Goal: Answer question/provide support: Share knowledge or assist other users

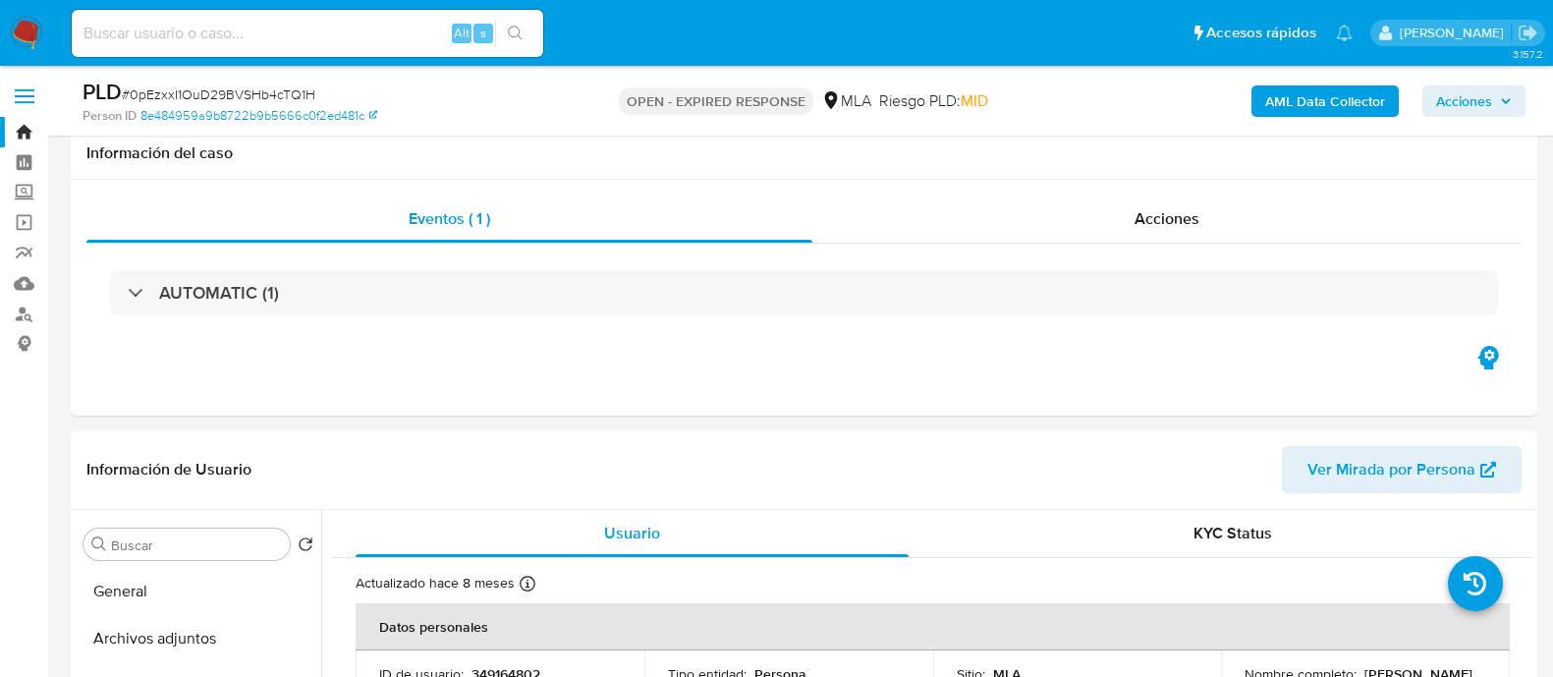
select select "10"
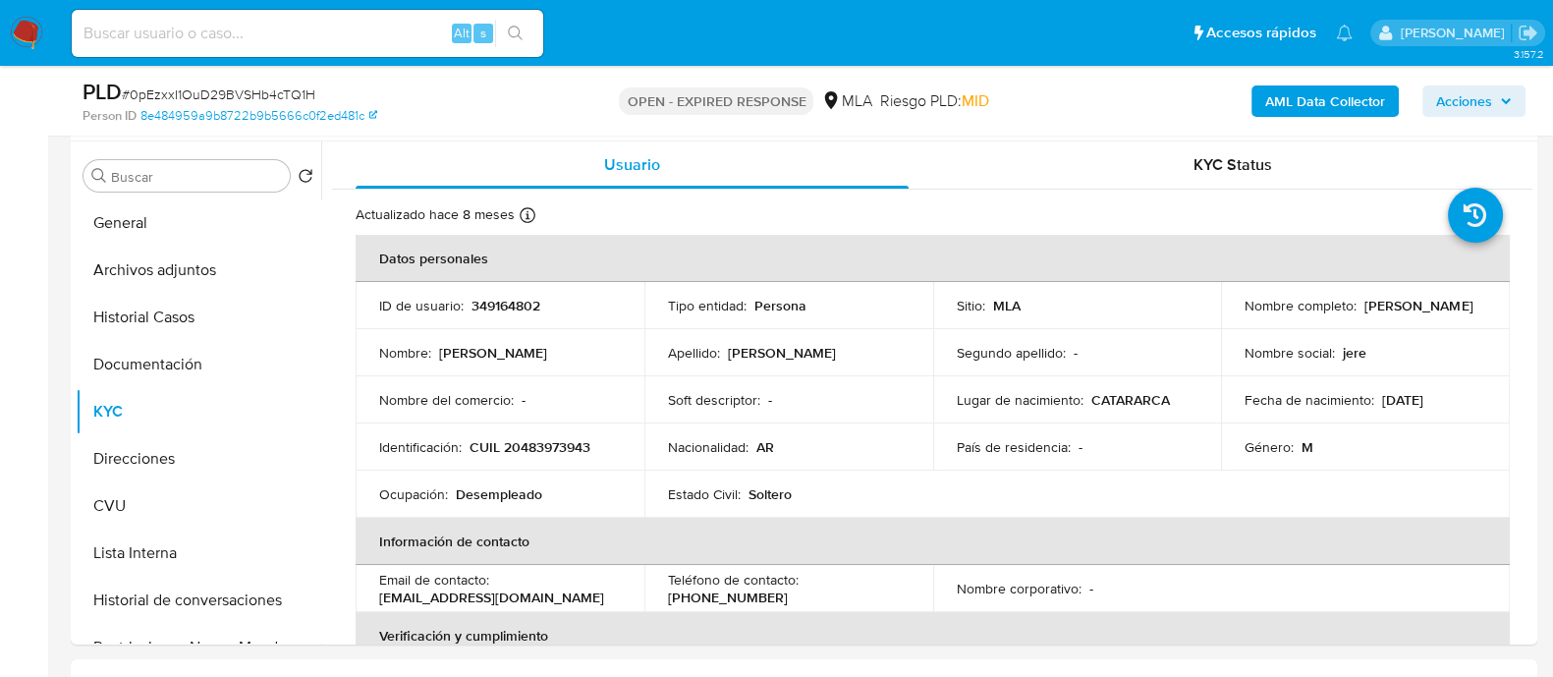
click at [264, 33] on input at bounding box center [308, 34] width 472 height 26
paste input "0pEzxxI1OuD29BVSHb4cTQ1H"
type input "0pEzxxI1OuD29BVSHb4cTQ1H"
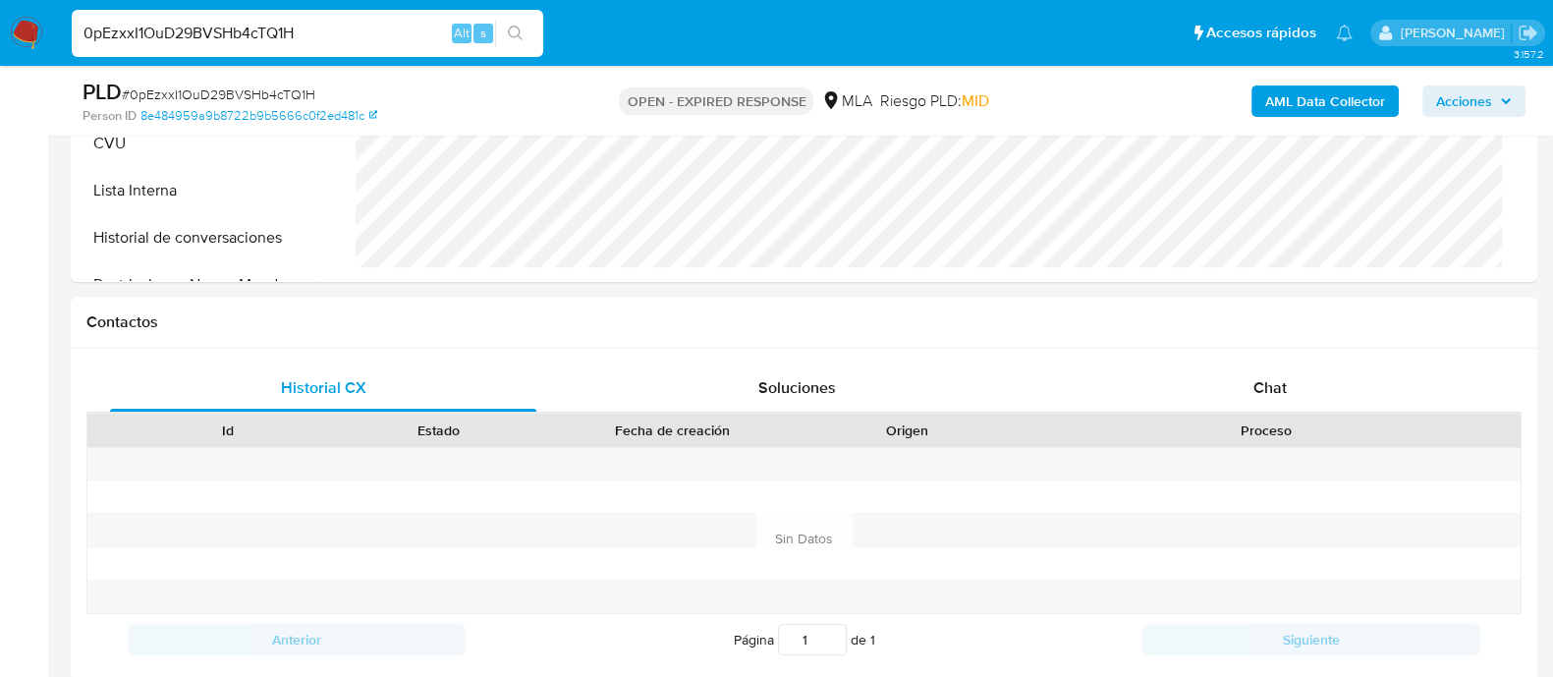
scroll to position [710, 0]
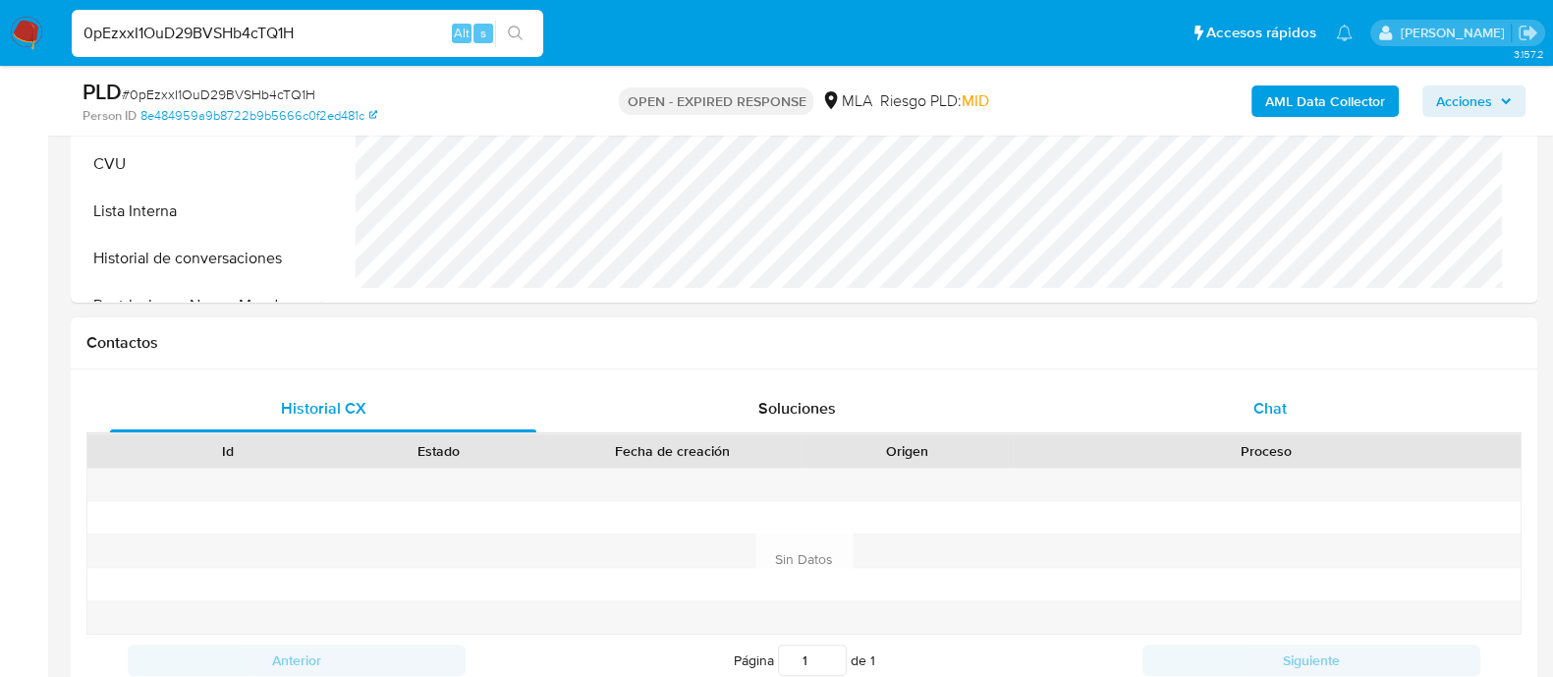
click at [1204, 423] on div "Chat" at bounding box center [1270, 408] width 426 height 47
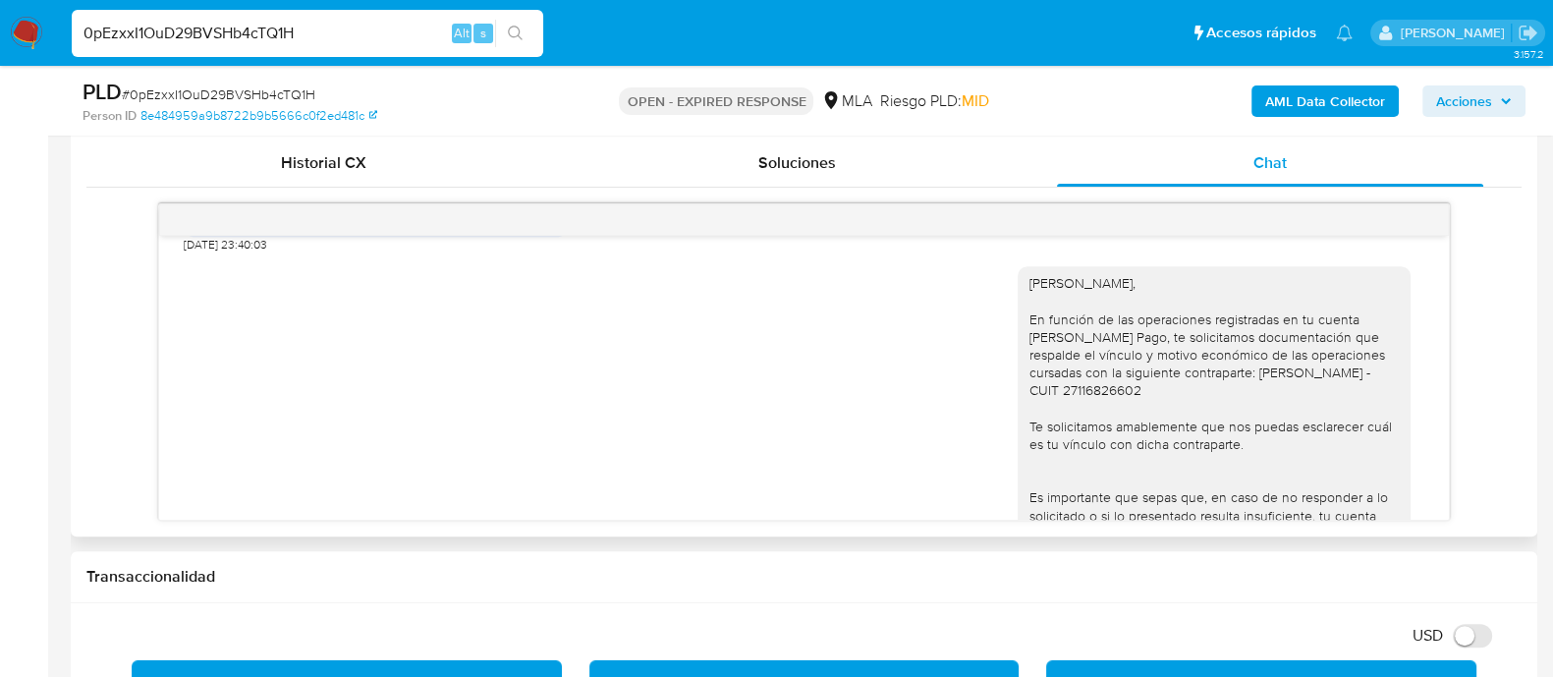
scroll to position [868, 0]
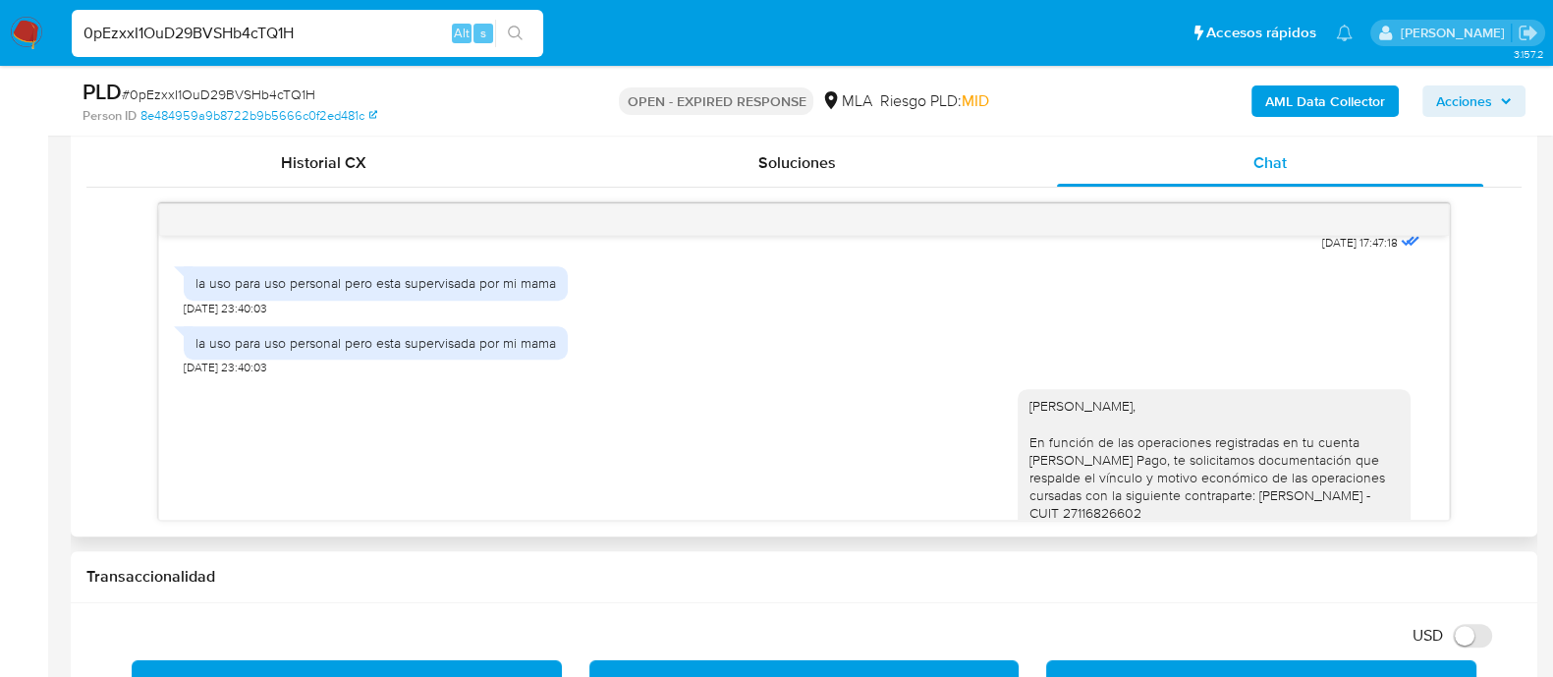
click at [408, 352] on div "la uso para uso personal pero esta supervisada por mi mama" at bounding box center [376, 343] width 361 height 18
copy div "la uso para uso personal pero esta supervisada por mi mama"
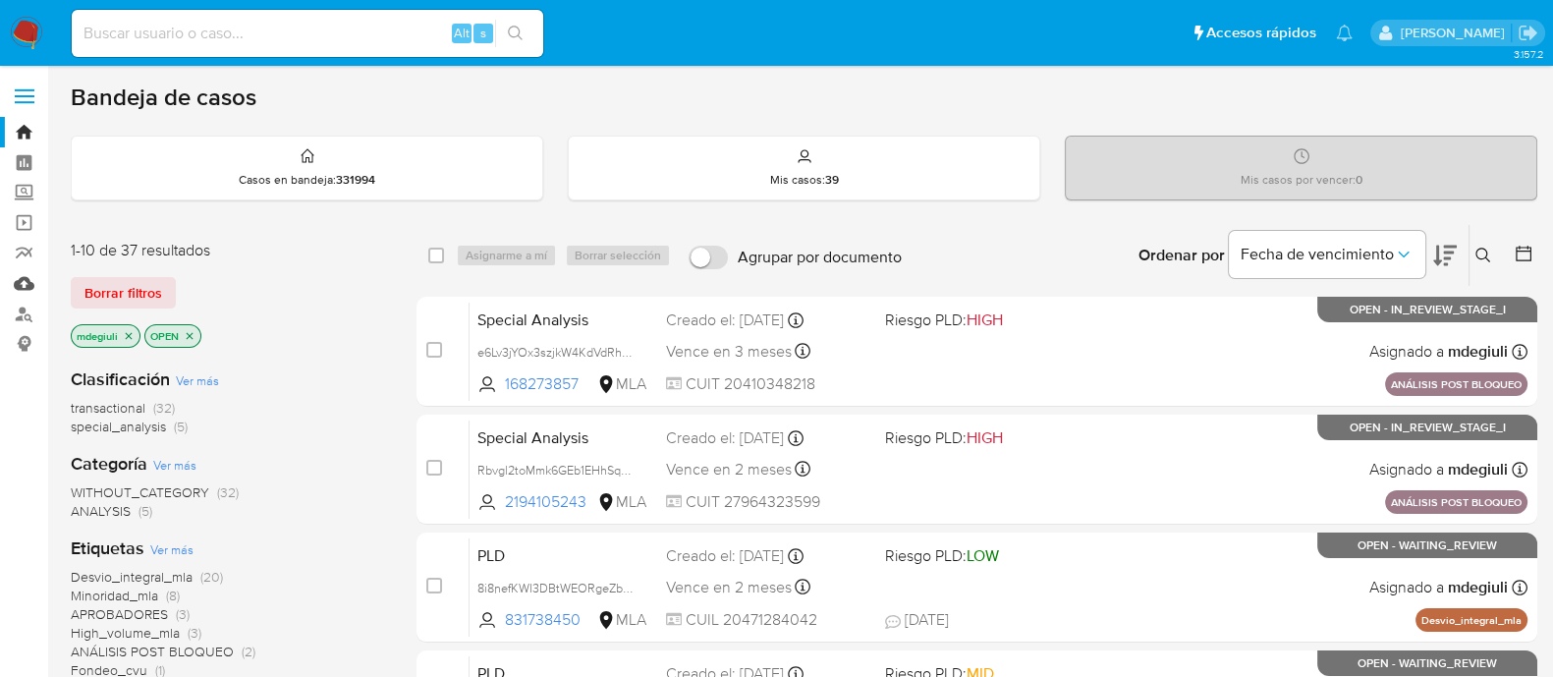
click at [20, 278] on link "Mulan" at bounding box center [117, 283] width 234 height 30
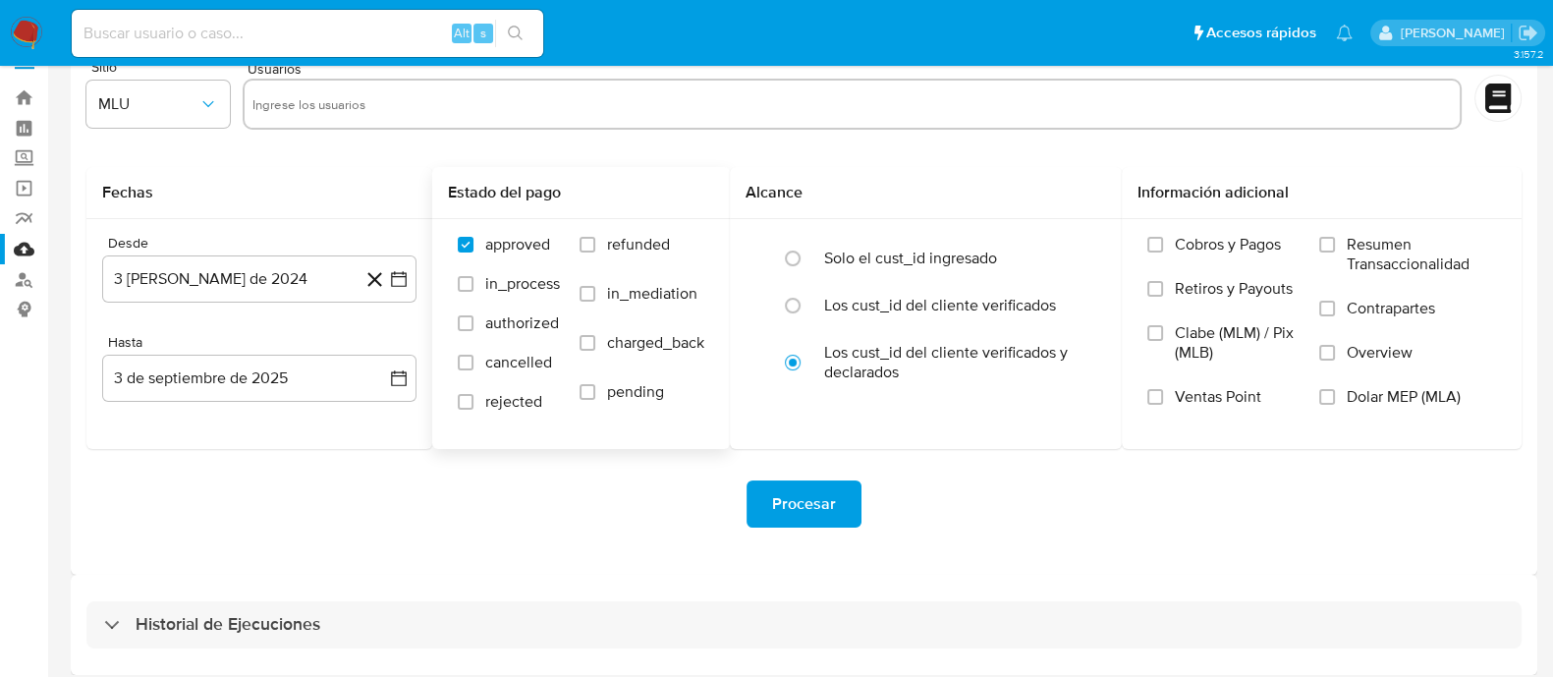
scroll to position [44, 0]
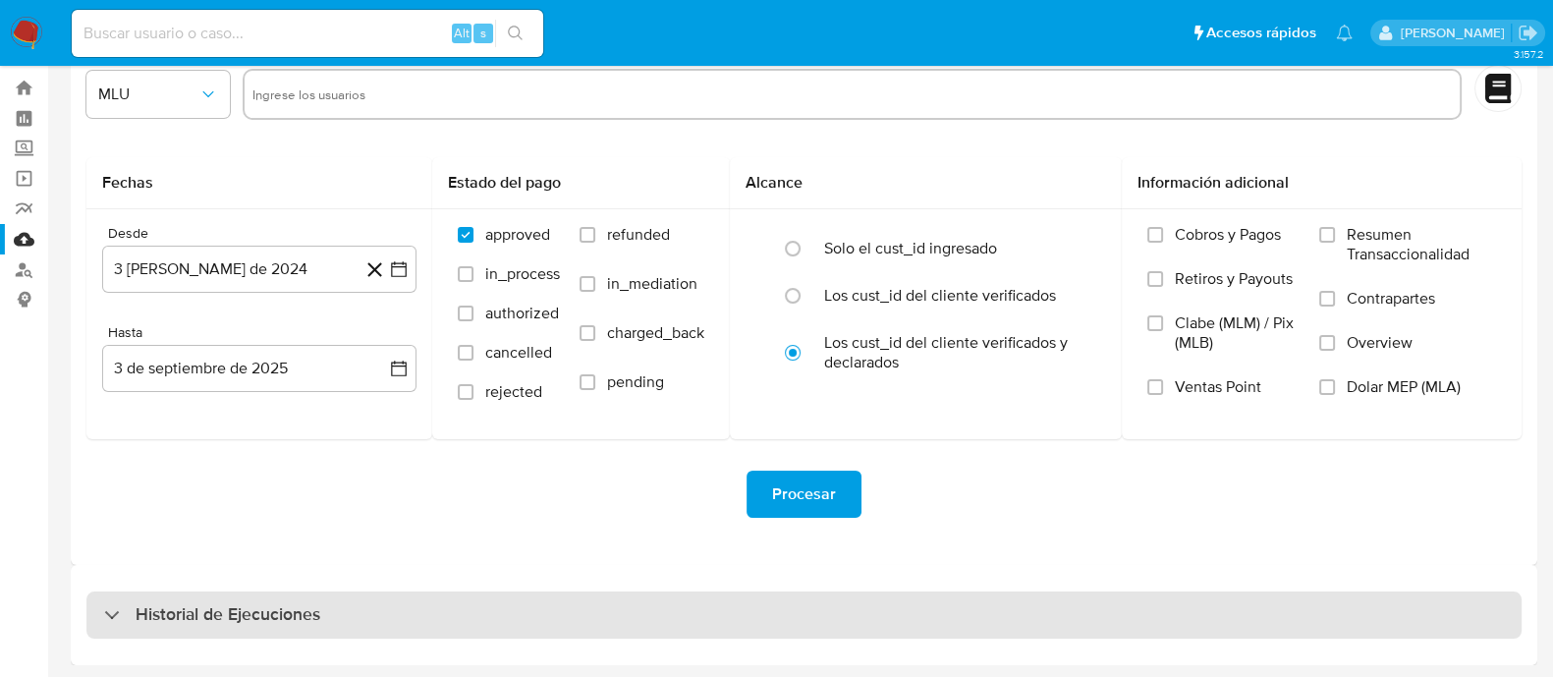
click at [317, 620] on h3 "Historial de Ejecuciones" at bounding box center [228, 615] width 185 height 24
select select "10"
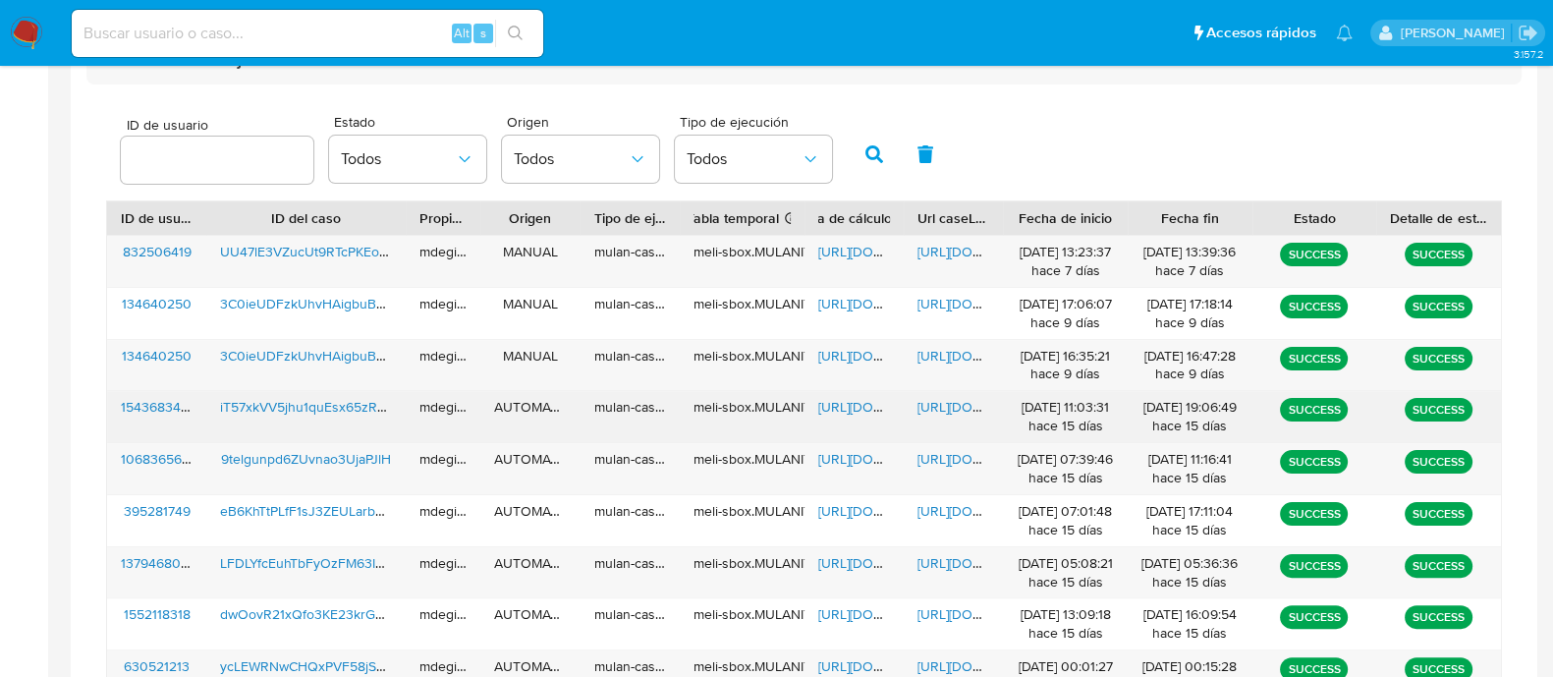
scroll to position [353, 0]
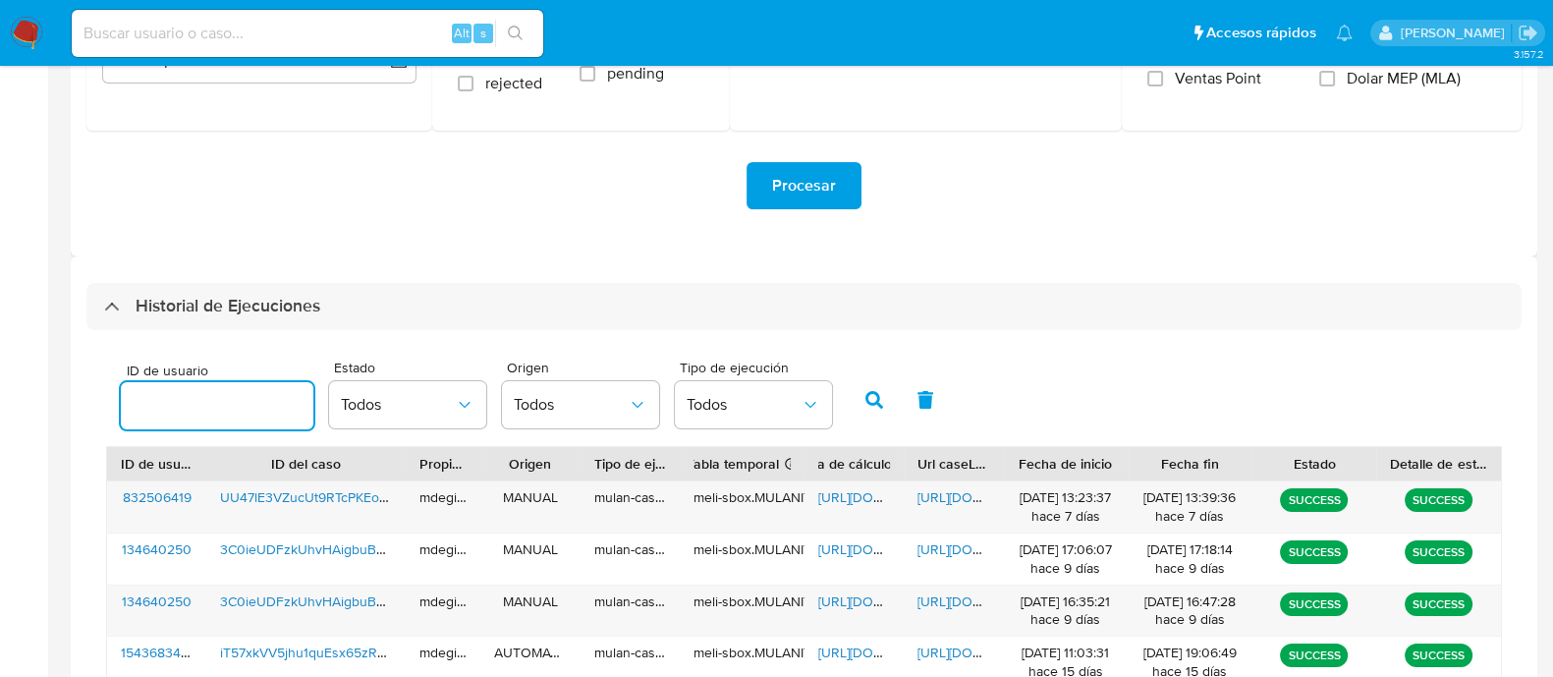
click at [253, 402] on input "number" at bounding box center [217, 406] width 193 height 26
type input "1710178546"
click at [865, 388] on button "button" at bounding box center [874, 399] width 51 height 47
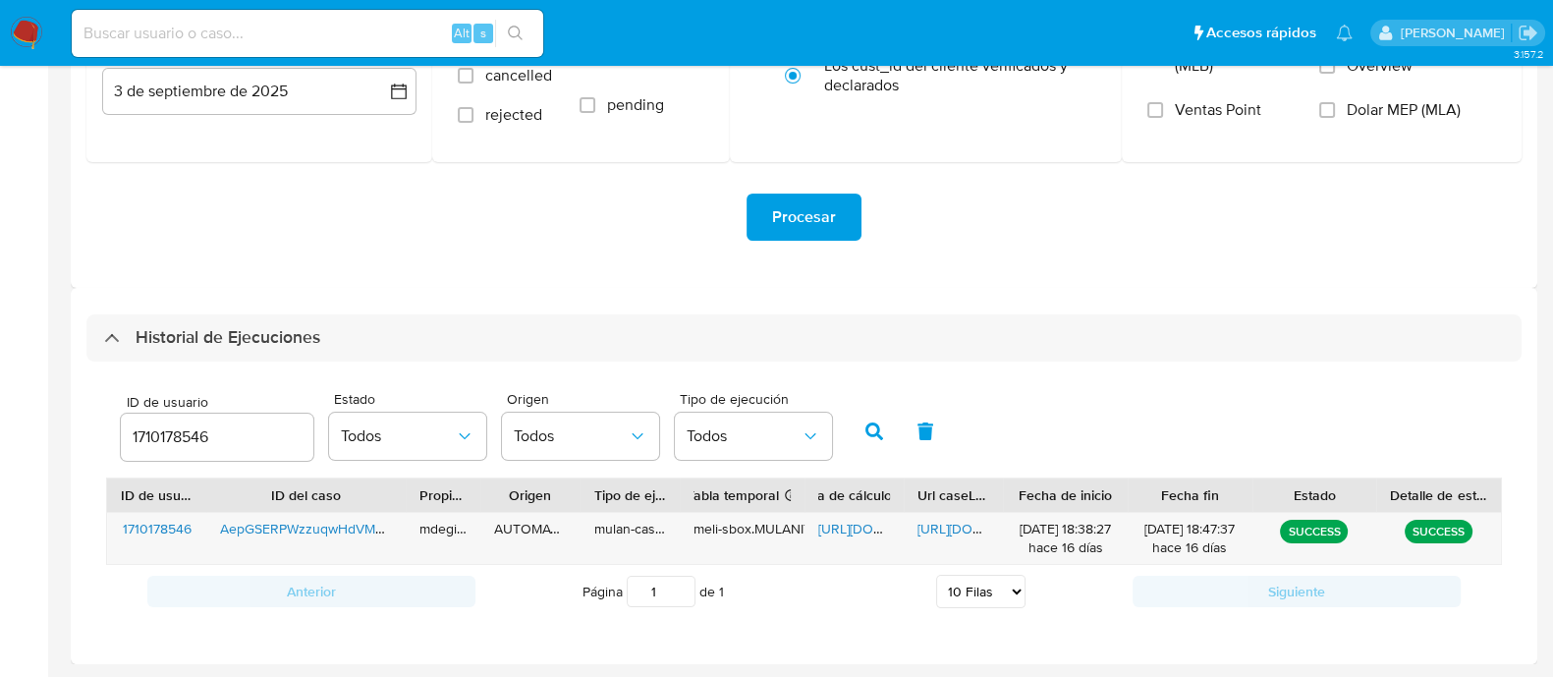
scroll to position [318, 0]
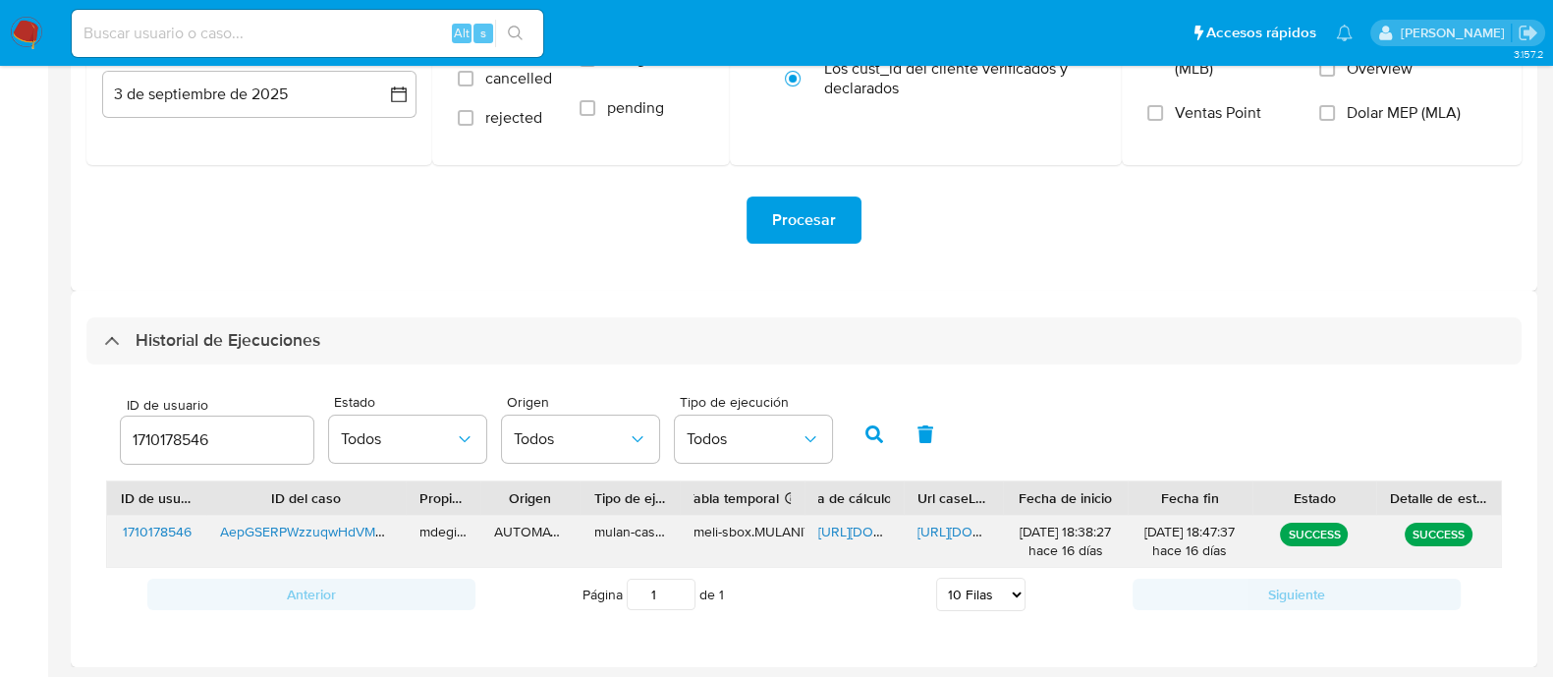
click at [845, 531] on span "https://docs.google.com/spreadsheets/d/1m9QopBzsOIDrcO9e_IchcPfQ_I7pKhJQgVtyoAq…" at bounding box center [887, 532] width 136 height 20
click at [942, 533] on span "https://docs.google.com/document/d/1OG901nfEo5BURNfBq4_1UJdyp40cpJ8cVtEDNUZvdLI…" at bounding box center [986, 532] width 136 height 20
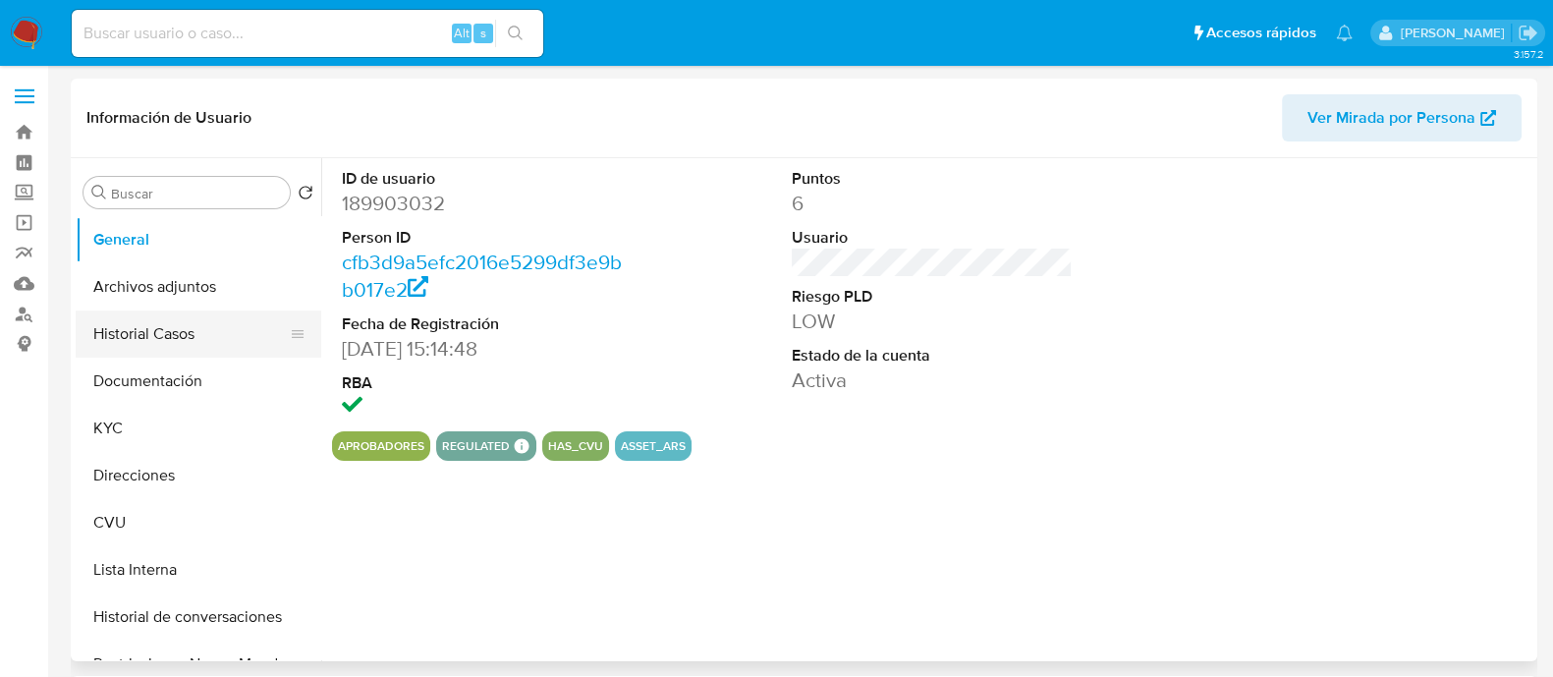
select select "10"
click at [158, 321] on button "Historial Casos" at bounding box center [191, 334] width 230 height 47
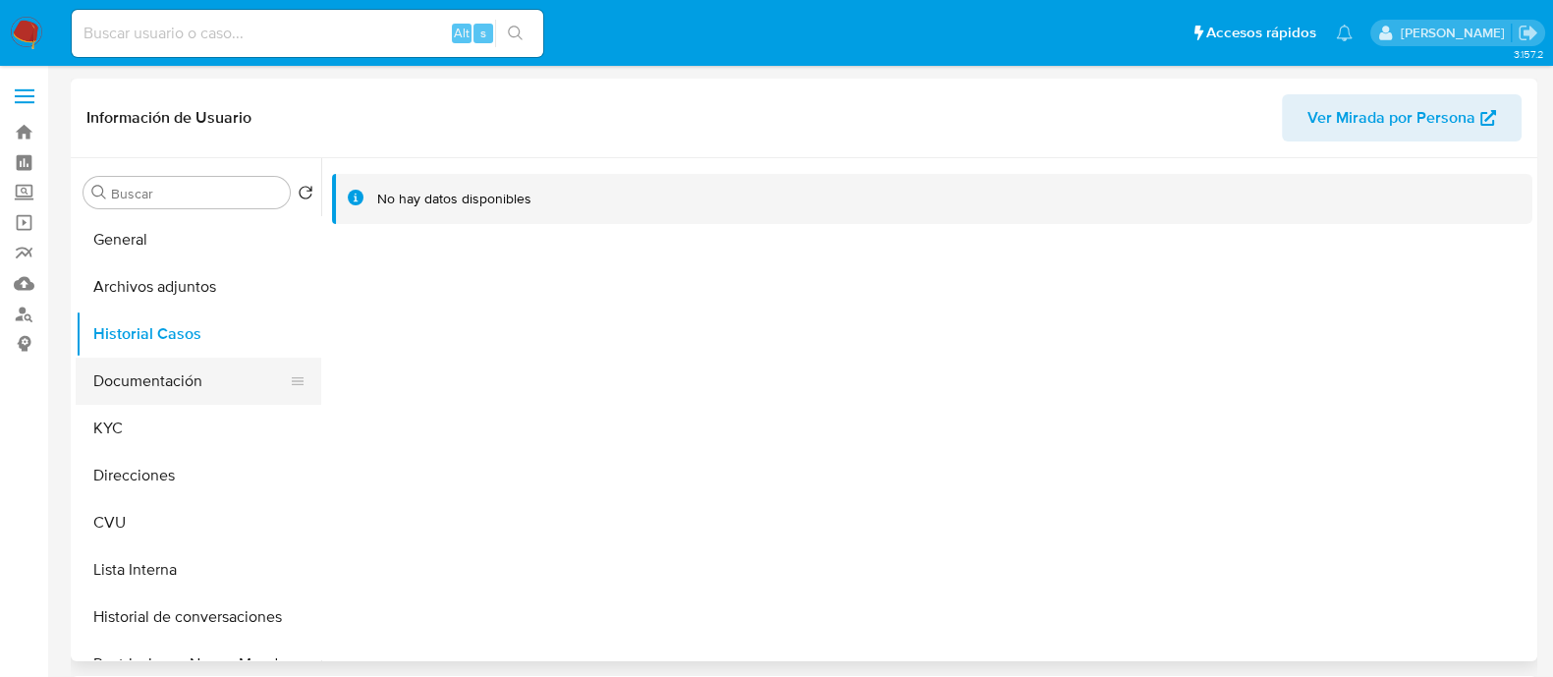
click at [177, 381] on button "Documentación" at bounding box center [191, 381] width 230 height 47
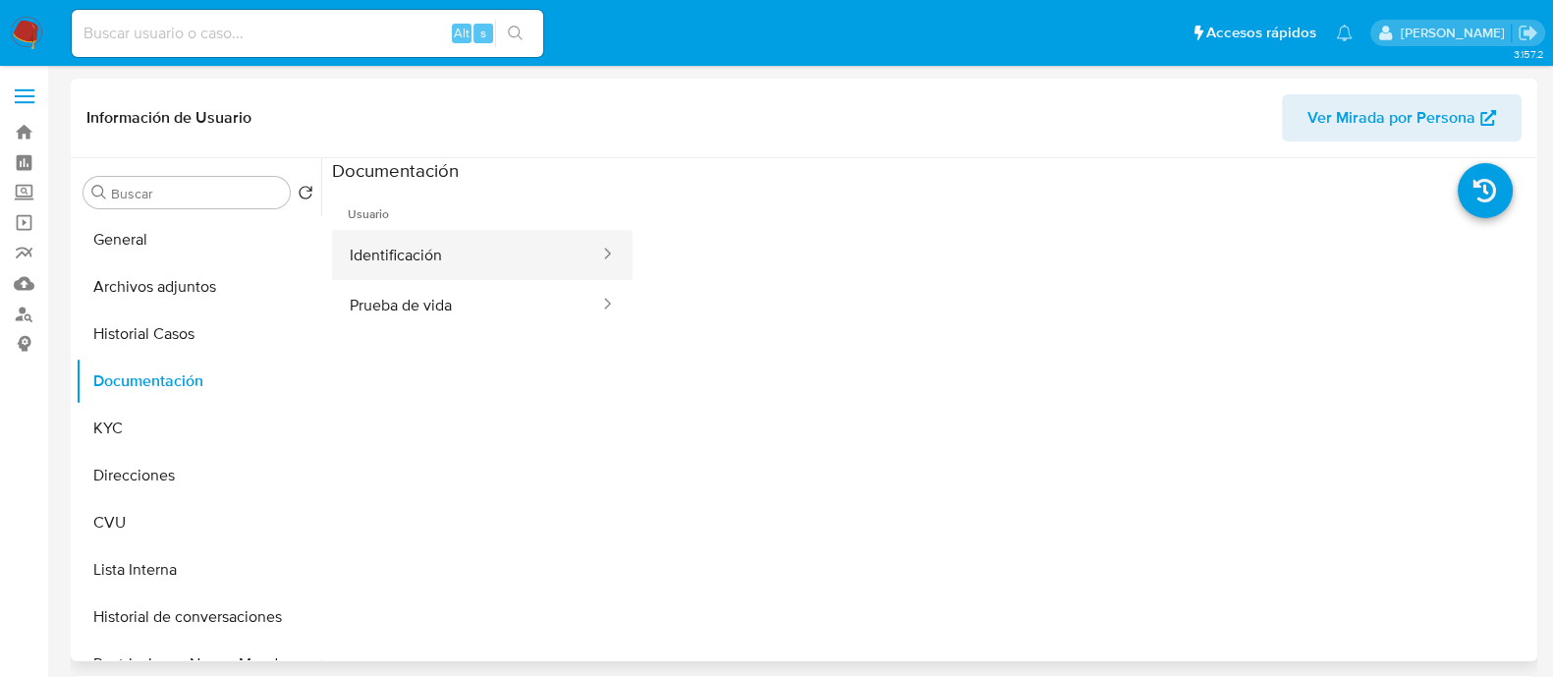
click at [475, 257] on button "Identificación" at bounding box center [466, 255] width 269 height 50
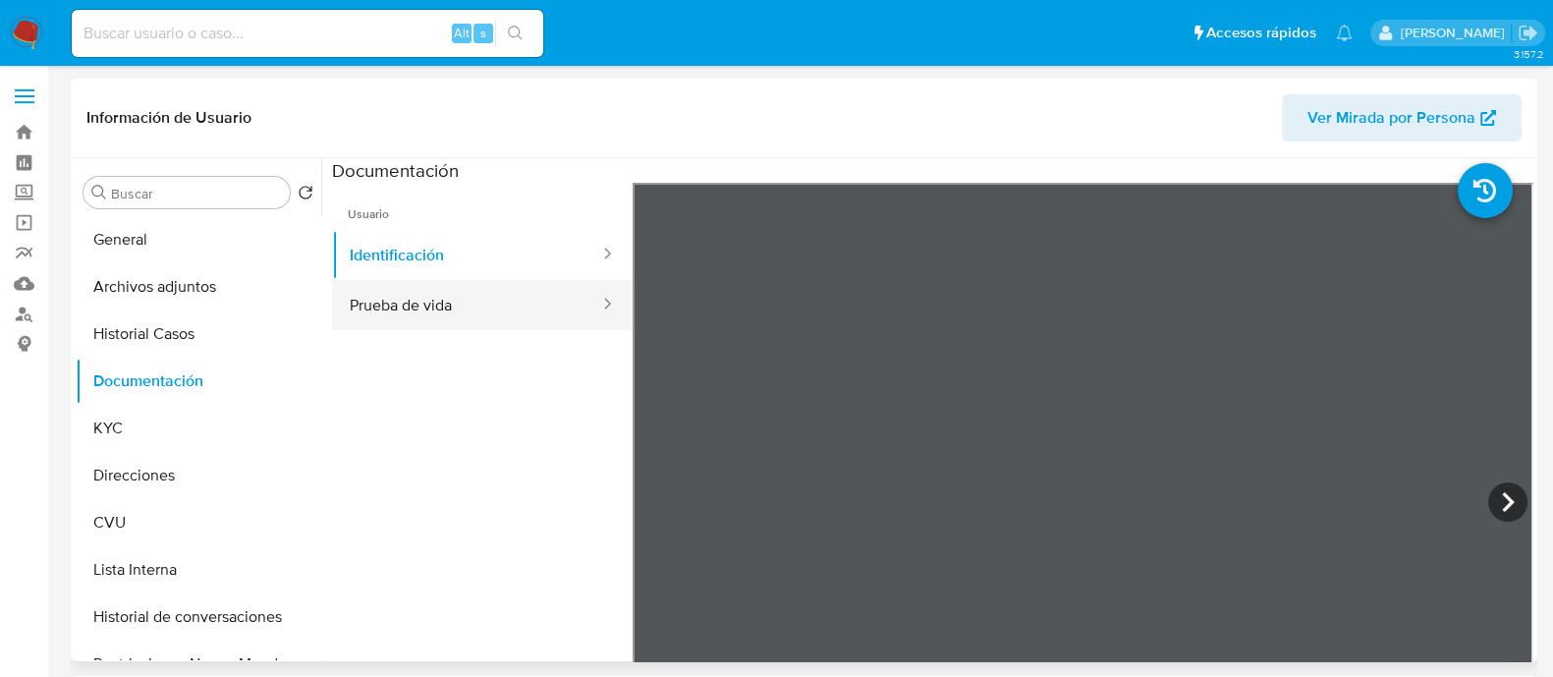
click at [512, 314] on button "Prueba de vida" at bounding box center [466, 305] width 269 height 50
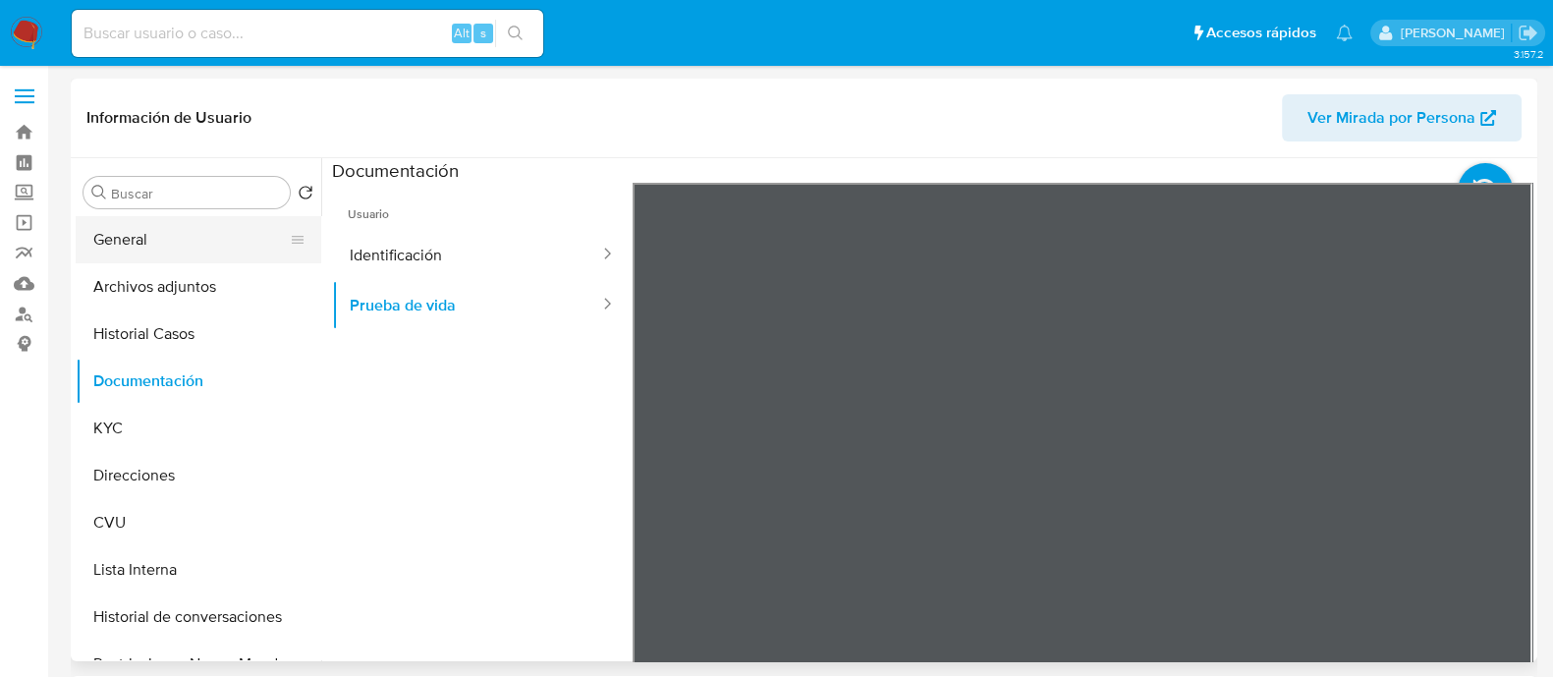
click at [203, 239] on button "General" at bounding box center [191, 239] width 230 height 47
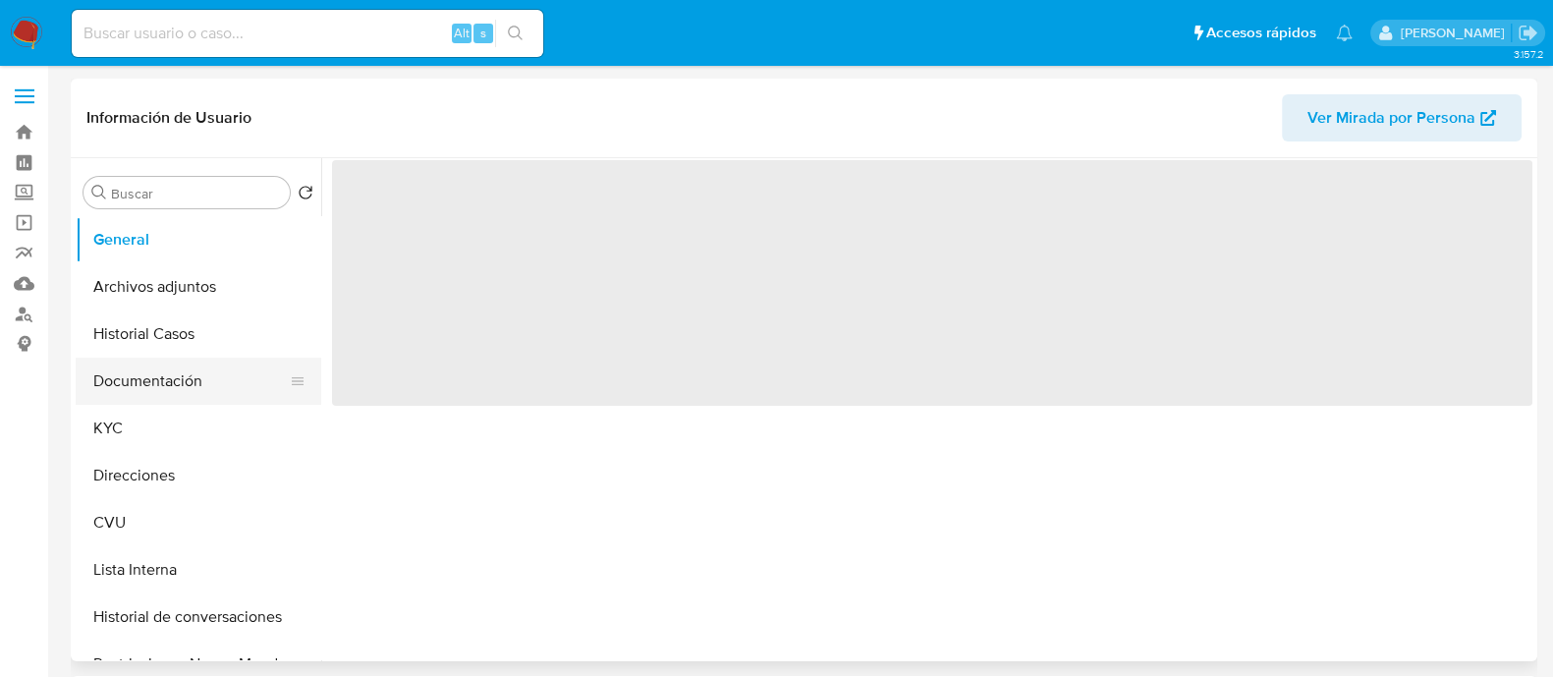
click at [160, 375] on button "Documentación" at bounding box center [191, 381] width 230 height 47
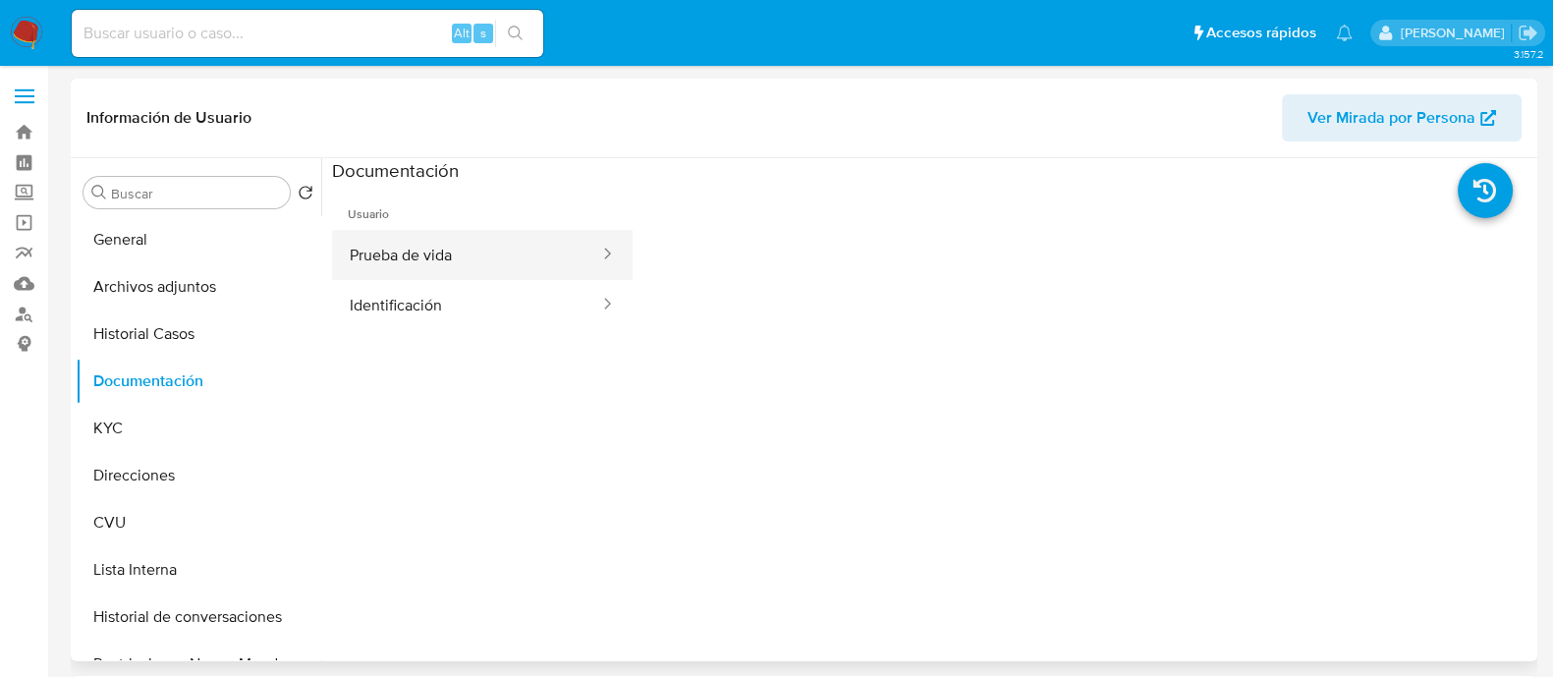
click at [462, 254] on button "Prueba de vida" at bounding box center [466, 255] width 269 height 50
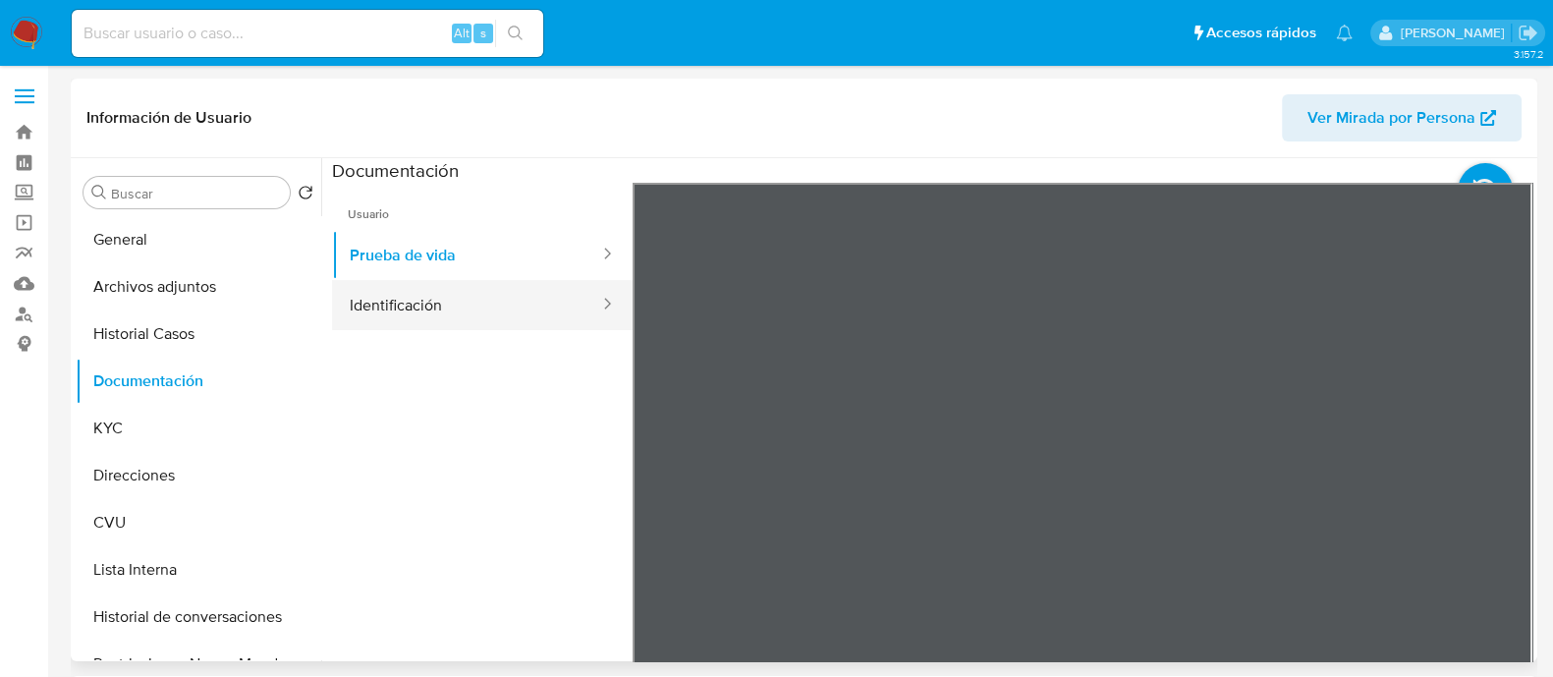
click at [518, 299] on button "Identificación" at bounding box center [466, 305] width 269 height 50
select select "10"
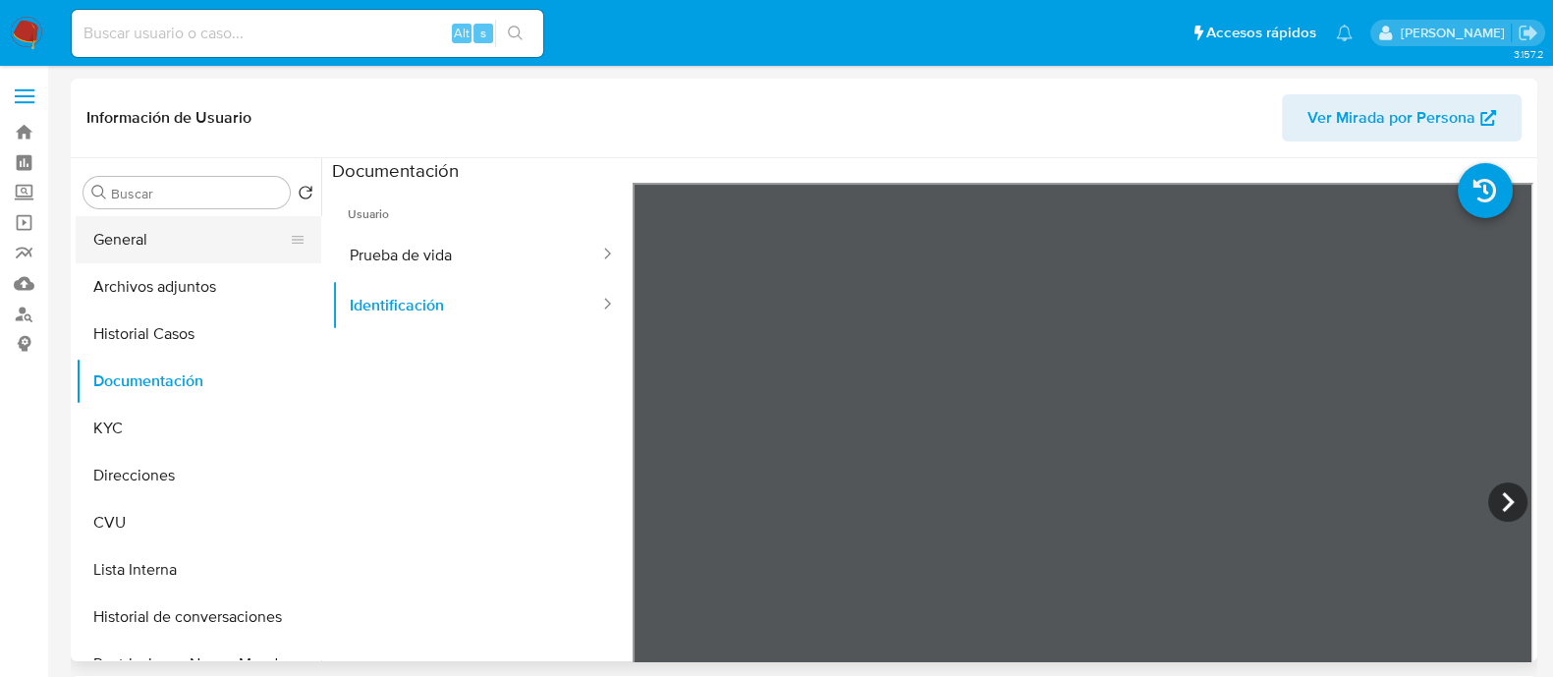
click at [152, 220] on button "General" at bounding box center [191, 239] width 230 height 47
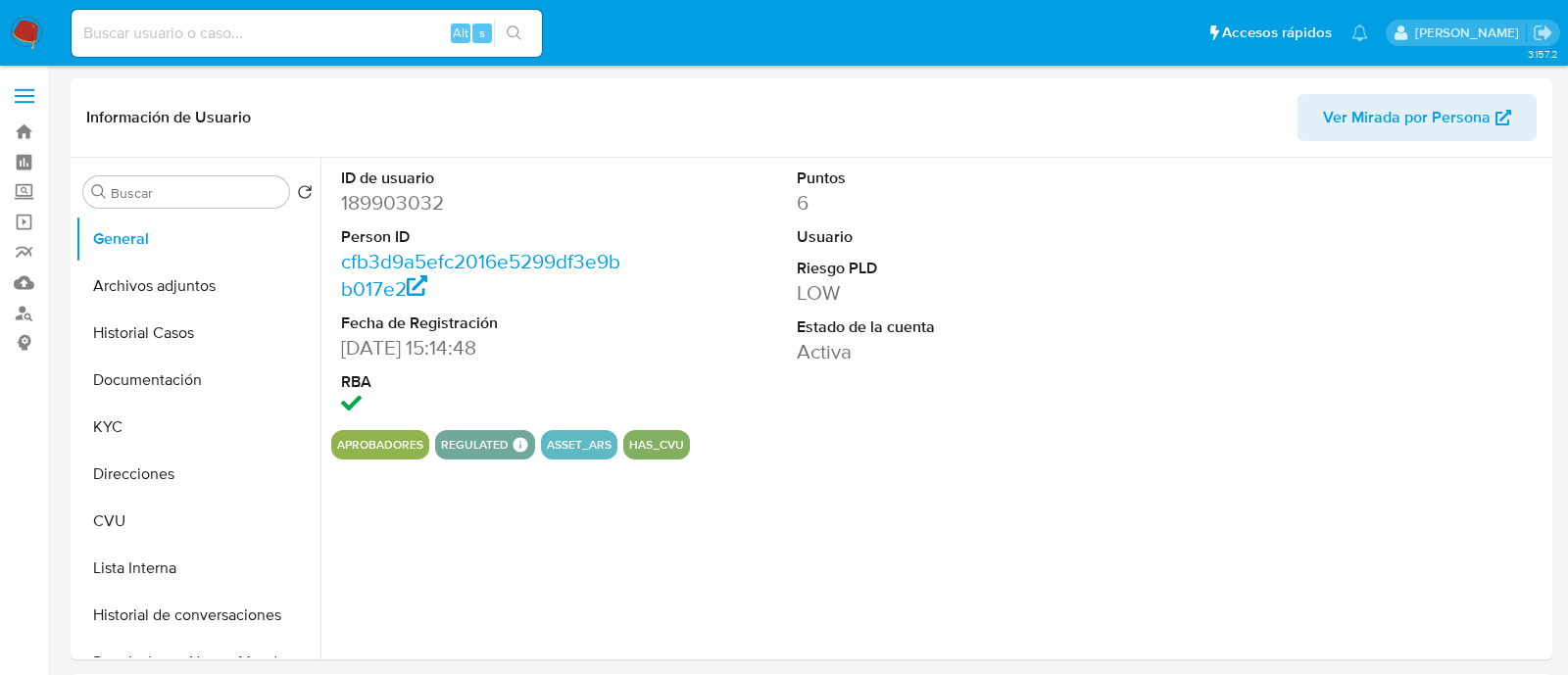
select select "10"
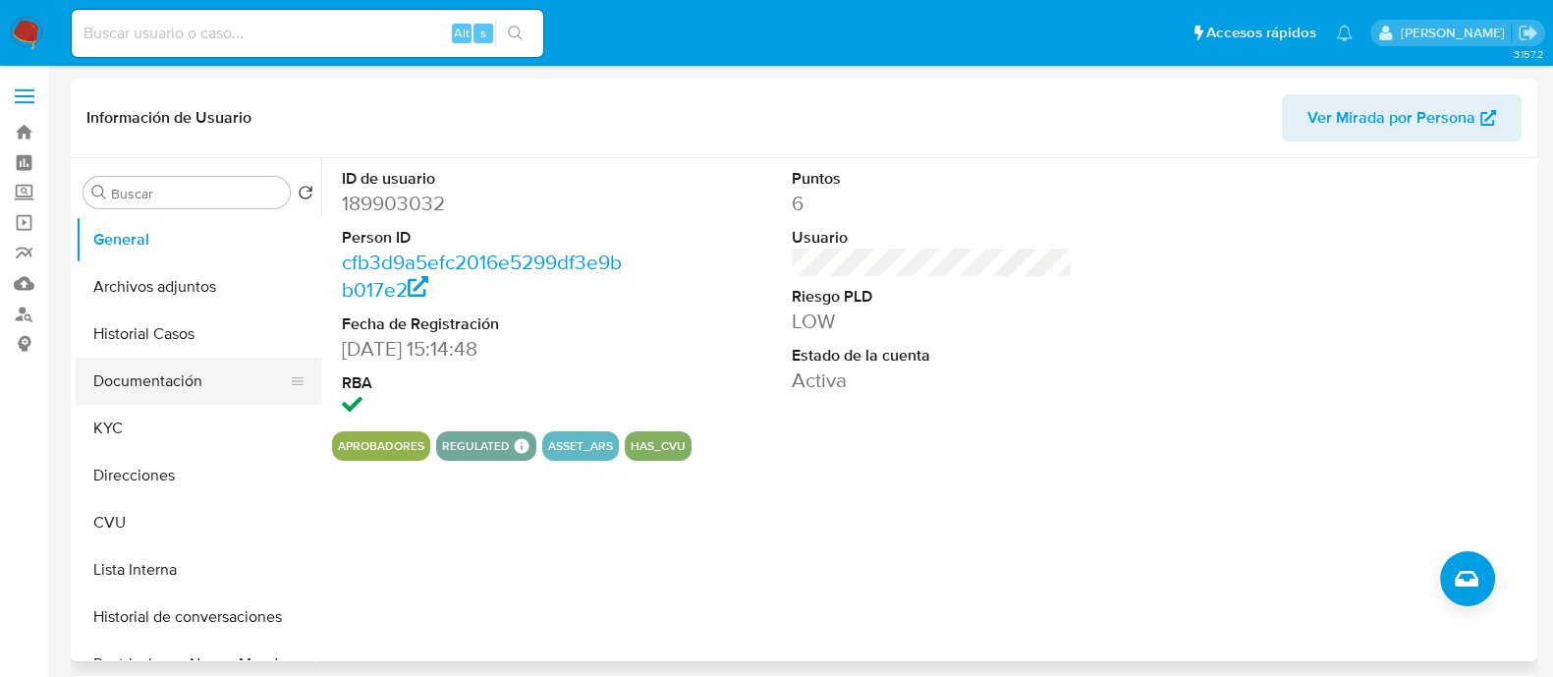
click at [167, 367] on button "Documentación" at bounding box center [191, 381] width 230 height 47
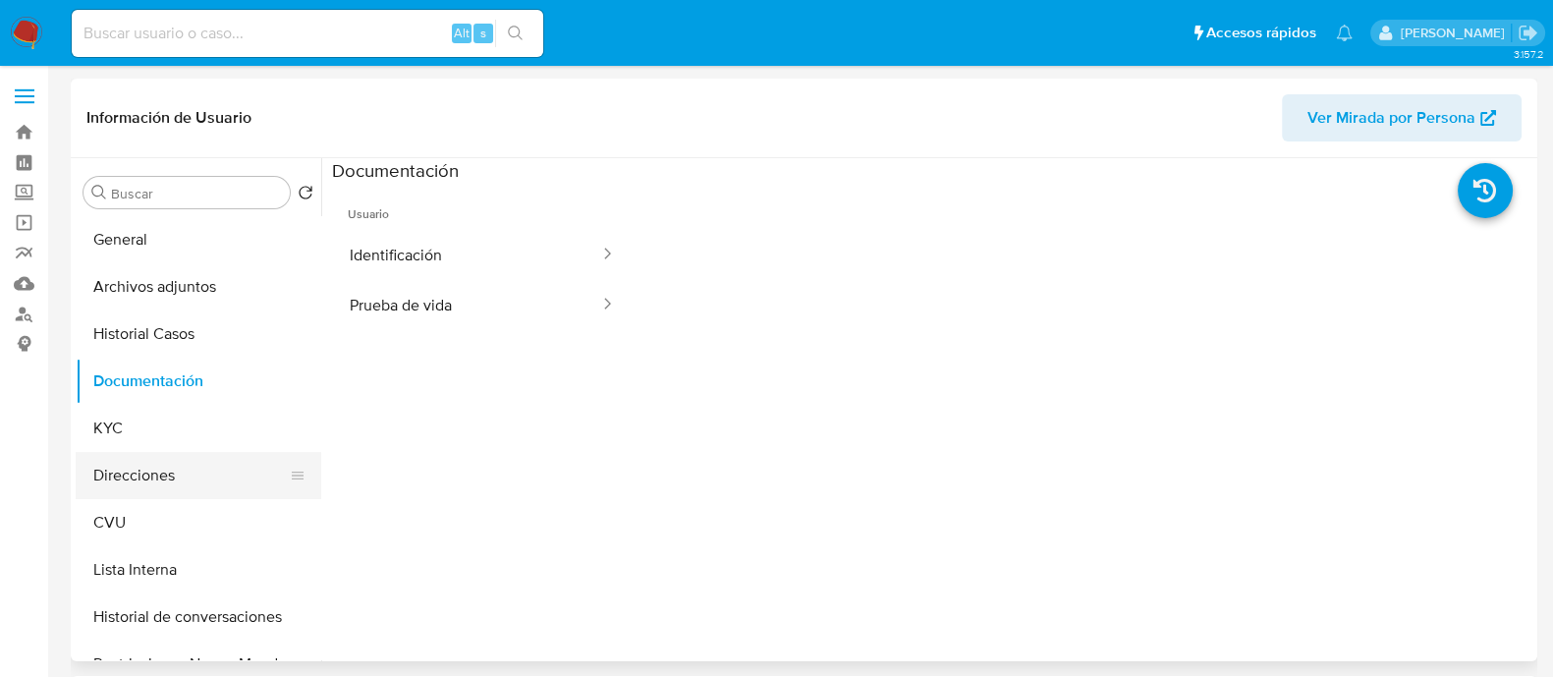
click at [141, 463] on button "Direcciones" at bounding box center [191, 475] width 230 height 47
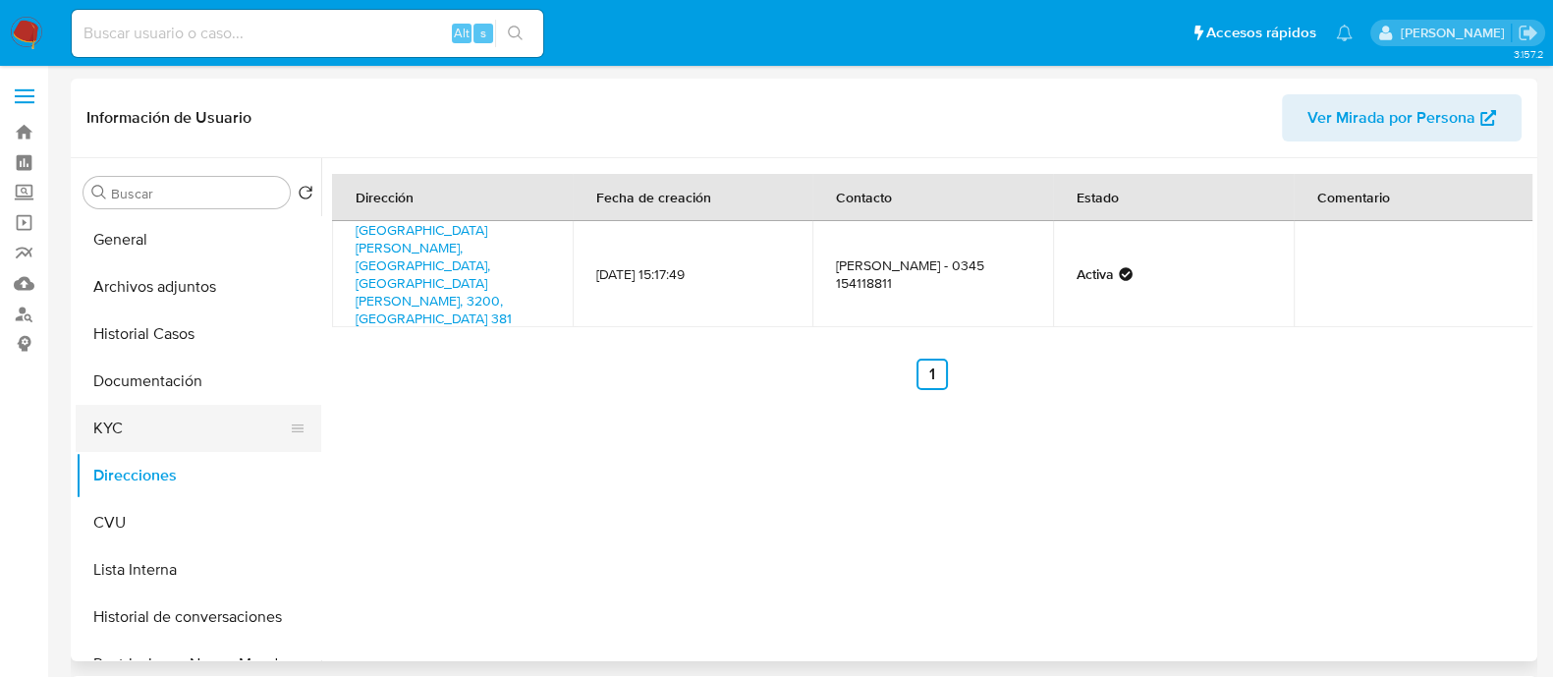
drag, startPoint x: 175, startPoint y: 417, endPoint x: 215, endPoint y: 405, distance: 42.0
click at [174, 416] on button "KYC" at bounding box center [191, 428] width 230 height 47
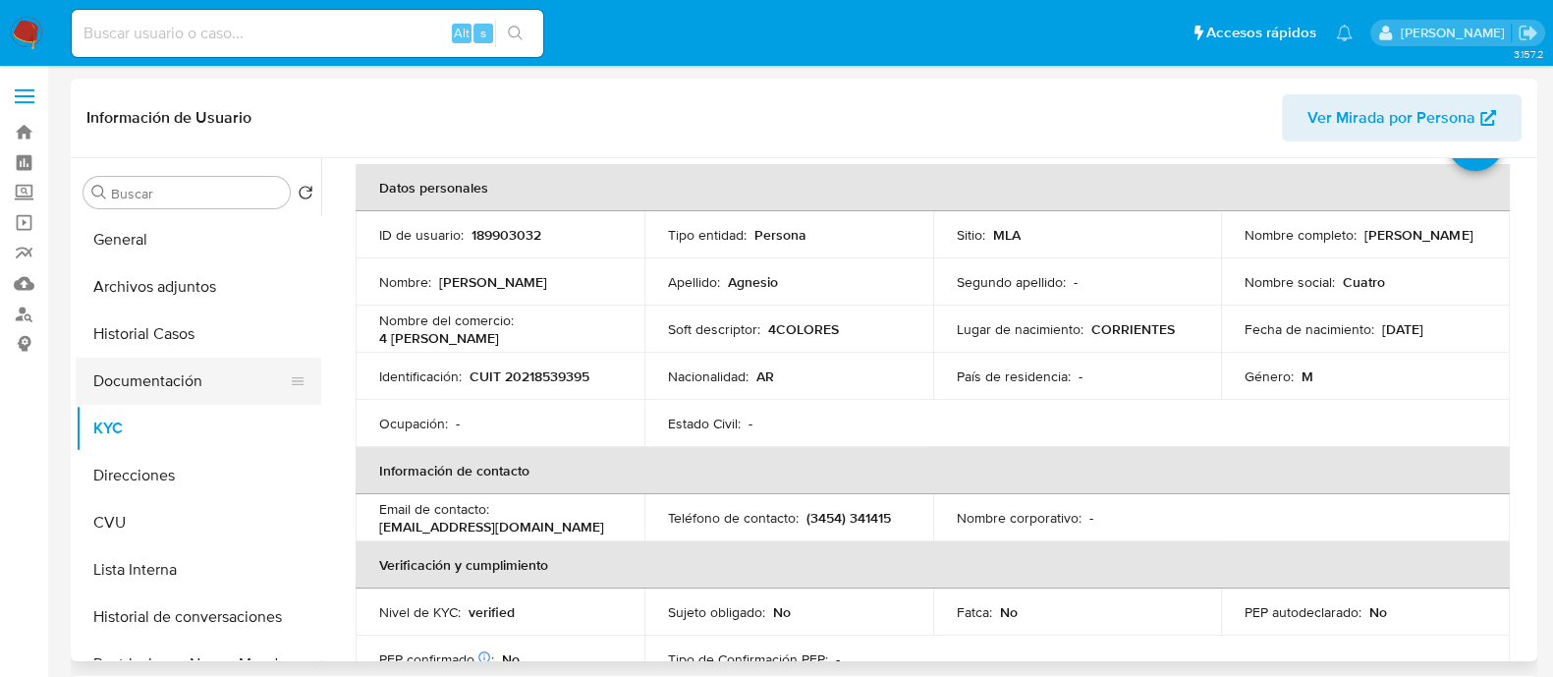
scroll to position [122, 0]
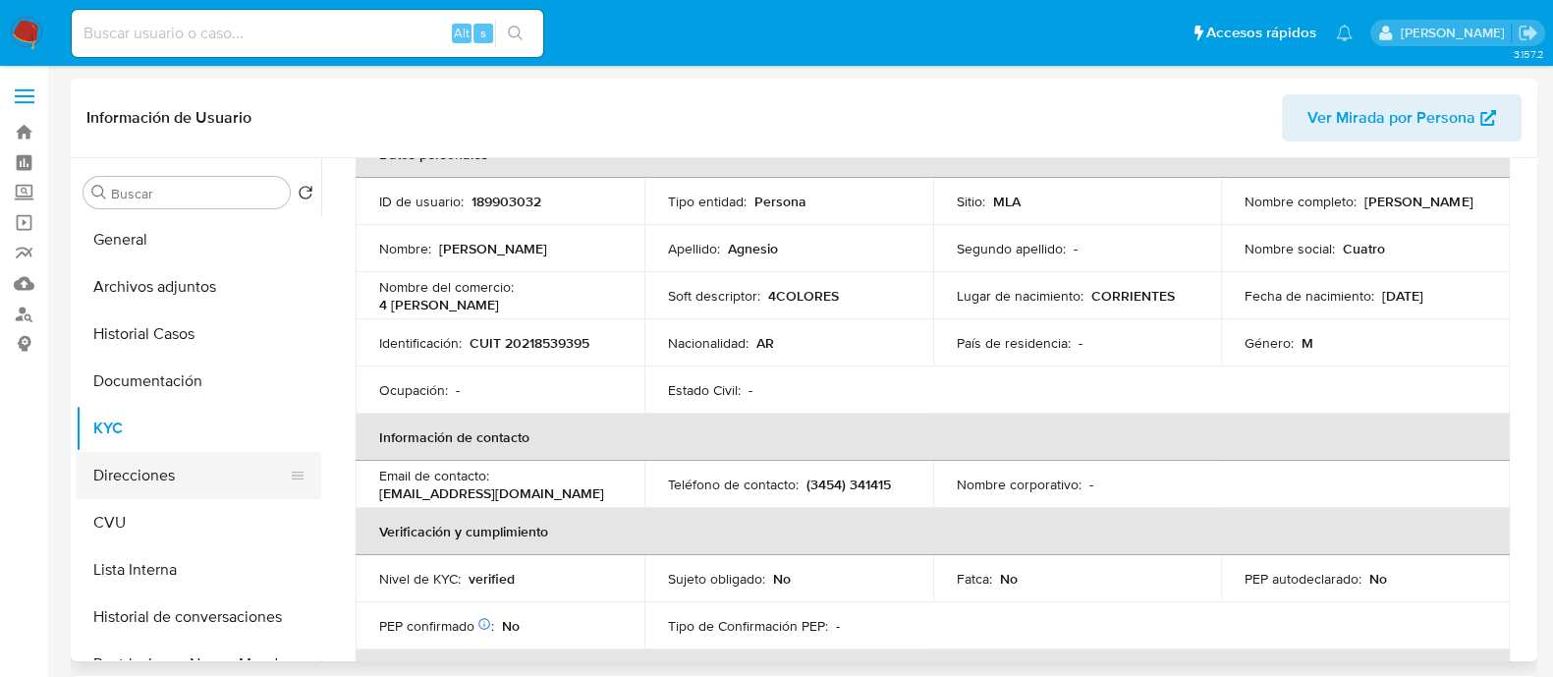
click at [161, 485] on button "Direcciones" at bounding box center [191, 475] width 230 height 47
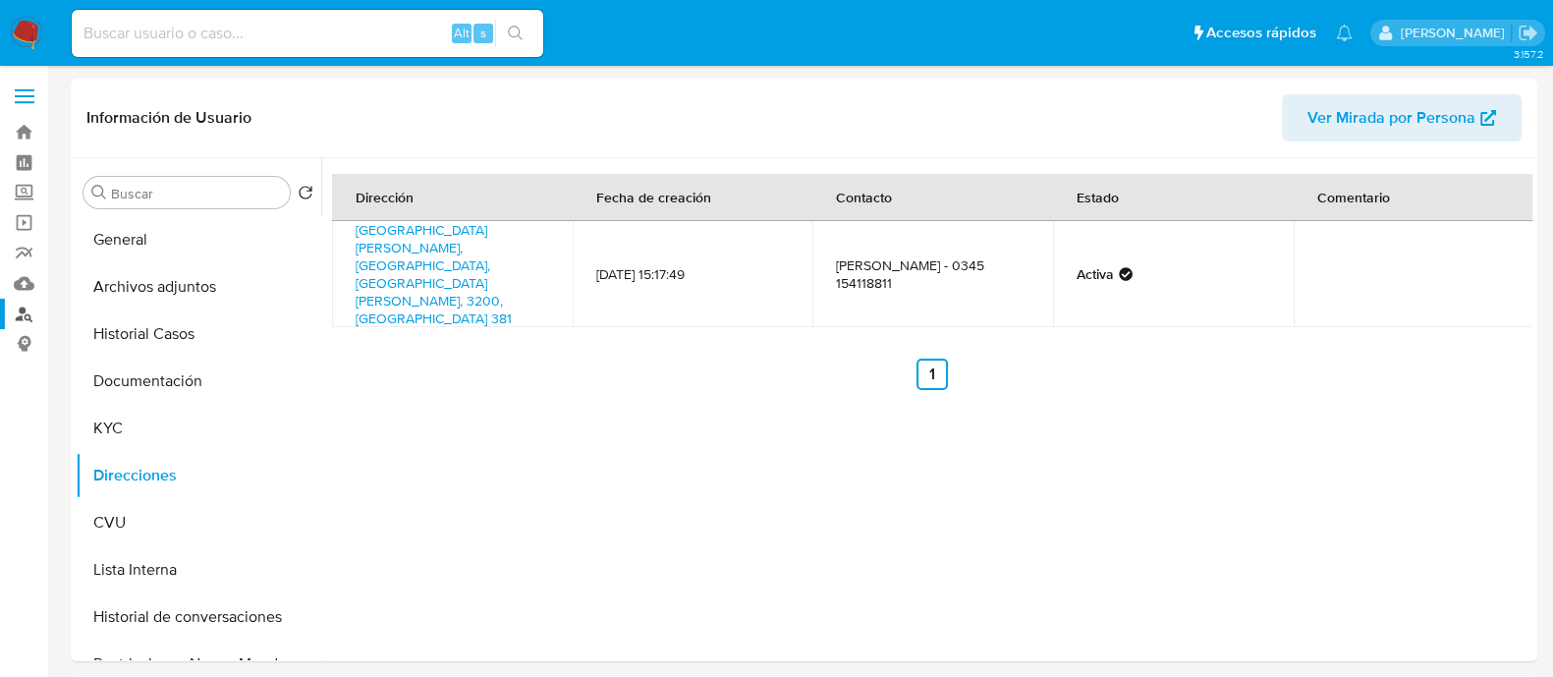
click at [28, 305] on link "Buscador de personas" at bounding box center [117, 314] width 234 height 30
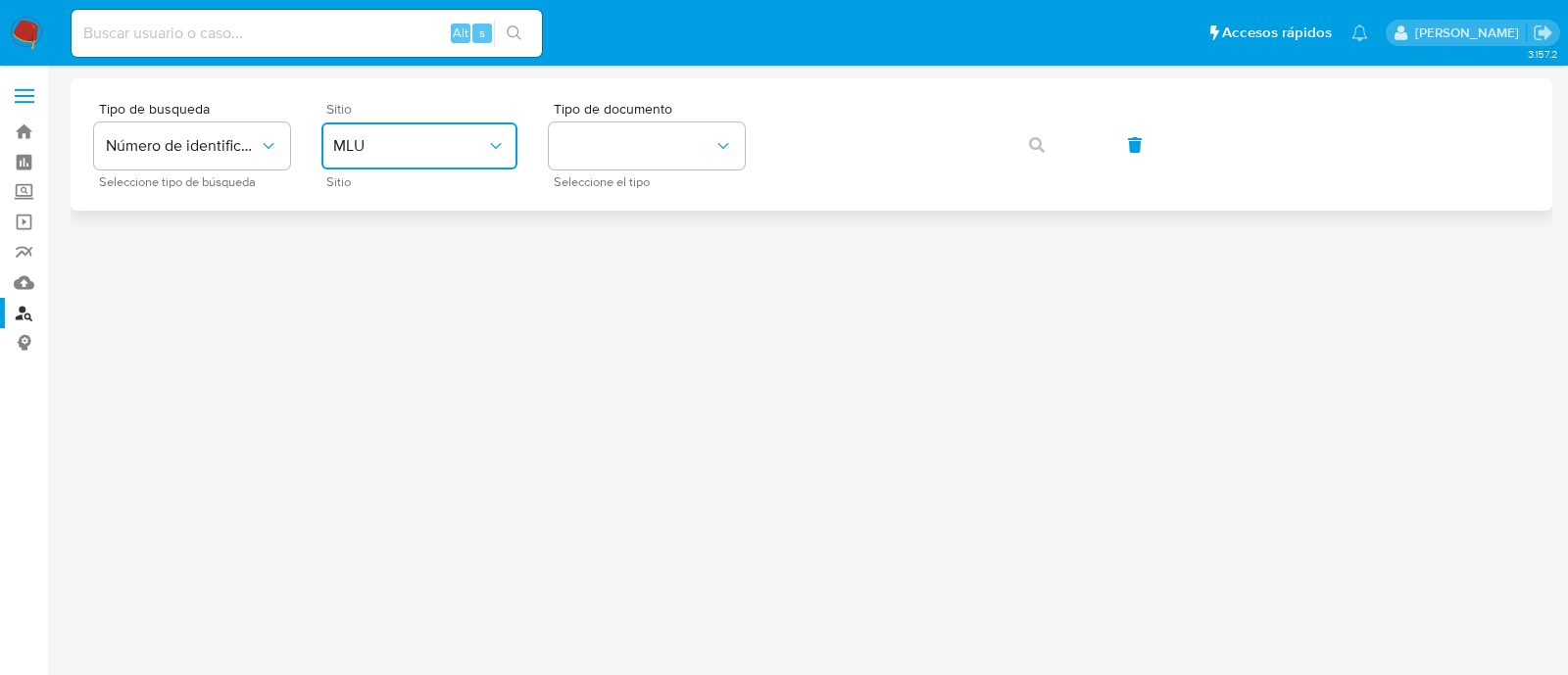
click at [422, 137] on span "MLU" at bounding box center [409, 147] width 153 height 20
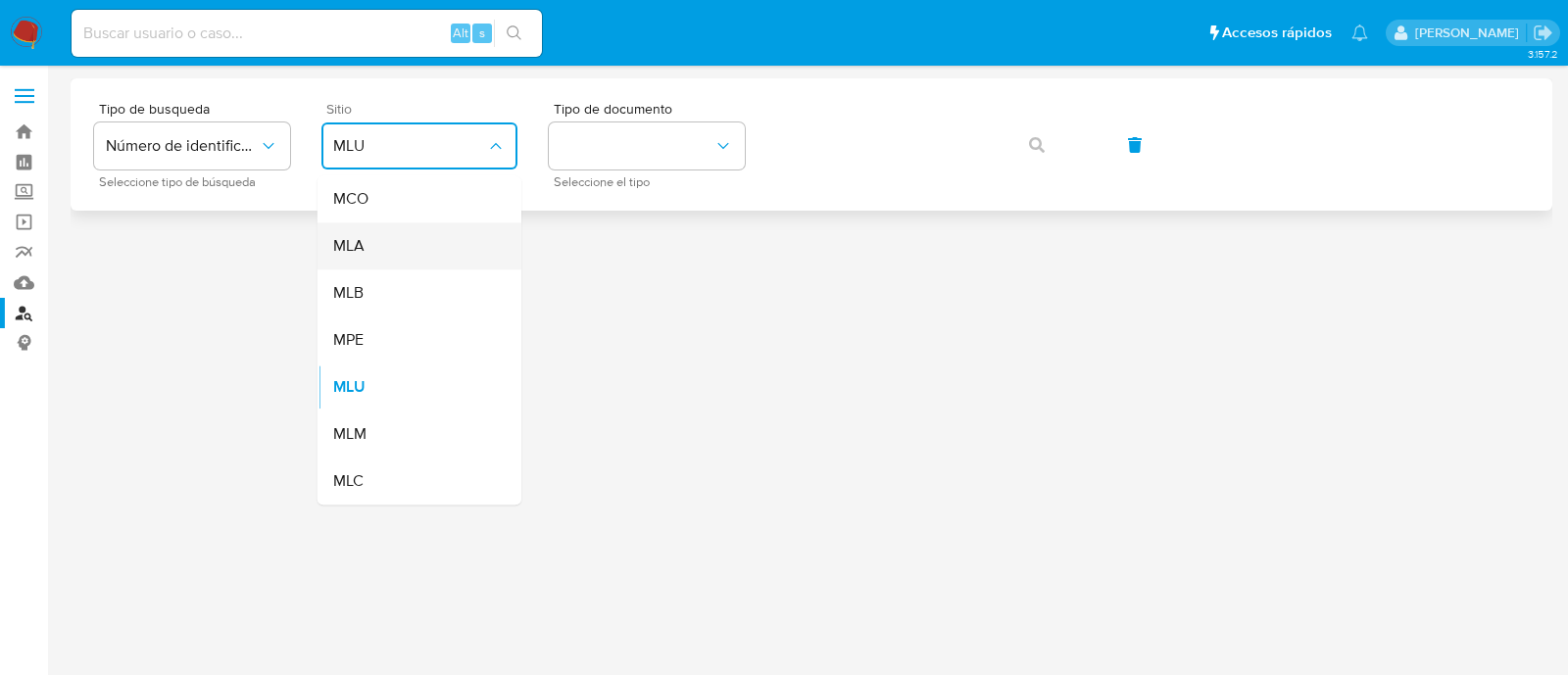
click at [392, 247] on div "MLA" at bounding box center [413, 245] width 161 height 47
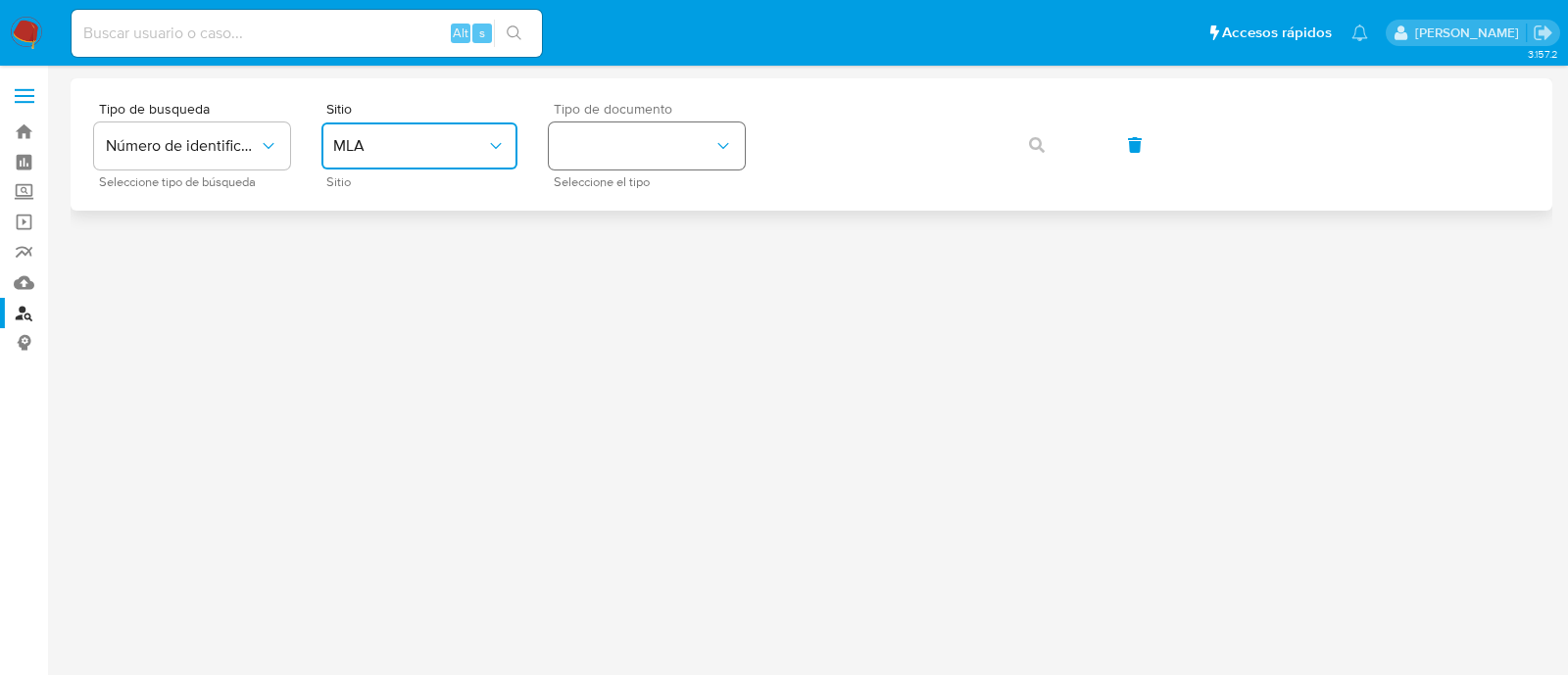
click at [623, 154] on button "identificationType" at bounding box center [646, 146] width 196 height 47
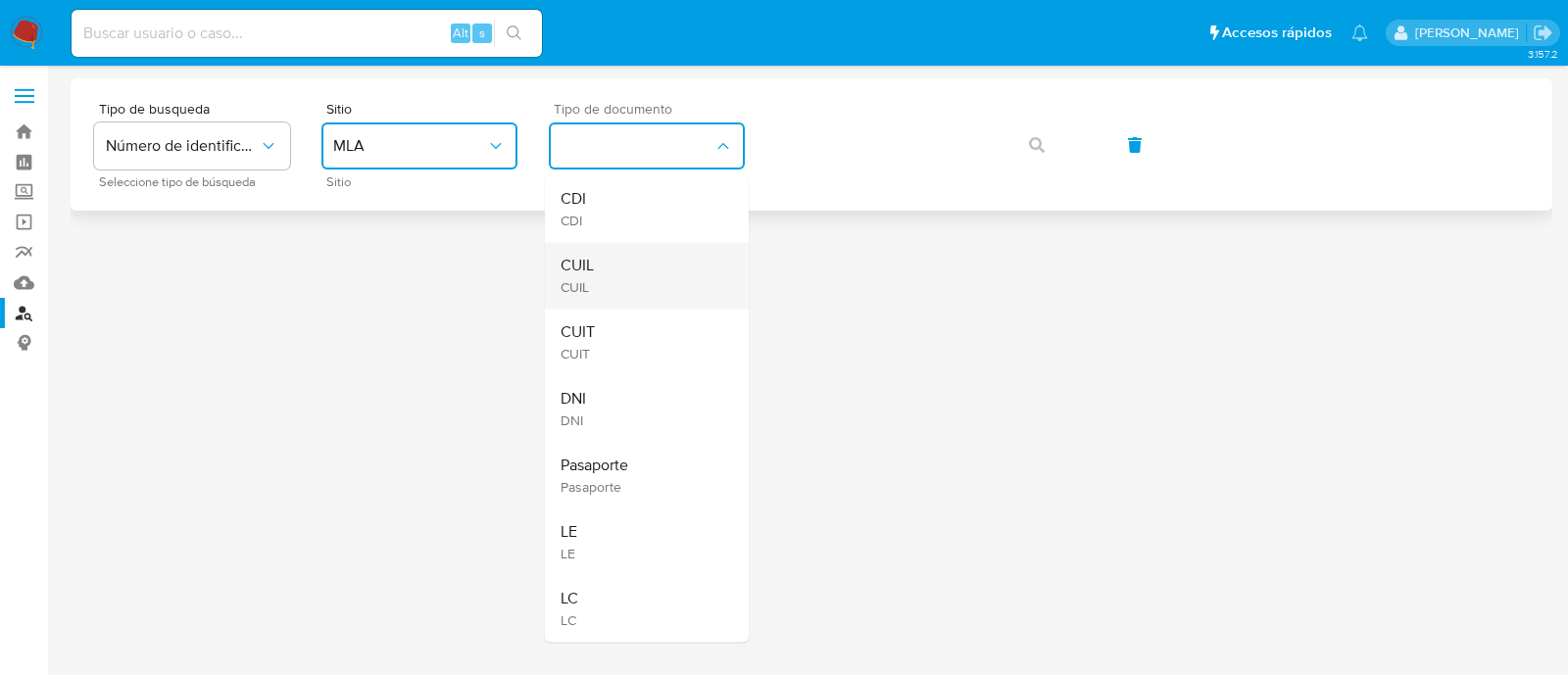
click at [608, 262] on div "CUIL CUIL" at bounding box center [640, 275] width 161 height 67
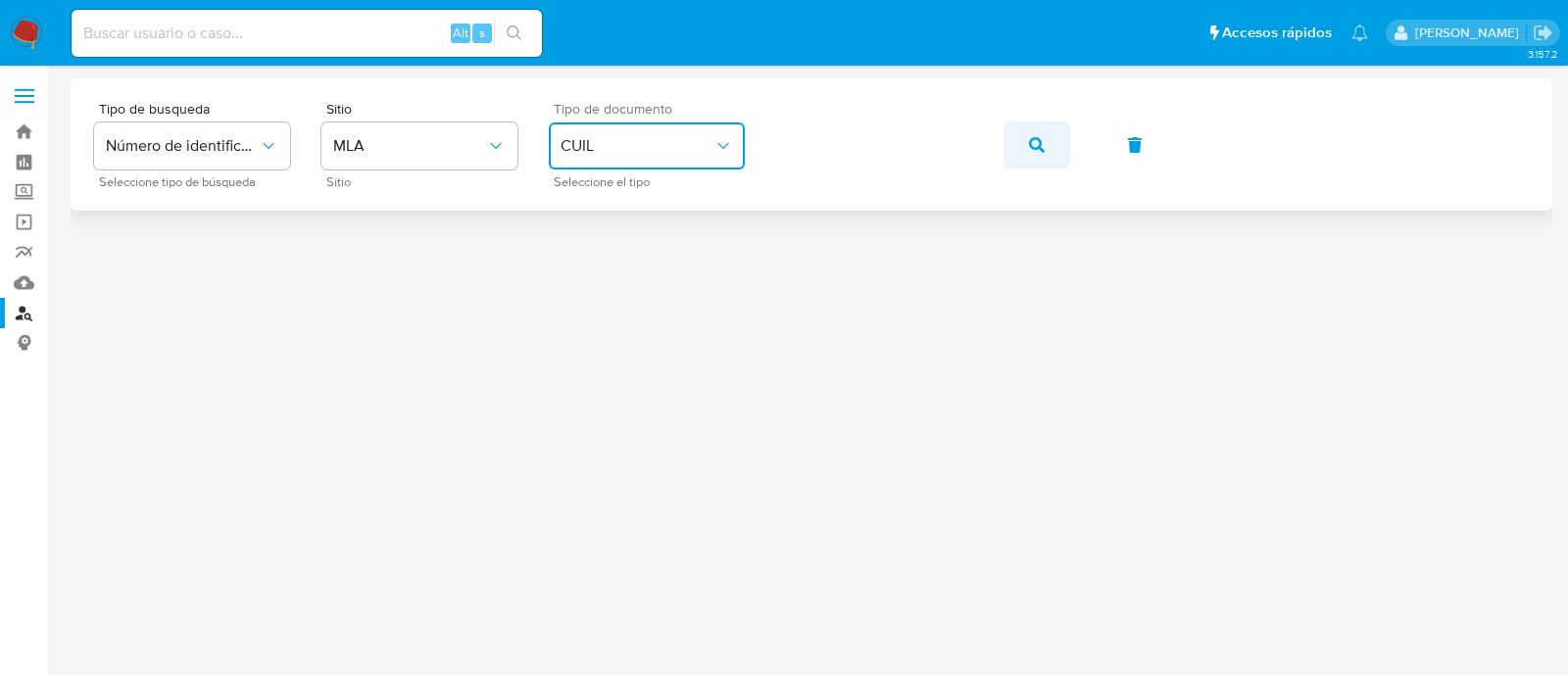
click at [1051, 149] on button "button" at bounding box center [1036, 145] width 67 height 47
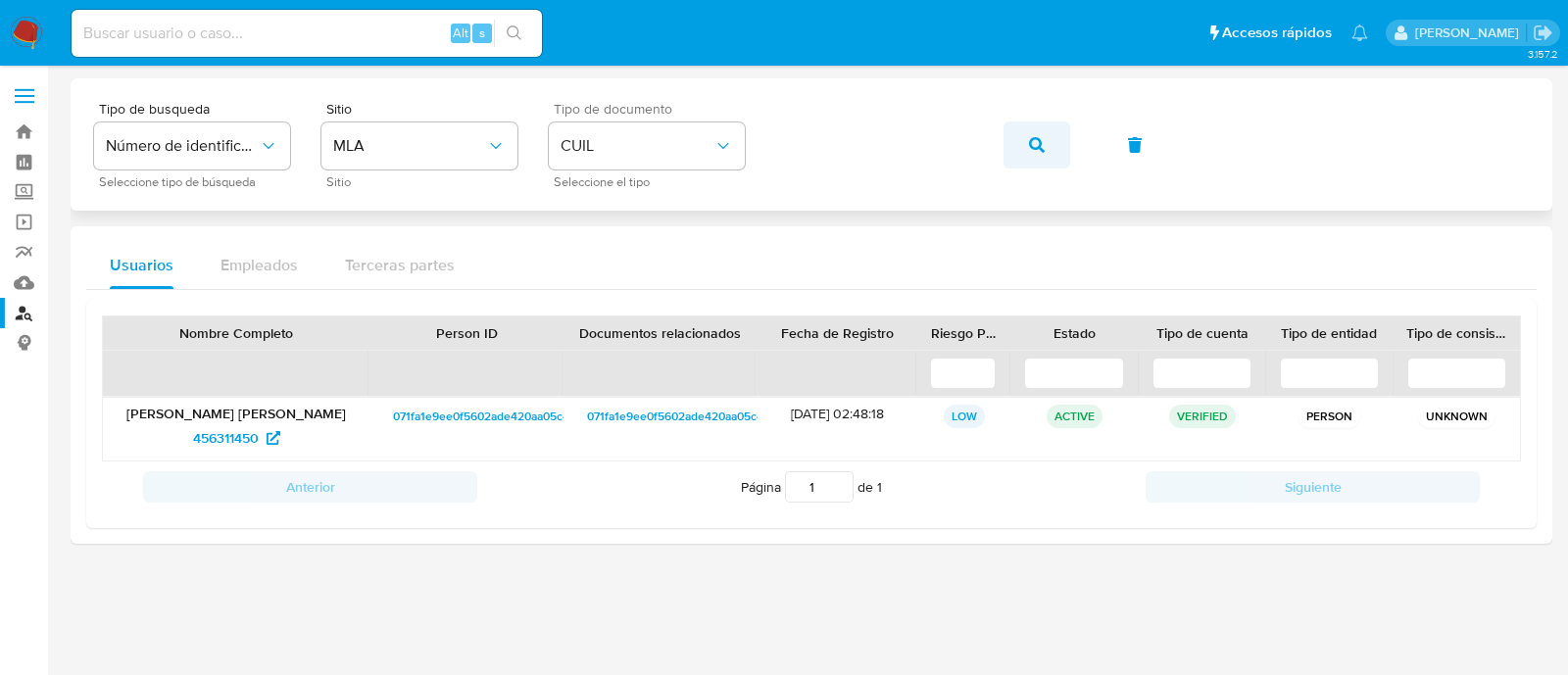
click at [1067, 149] on button "button" at bounding box center [1036, 145] width 67 height 47
click at [359, 149] on span "MLA" at bounding box center [409, 147] width 153 height 20
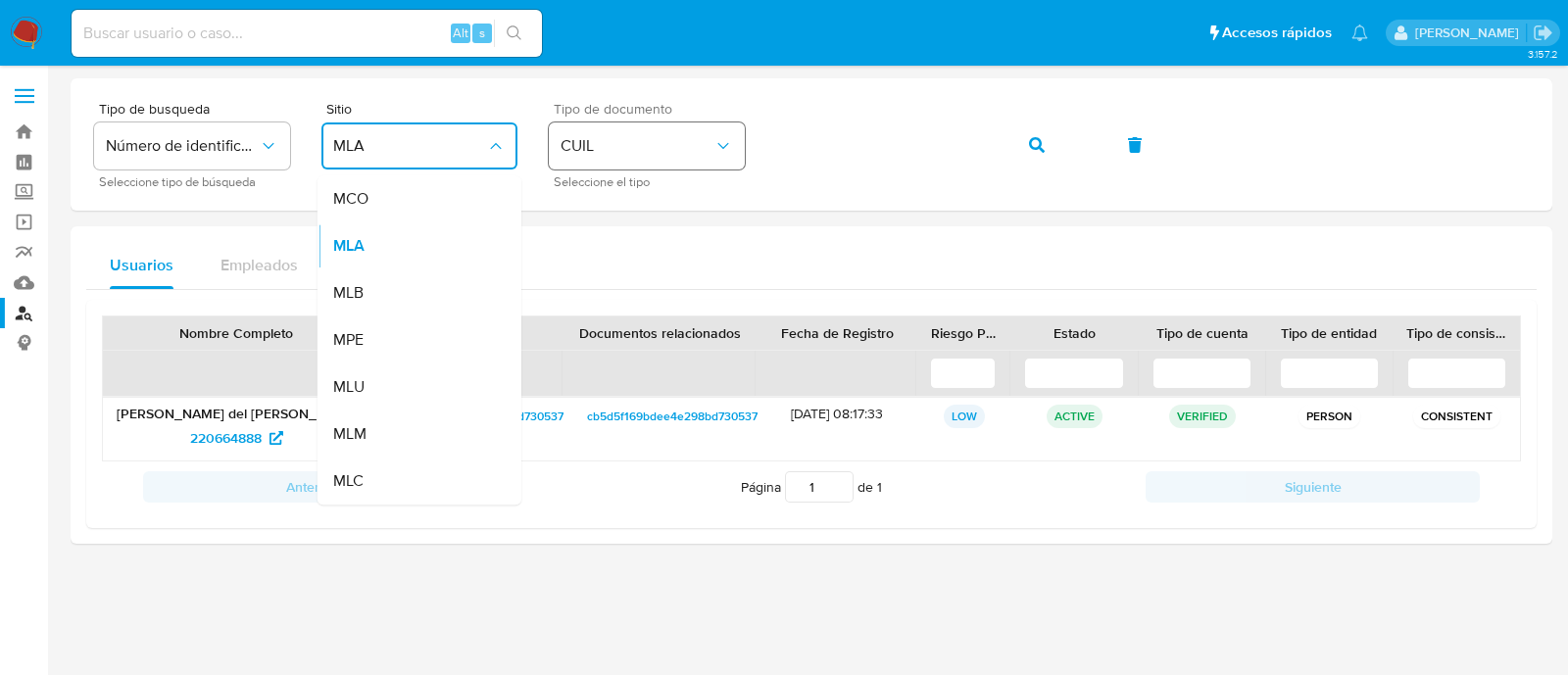
click at [642, 155] on span "CUIL" at bounding box center [636, 147] width 153 height 20
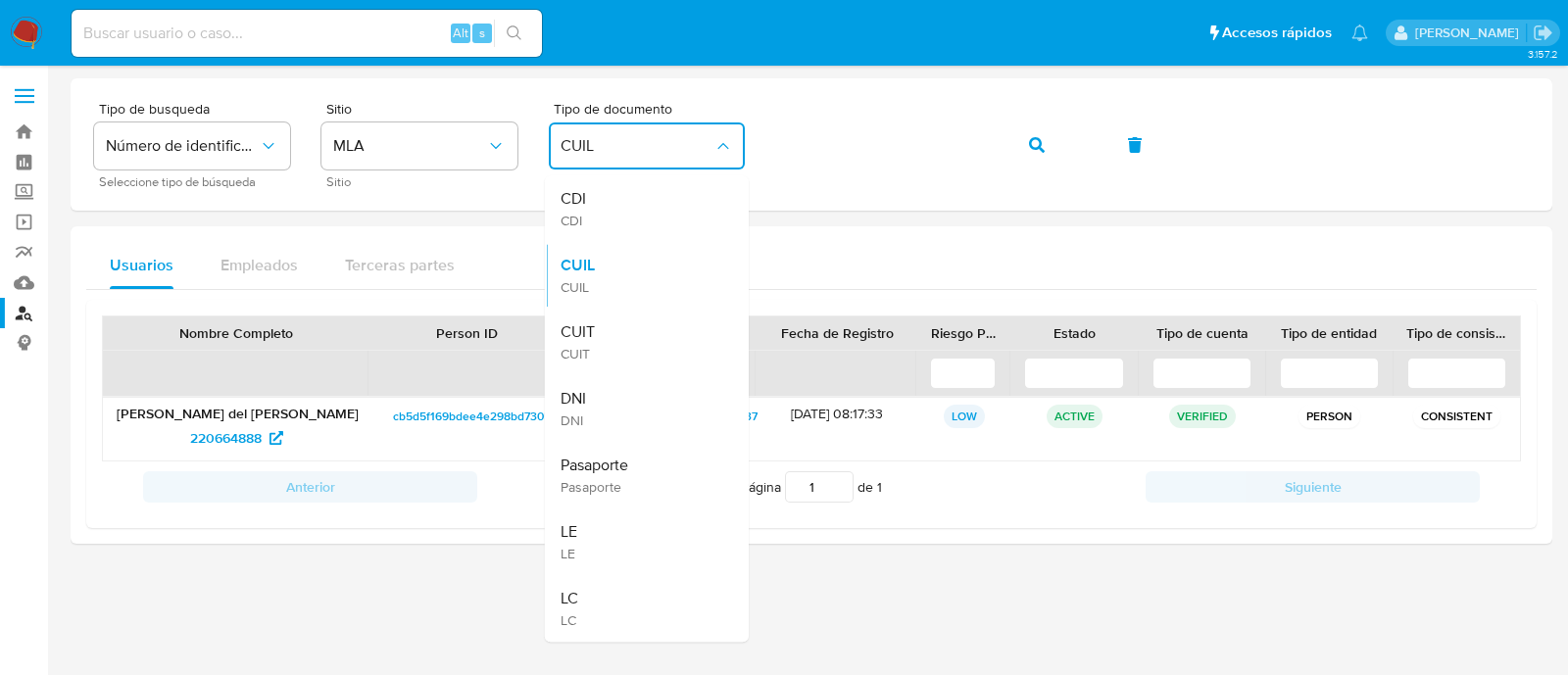
click at [853, 252] on div "Usuarios Empleados Terceras partes" at bounding box center [811, 265] width 1450 height 47
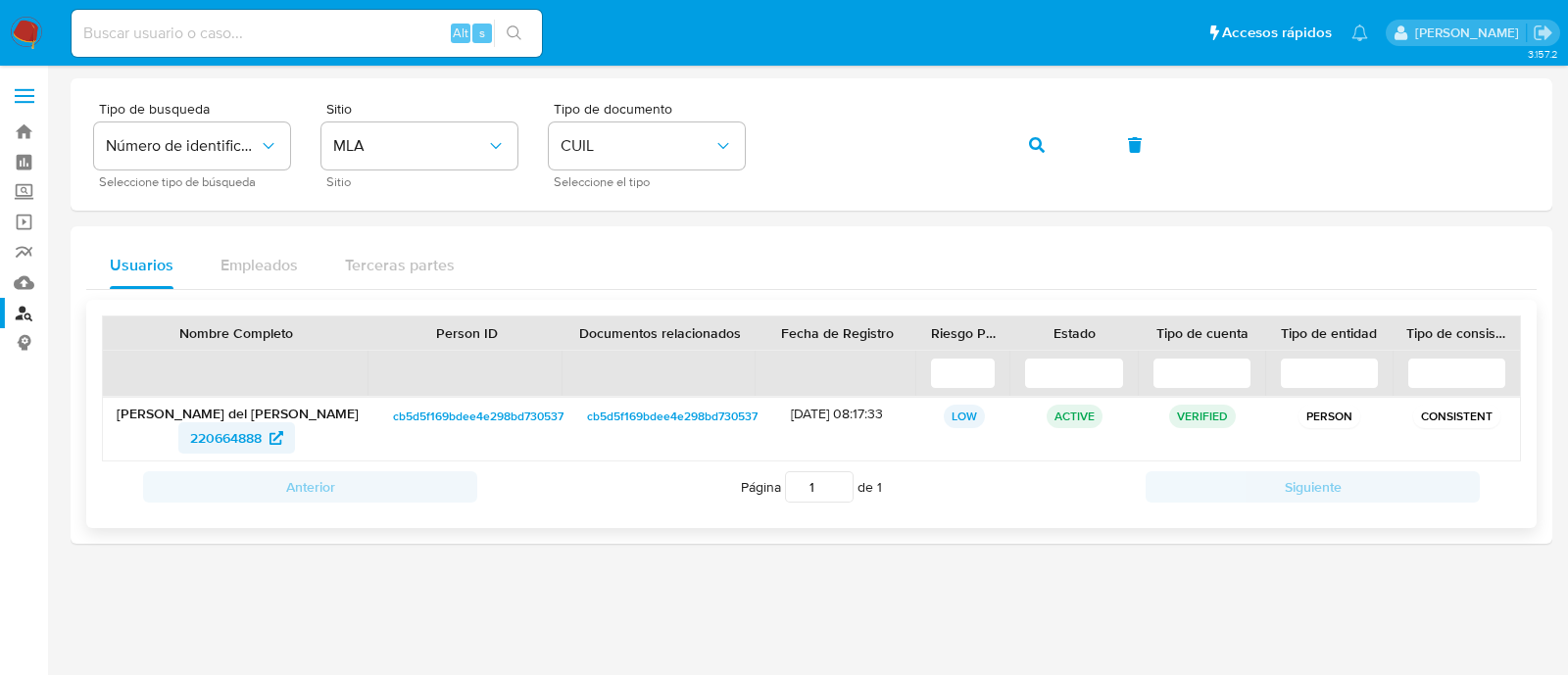
click at [234, 434] on span "220664888" at bounding box center [226, 437] width 72 height 31
click at [1037, 138] on icon "button" at bounding box center [1037, 146] width 16 height 16
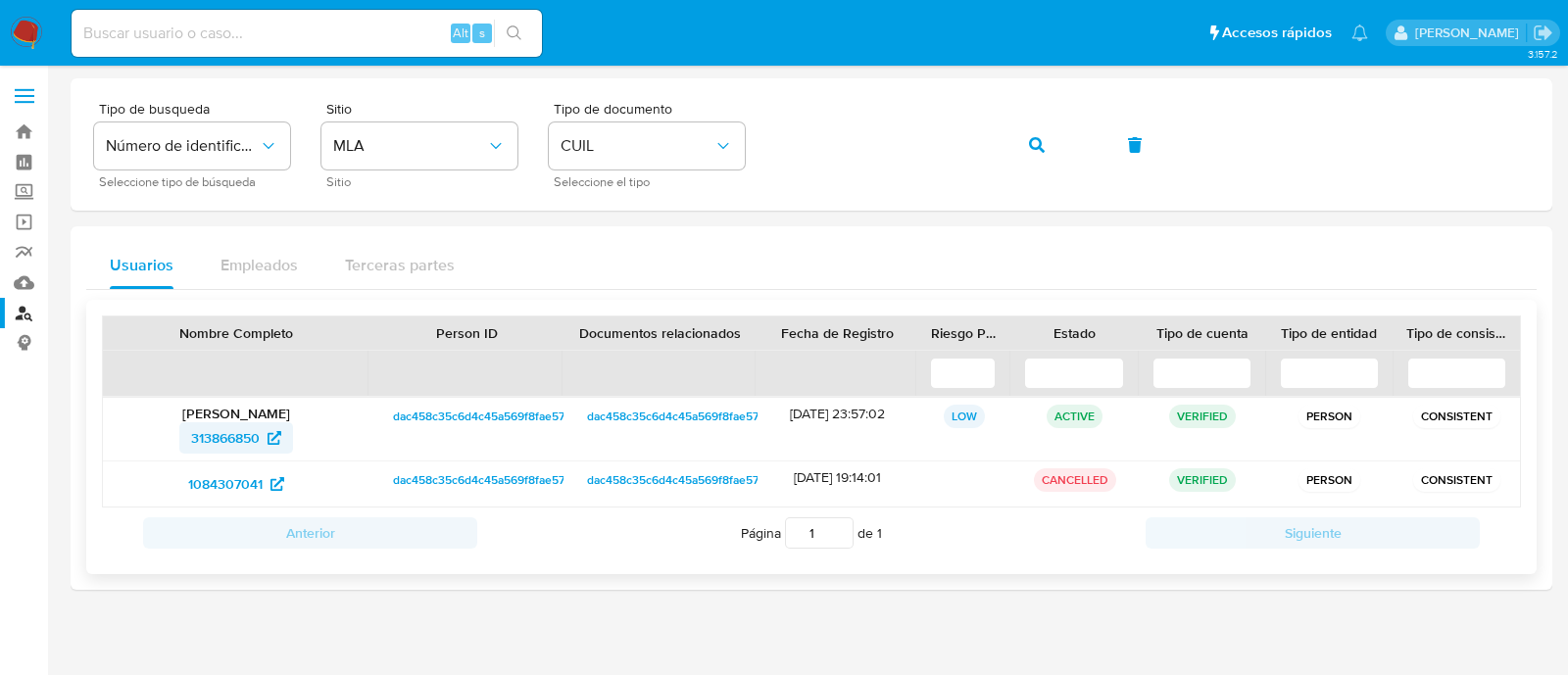
click at [228, 443] on span "313866850" at bounding box center [225, 437] width 69 height 31
click at [1044, 146] on button "button" at bounding box center [1036, 145] width 67 height 47
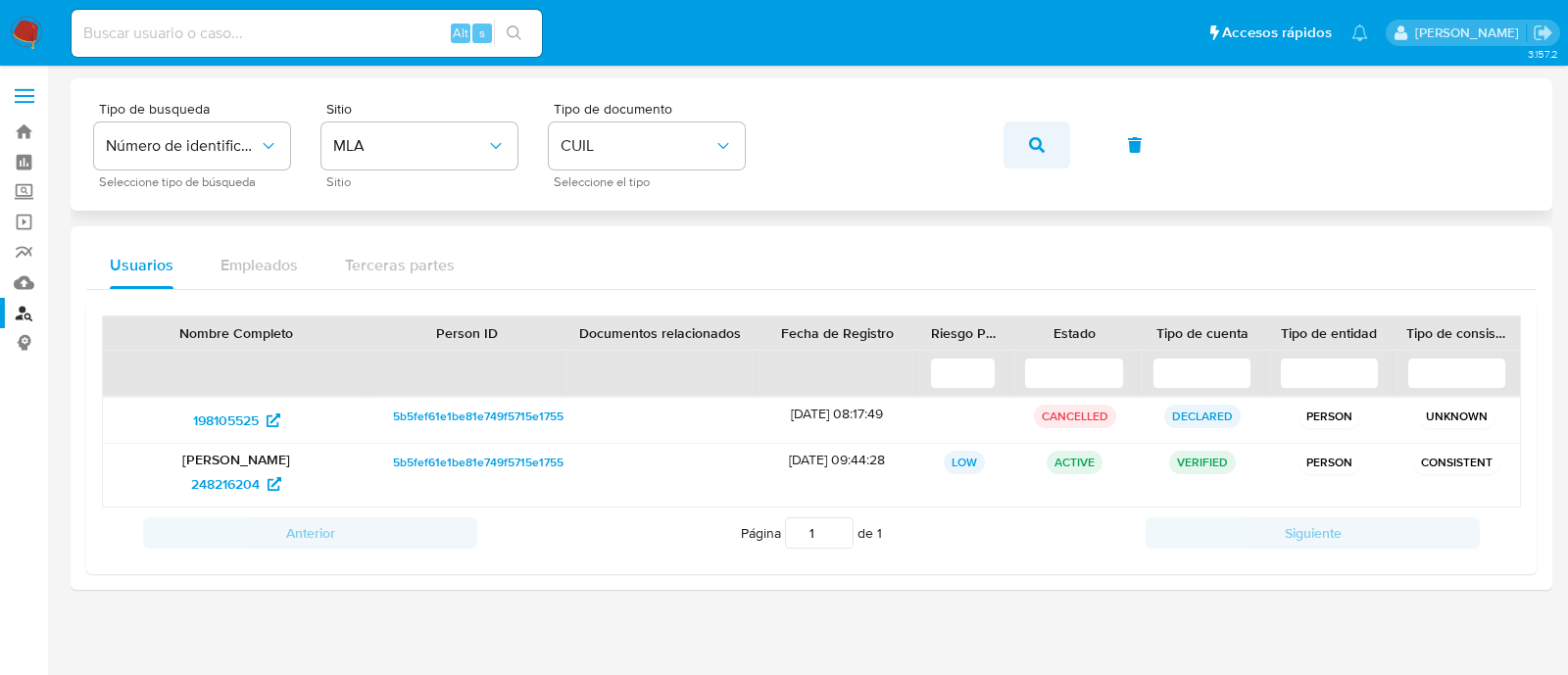
click at [1026, 127] on button "button" at bounding box center [1036, 145] width 67 height 47
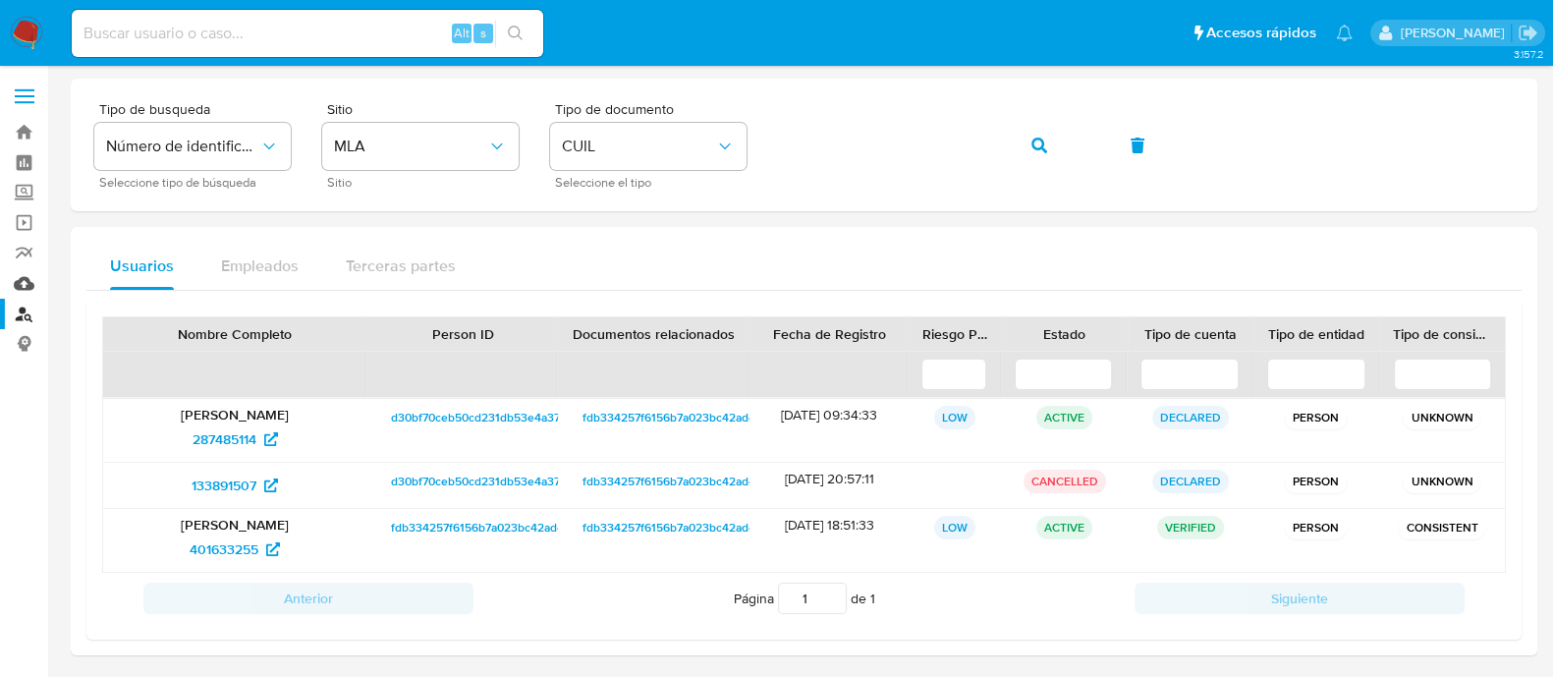
click at [28, 292] on link "Mulan" at bounding box center [117, 283] width 234 height 30
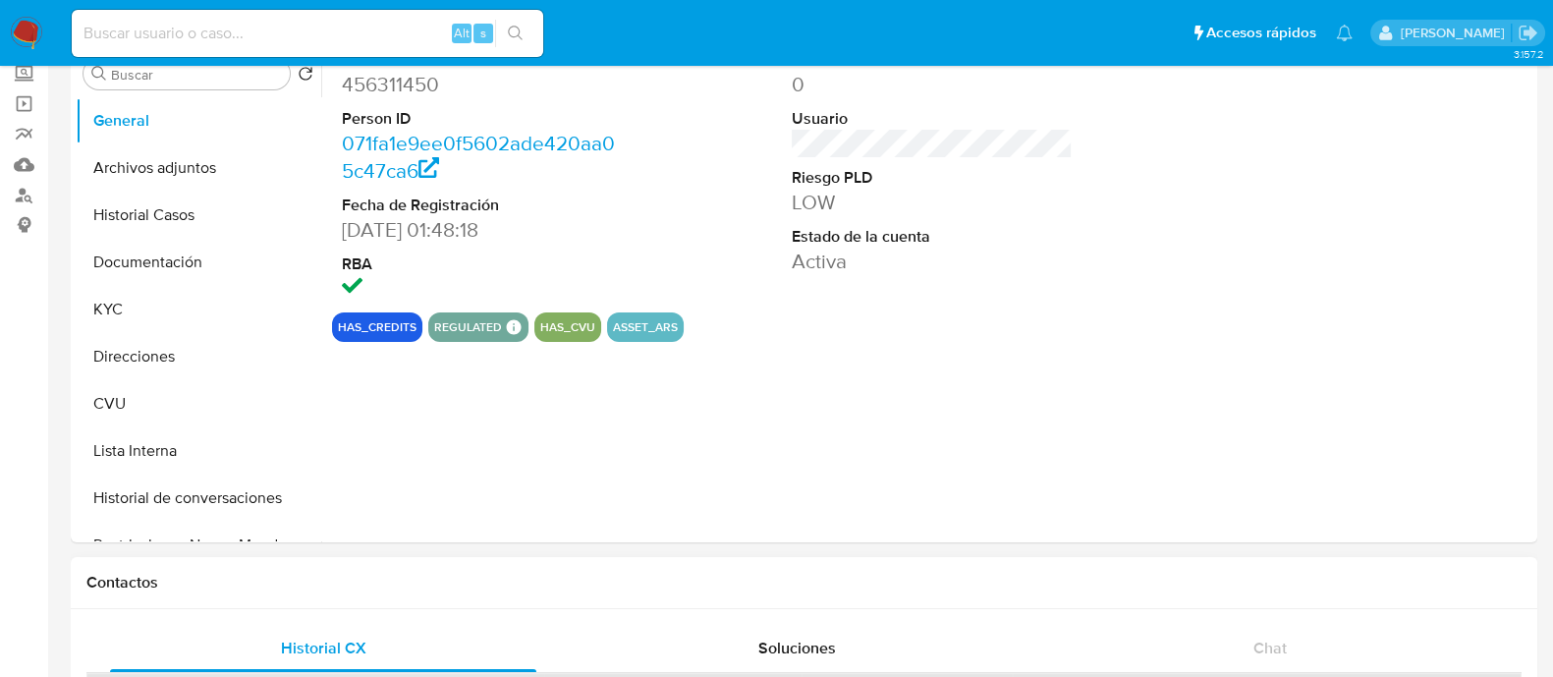
select select "10"
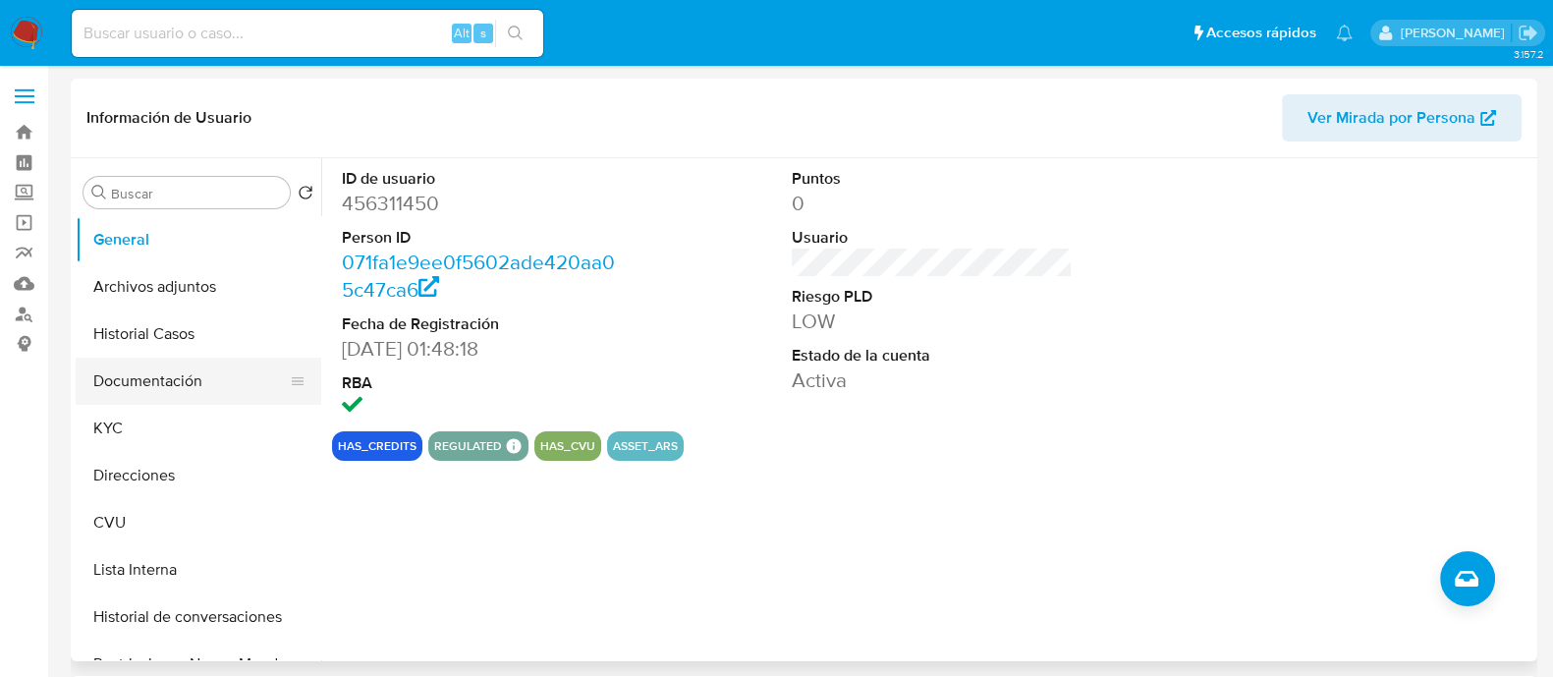
click at [162, 382] on button "Documentación" at bounding box center [191, 381] width 230 height 47
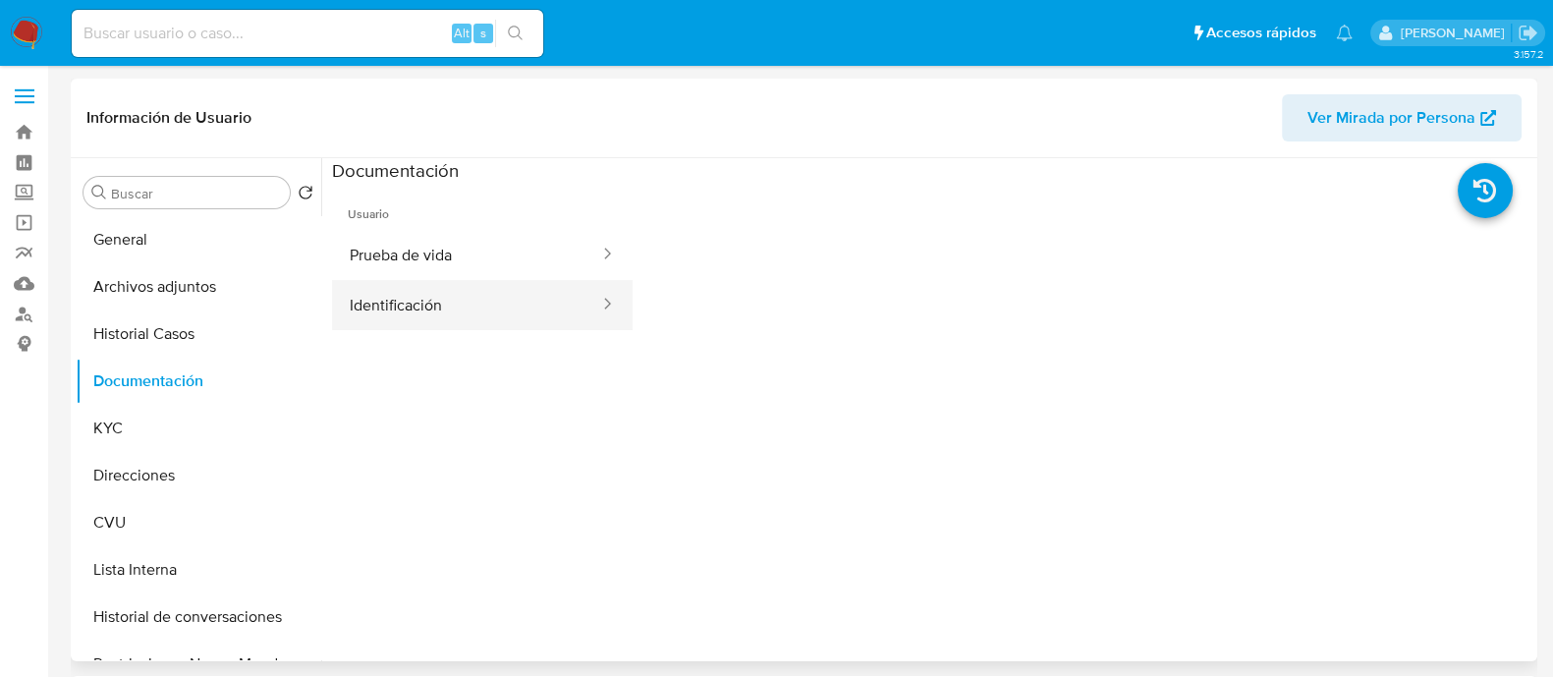
click at [486, 291] on button "Identificación" at bounding box center [466, 305] width 269 height 50
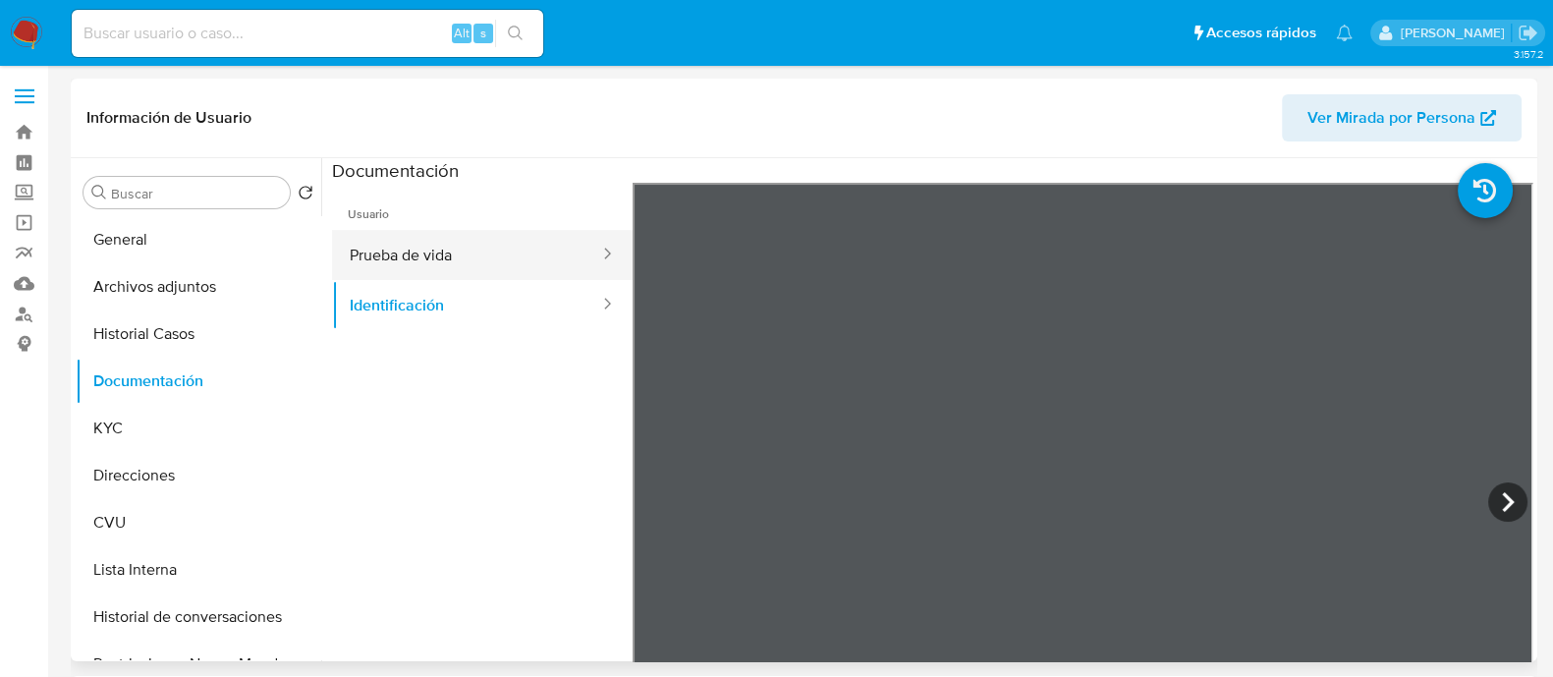
click at [410, 244] on button "Prueba de vida" at bounding box center [466, 255] width 269 height 50
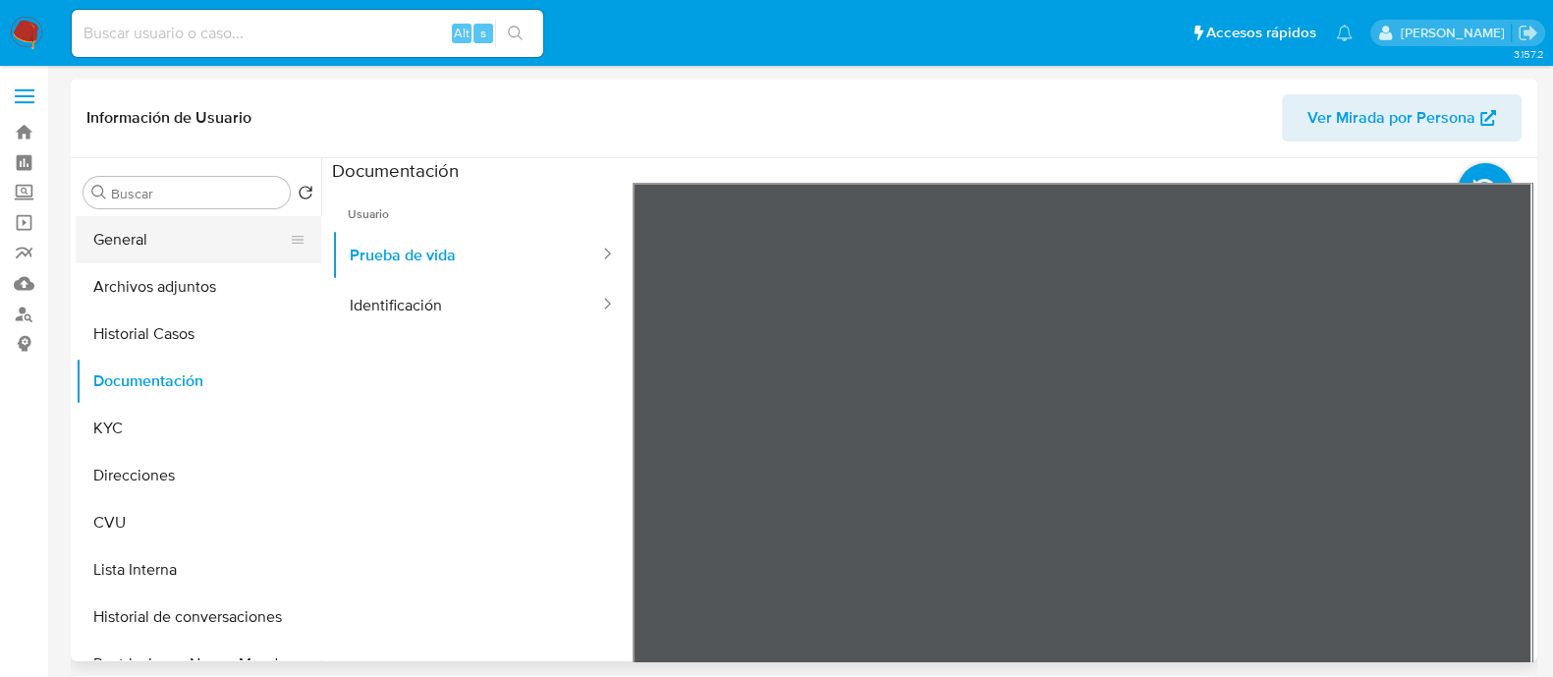
click at [152, 223] on button "General" at bounding box center [191, 239] width 230 height 47
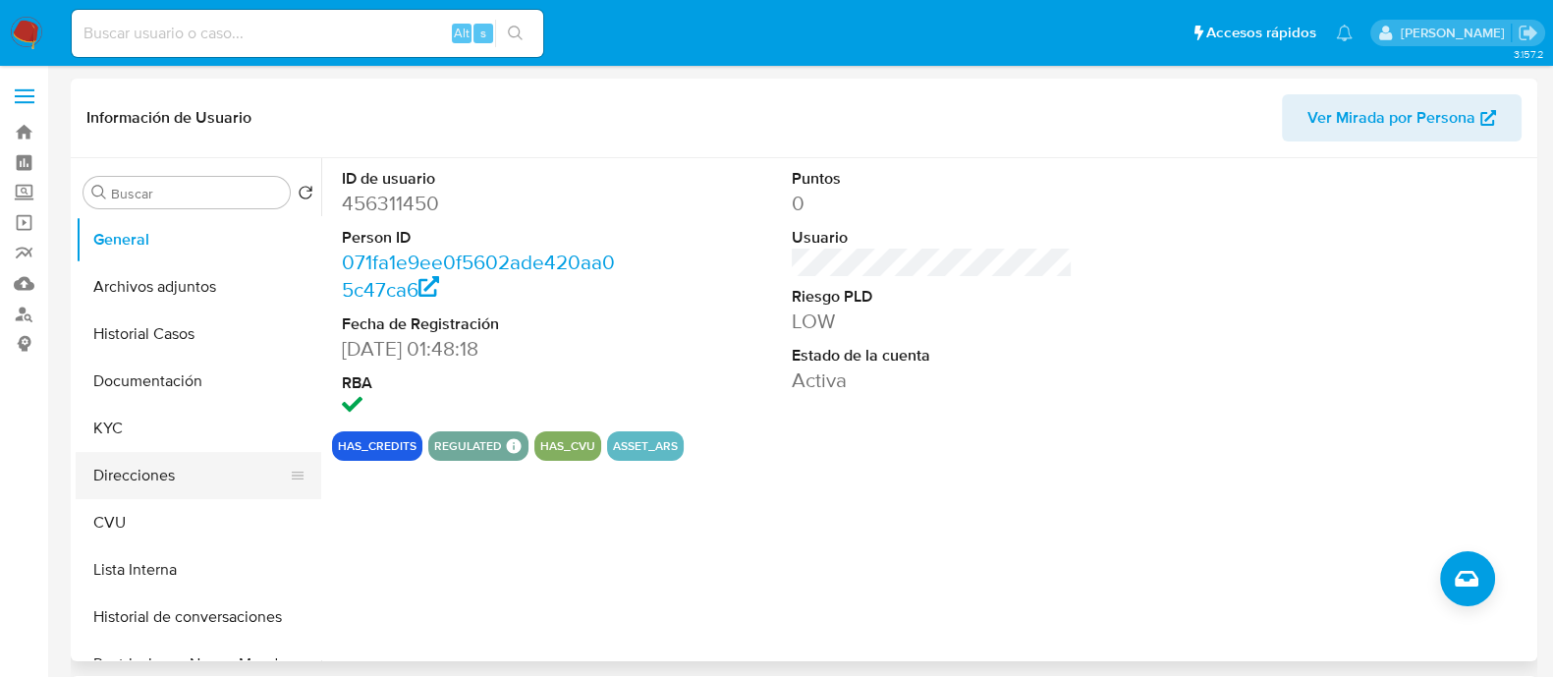
click at [155, 475] on button "Direcciones" at bounding box center [191, 475] width 230 height 47
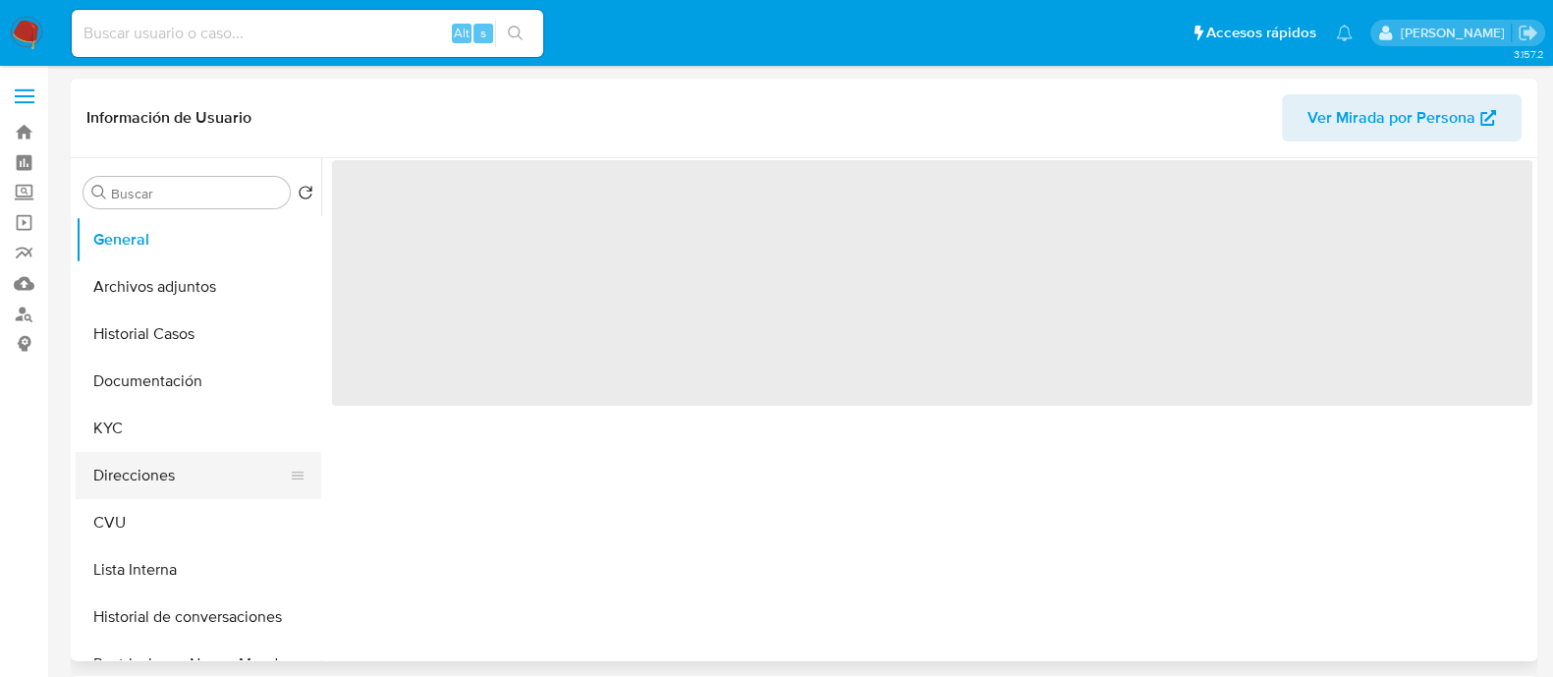
click at [132, 469] on button "Direcciones" at bounding box center [191, 475] width 230 height 47
select select "10"
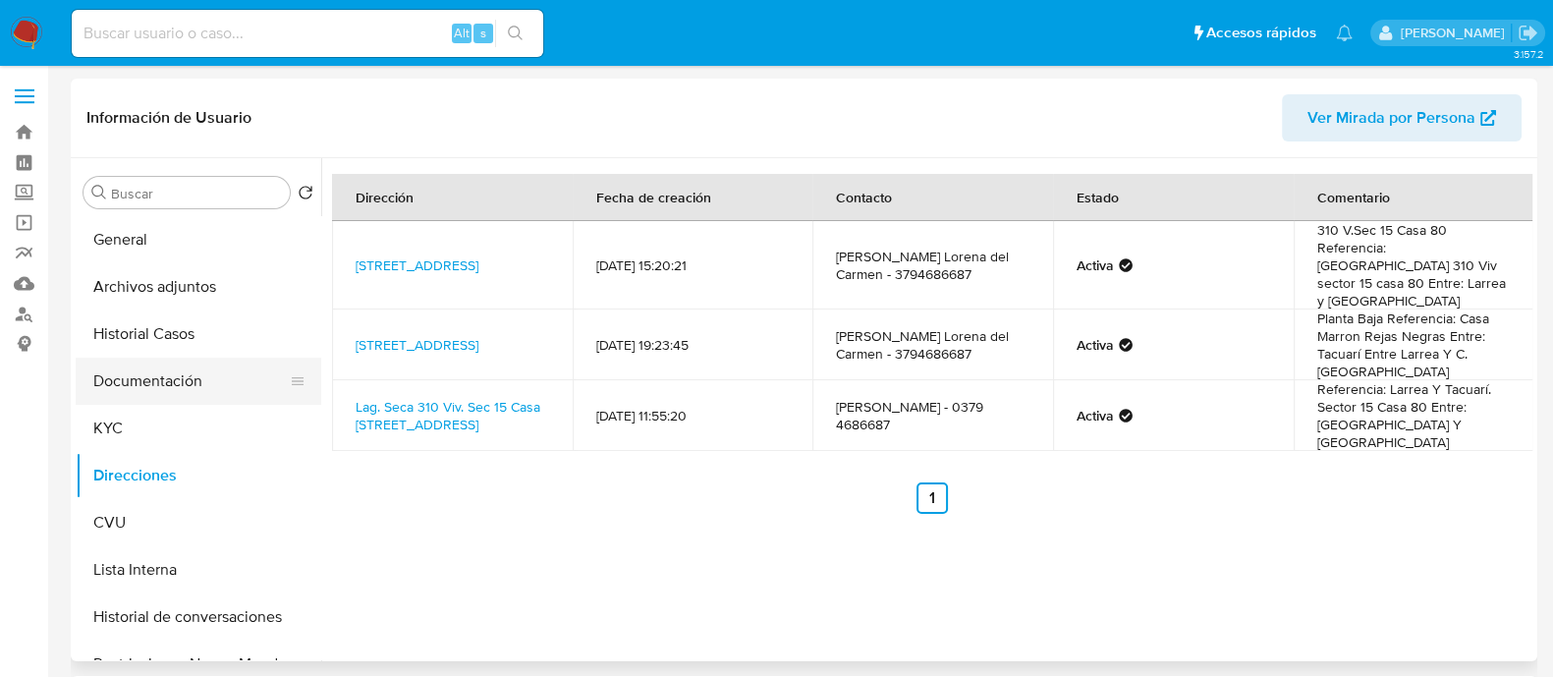
click at [195, 391] on button "Documentación" at bounding box center [191, 381] width 230 height 47
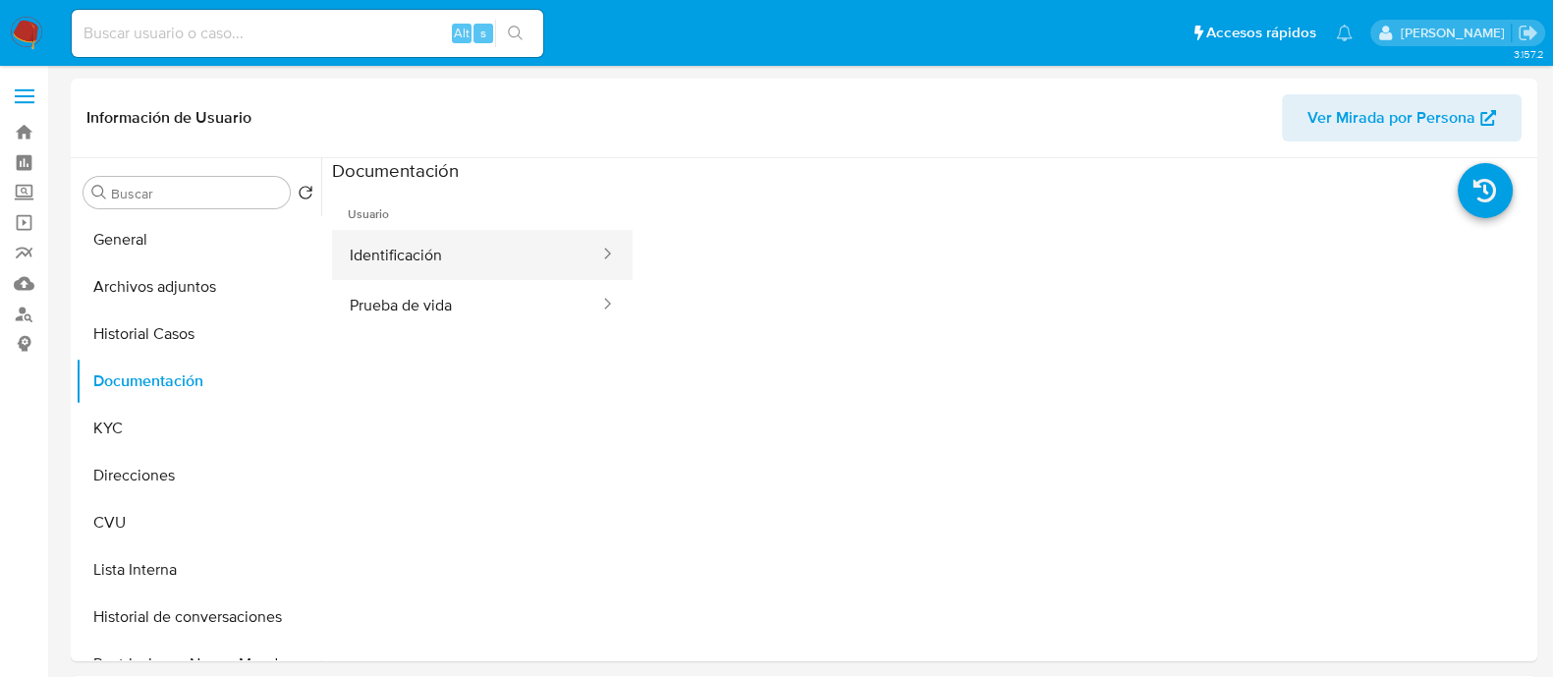
click at [427, 256] on button "Identificación" at bounding box center [466, 255] width 269 height 50
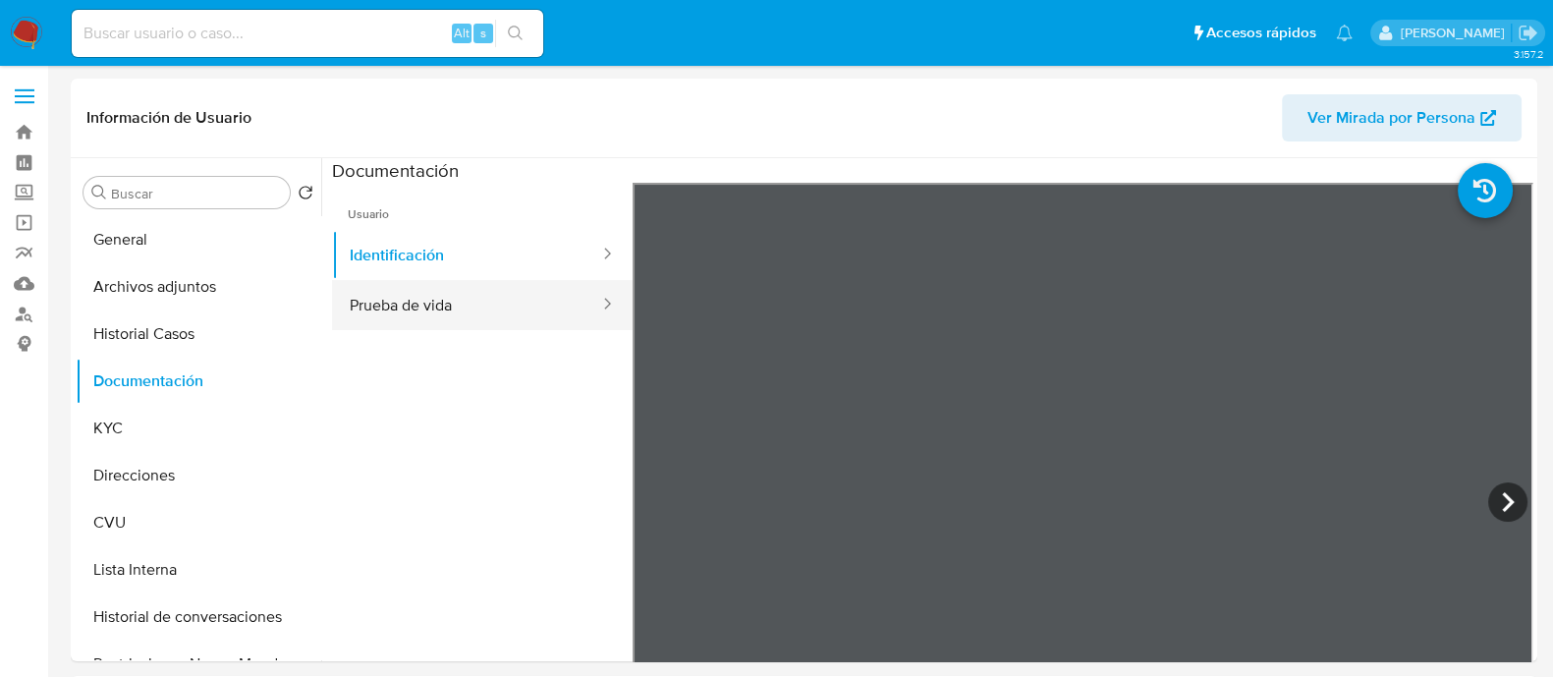
click at [435, 301] on button "Prueba de vida" at bounding box center [466, 305] width 269 height 50
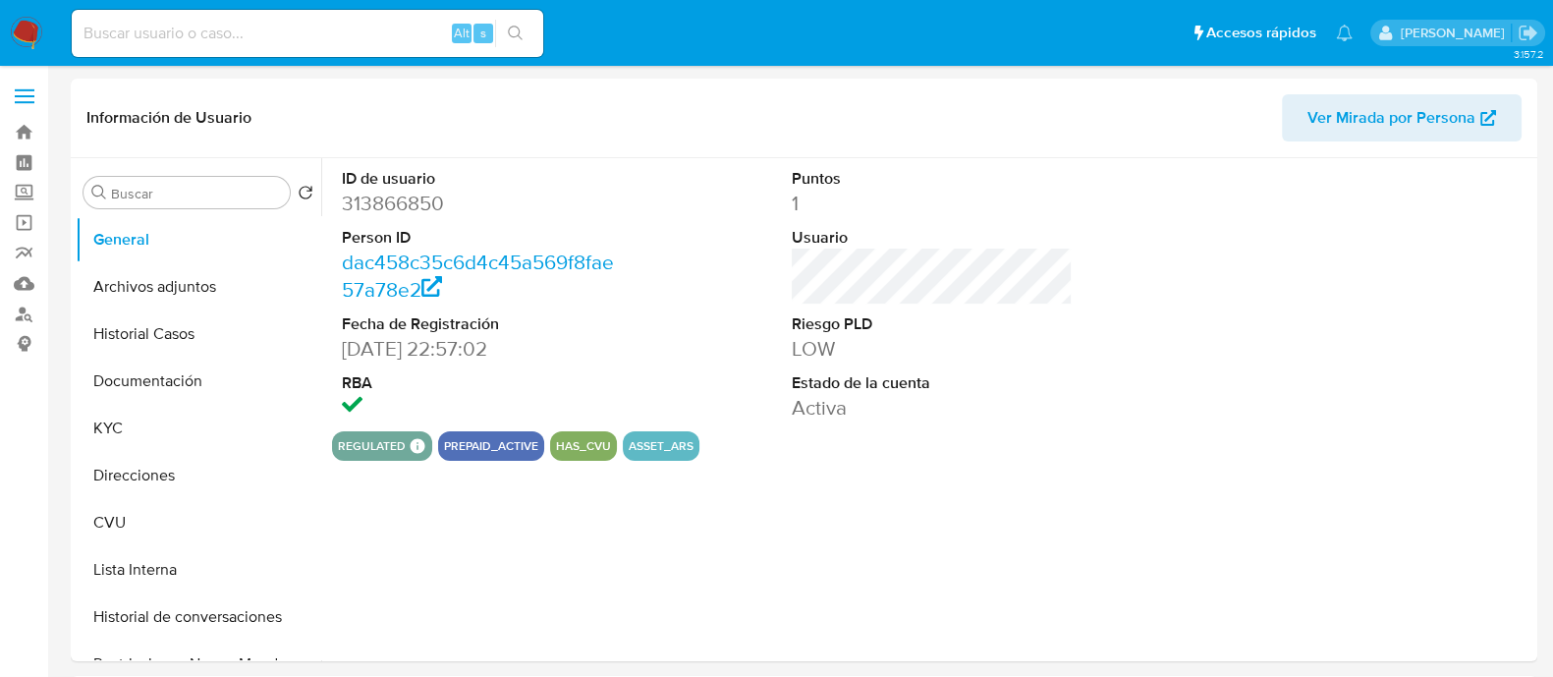
select select "10"
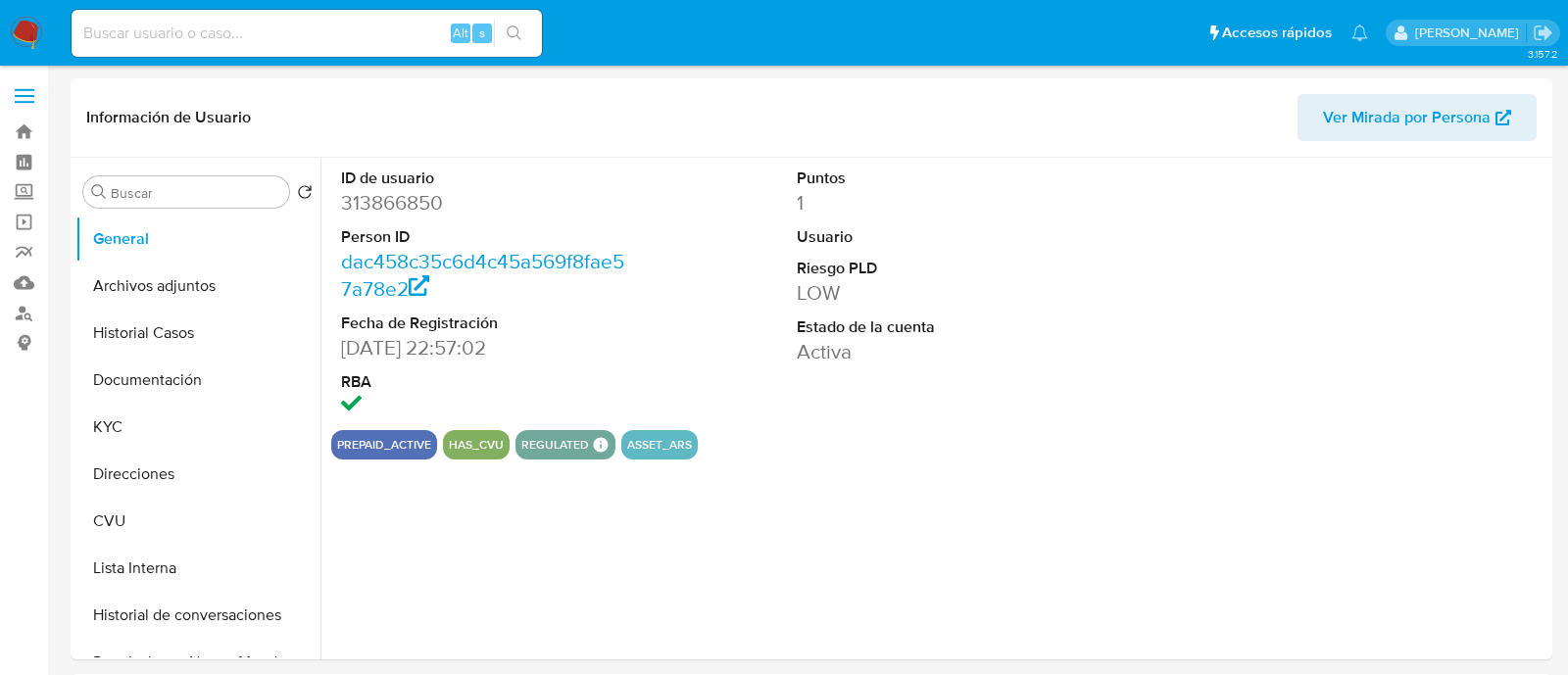
select select "10"
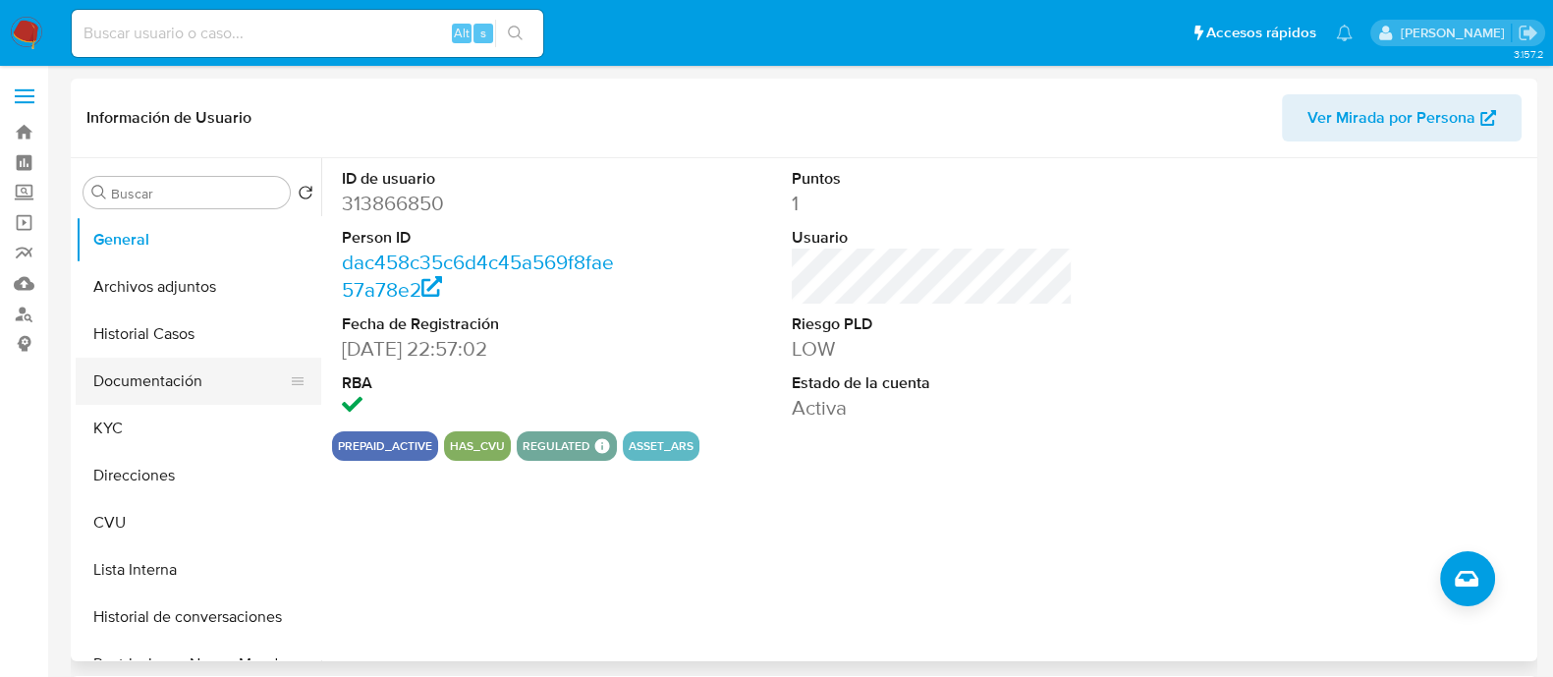
click at [187, 387] on button "Documentación" at bounding box center [191, 381] width 230 height 47
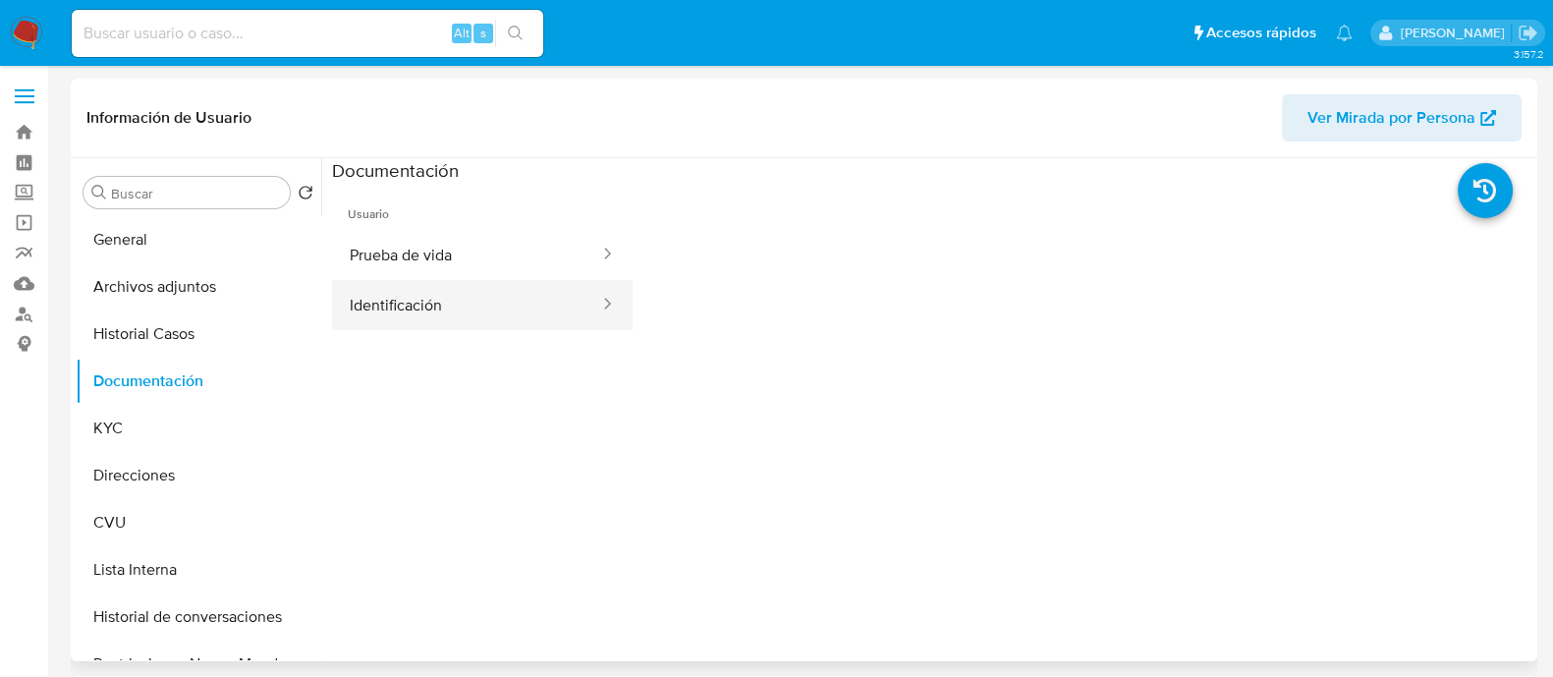
click at [409, 316] on button "Identificación" at bounding box center [466, 305] width 269 height 50
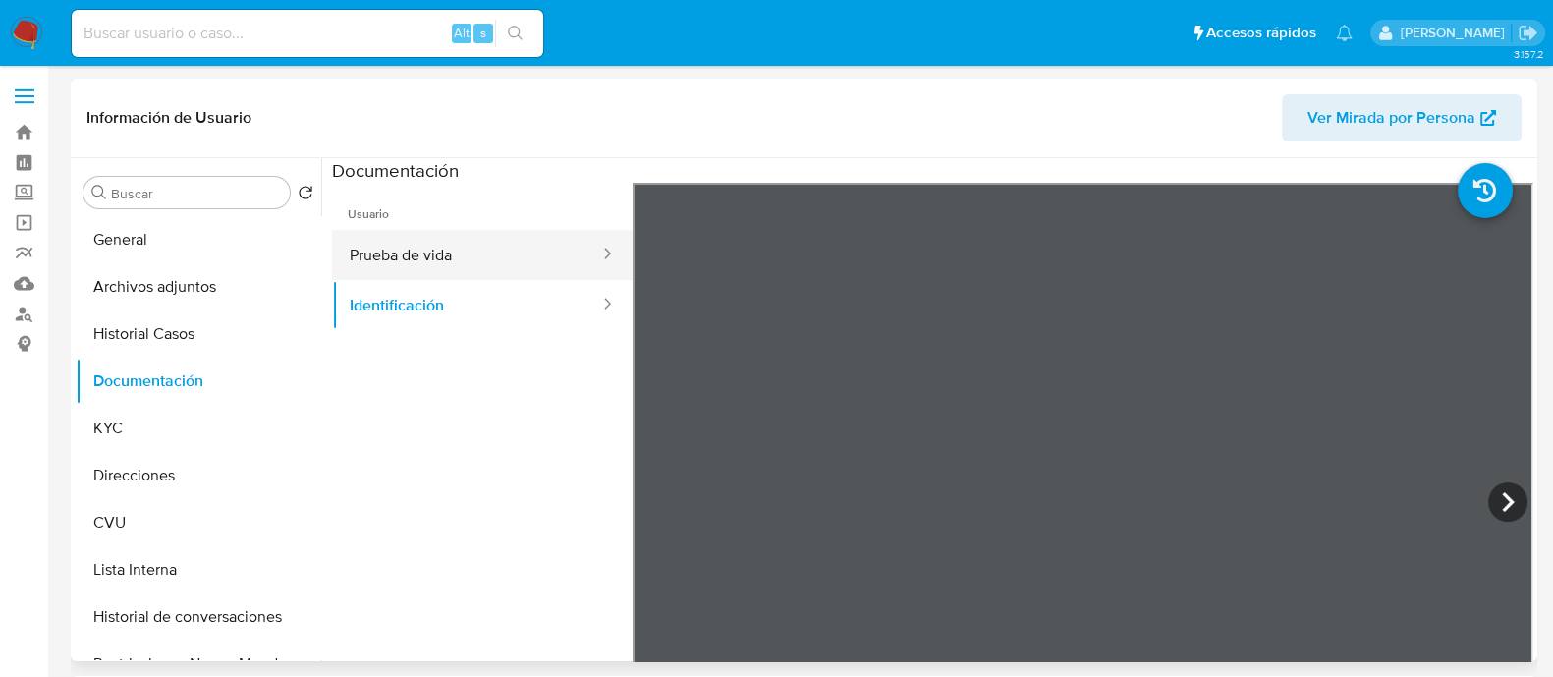
click at [429, 232] on button "Prueba de vida" at bounding box center [466, 255] width 269 height 50
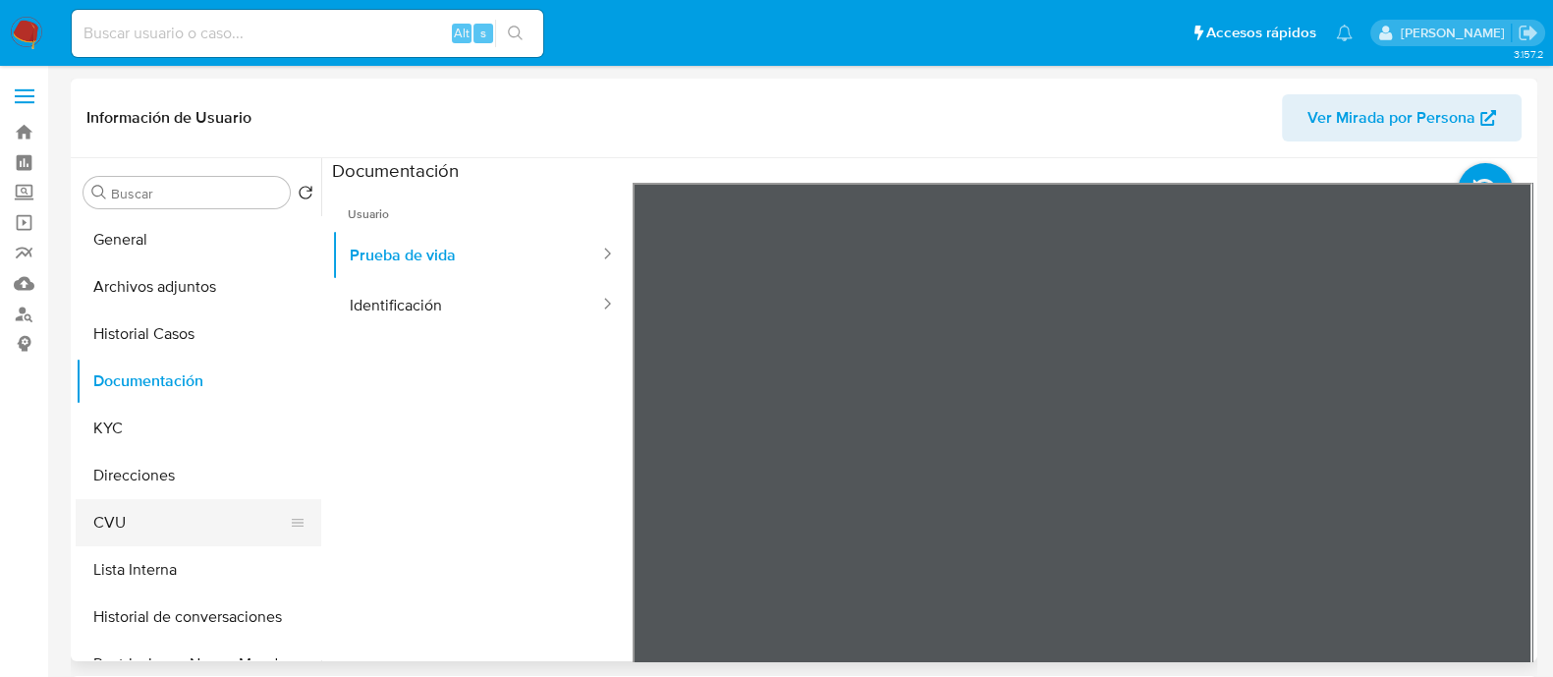
click at [172, 513] on button "CVU" at bounding box center [191, 522] width 230 height 47
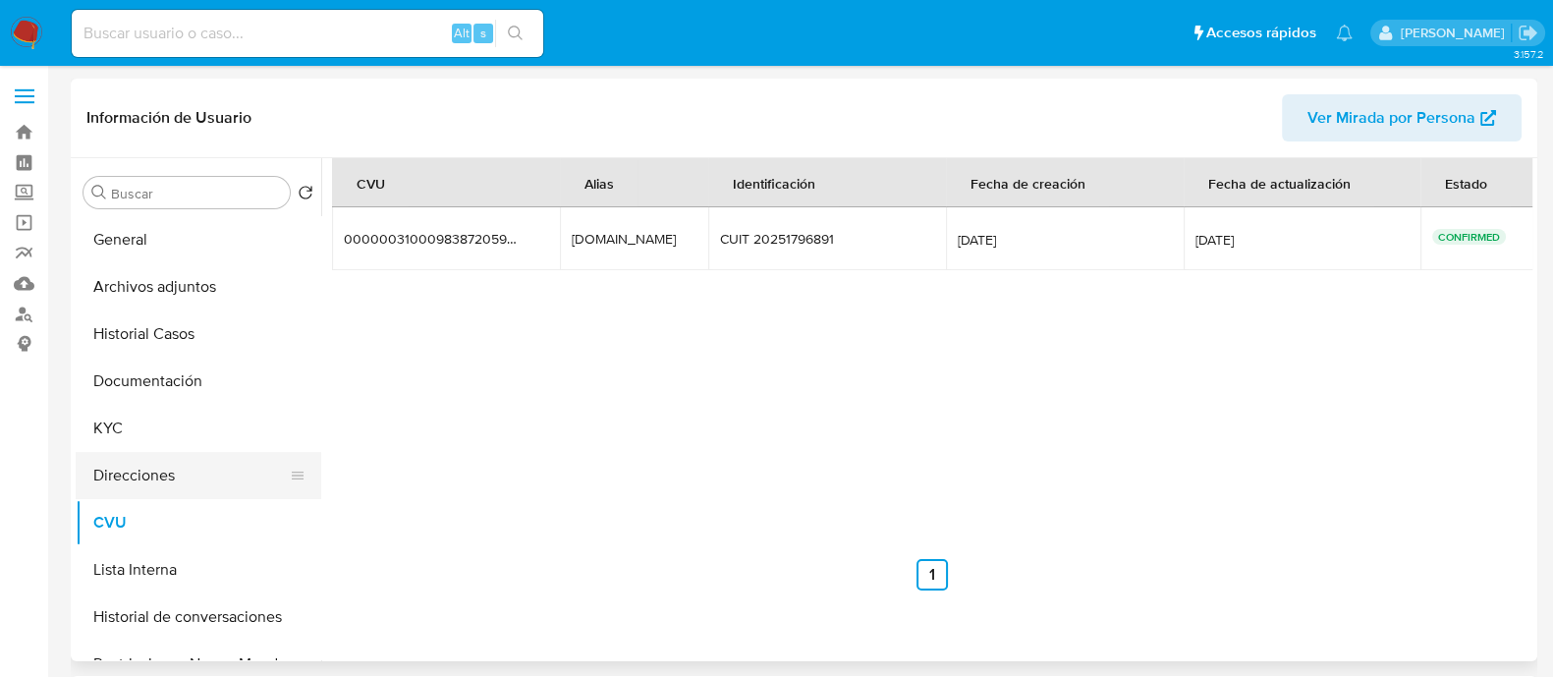
click at [150, 454] on button "Direcciones" at bounding box center [191, 475] width 230 height 47
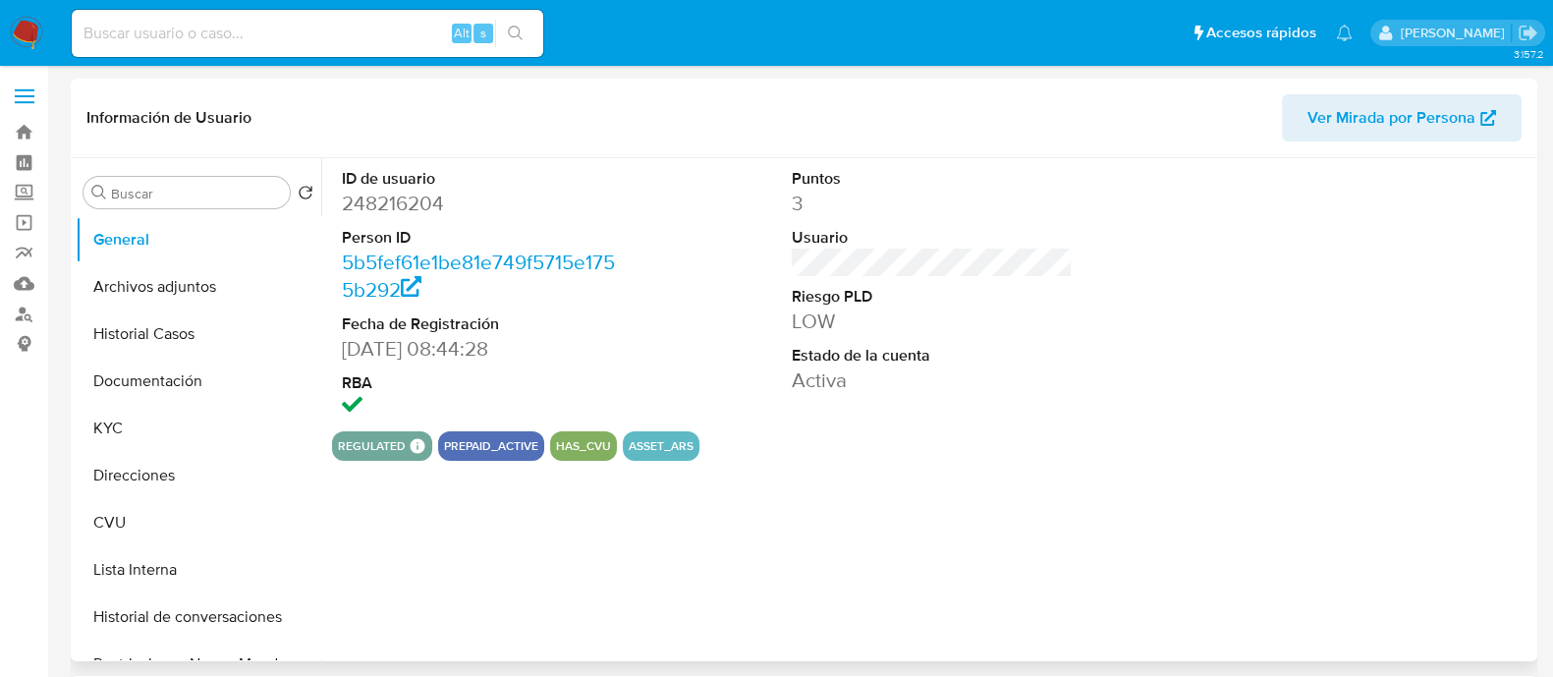
select select "10"
click at [128, 362] on button "Documentación" at bounding box center [191, 381] width 230 height 47
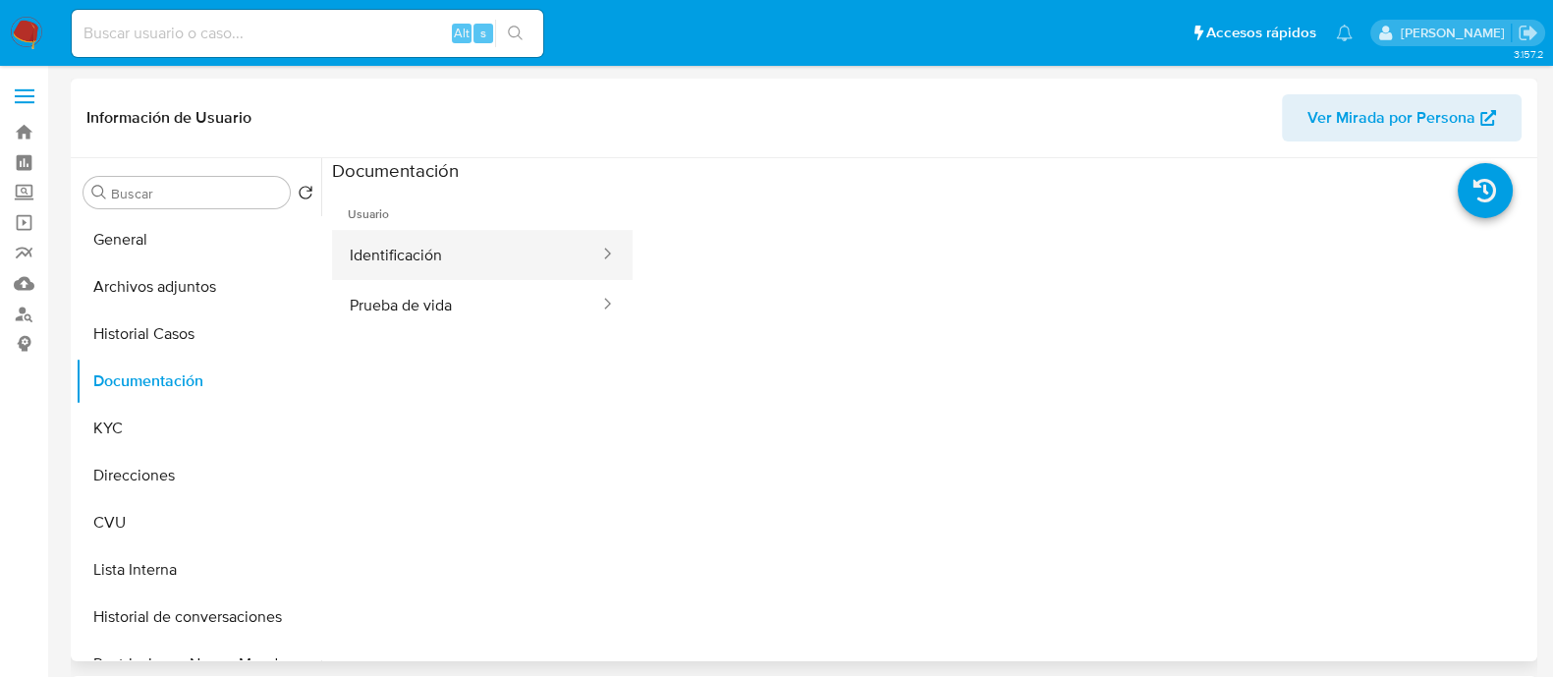
click at [415, 254] on button "Identificación" at bounding box center [466, 255] width 269 height 50
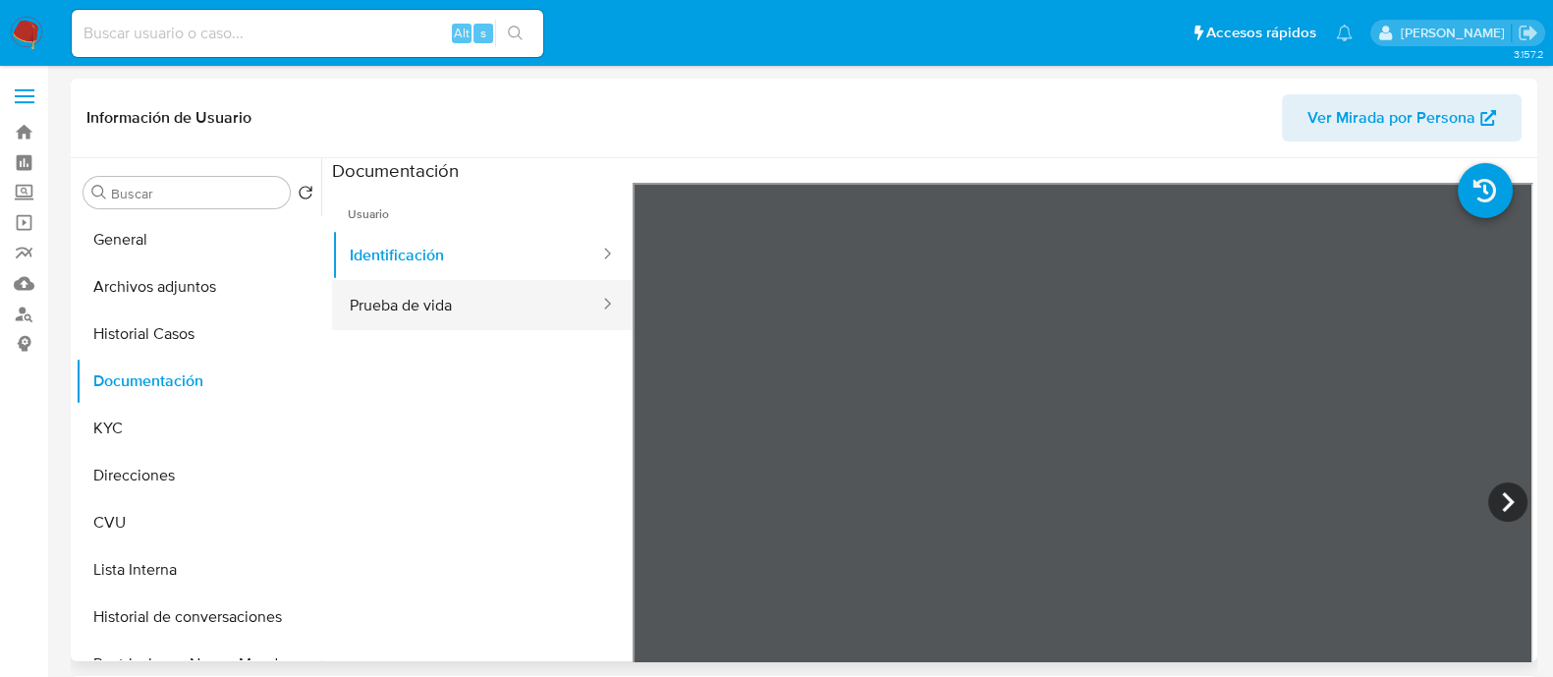
click at [378, 296] on button "Prueba de vida" at bounding box center [466, 305] width 269 height 50
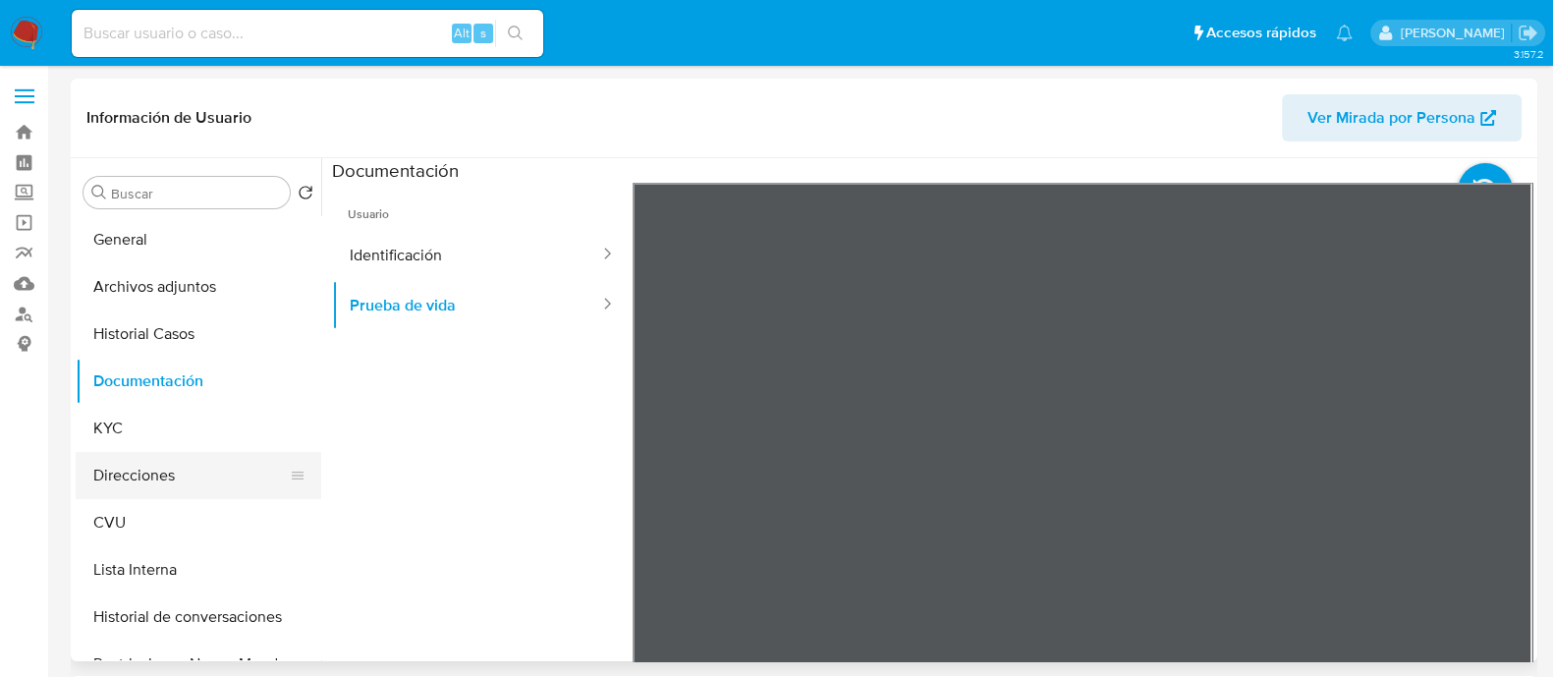
click at [157, 469] on button "Direcciones" at bounding box center [191, 475] width 230 height 47
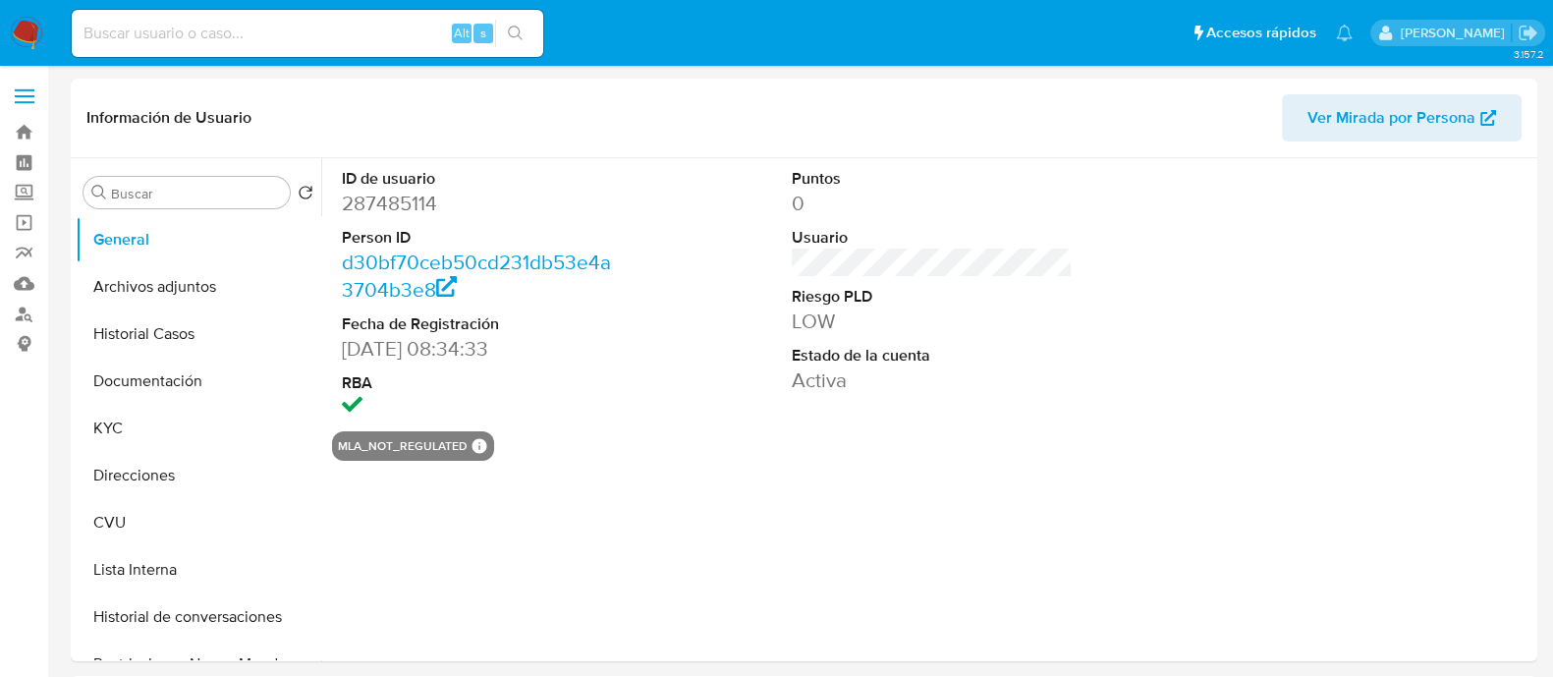
select select "10"
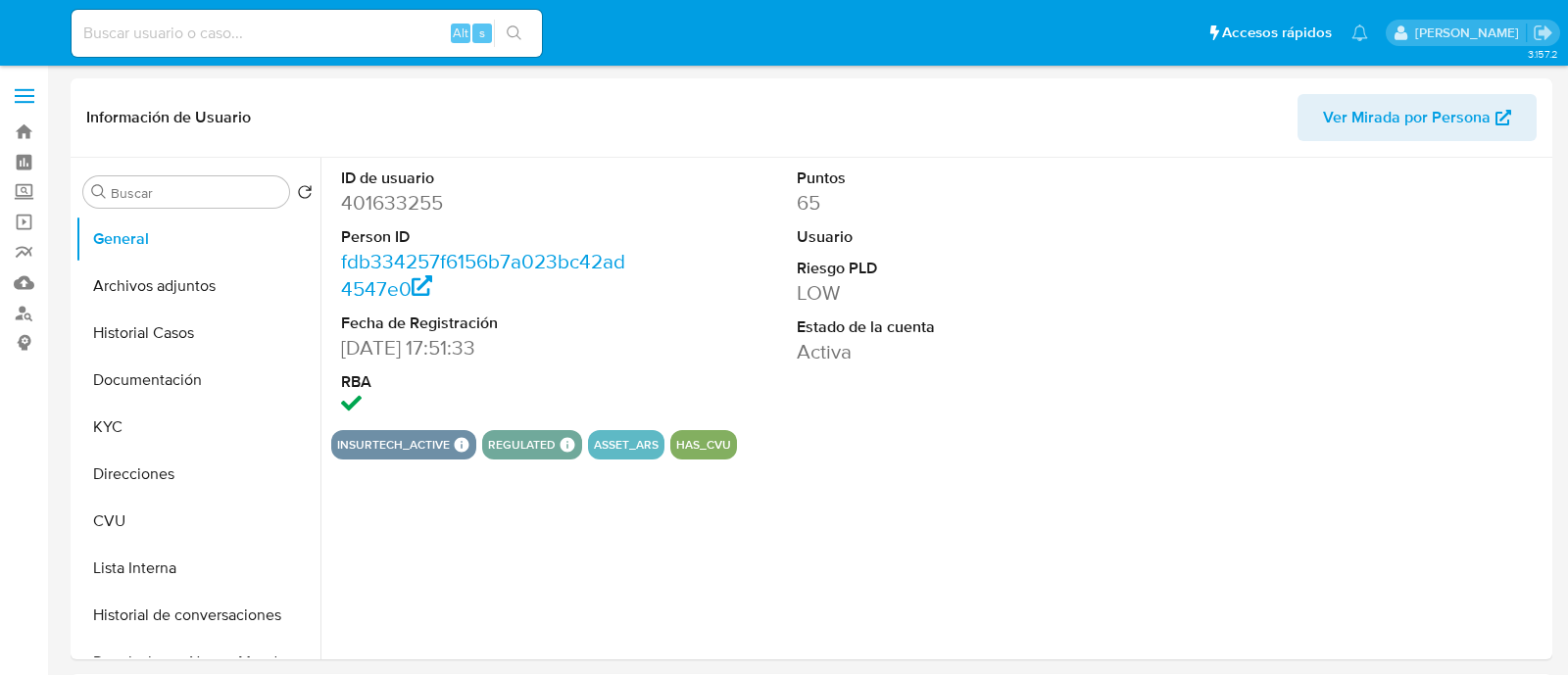
select select "10"
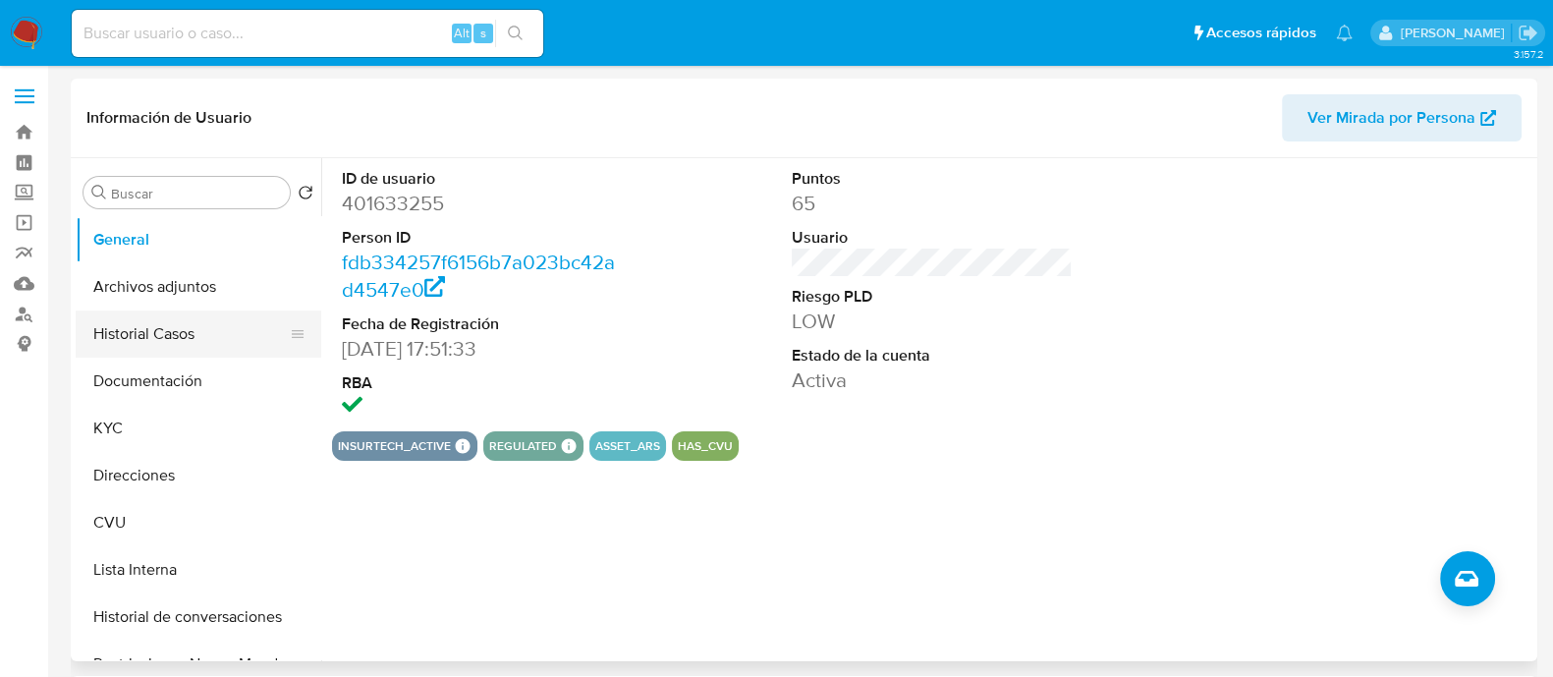
click at [195, 348] on button "Historial Casos" at bounding box center [191, 334] width 230 height 47
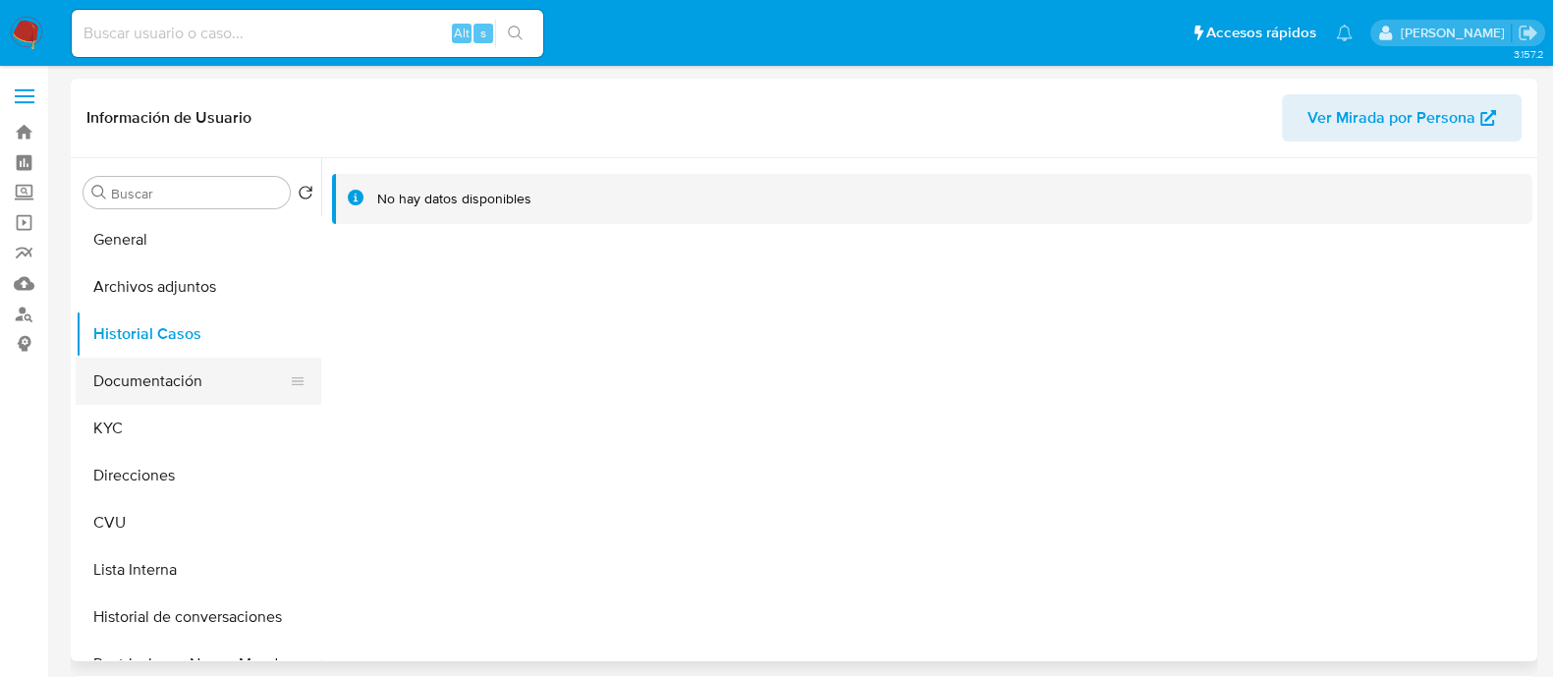
click at [182, 384] on button "Documentación" at bounding box center [191, 381] width 230 height 47
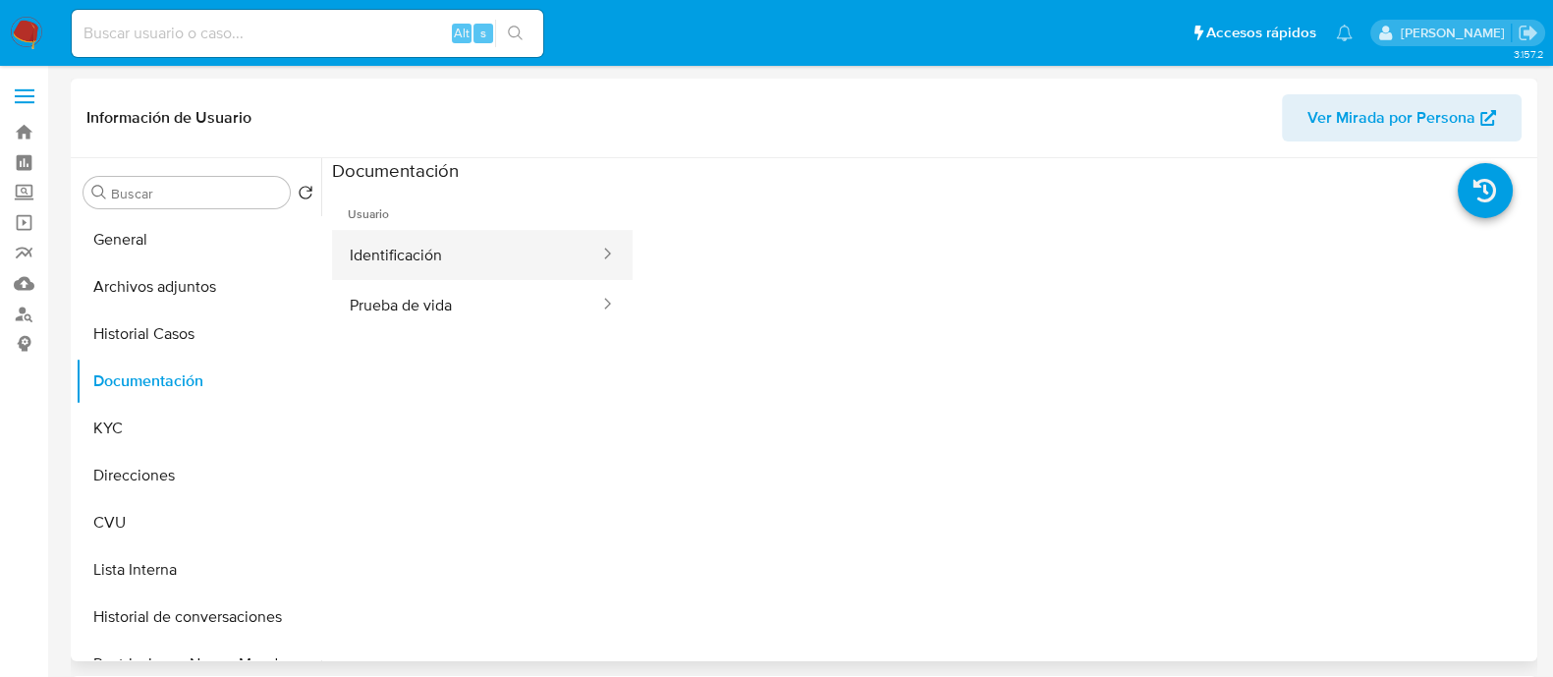
click at [378, 253] on button "Identificación" at bounding box center [466, 255] width 269 height 50
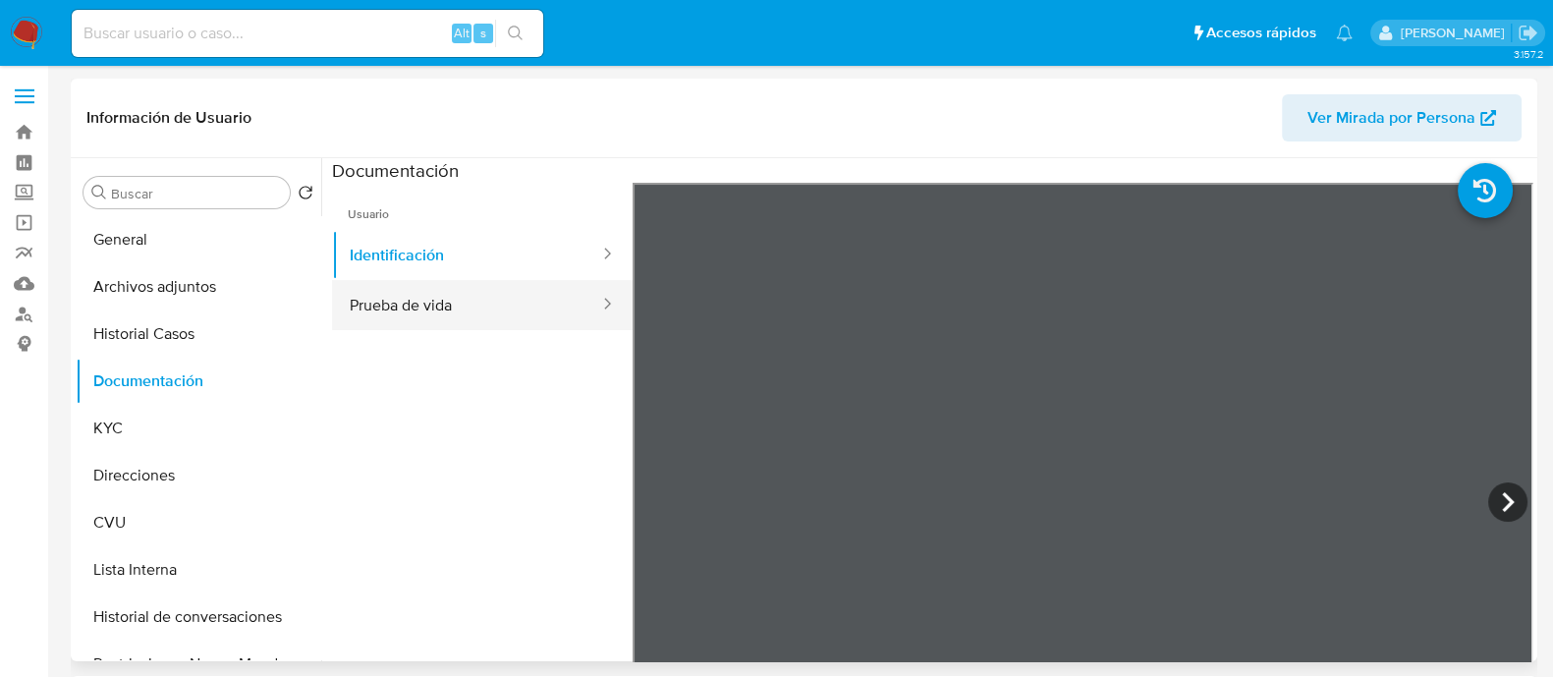
click at [477, 306] on button "Prueba de vida" at bounding box center [466, 305] width 269 height 50
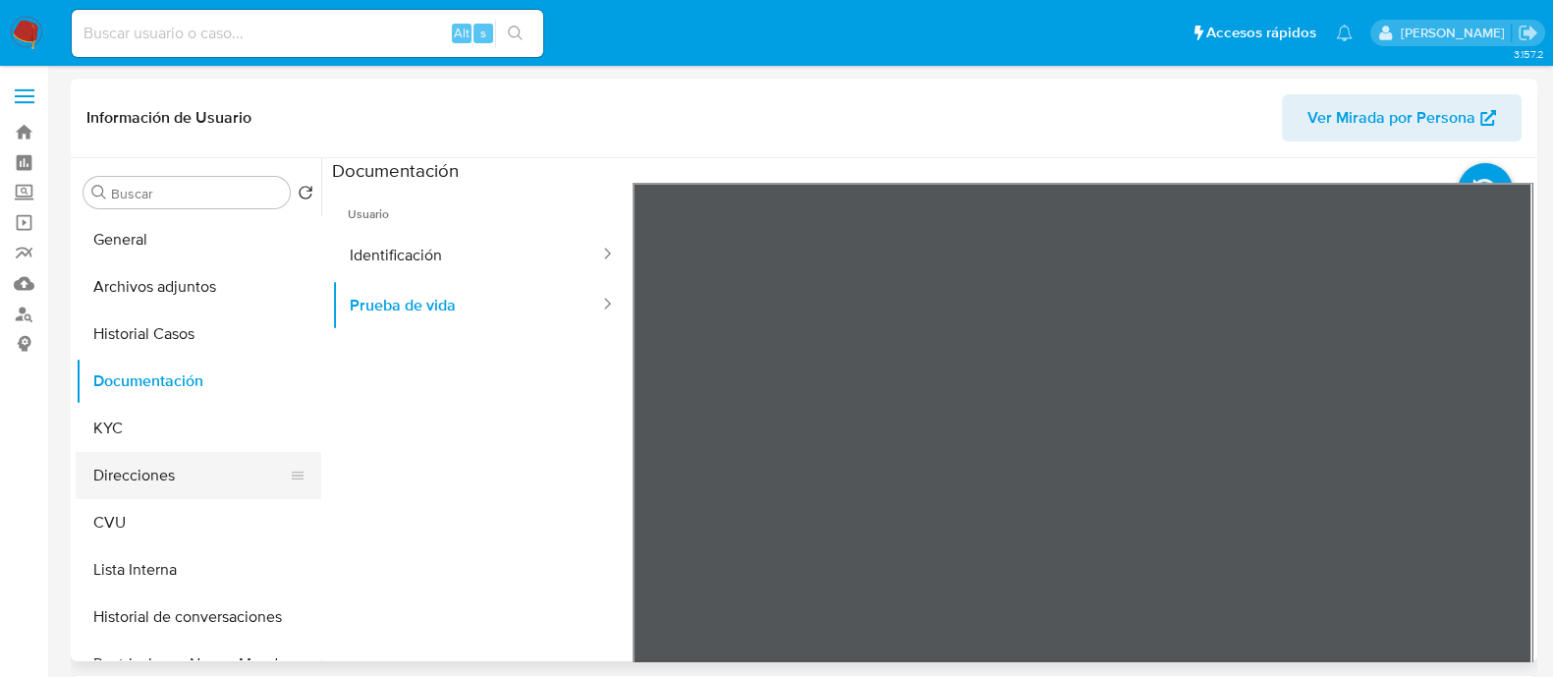
click at [203, 480] on button "Direcciones" at bounding box center [191, 475] width 230 height 47
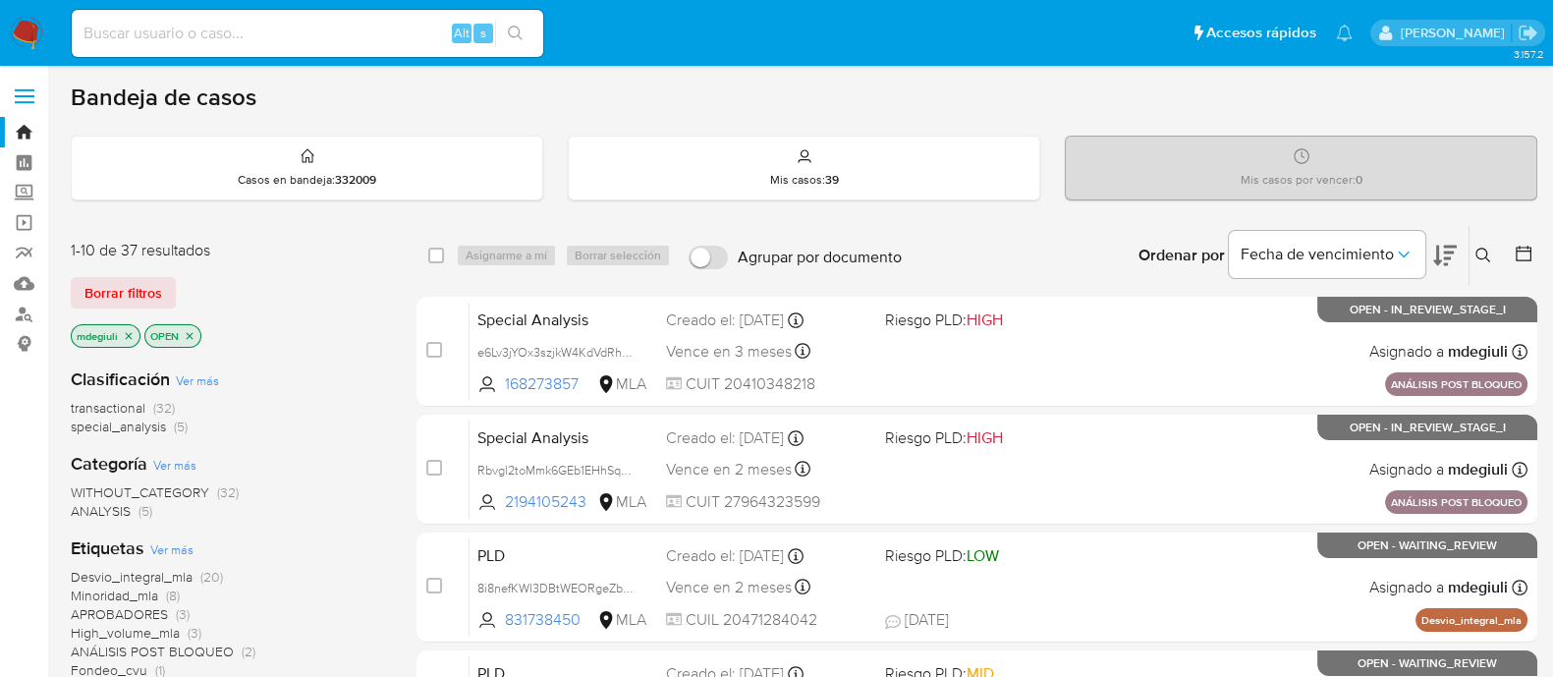
click at [1479, 248] on icon at bounding box center [1484, 256] width 16 height 16
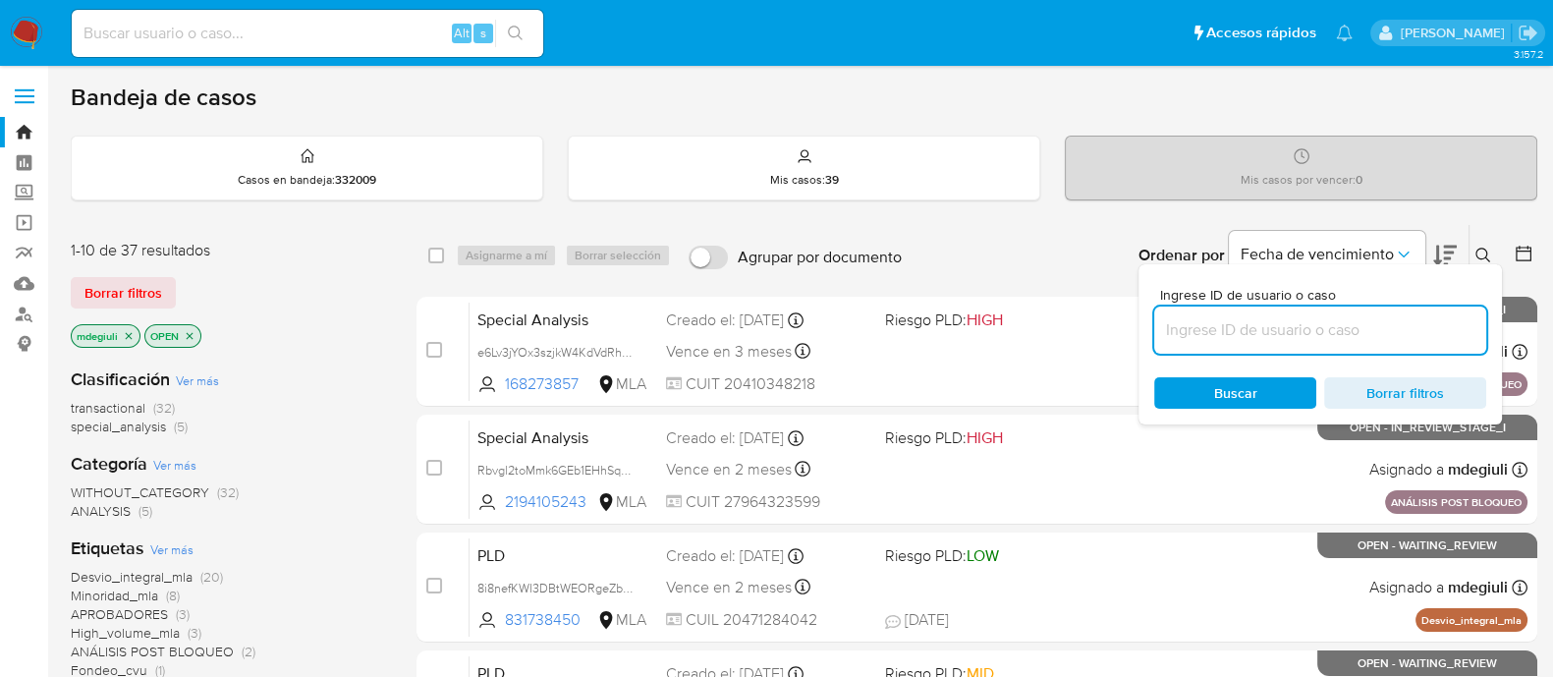
click at [1380, 317] on input at bounding box center [1321, 330] width 332 height 26
type input "AepGSERPWzzuqwHdVMxxwqWO"
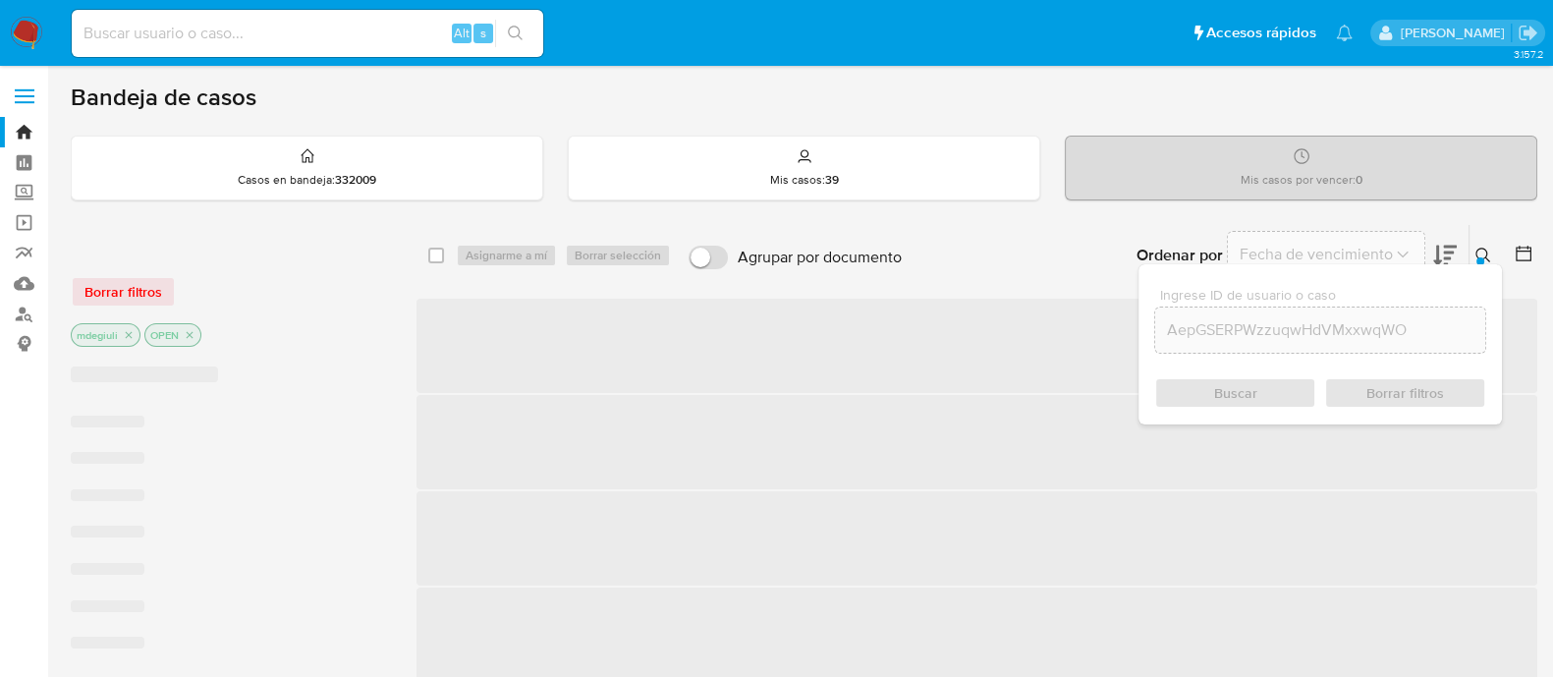
click at [1287, 377] on div "Buscar Borrar filtros" at bounding box center [1321, 392] width 332 height 31
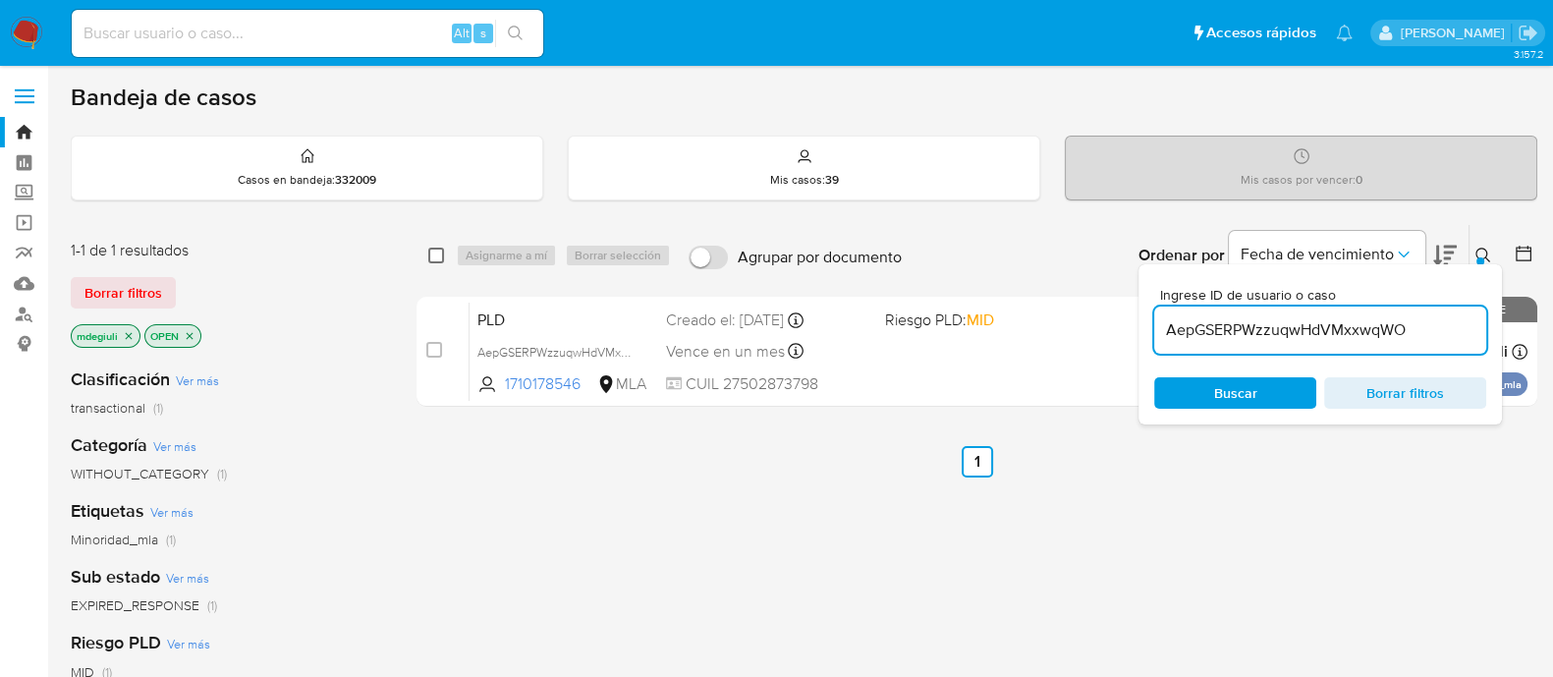
click at [434, 255] on input "checkbox" at bounding box center [436, 256] width 16 height 16
checkbox input "true"
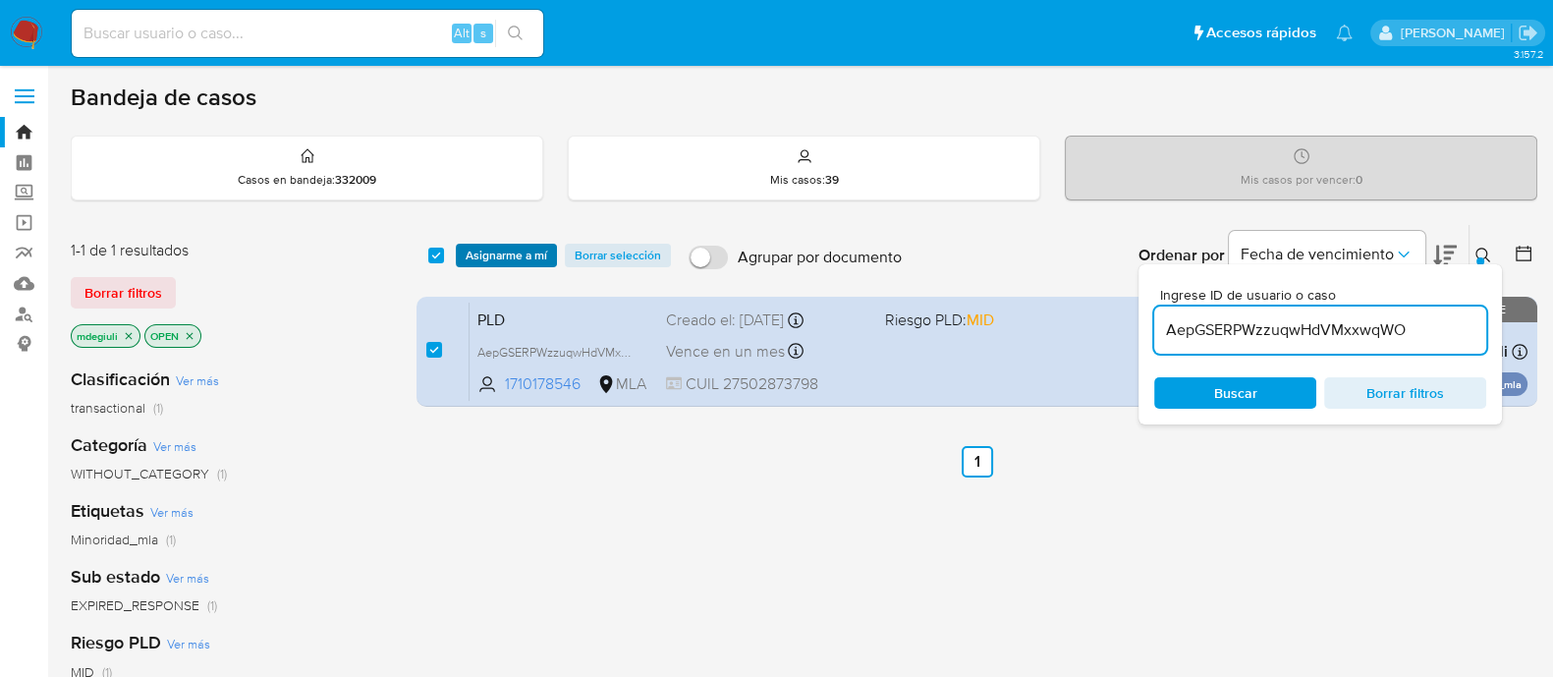
click at [477, 254] on span "Asignarme a mí" at bounding box center [507, 256] width 82 height 20
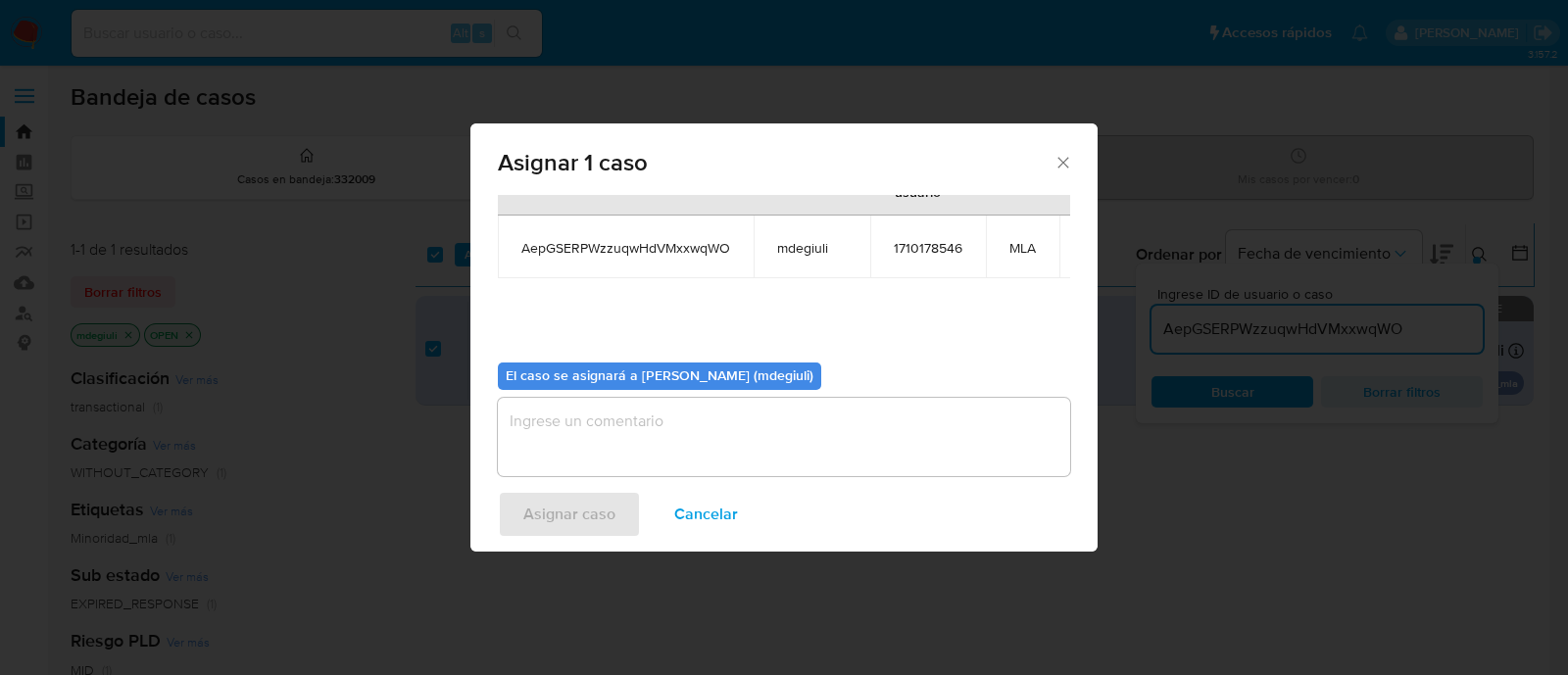
scroll to position [120, 0]
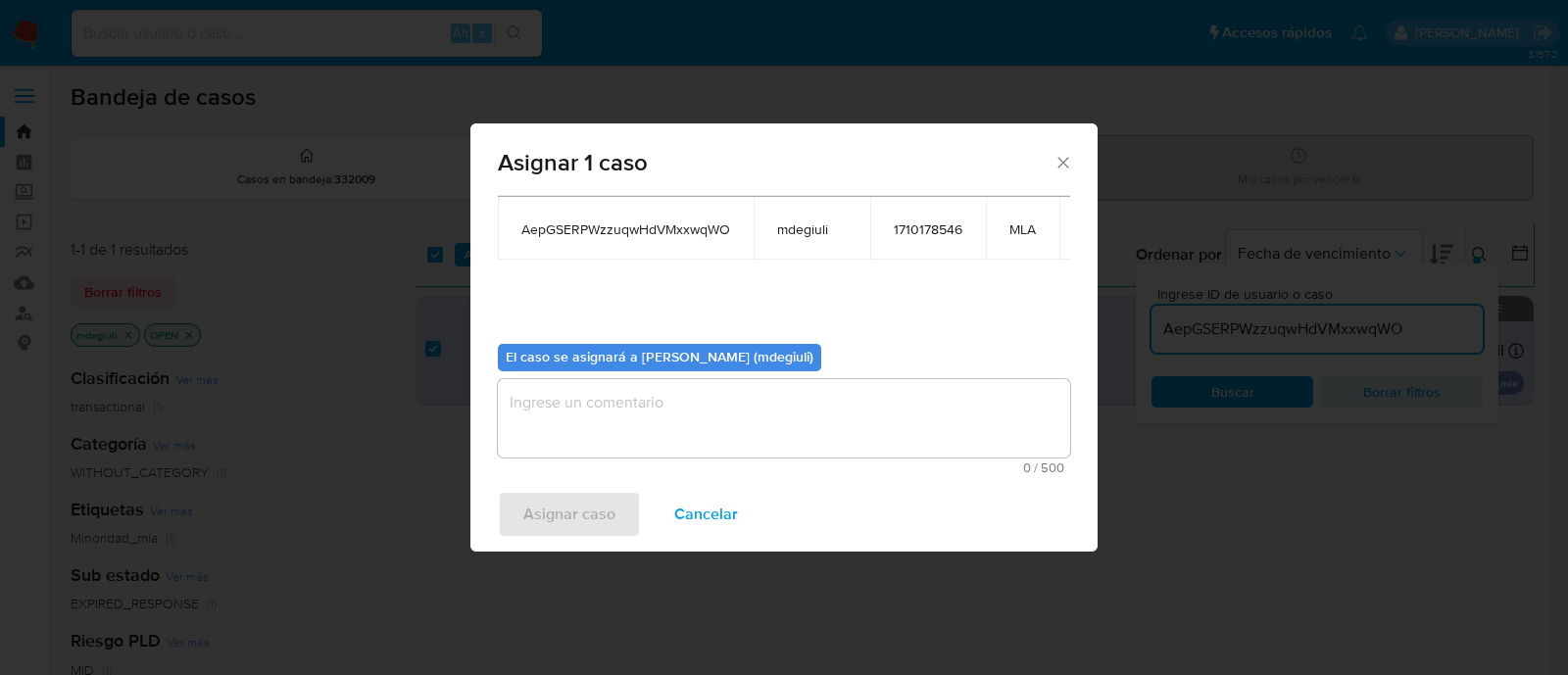
click at [748, 410] on textarea "assign-modal" at bounding box center [784, 418] width 573 height 79
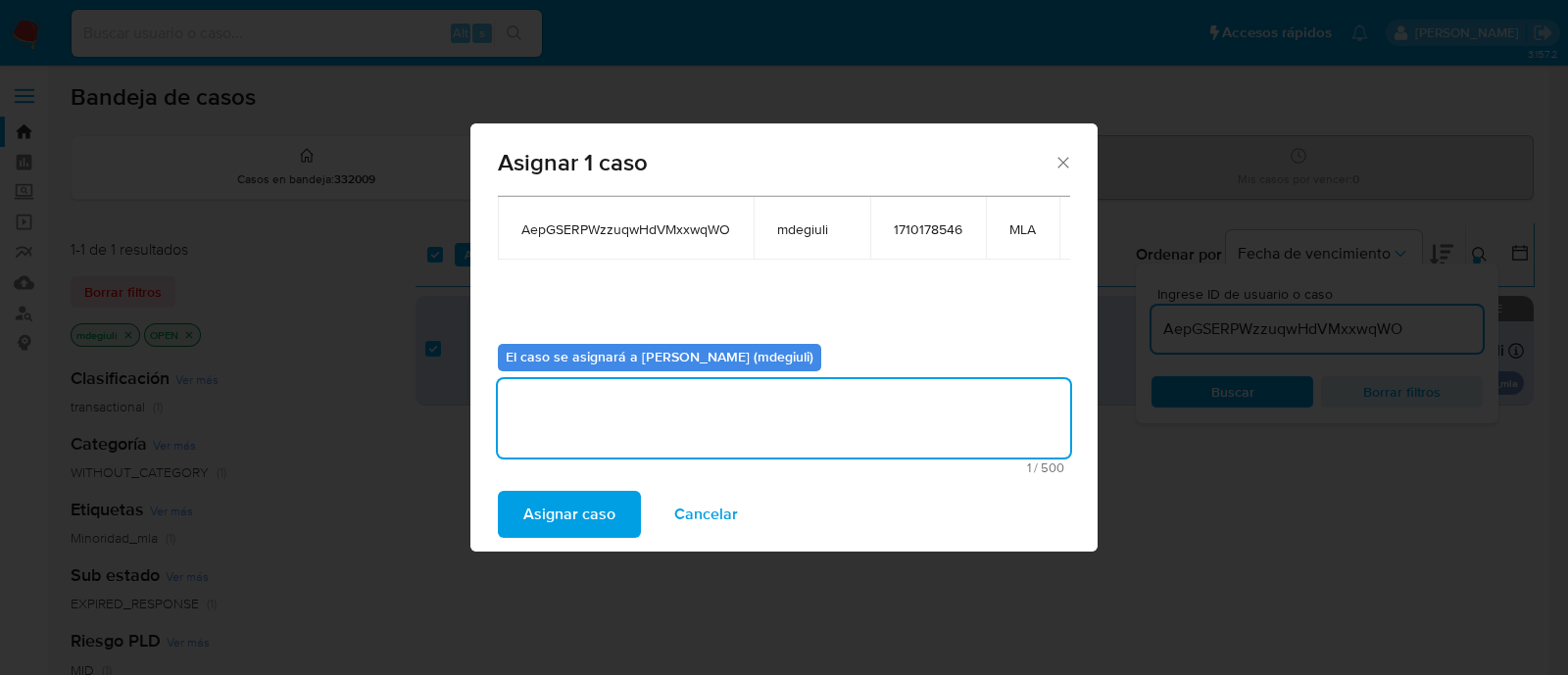
click at [584, 511] on span "Asignar caso" at bounding box center [570, 513] width 92 height 43
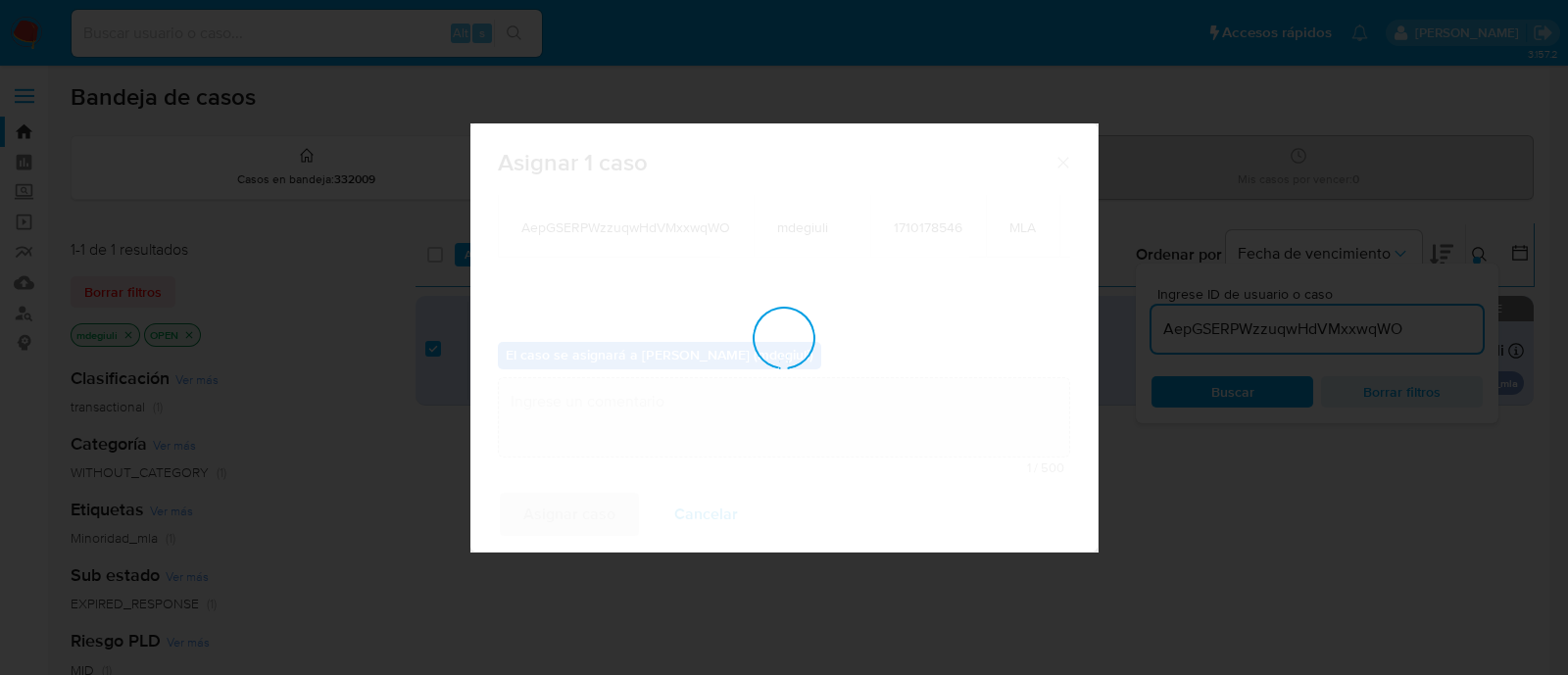
checkbox input "false"
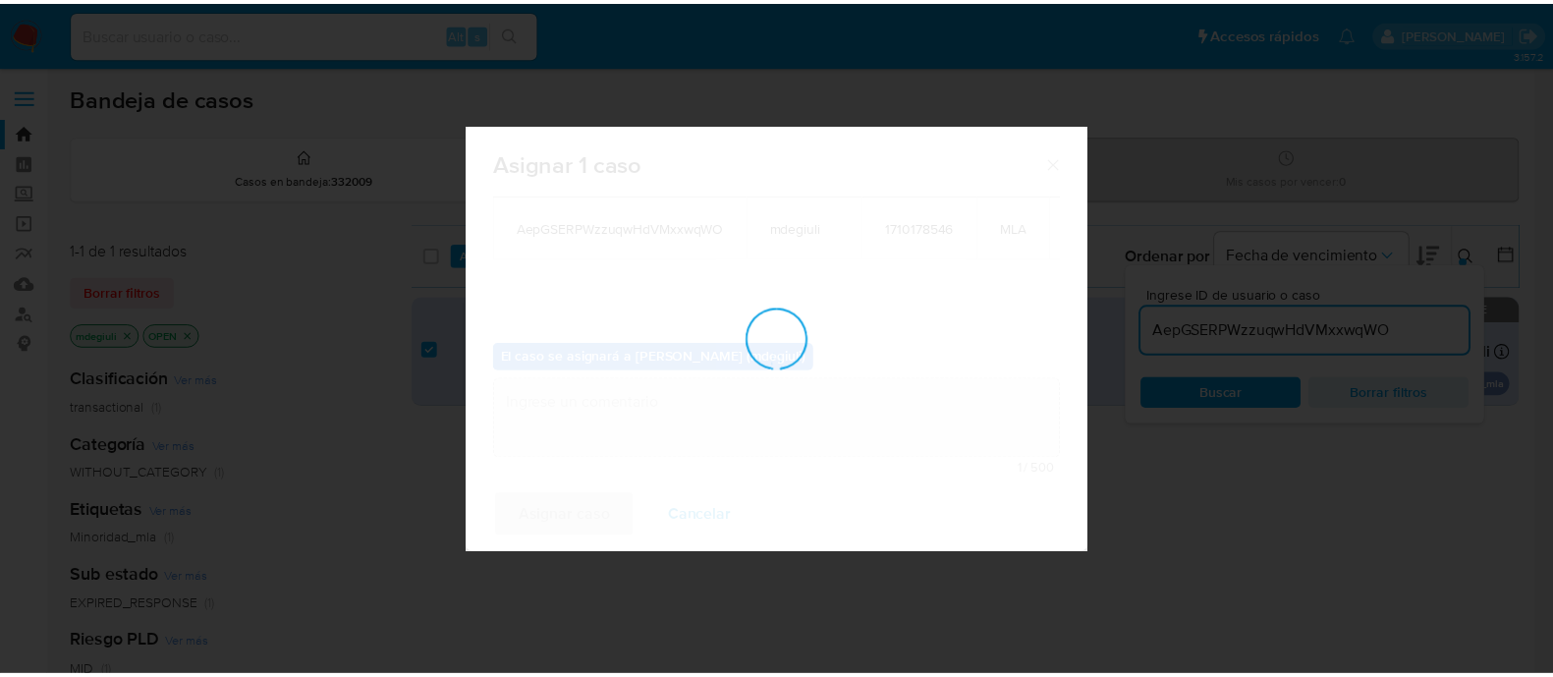
scroll to position [117, 0]
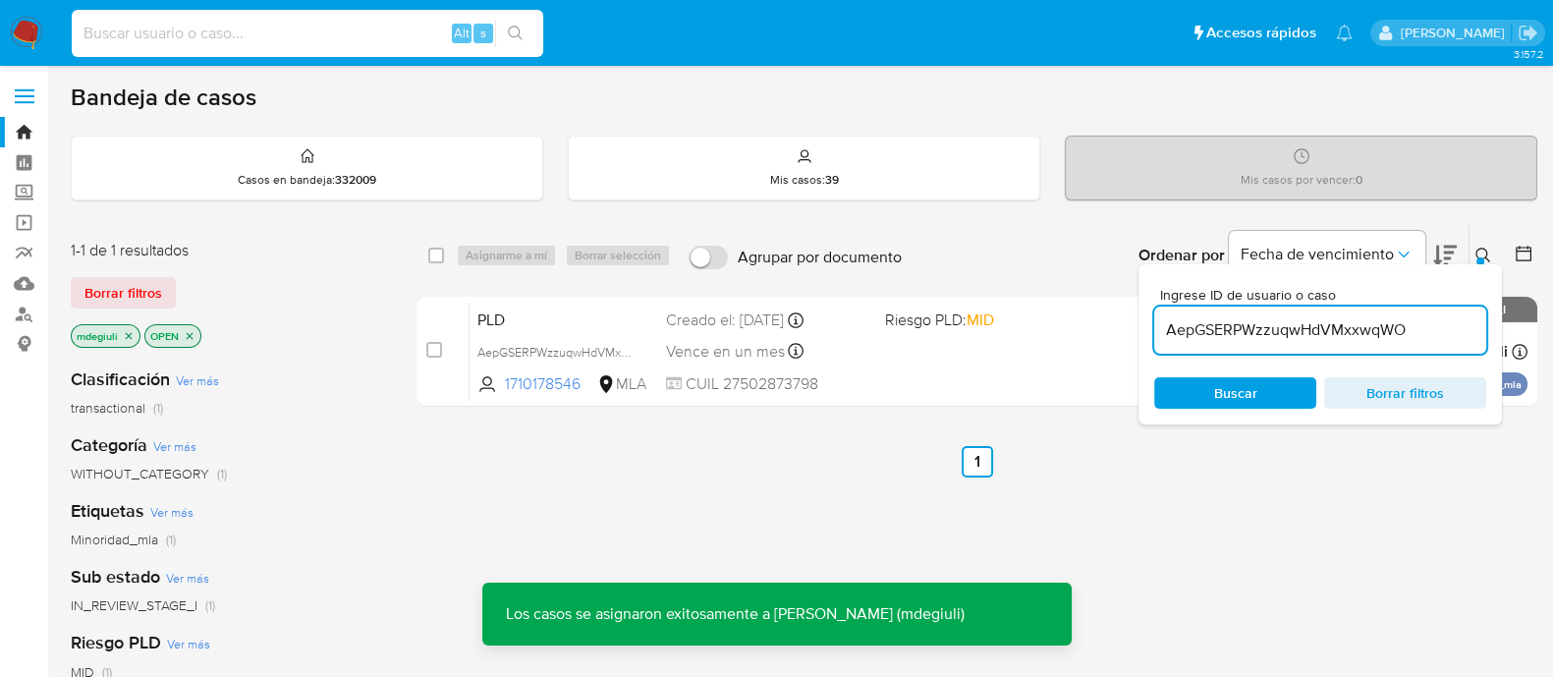
click at [289, 23] on input at bounding box center [308, 34] width 472 height 26
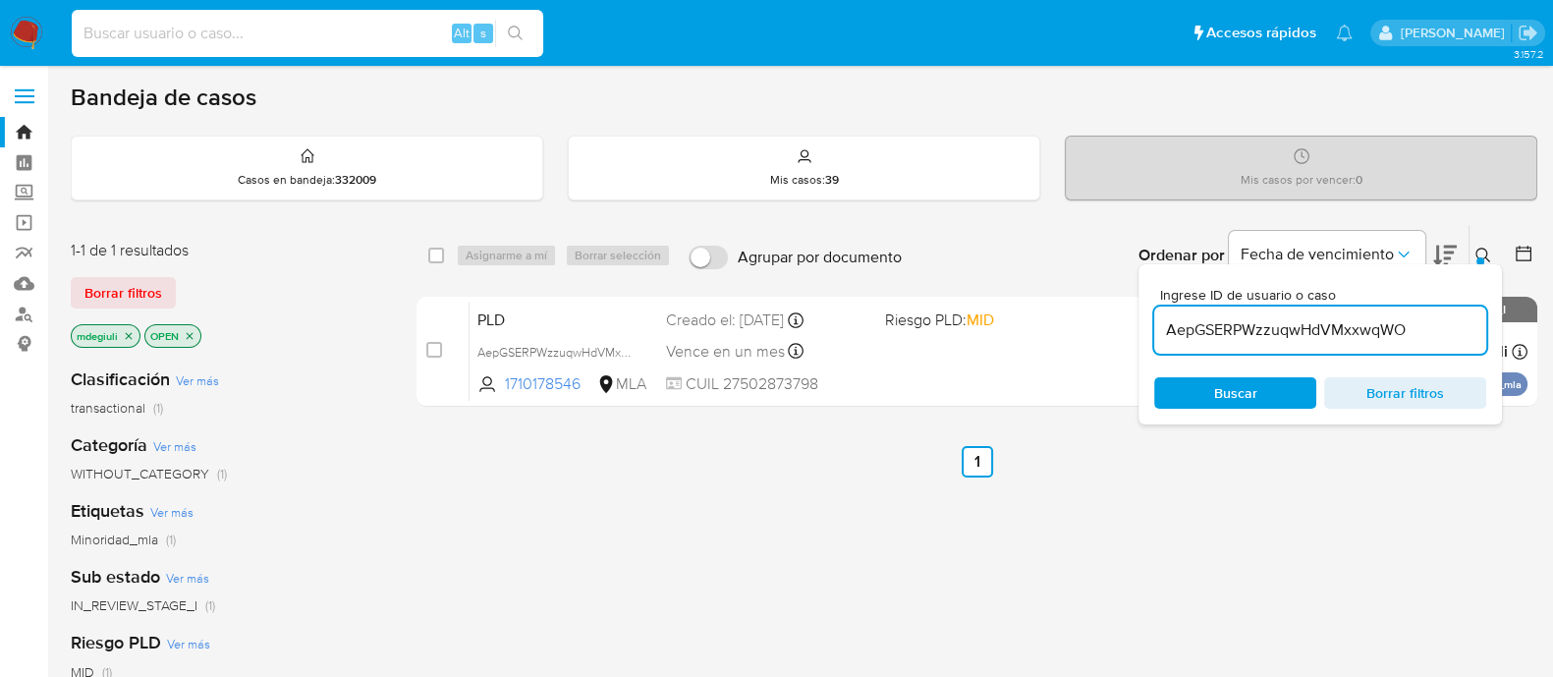
paste input "AepGSERPWzzuqwHdVMxxwqWO"
type input "AepGSERPWzzuqwHdVMxxwqWO"
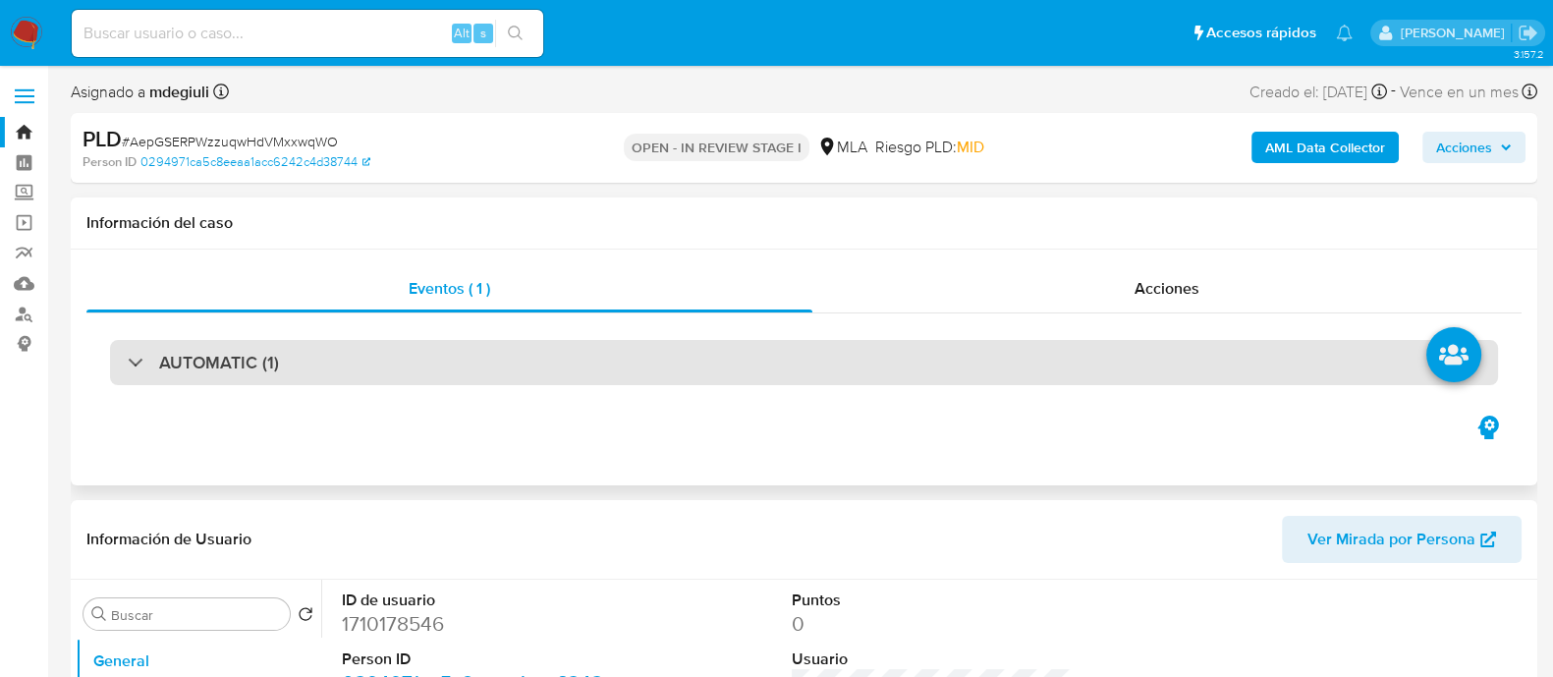
select select "10"
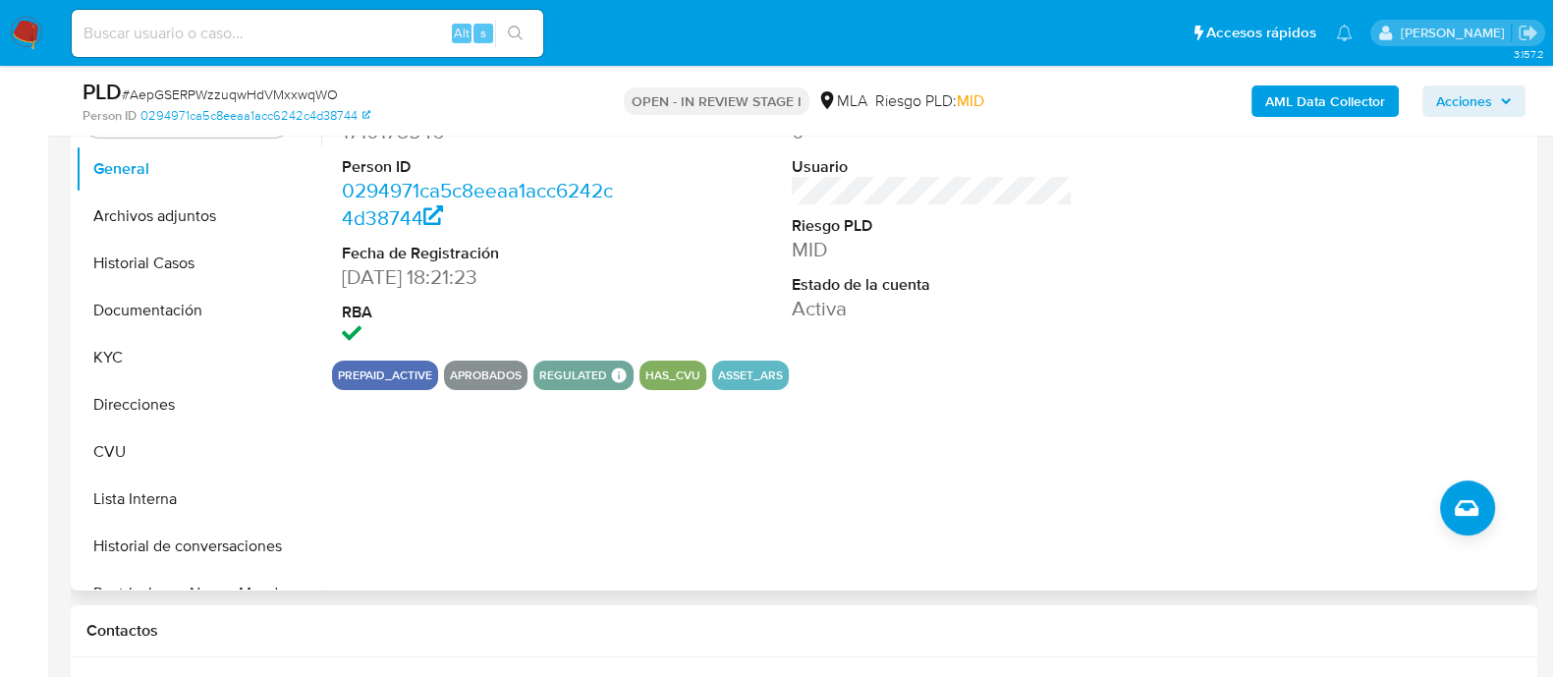
scroll to position [490, 0]
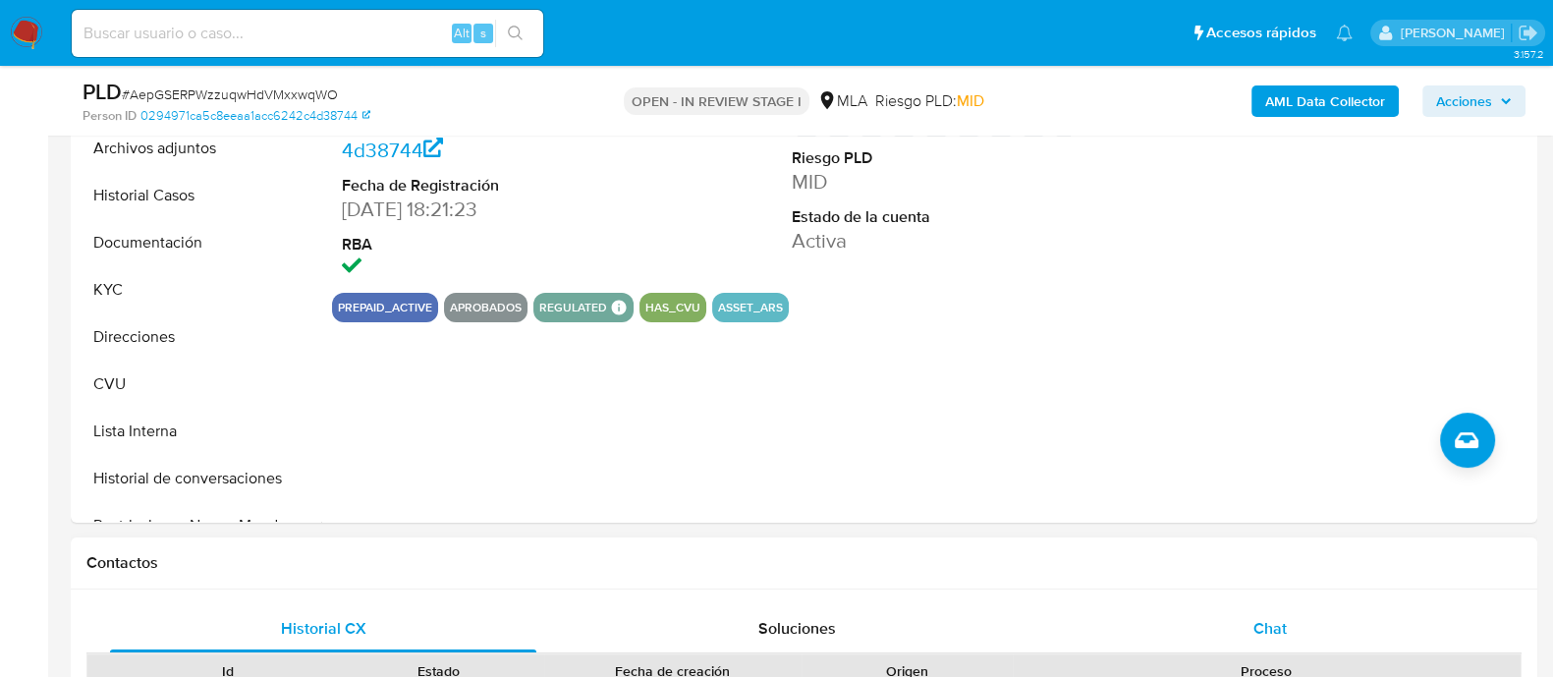
click at [1295, 628] on div "Chat" at bounding box center [1270, 628] width 426 height 47
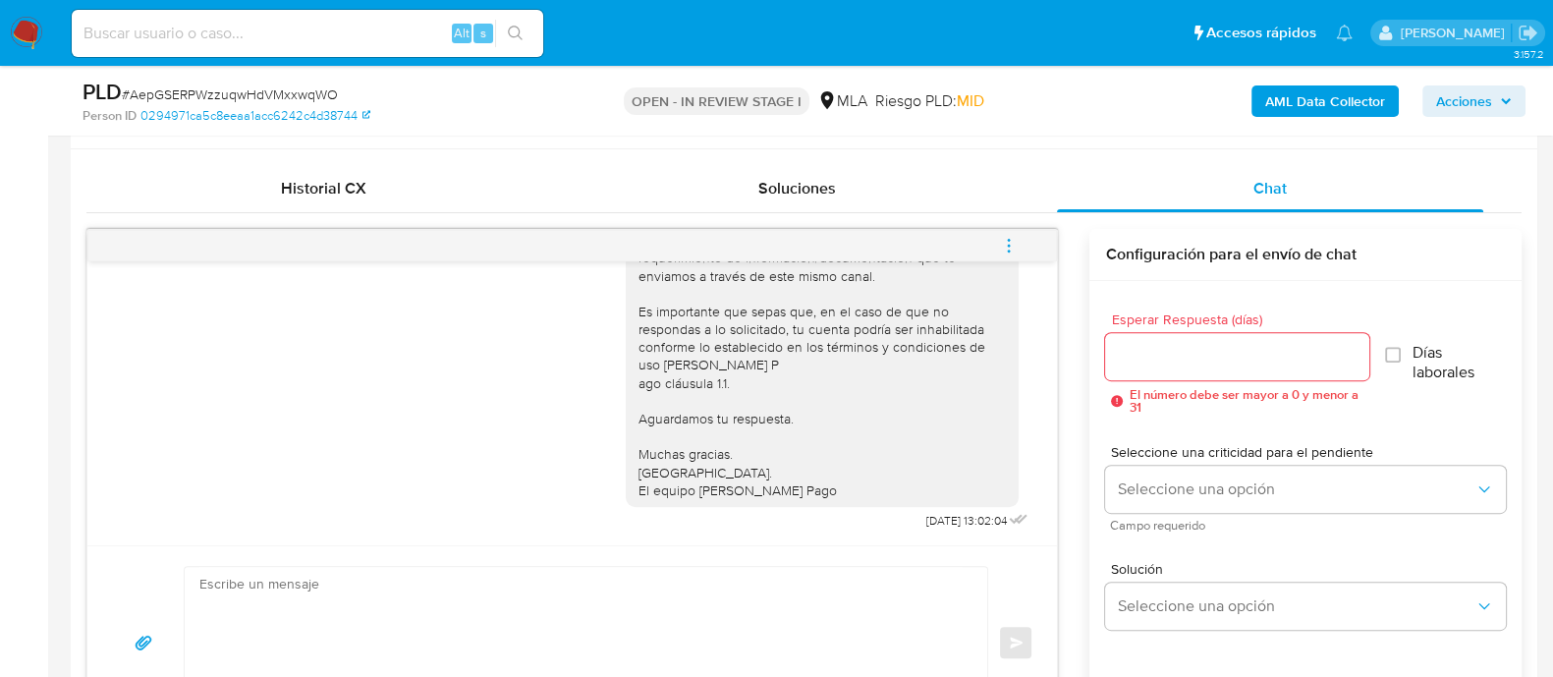
scroll to position [982, 0]
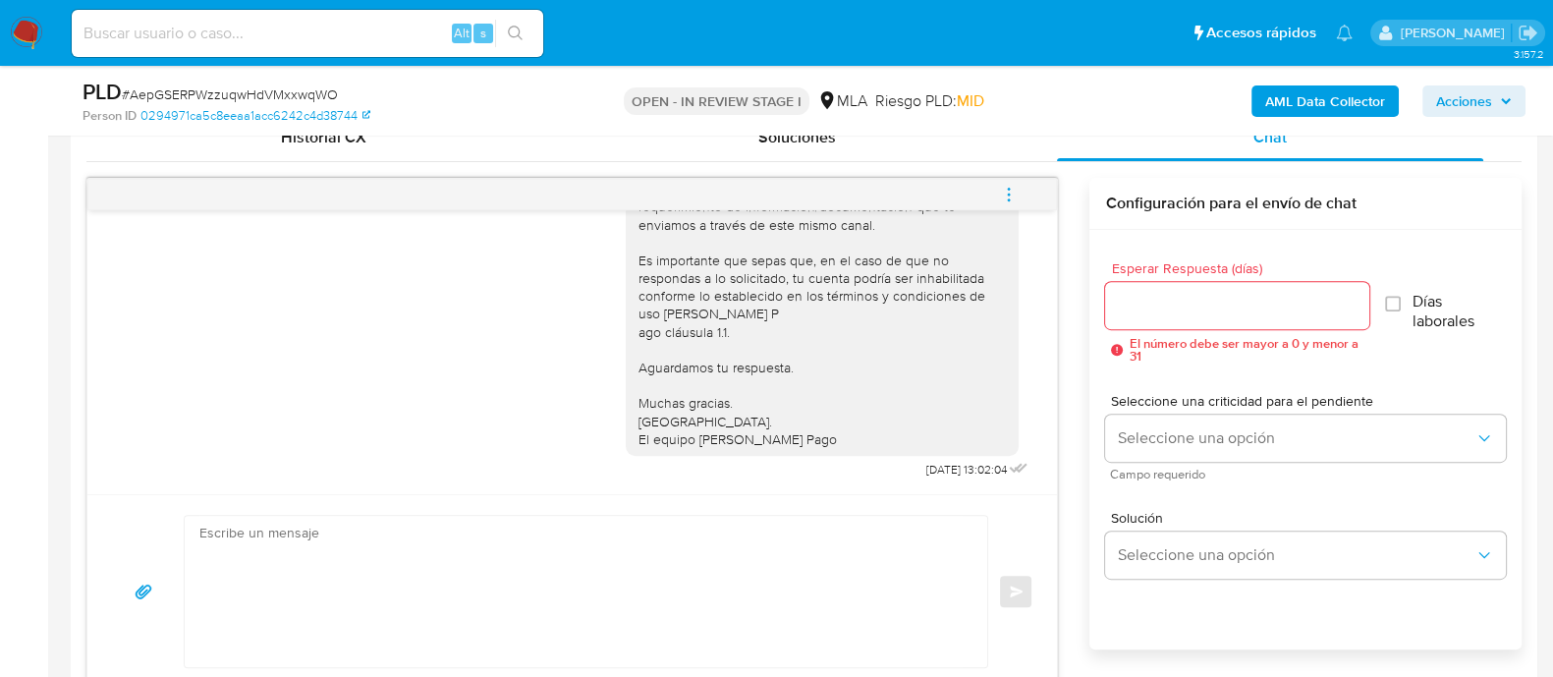
click at [447, 580] on textarea at bounding box center [580, 591] width 763 height 151
paste textarea ""Hola Magali Belen, En función de las operaciones registradas en tu cuenta de M…"
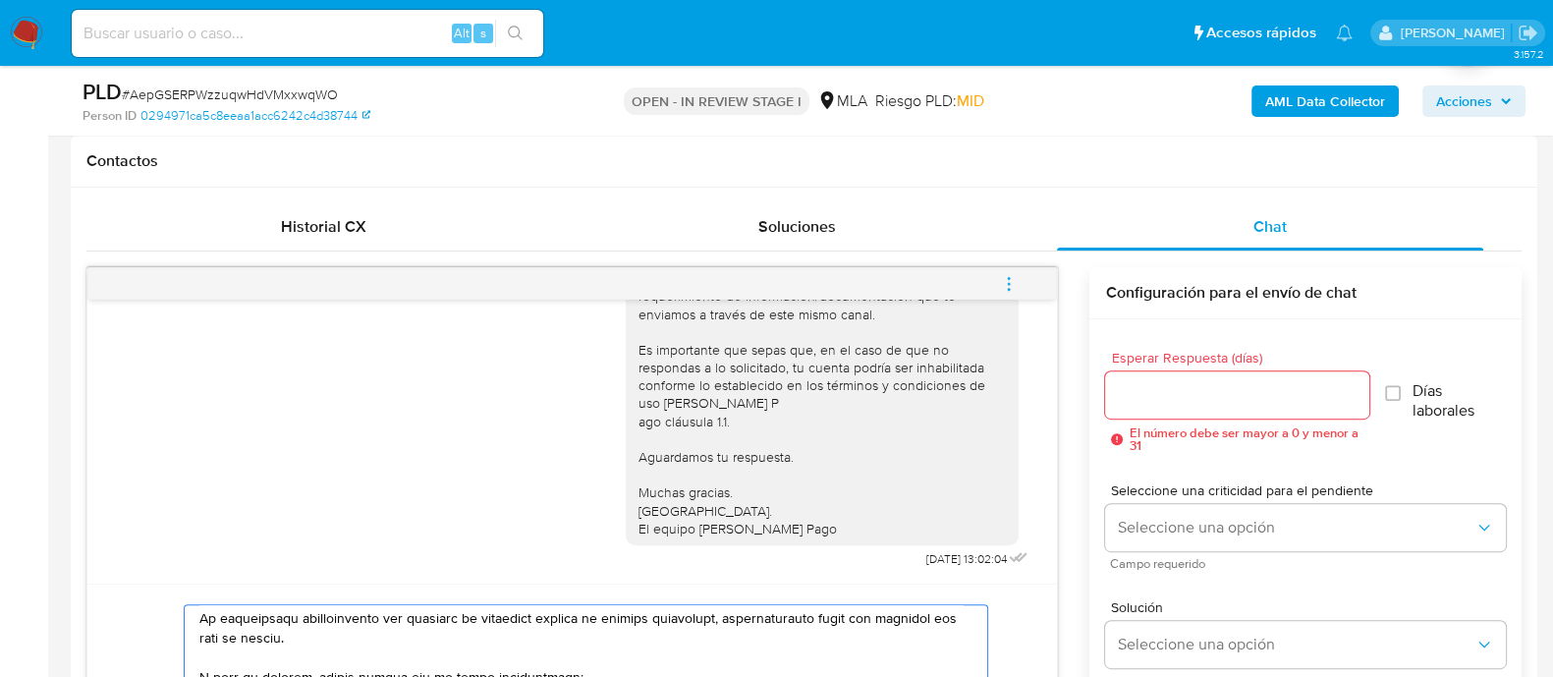
scroll to position [0, 0]
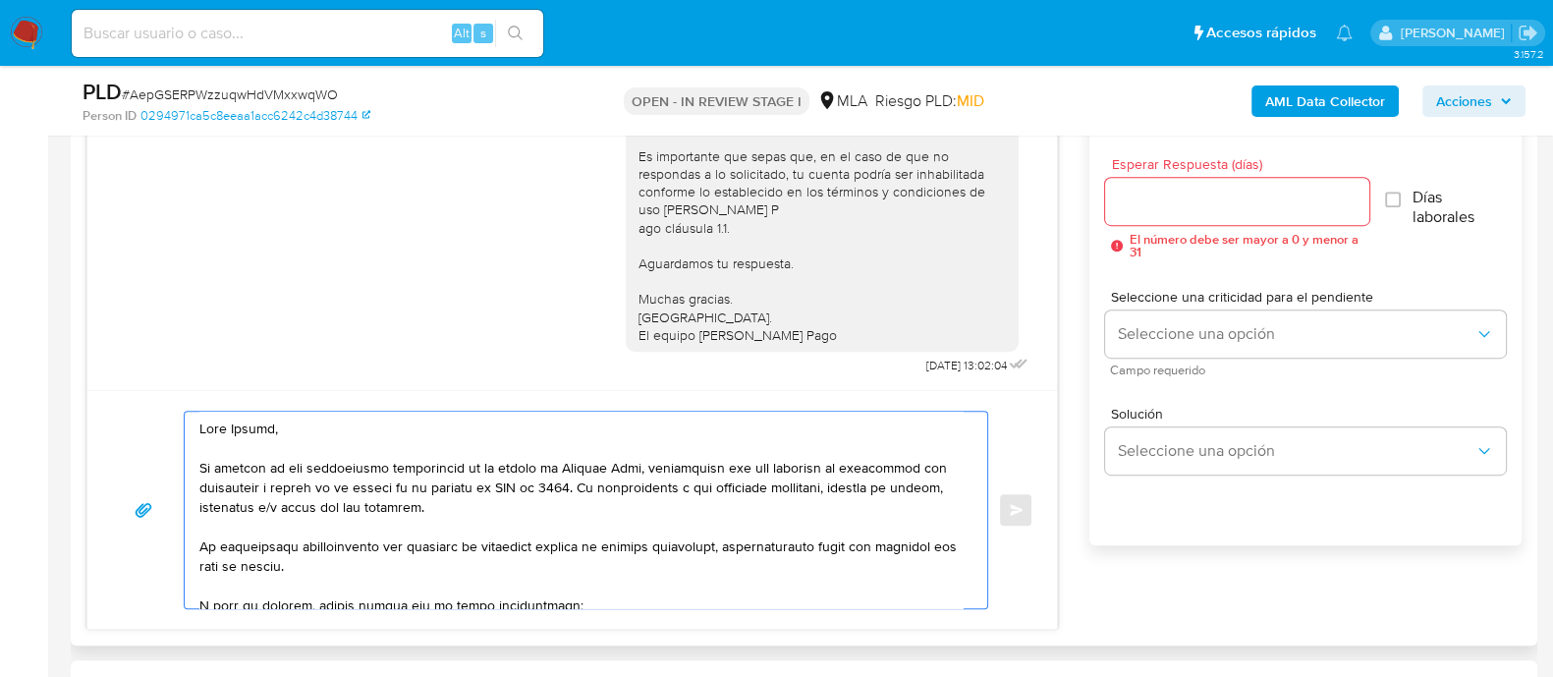
scroll to position [1138, 0]
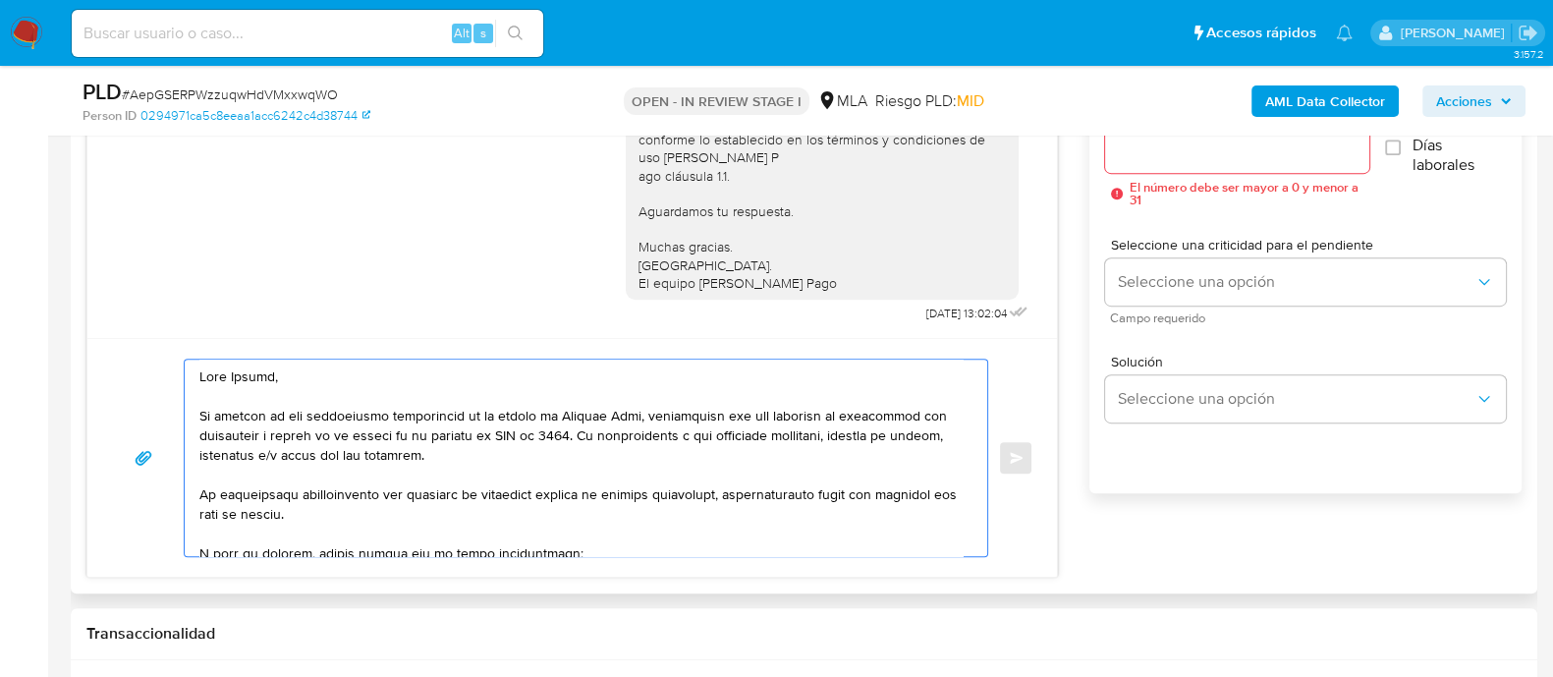
click at [491, 431] on textarea at bounding box center [580, 458] width 763 height 197
drag, startPoint x: 581, startPoint y: 429, endPoint x: 614, endPoint y: 449, distance: 38.8
click at [614, 449] on textarea at bounding box center [580, 458] width 763 height 197
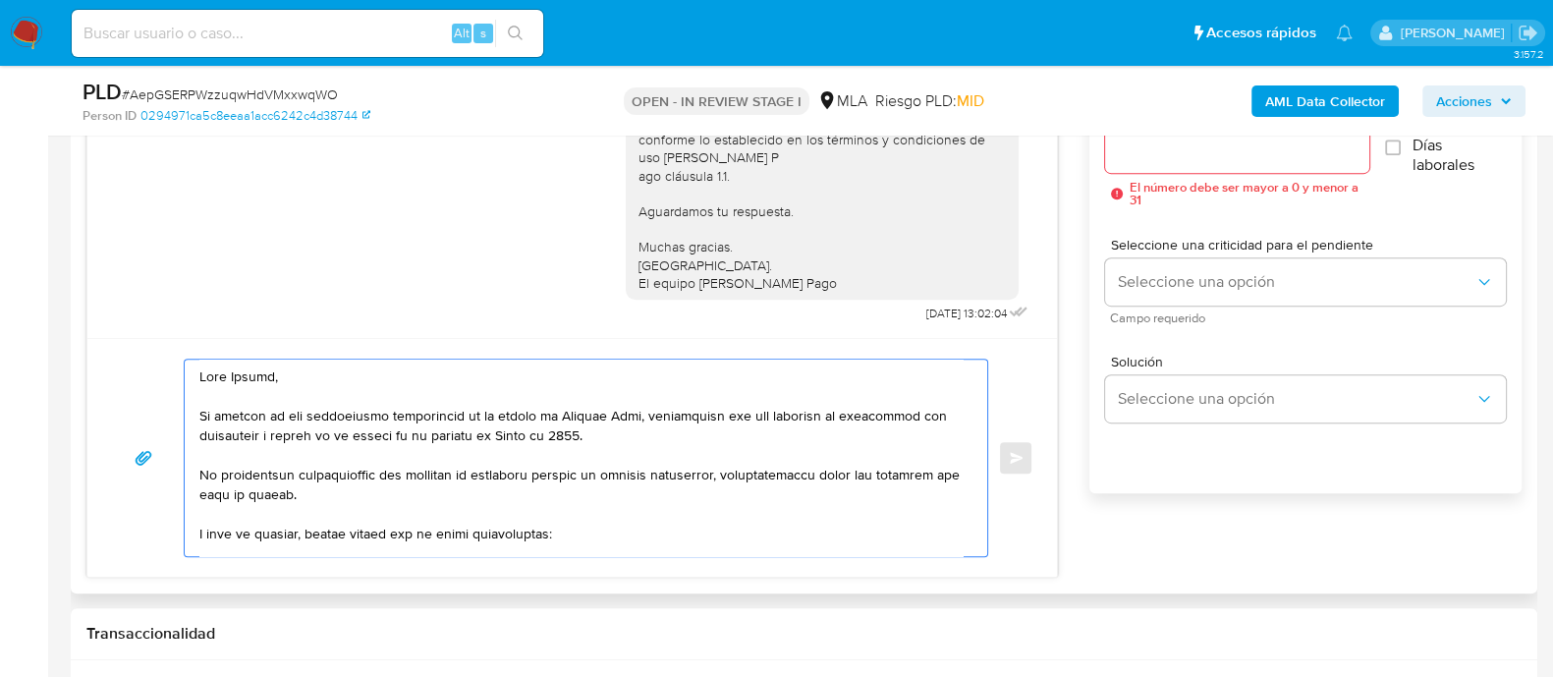
click at [199, 474] on textarea at bounding box center [580, 458] width 763 height 197
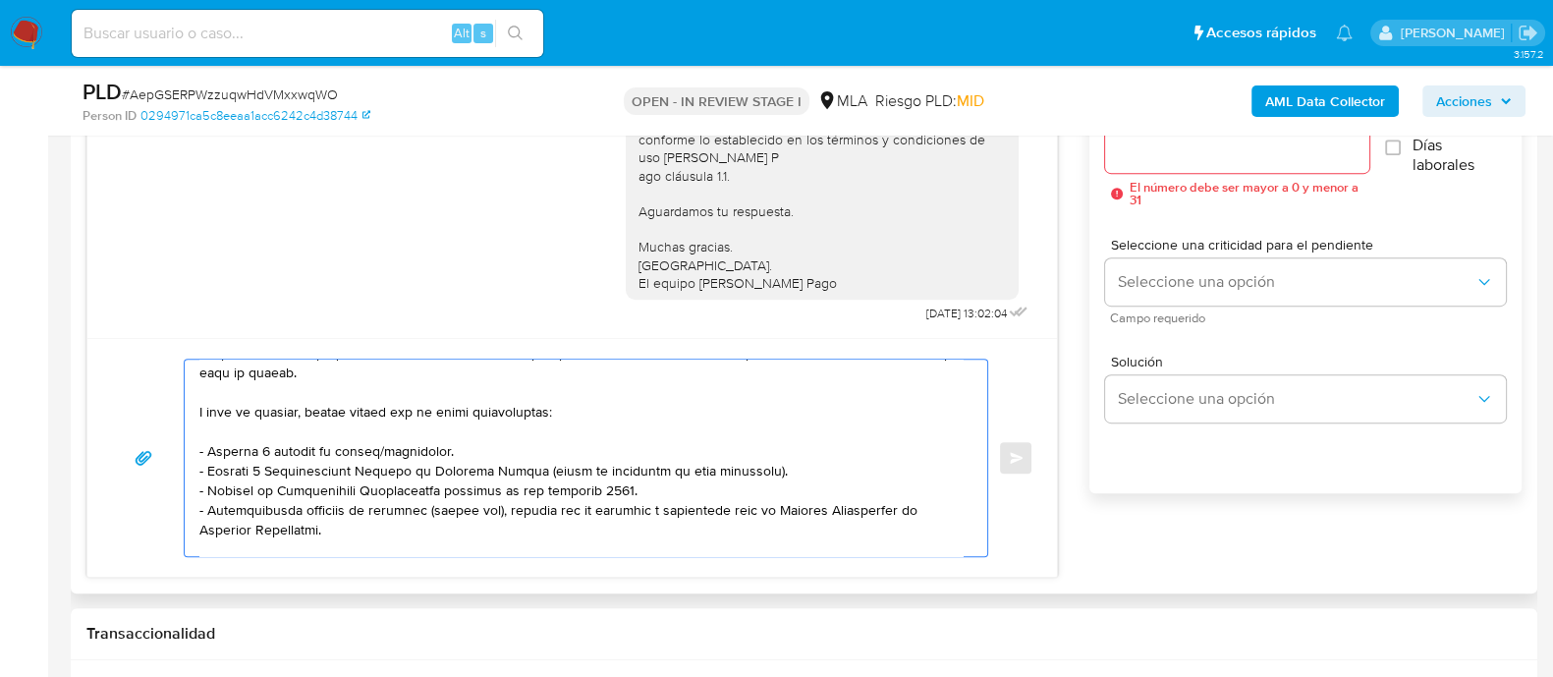
drag, startPoint x: 754, startPoint y: 464, endPoint x: 182, endPoint y: 407, distance: 574.7
click at [182, 407] on div "Enviar" at bounding box center [572, 458] width 923 height 198
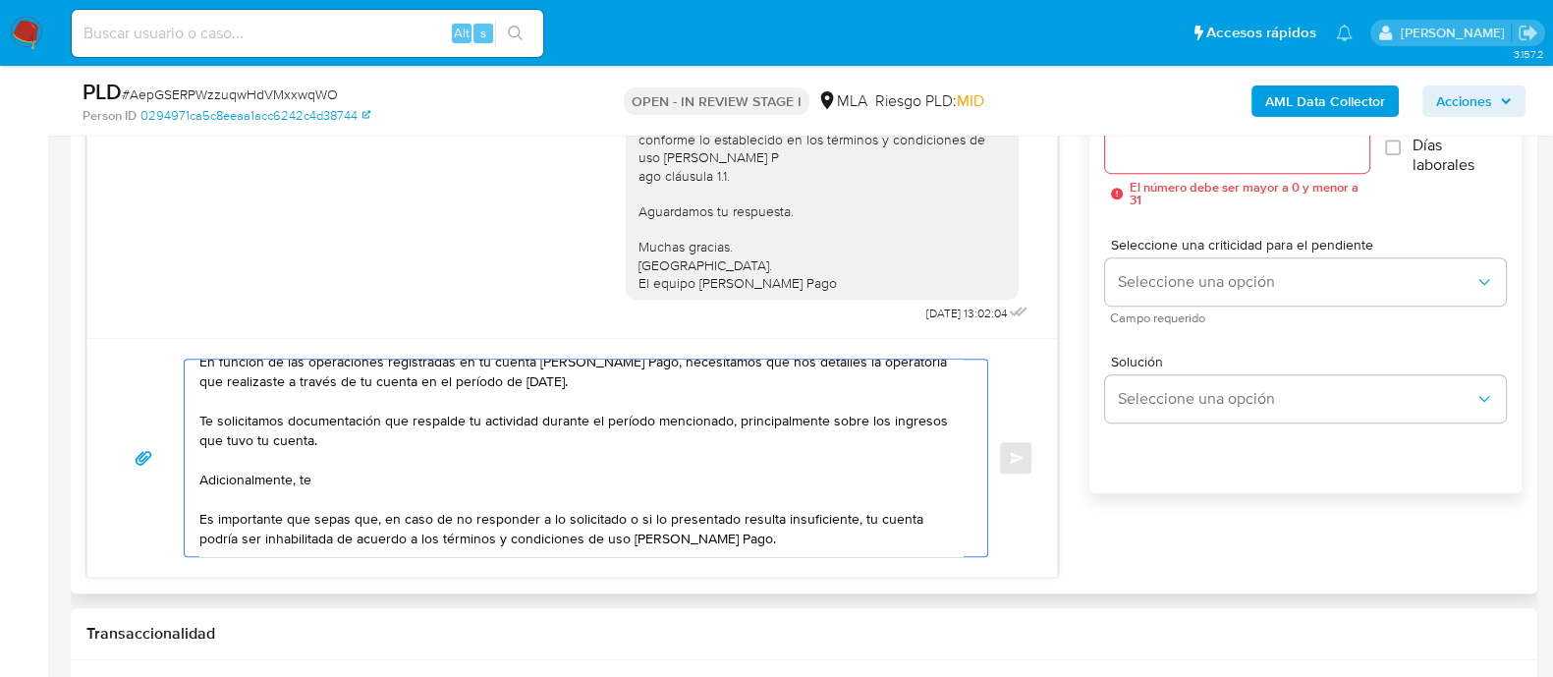
scroll to position [0, 0]
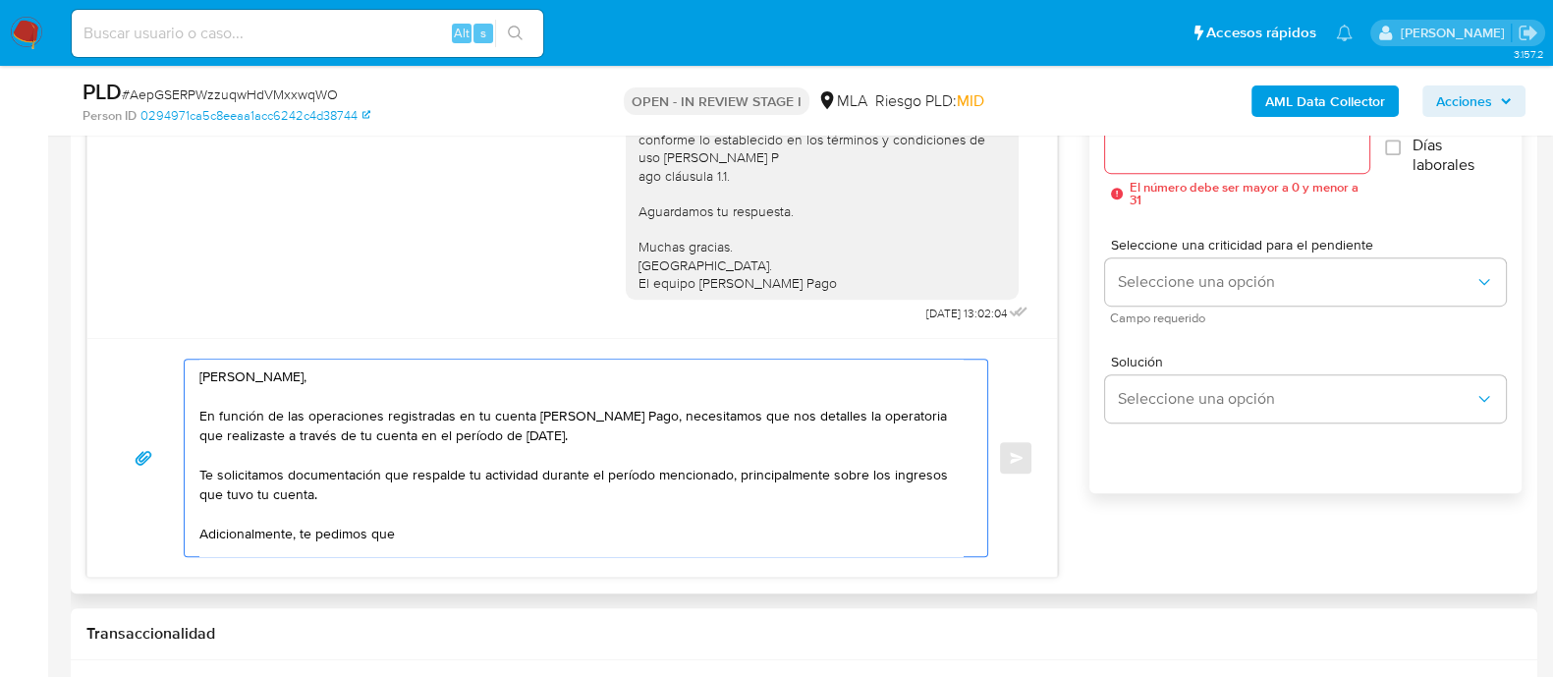
click at [377, 536] on textarea "Hola Daiana, En función de las operaciones registradas en tu cuenta de Mercado …" at bounding box center [580, 458] width 763 height 197
paste textarea "Documentación que respalde el vínculo y motivo económico de las operaciones cur…"
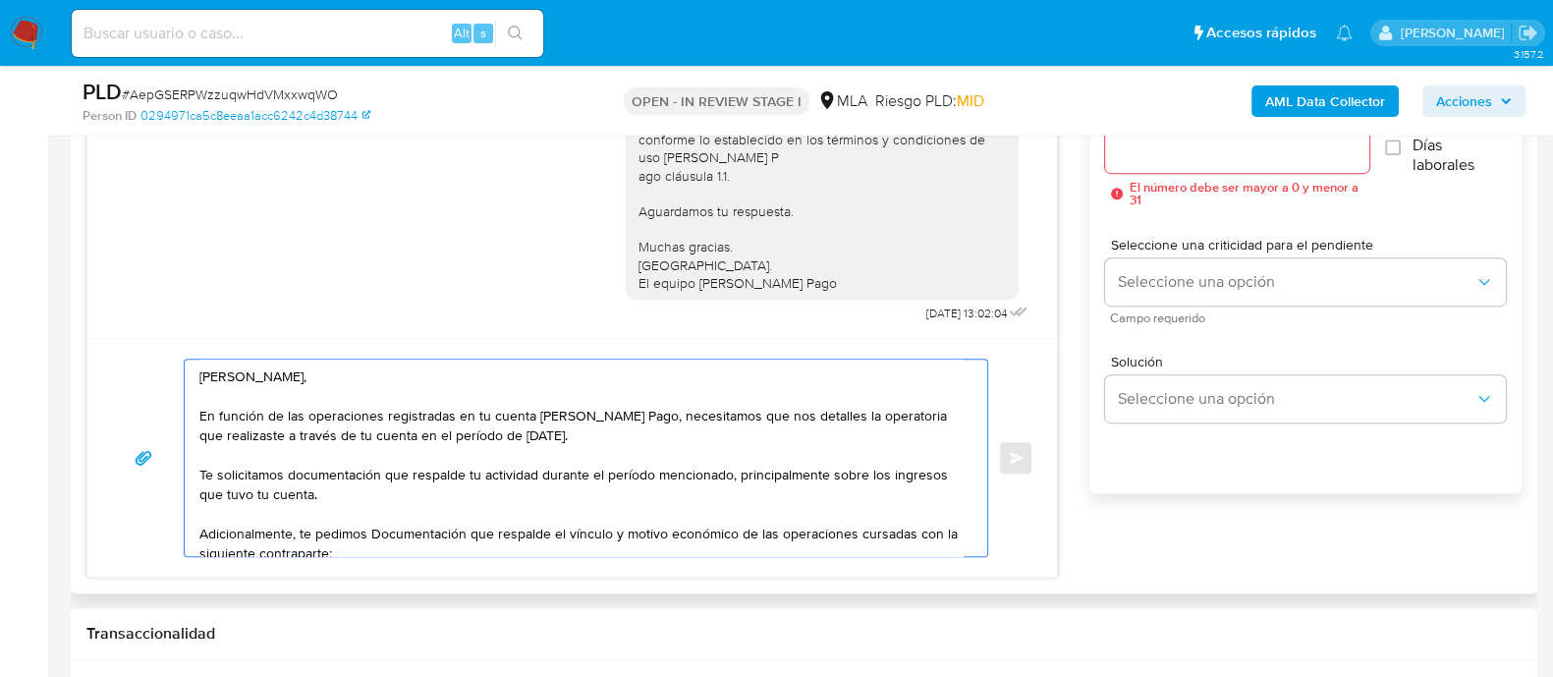
scroll to position [7, 0]
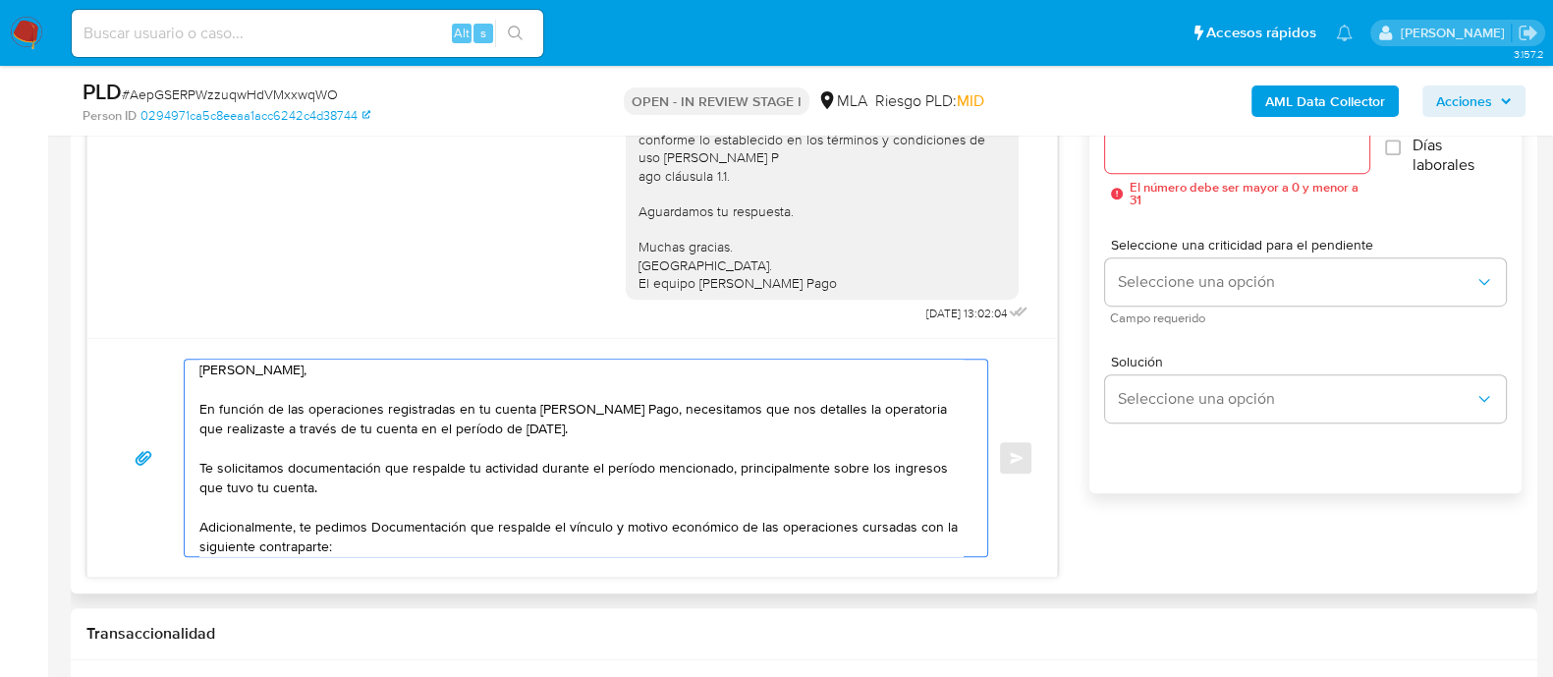
click at [377, 523] on textarea "Hola Daiana, En función de las operaciones registradas en tu cuenta de Mercado …" at bounding box center [580, 458] width 763 height 197
click at [362, 543] on textarea "Hola Daiana, En función de las operaciones registradas en tu cuenta de Mercado …" at bounding box center [580, 458] width 763 height 197
paste textarea "- Rosa Graciela Urdangarin - CUIT 27256065032"
click at [516, 544] on textarea "Hola Daiana, En función de las operaciones registradas en tu cuenta de Mercado …" at bounding box center [580, 458] width 763 height 197
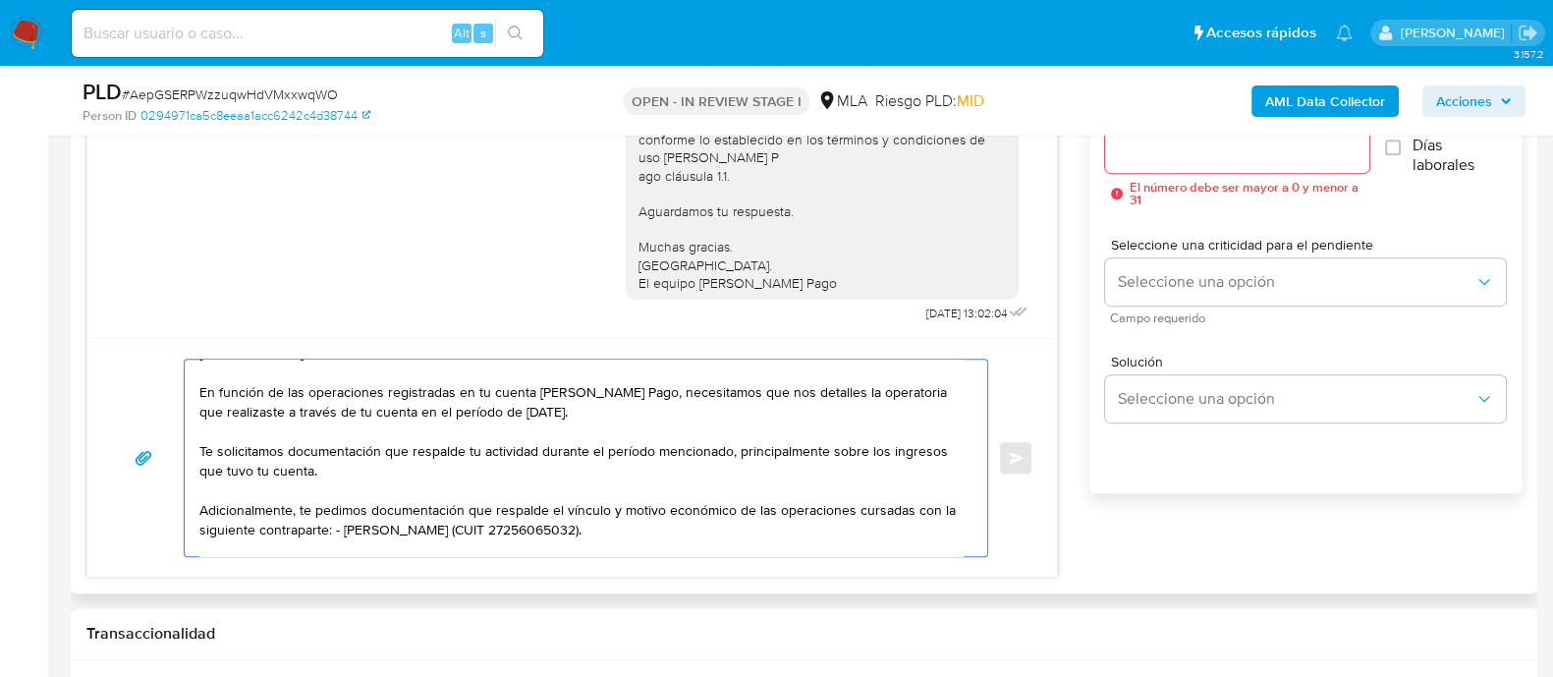
scroll to position [0, 0]
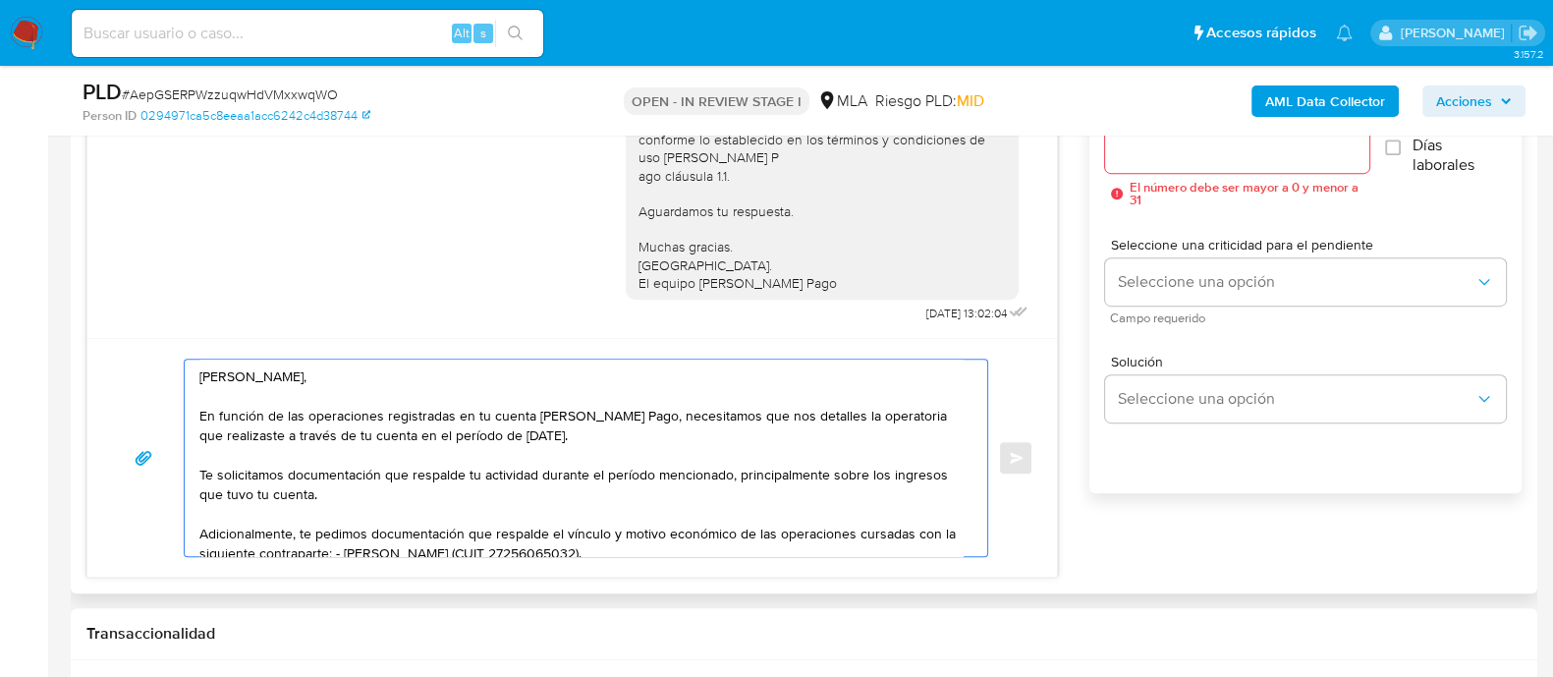
click at [204, 466] on textarea "Hola Daiana, En función de las operaciones registradas en tu cuenta de Mercado …" at bounding box center [580, 458] width 763 height 197
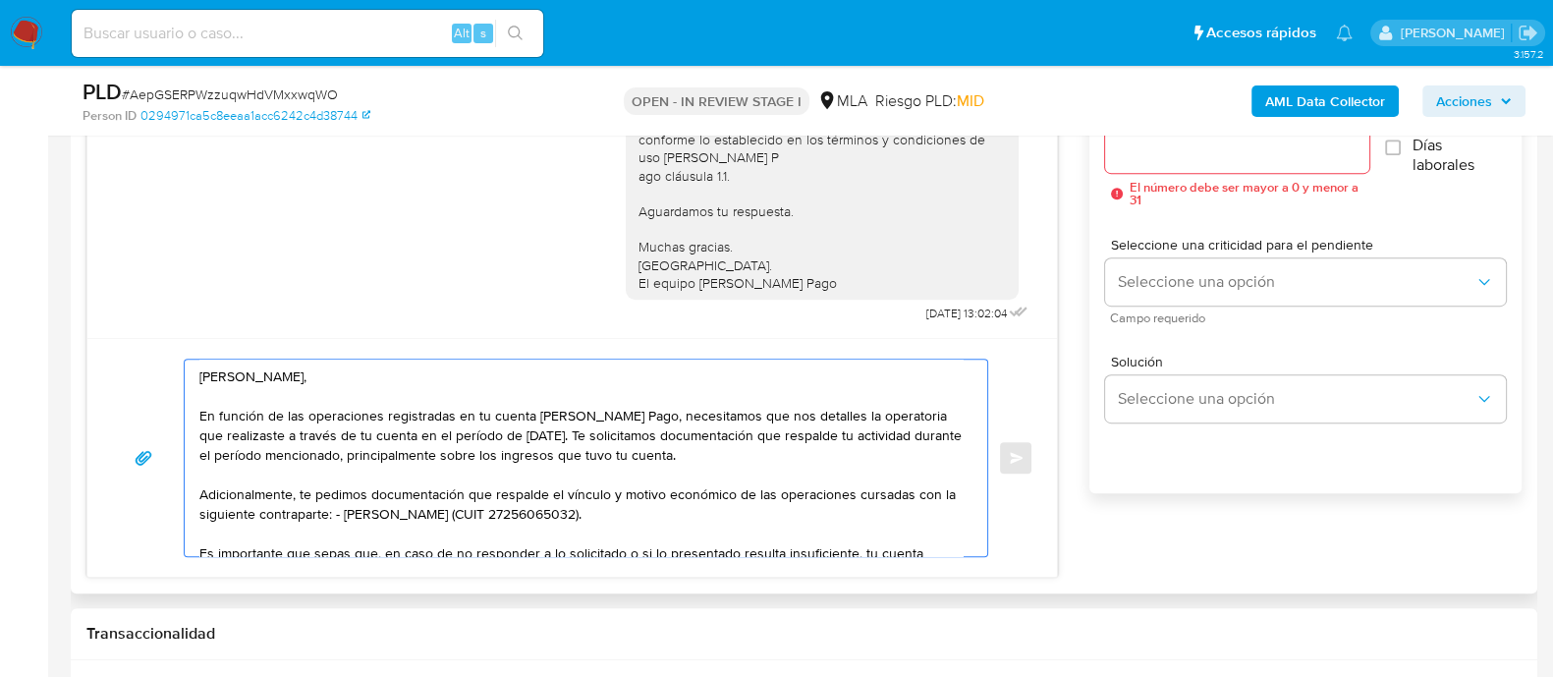
click at [349, 522] on textarea "Hola Daiana, En función de las operaciones registradas en tu cuenta de Mercado …" at bounding box center [580, 458] width 763 height 197
click at [359, 508] on textarea "Hola Daiana, En función de las operaciones registradas en tu cuenta de Mercado …" at bounding box center [580, 458] width 763 height 197
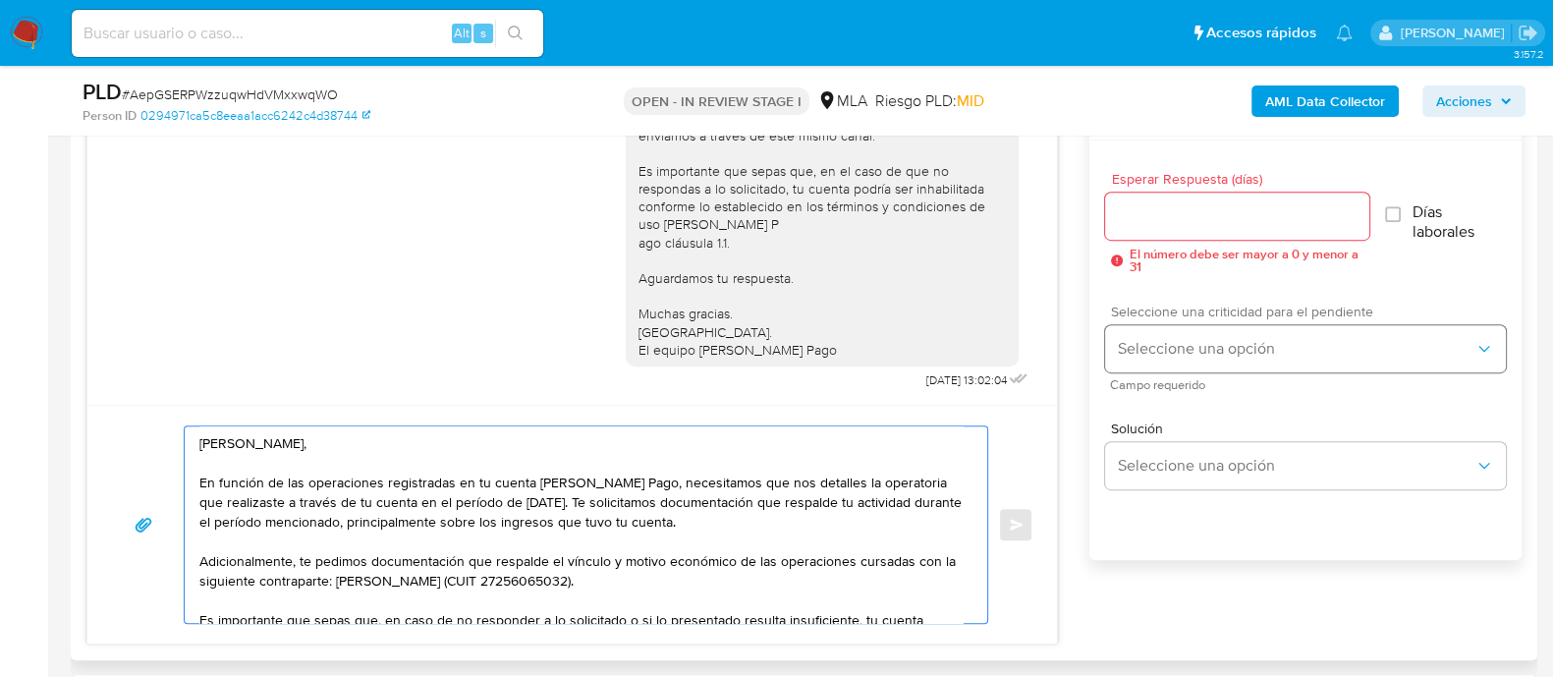
scroll to position [1015, 0]
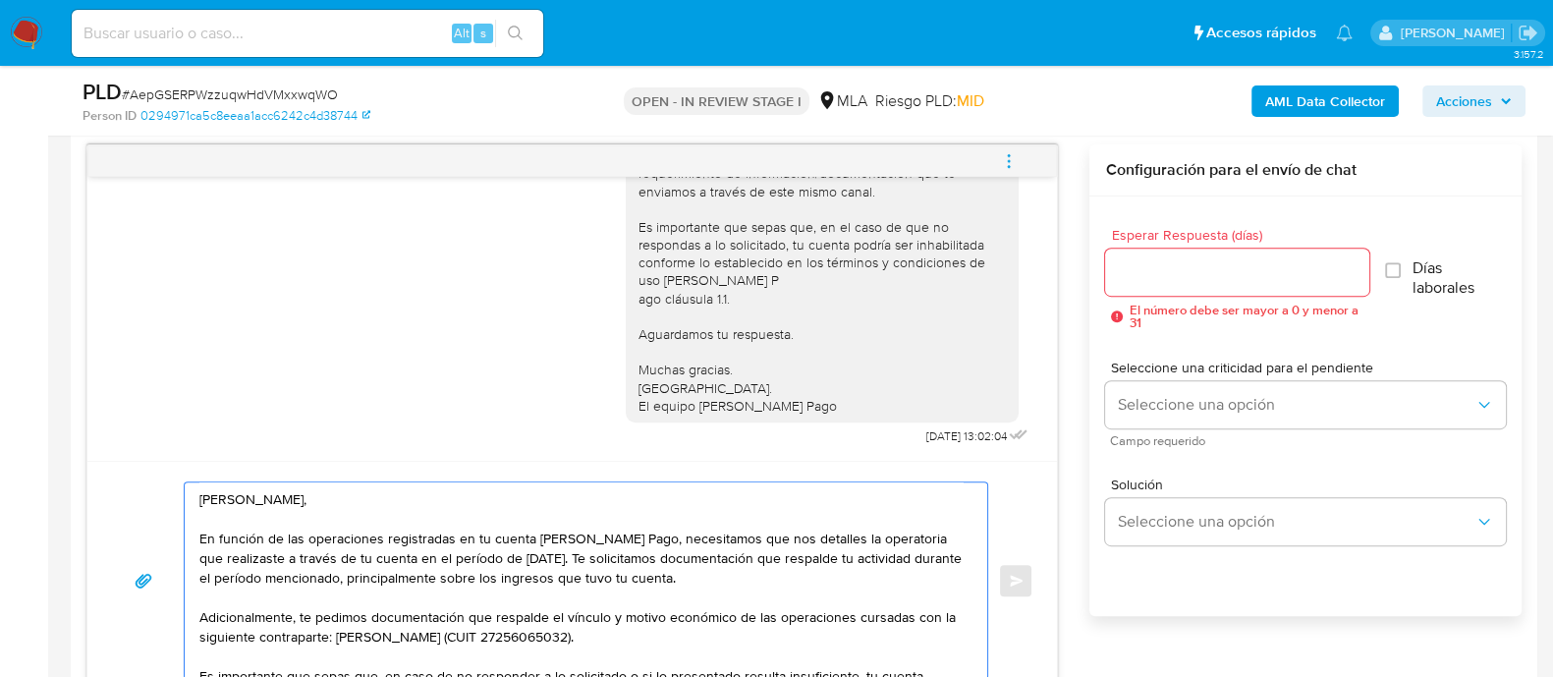
type textarea "Hola Daiana, En función de las operaciones registradas en tu cuenta de Mercado …"
click at [1184, 269] on input "Esperar Respuesta (días)" at bounding box center [1236, 272] width 263 height 26
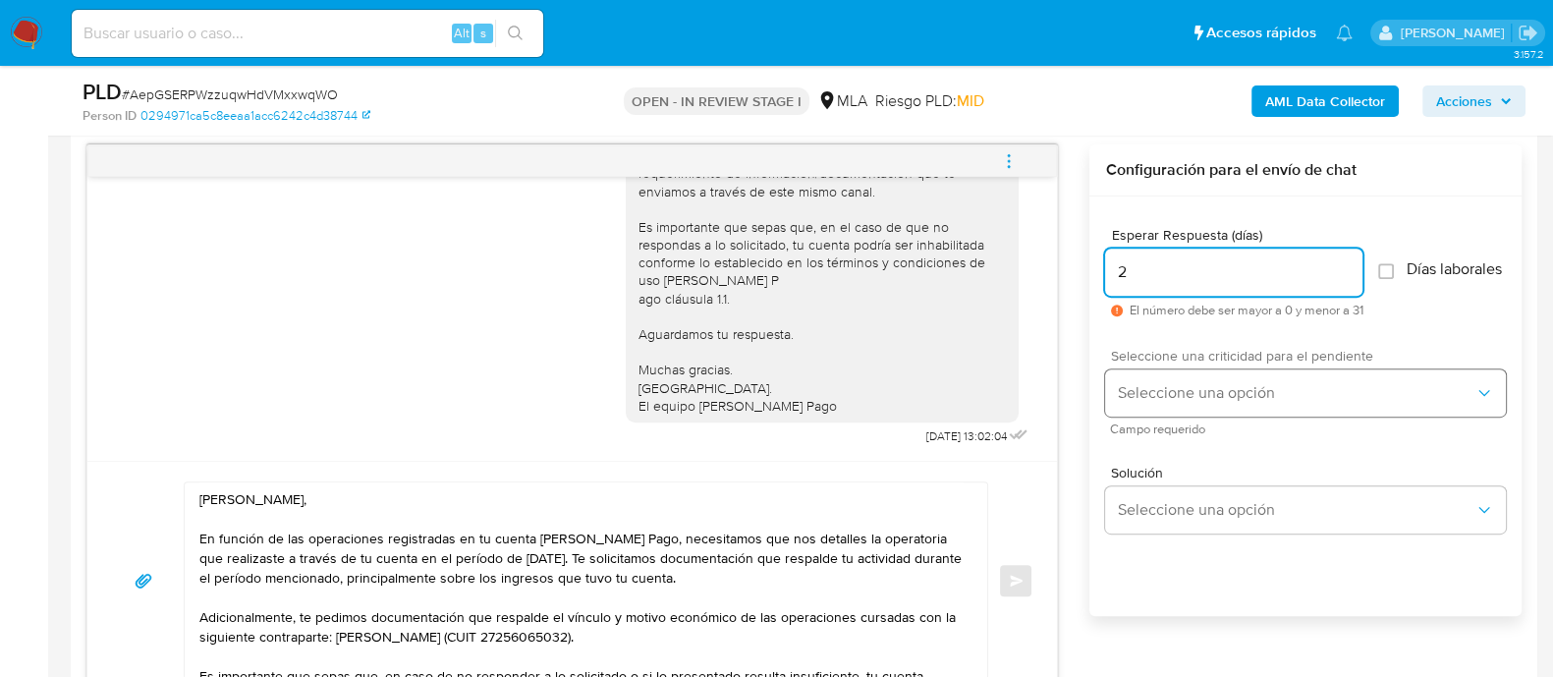
type input "2"
click at [1191, 403] on span "Seleccione una opción" at bounding box center [1296, 393] width 358 height 20
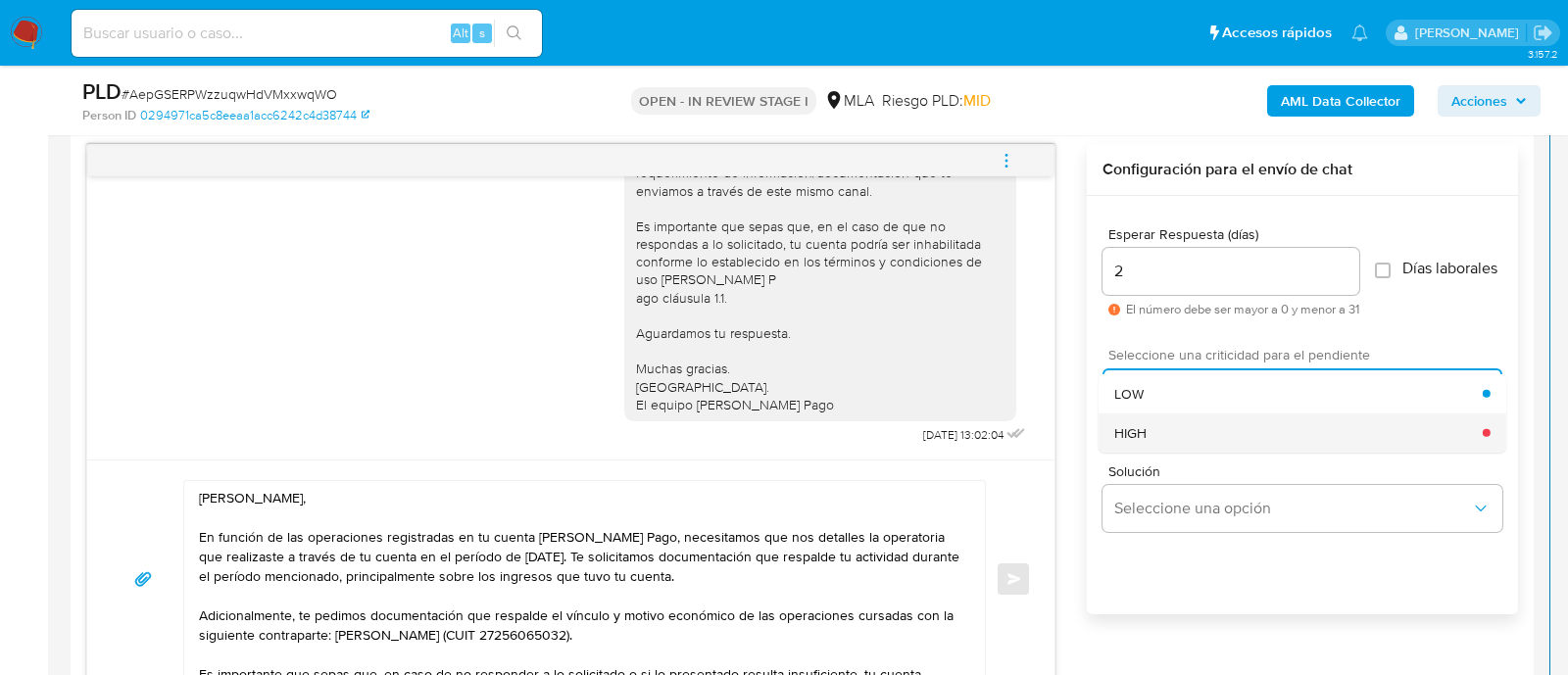
click at [1173, 433] on div "HIGH" at bounding box center [1298, 432] width 368 height 39
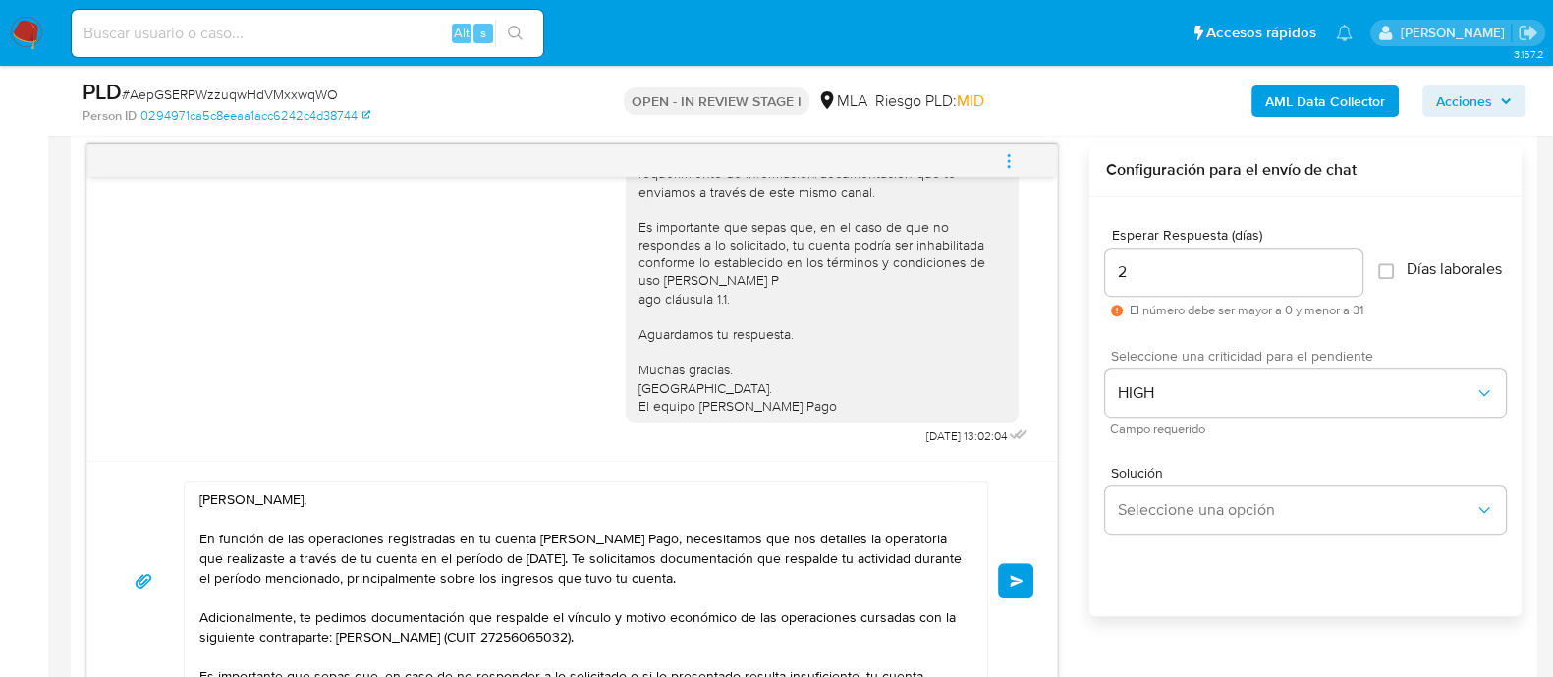
click at [1022, 582] on span "Enviar" at bounding box center [1017, 581] width 14 height 12
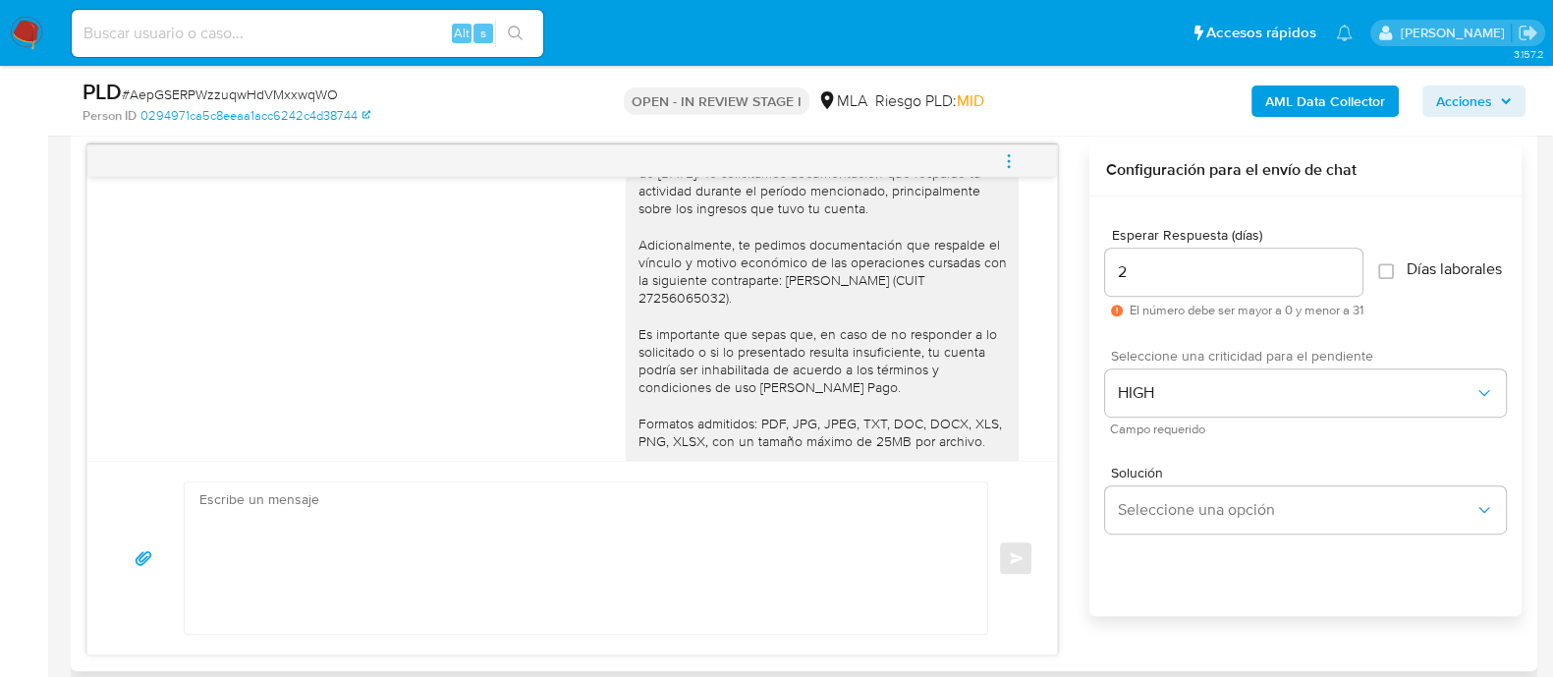
scroll to position [1393, 0]
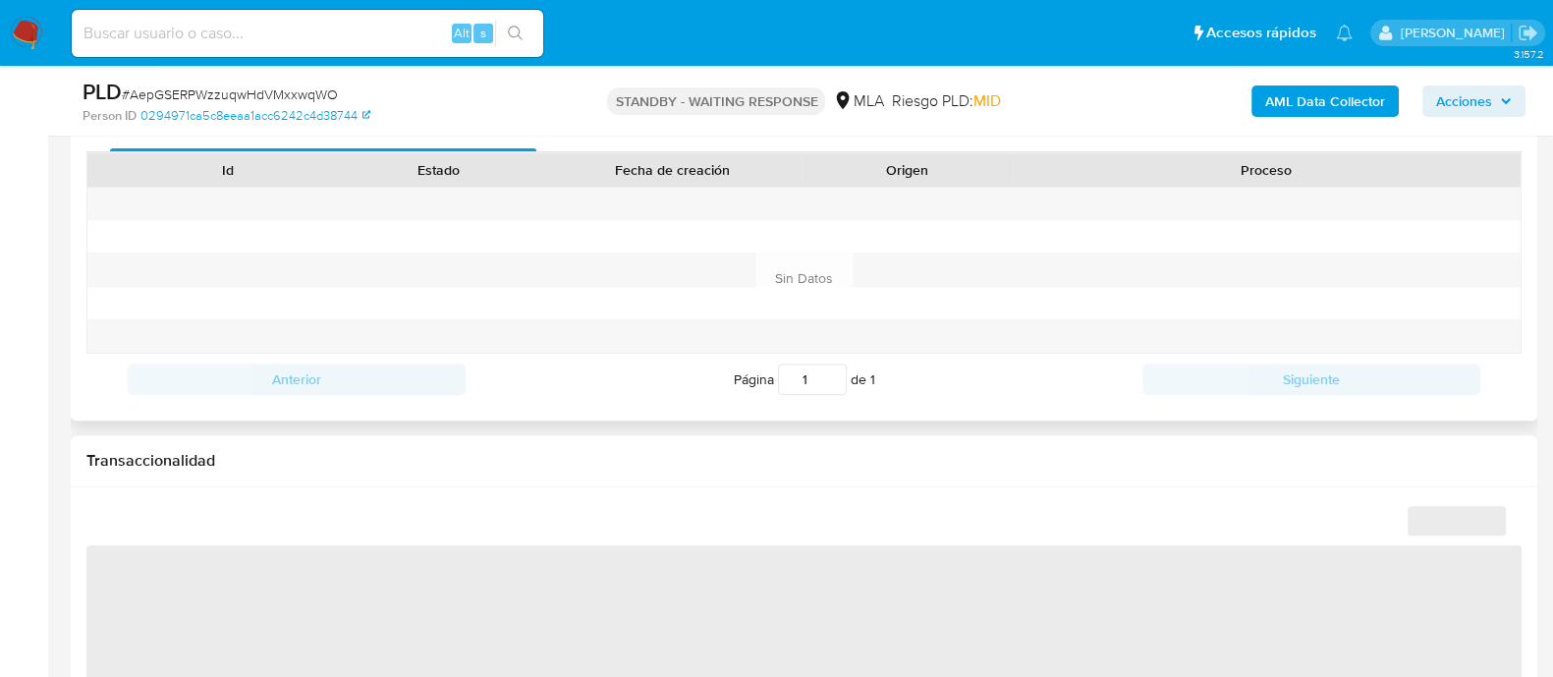
scroll to position [859, 0]
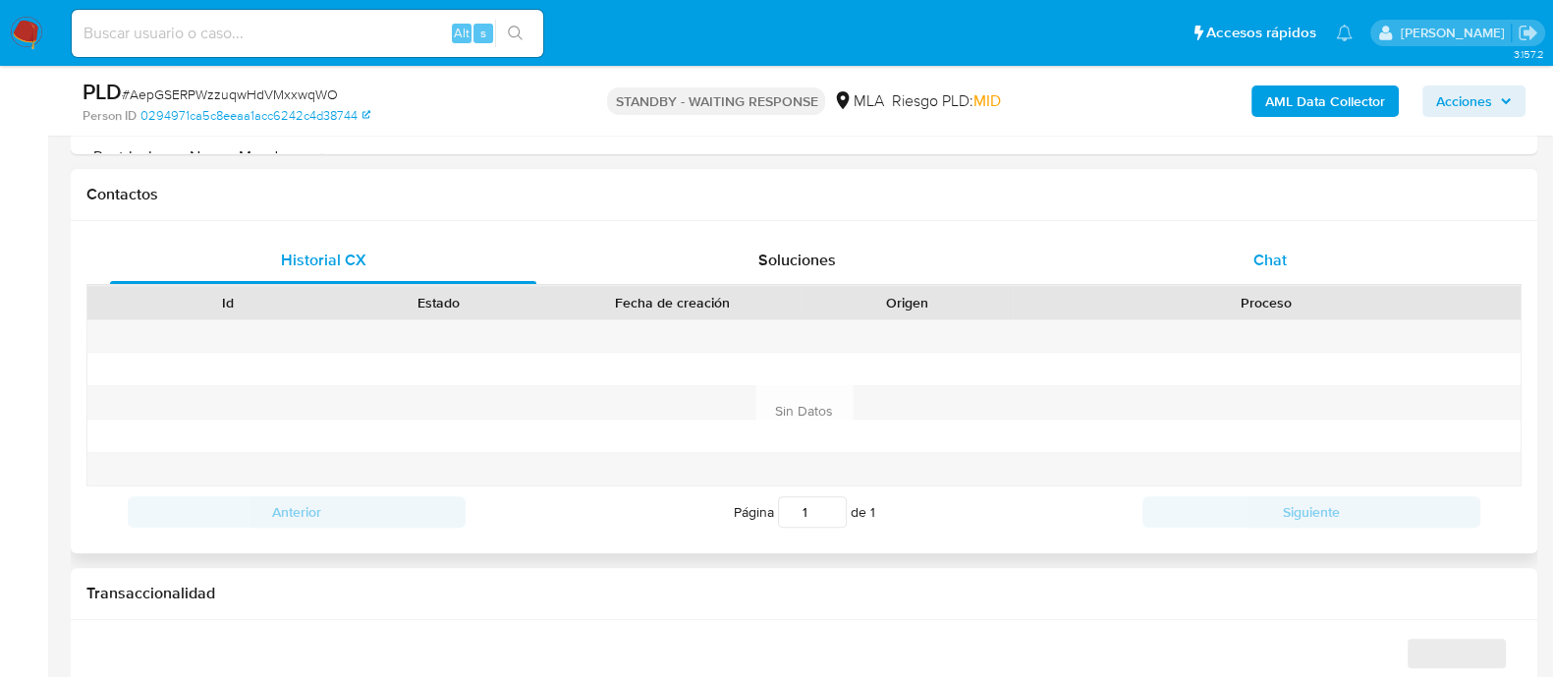
select select "10"
click at [1214, 262] on div "Chat" at bounding box center [1270, 260] width 426 height 47
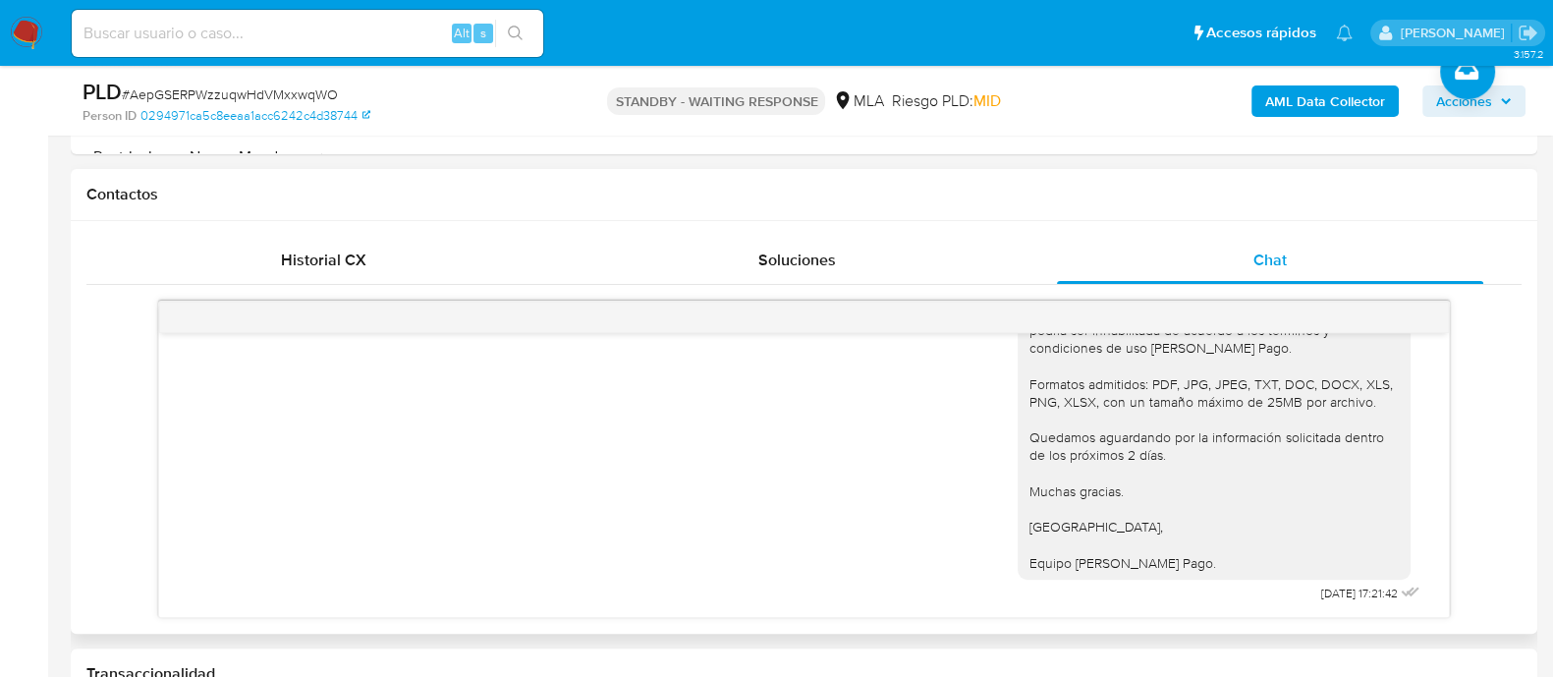
scroll to position [1639, 0]
click at [303, 46] on div "Alt s" at bounding box center [308, 33] width 472 height 47
click at [303, 35] on input at bounding box center [308, 34] width 472 height 26
paste input "vPlx5F7SW6FCTRWiuPQEOKqw"
type input "vPlx5F7SW6FCTRWiuPQEOKqw"
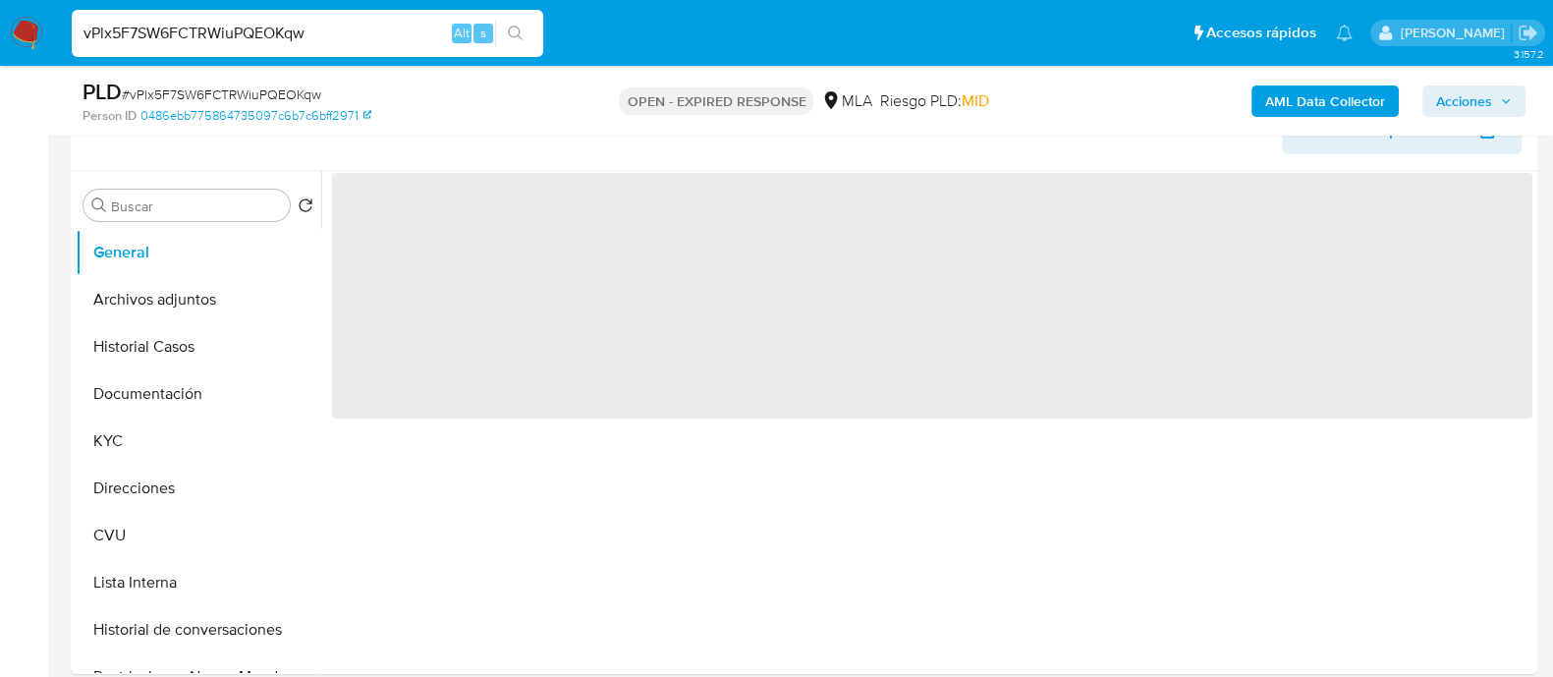
scroll to position [368, 0]
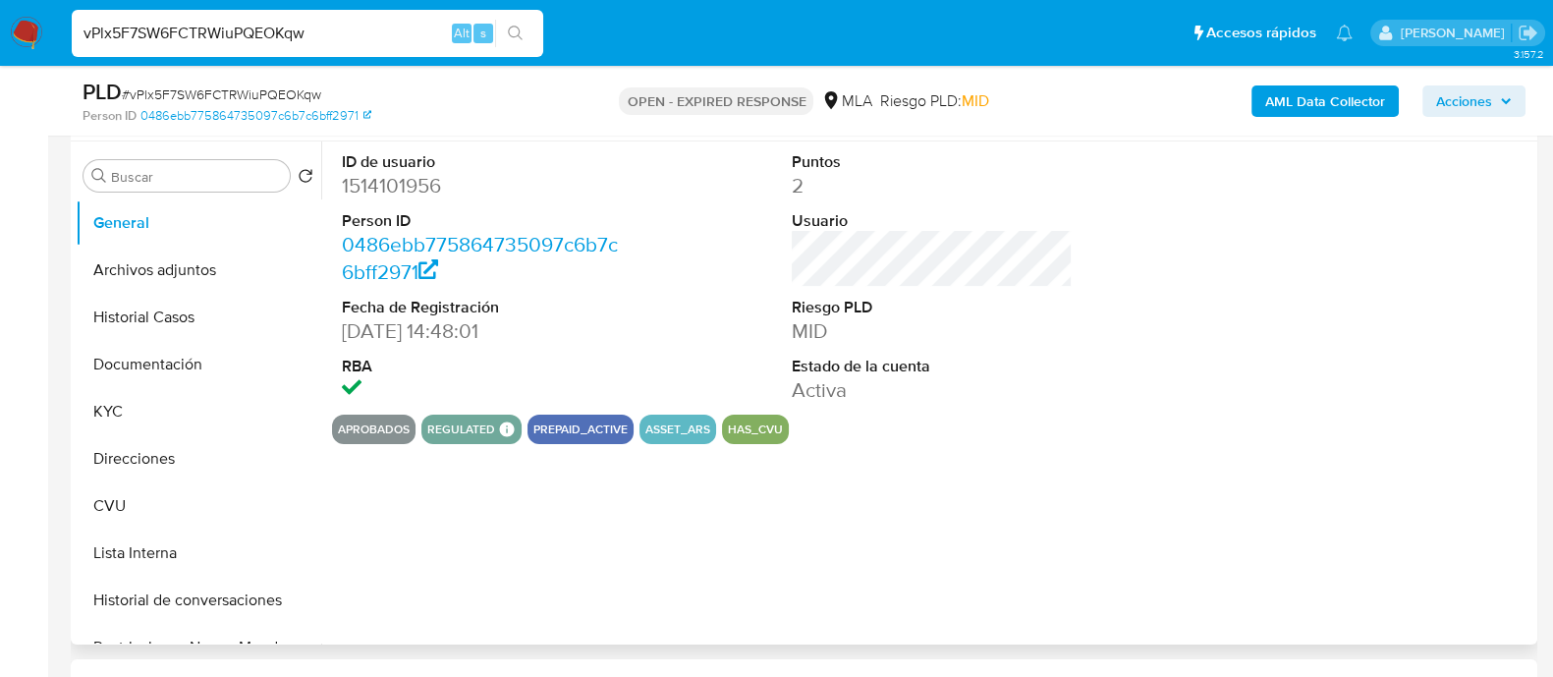
select select "10"
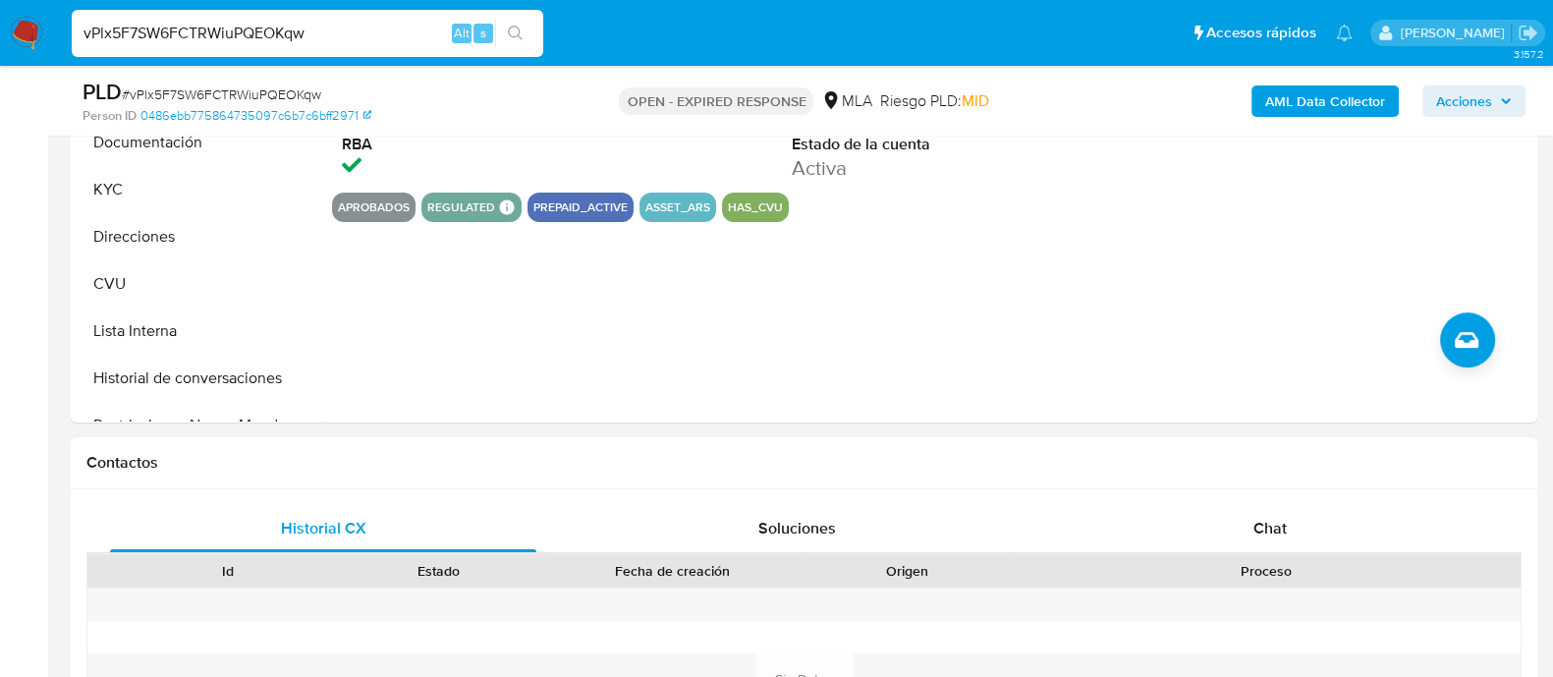
scroll to position [737, 0]
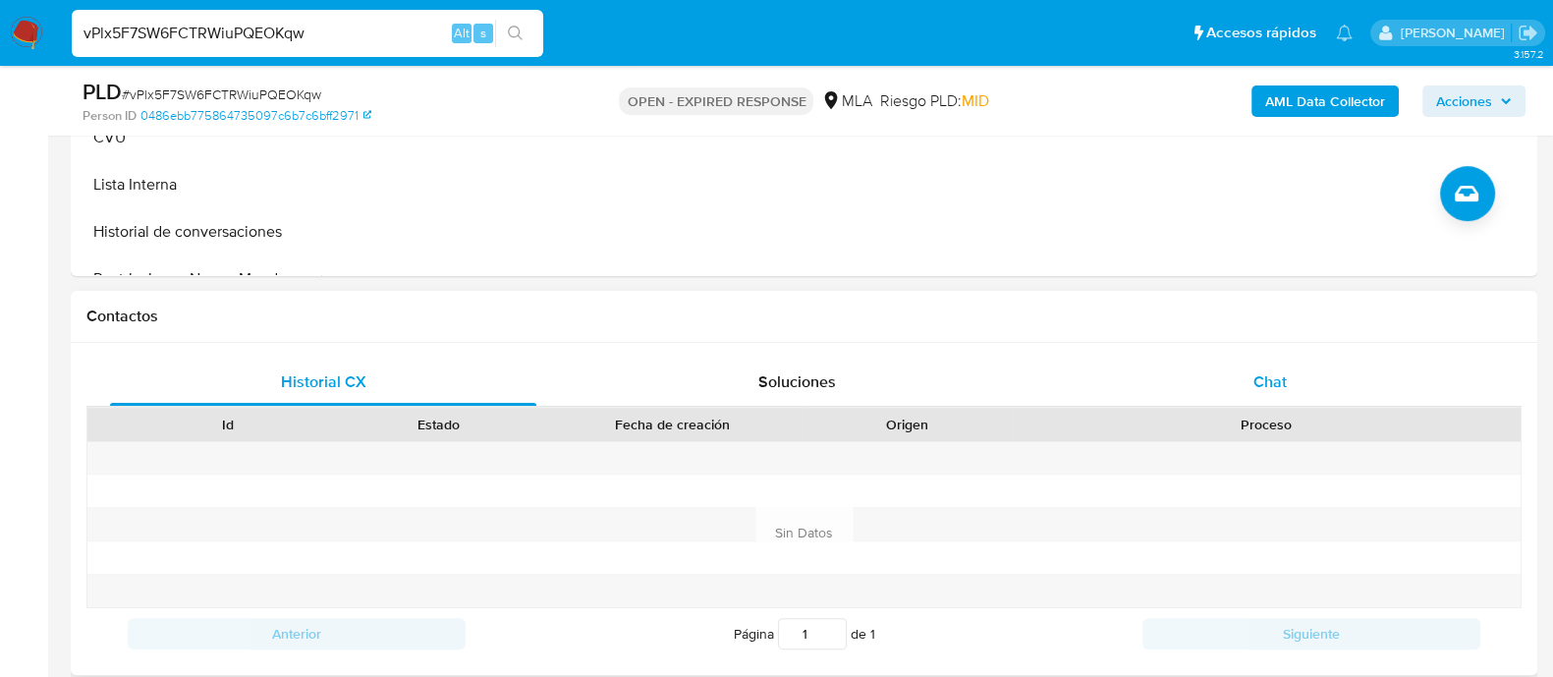
click at [1259, 376] on span "Chat" at bounding box center [1270, 381] width 33 height 23
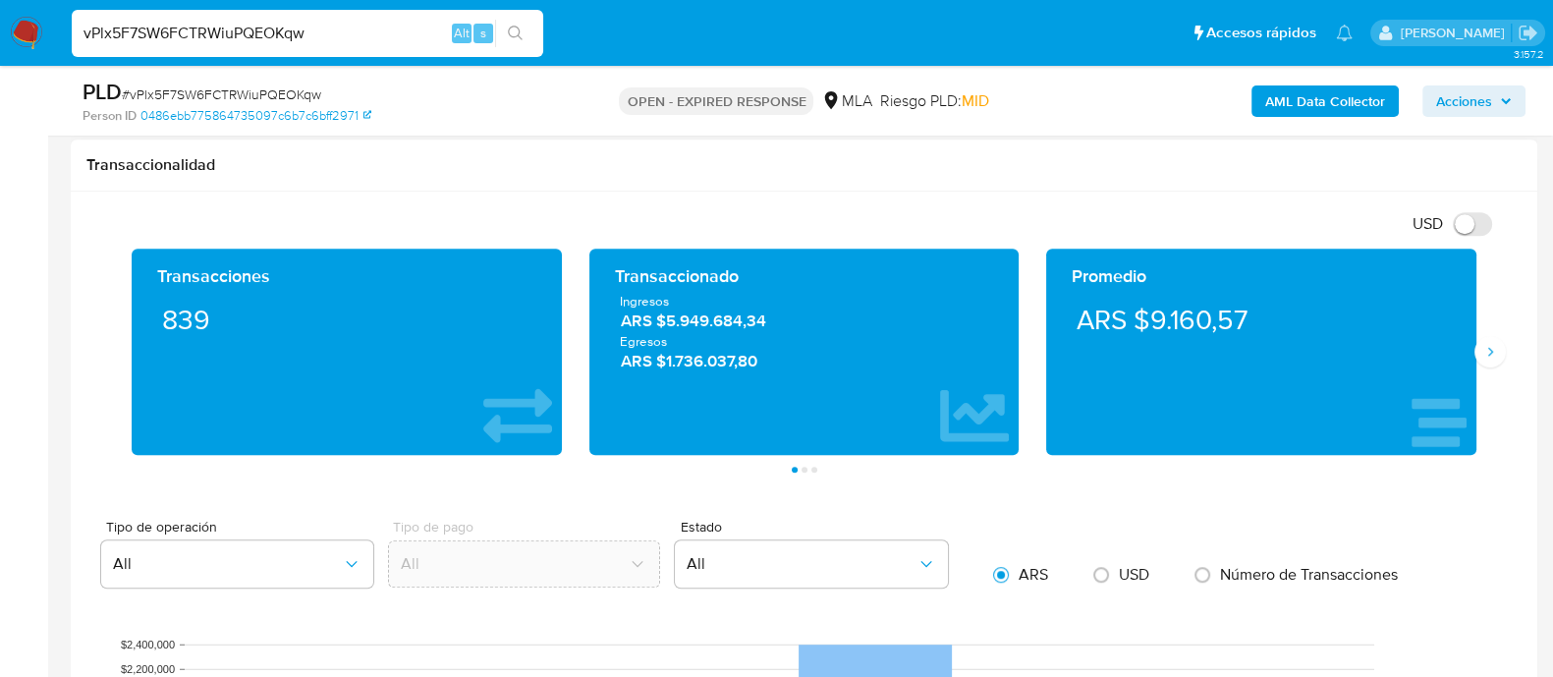
scroll to position [1228, 0]
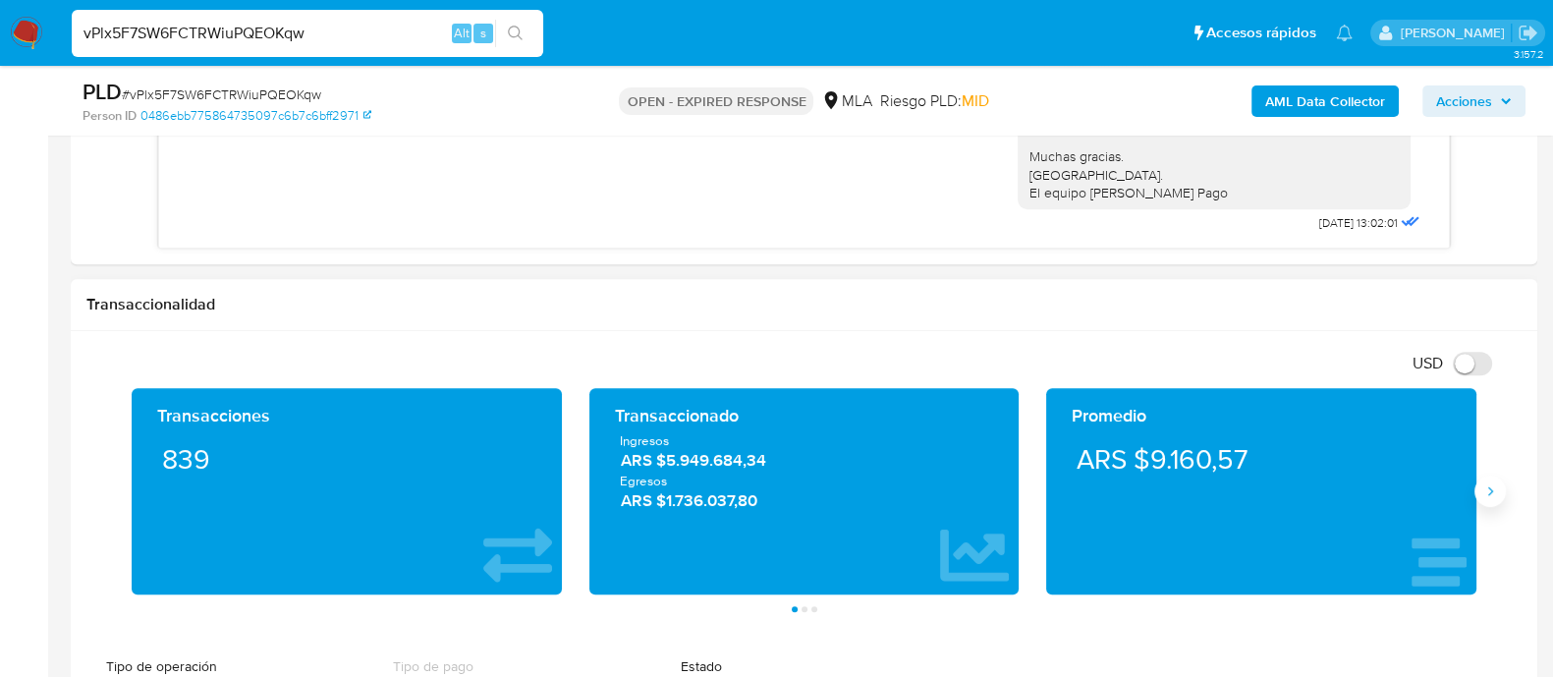
click at [1489, 493] on icon "Siguiente" at bounding box center [1491, 491] width 16 height 16
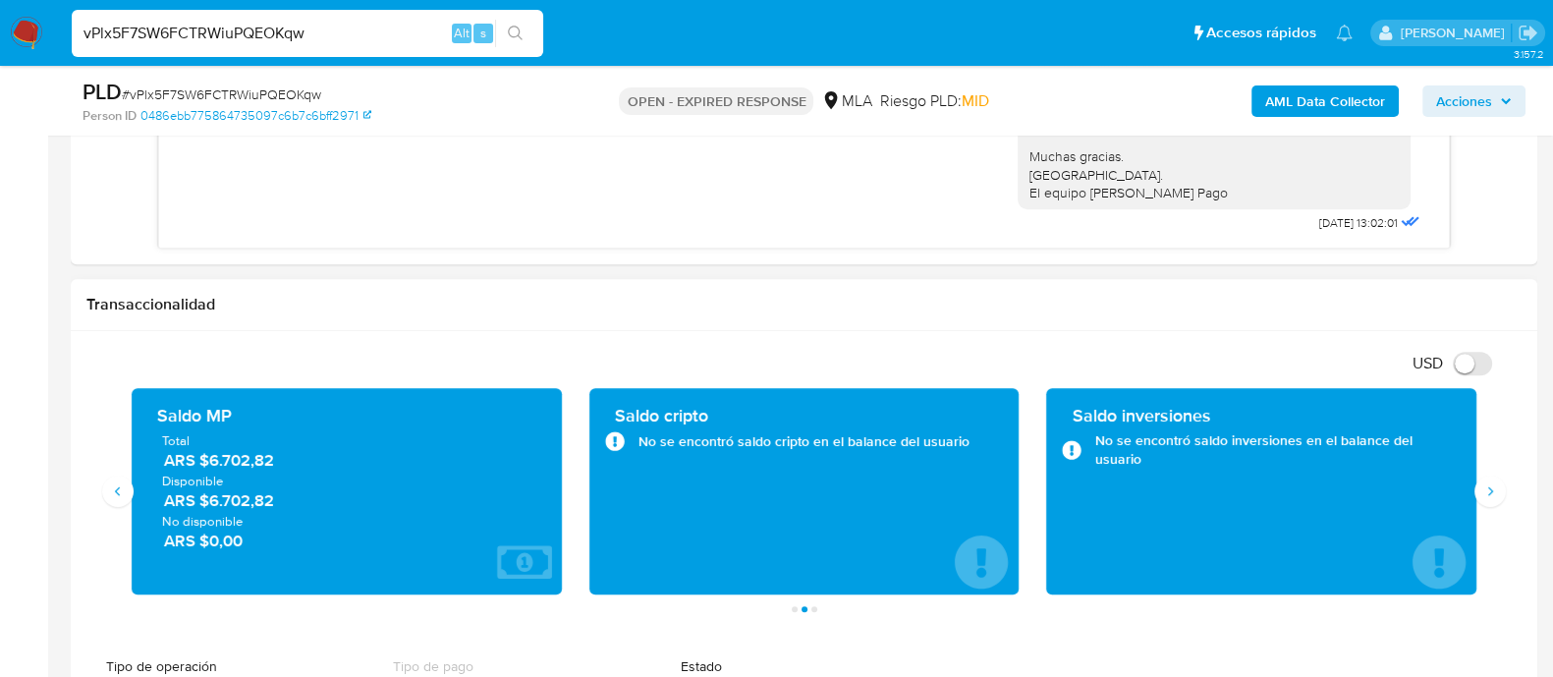
click at [122, 508] on div "Saldo MP Total ARS $6.702,82 Disponible ARS $6.702,82 No disponible ARS $0,00" at bounding box center [347, 491] width 458 height 206
click at [122, 502] on button "Anterior" at bounding box center [117, 491] width 31 height 31
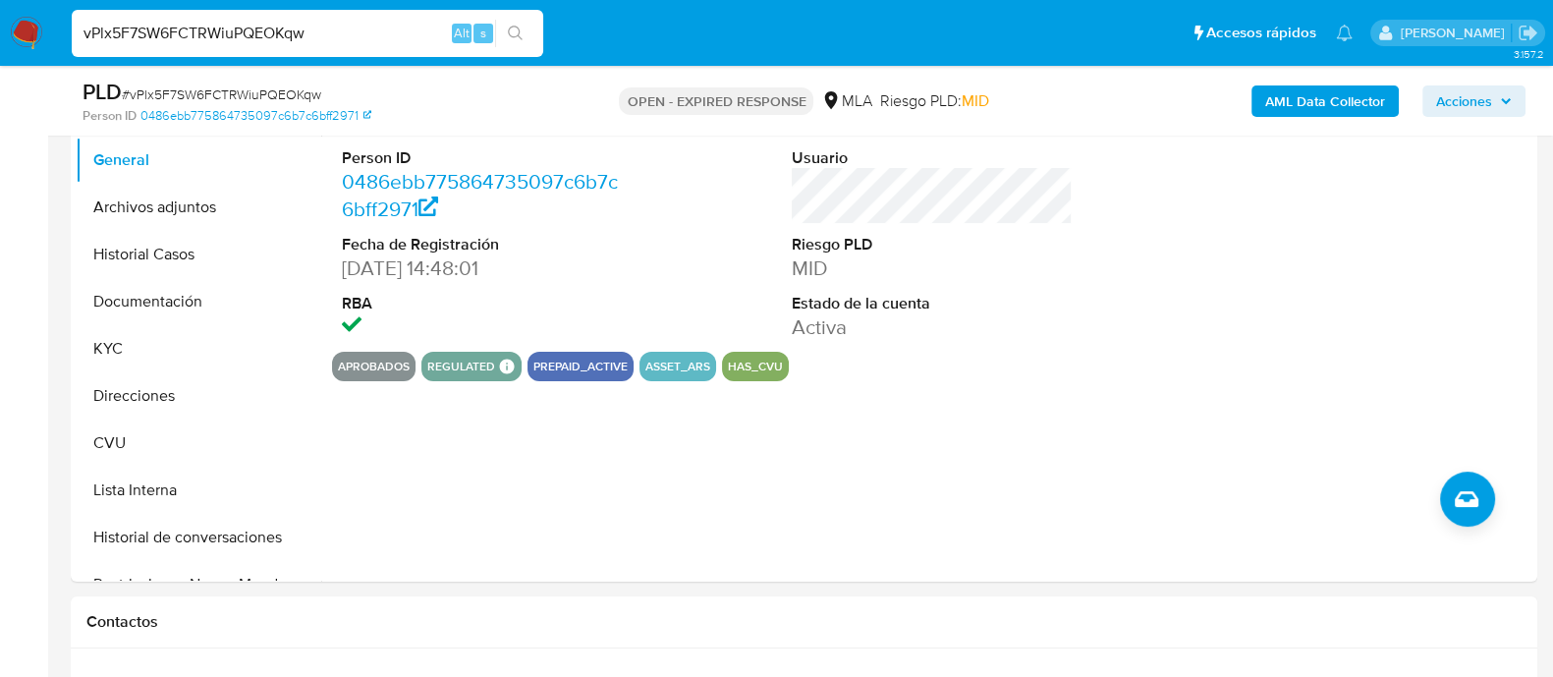
scroll to position [368, 0]
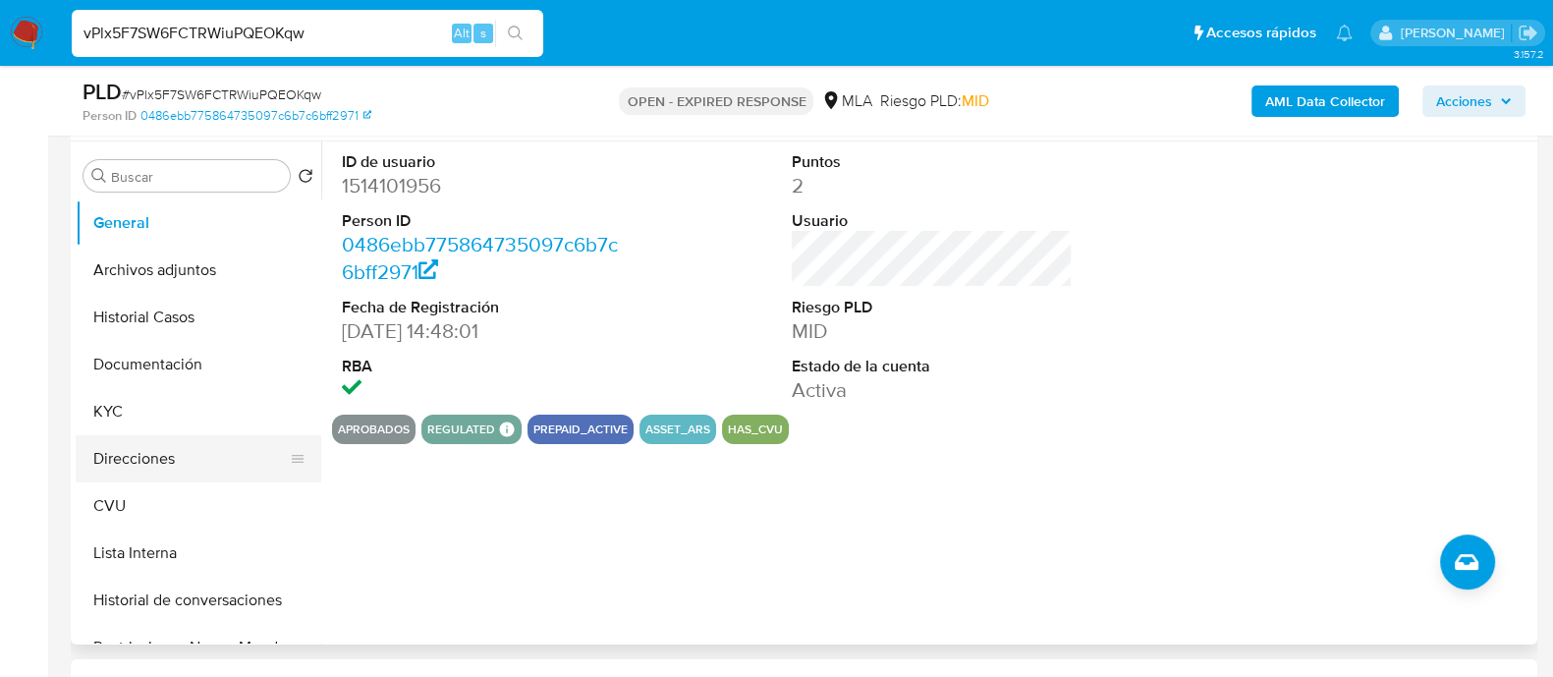
click at [128, 461] on button "Direcciones" at bounding box center [191, 458] width 230 height 47
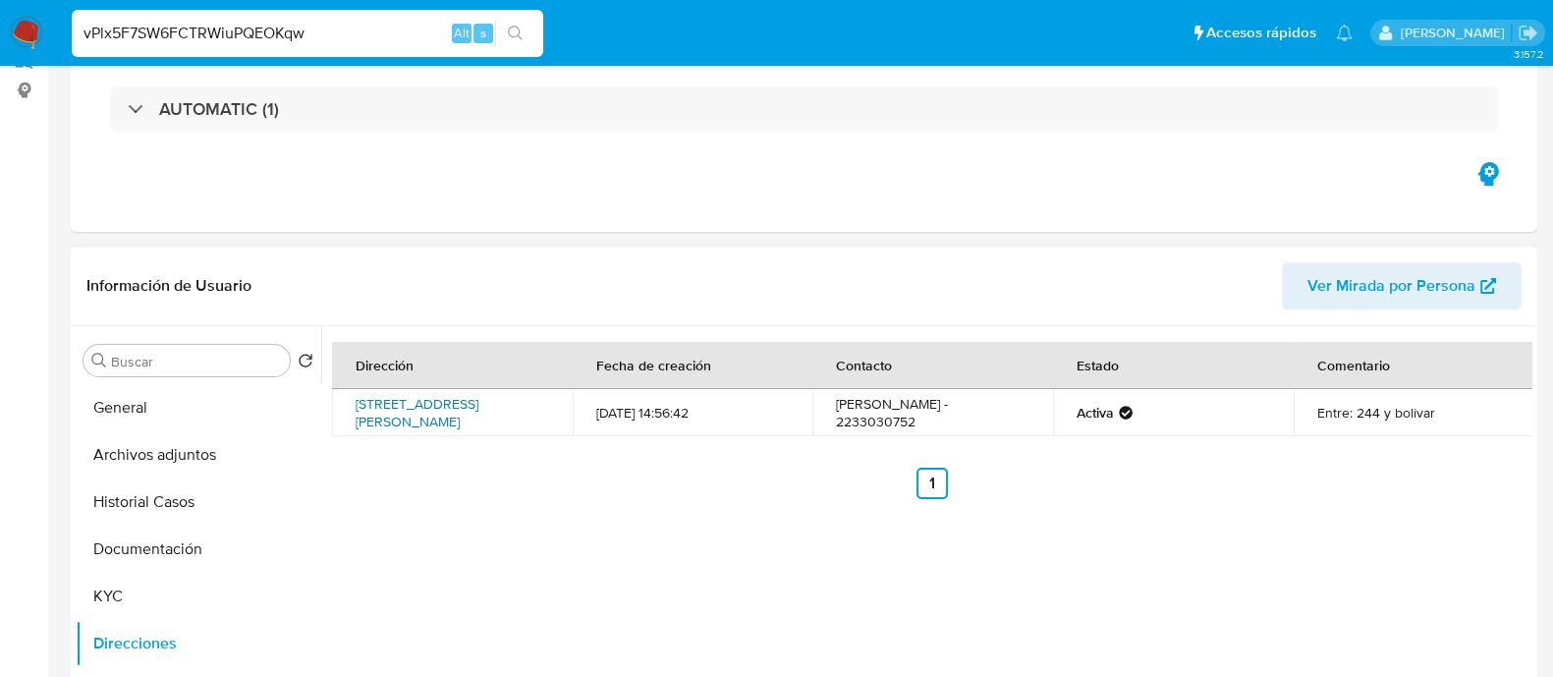
scroll to position [490, 0]
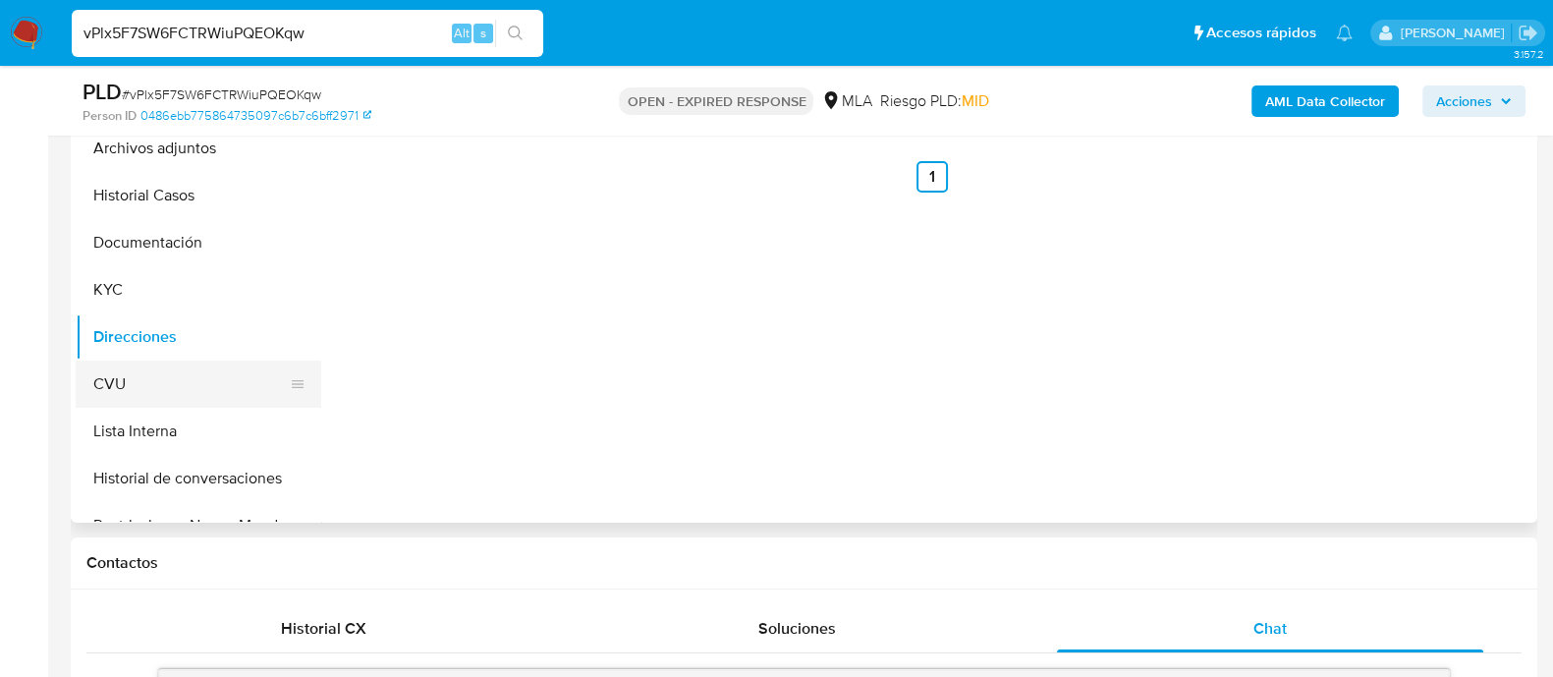
click at [158, 375] on button "CVU" at bounding box center [191, 384] width 230 height 47
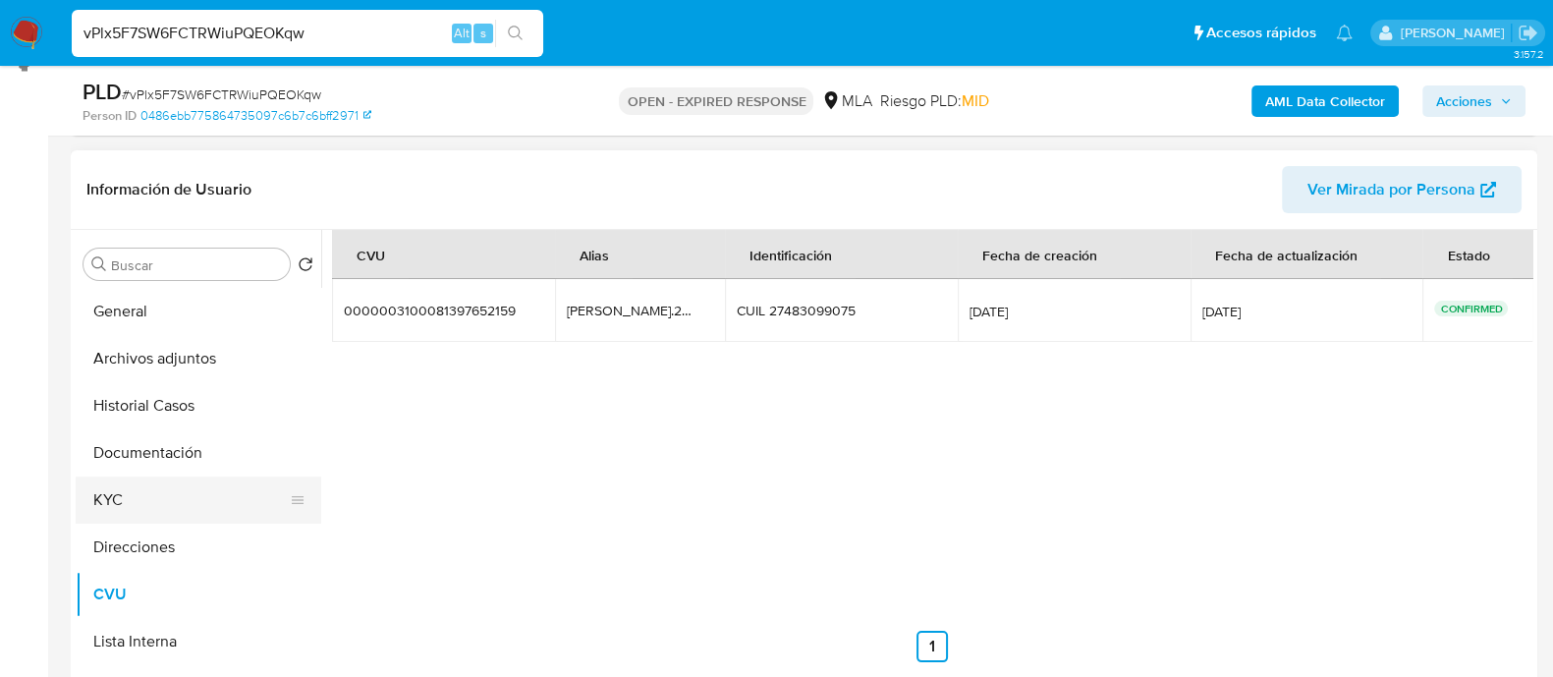
scroll to position [245, 0]
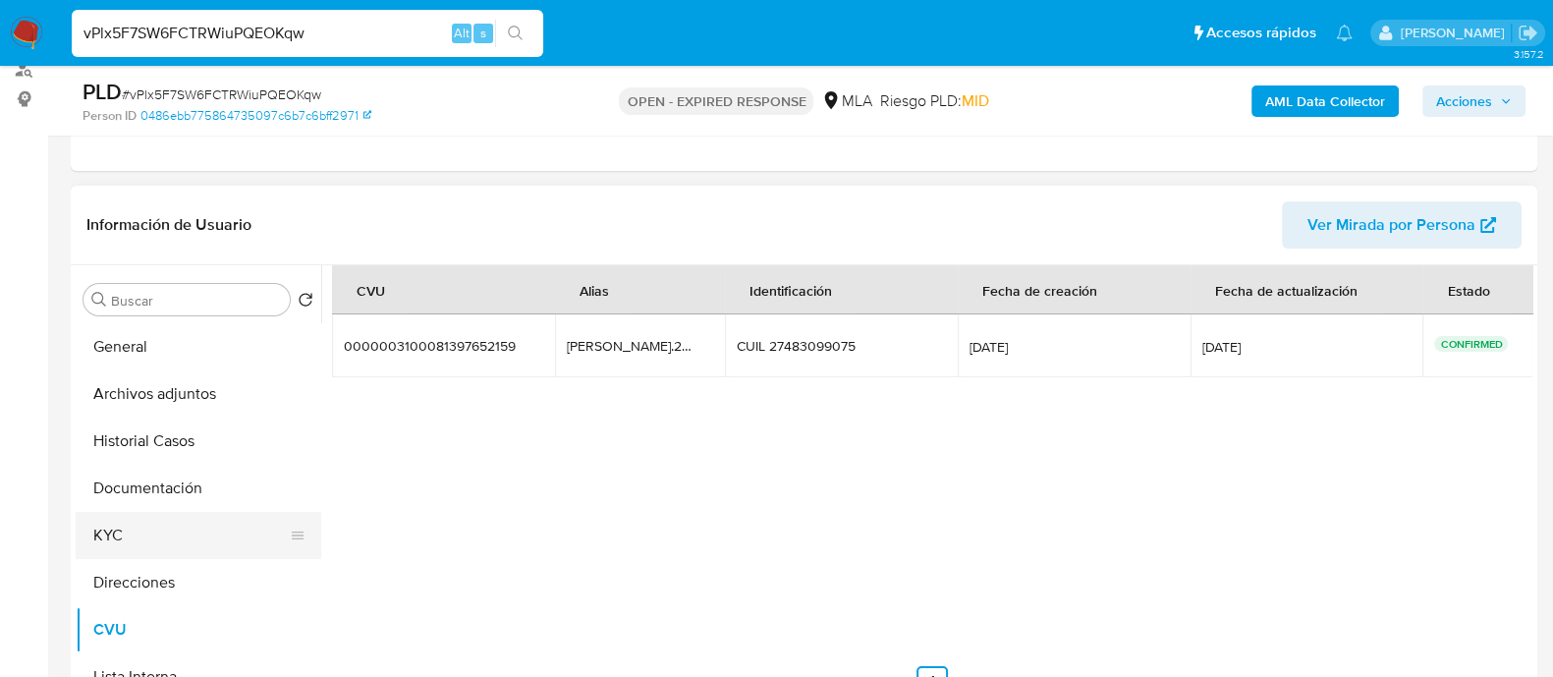
click at [161, 512] on button "KYC" at bounding box center [191, 535] width 230 height 47
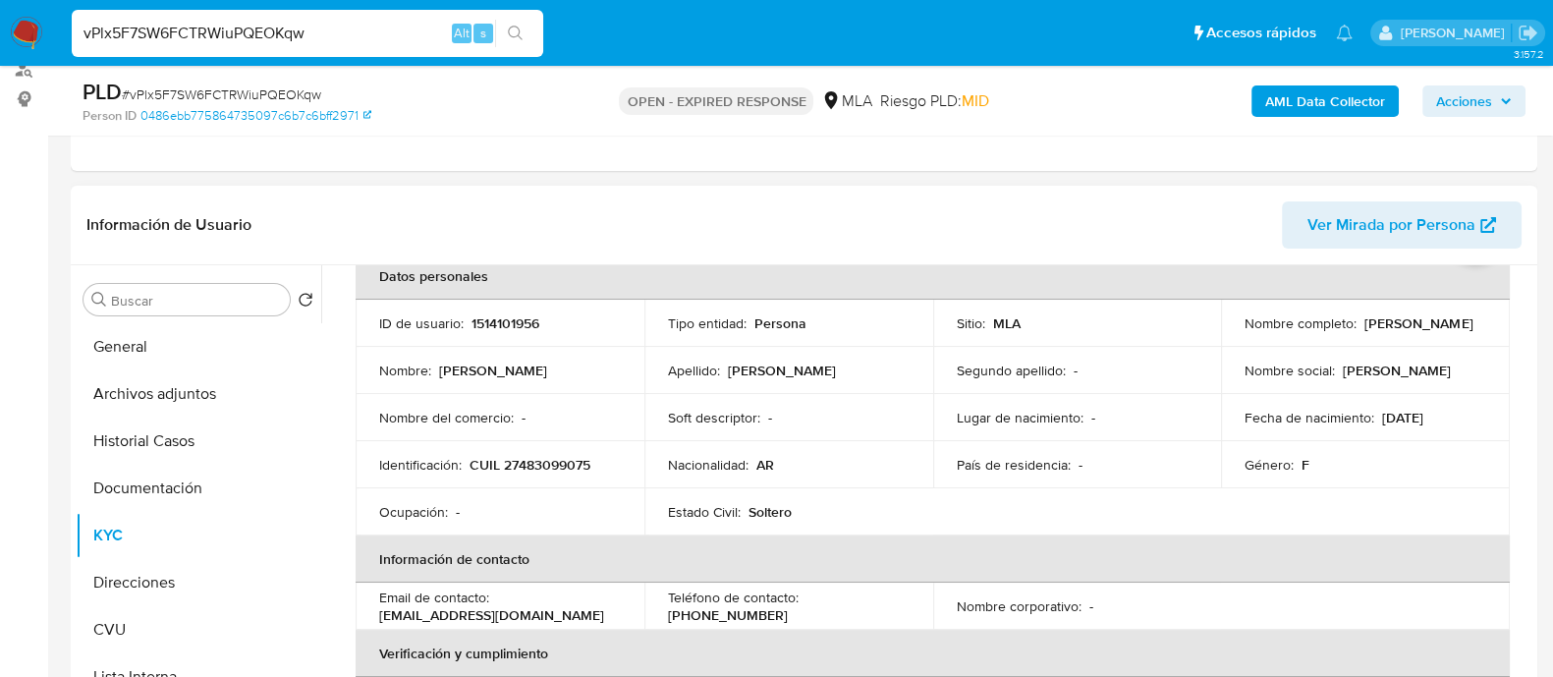
scroll to position [69, 0]
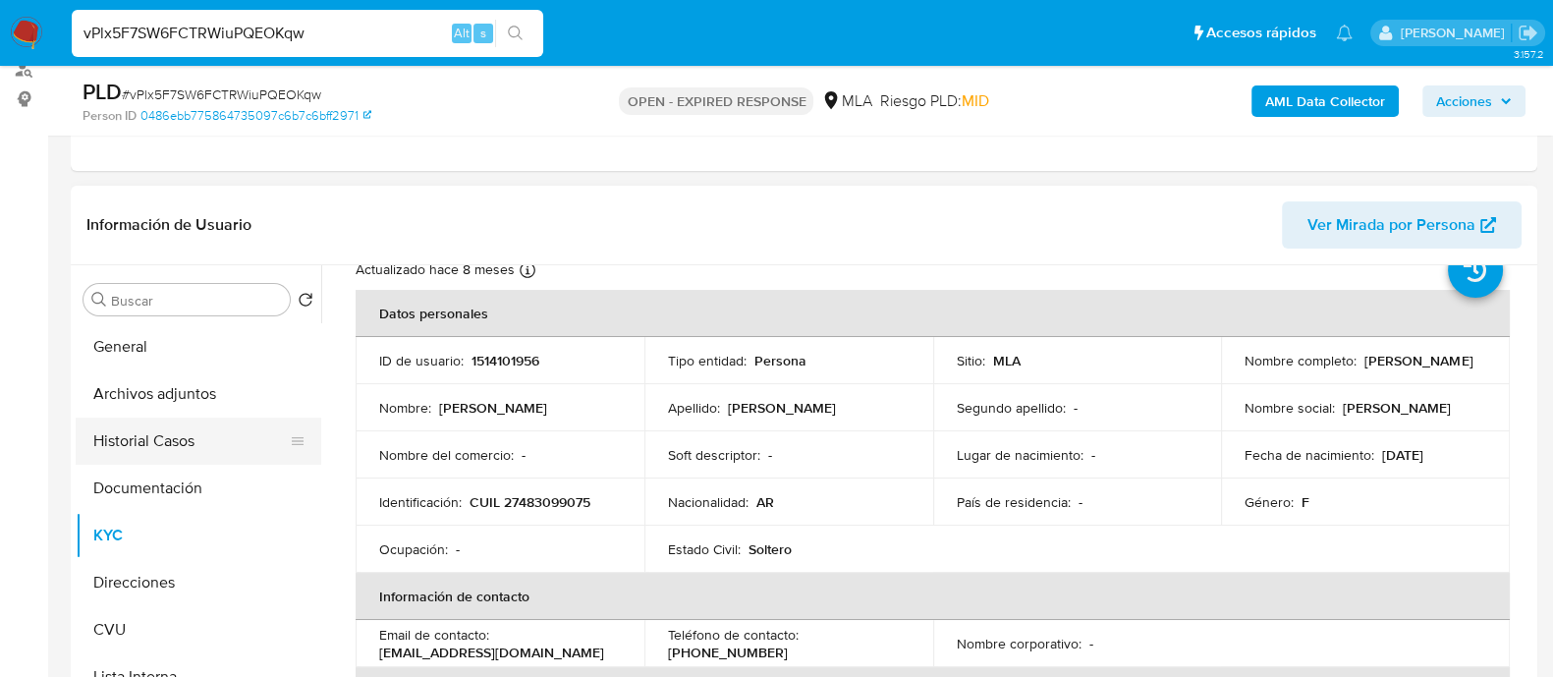
click at [180, 443] on button "Historial Casos" at bounding box center [191, 441] width 230 height 47
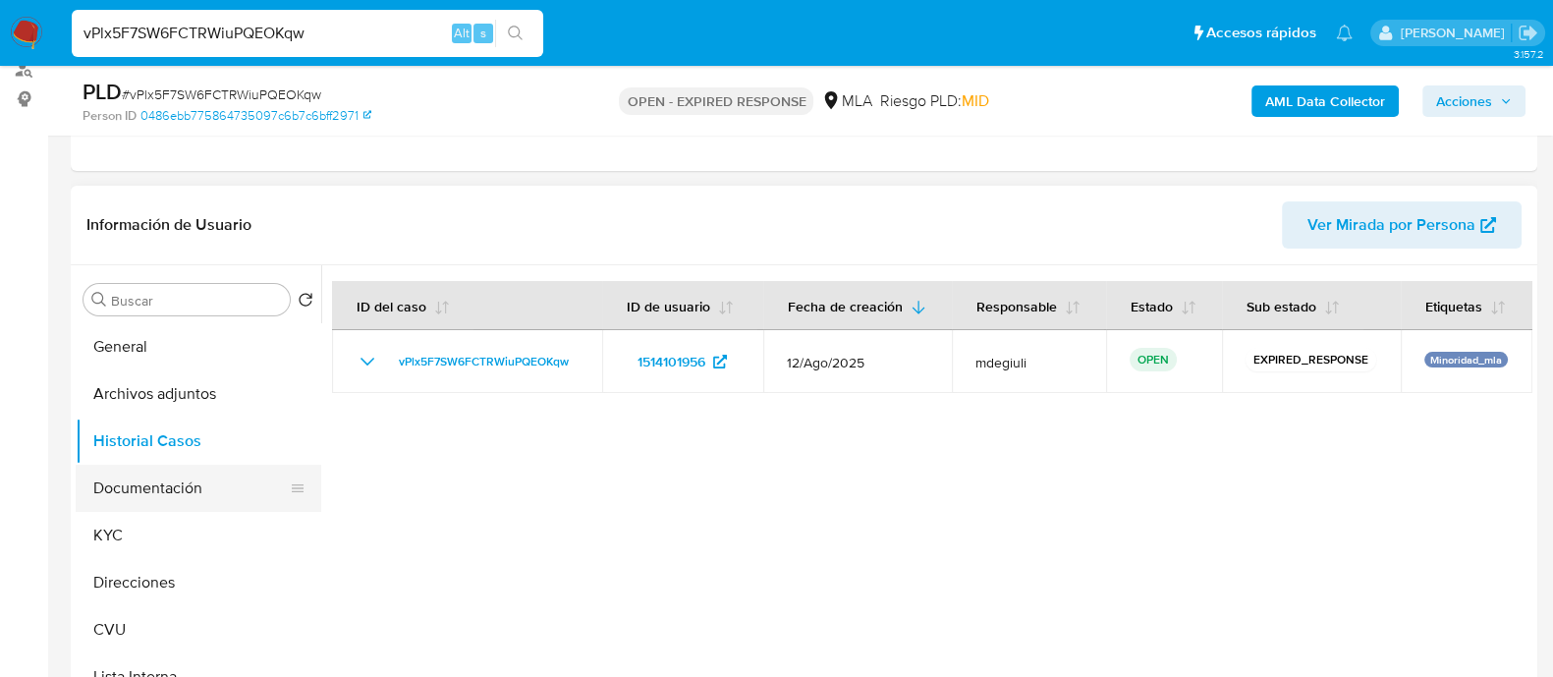
click at [187, 505] on button "Documentación" at bounding box center [191, 488] width 230 height 47
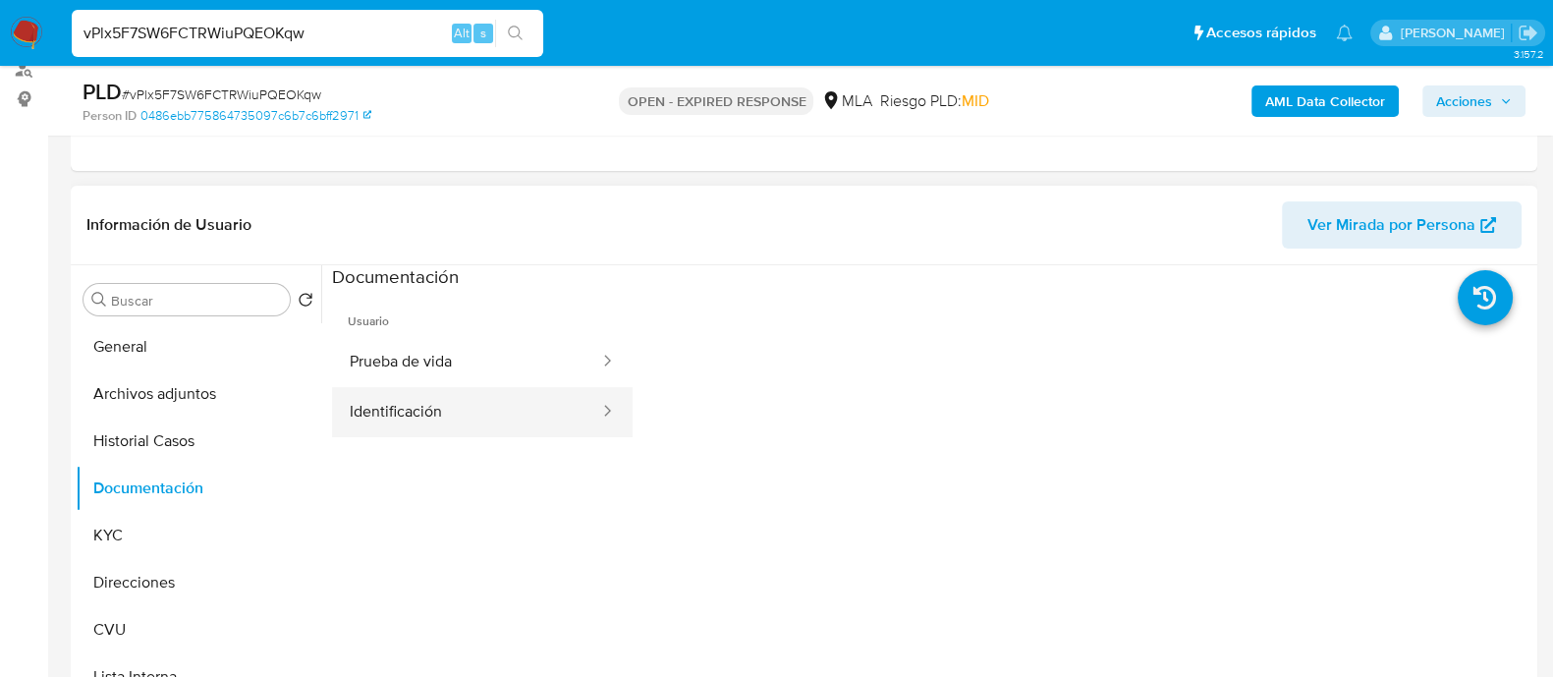
click at [467, 398] on button "Identificación" at bounding box center [466, 412] width 269 height 50
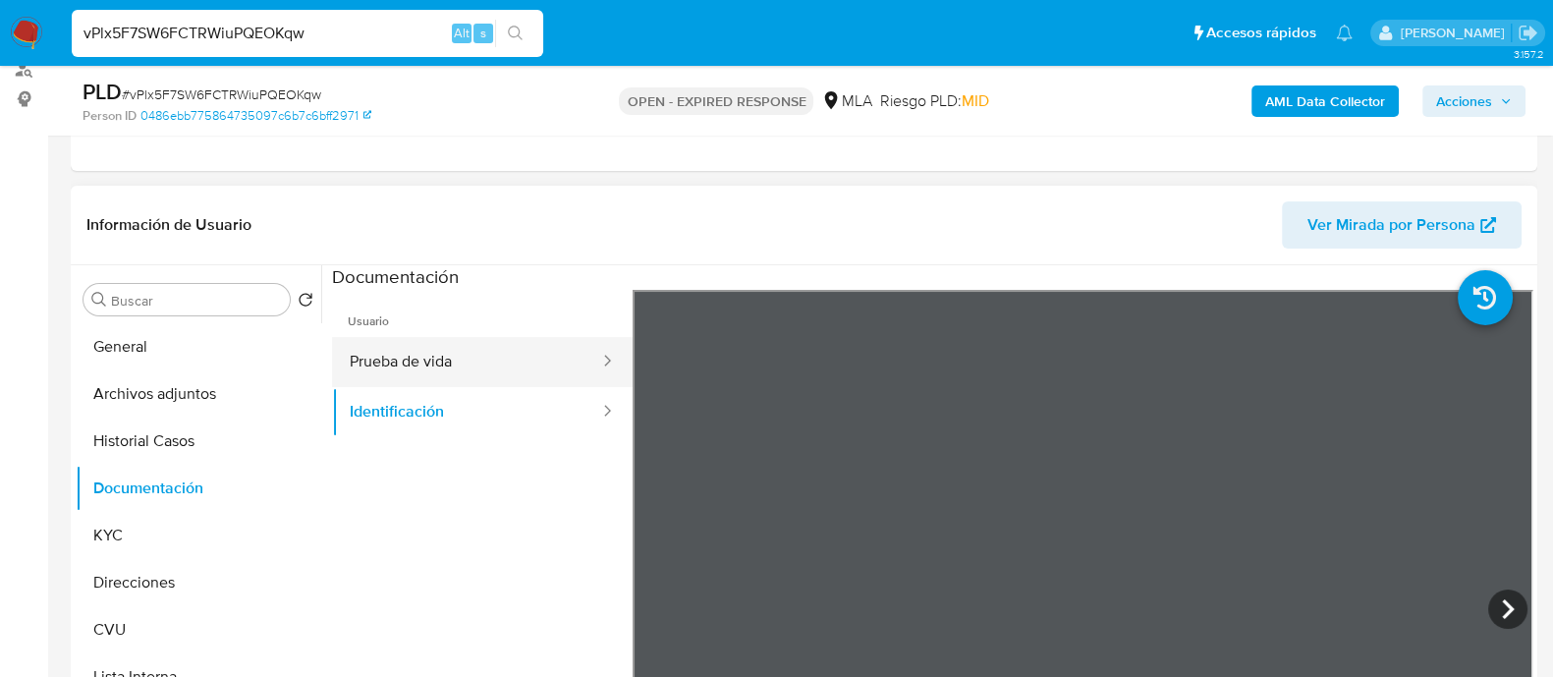
click at [370, 352] on button "Prueba de vida" at bounding box center [466, 362] width 269 height 50
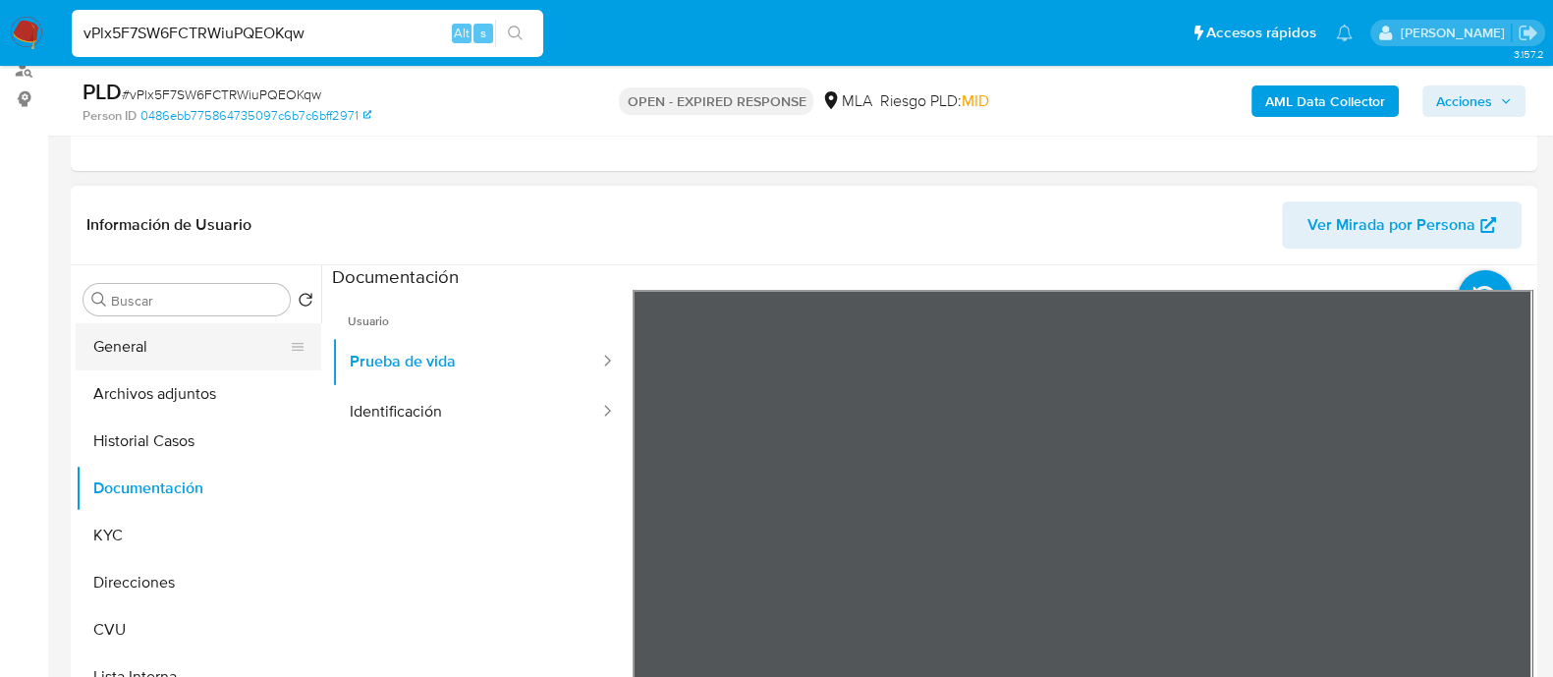
click at [197, 342] on button "General" at bounding box center [191, 346] width 230 height 47
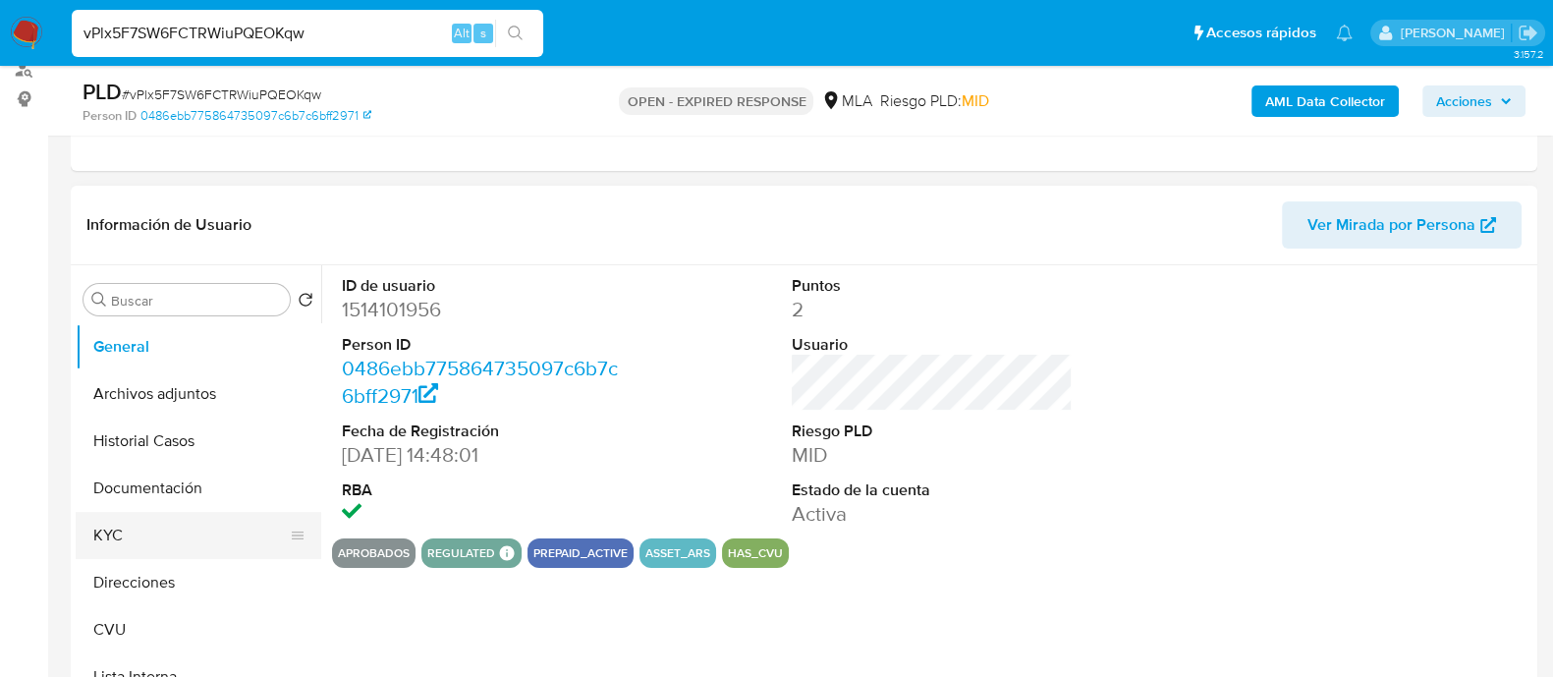
click at [120, 516] on button "KYC" at bounding box center [191, 535] width 230 height 47
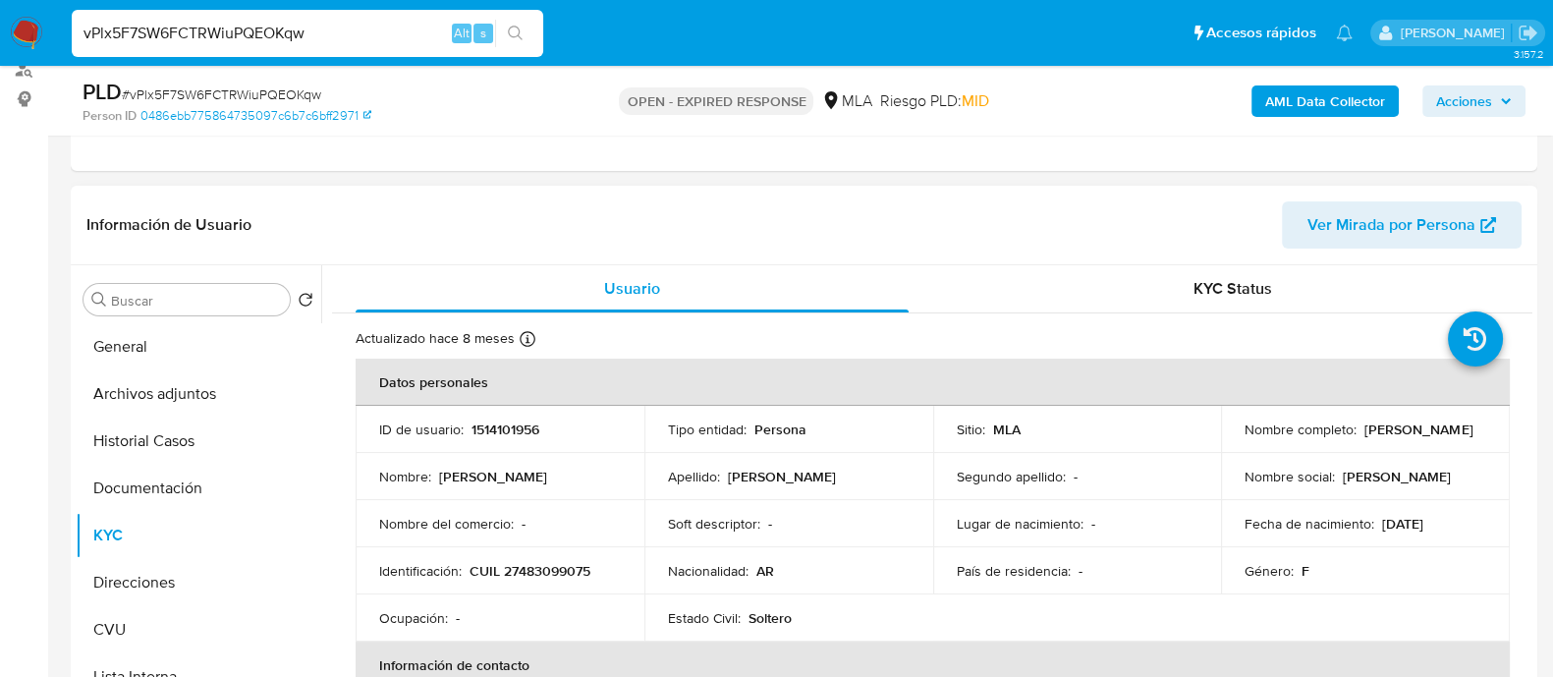
click at [506, 426] on p "1514101956" at bounding box center [506, 430] width 68 height 18
copy p "1514101956"
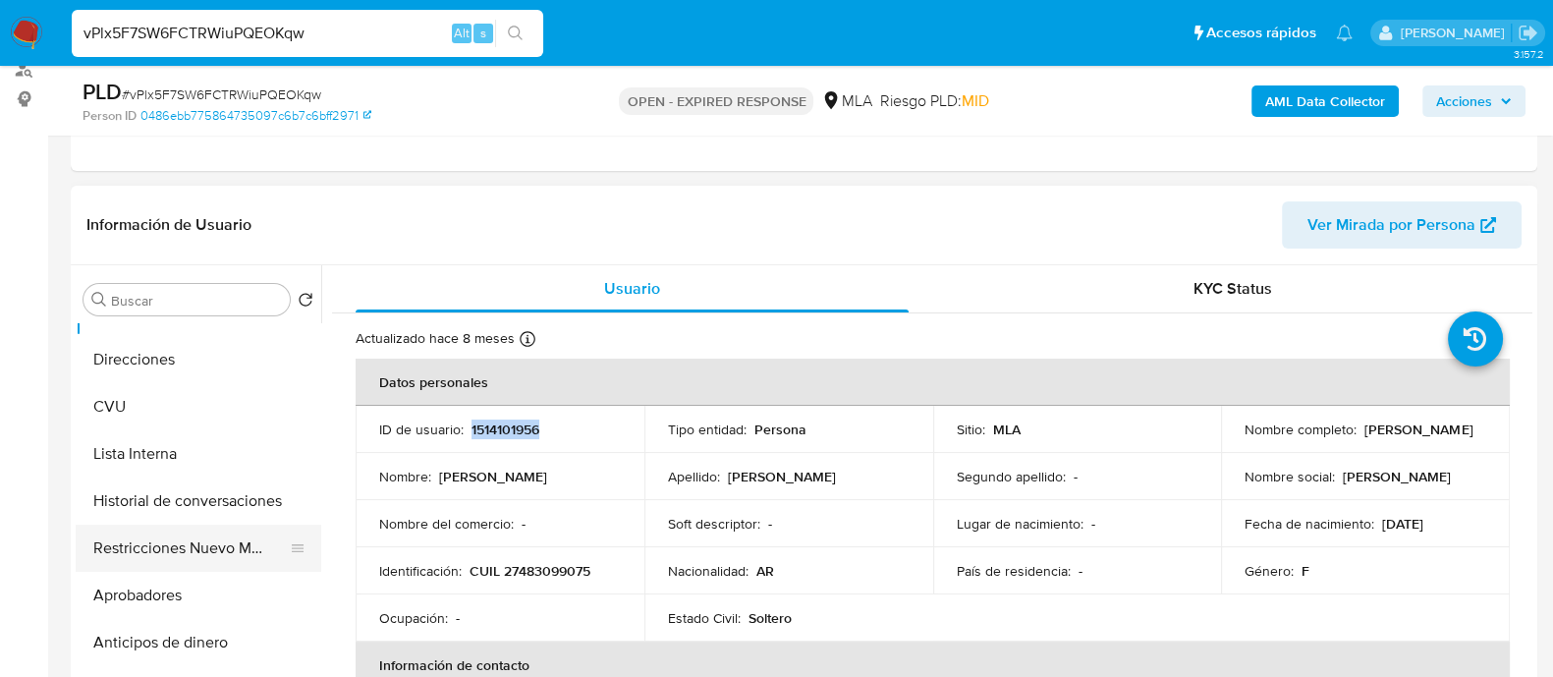
scroll to position [245, 0]
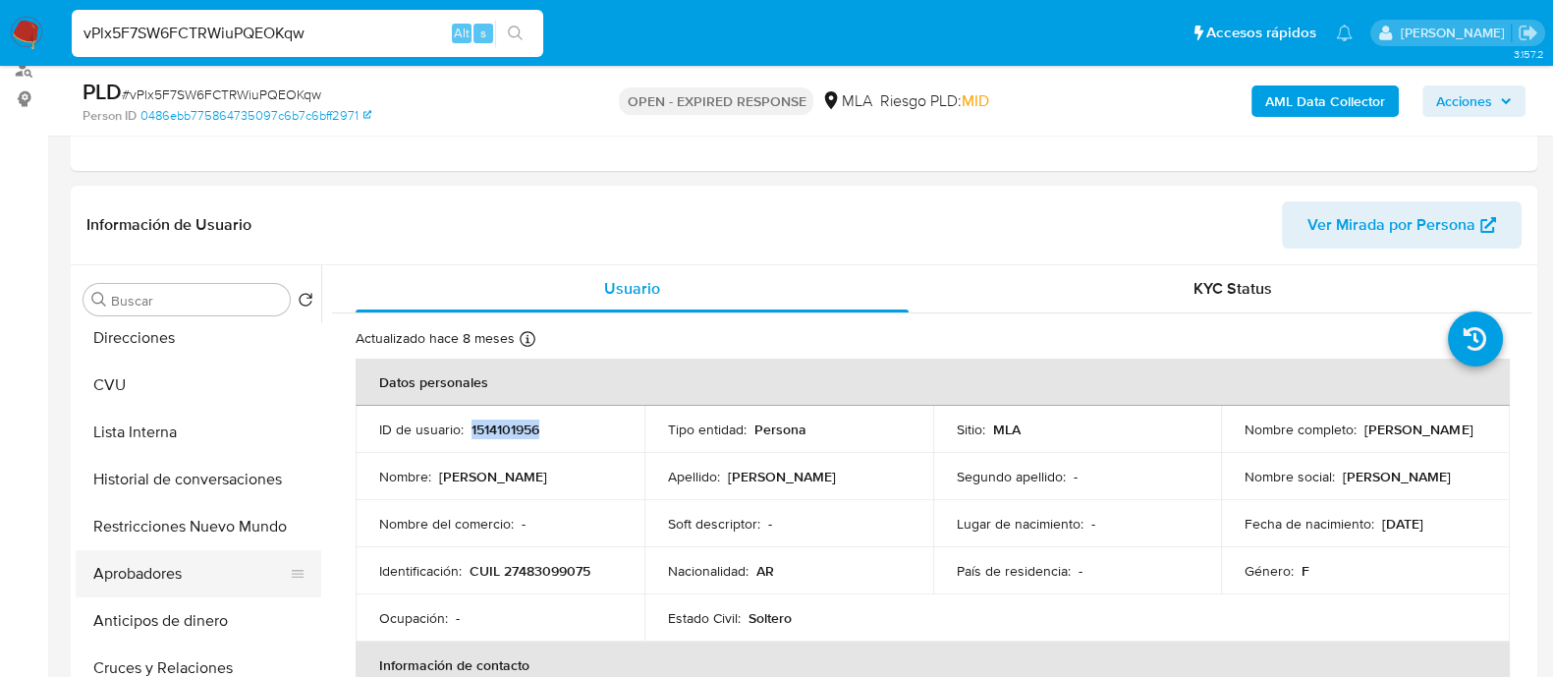
click at [172, 571] on button "Aprobadores" at bounding box center [191, 573] width 230 height 47
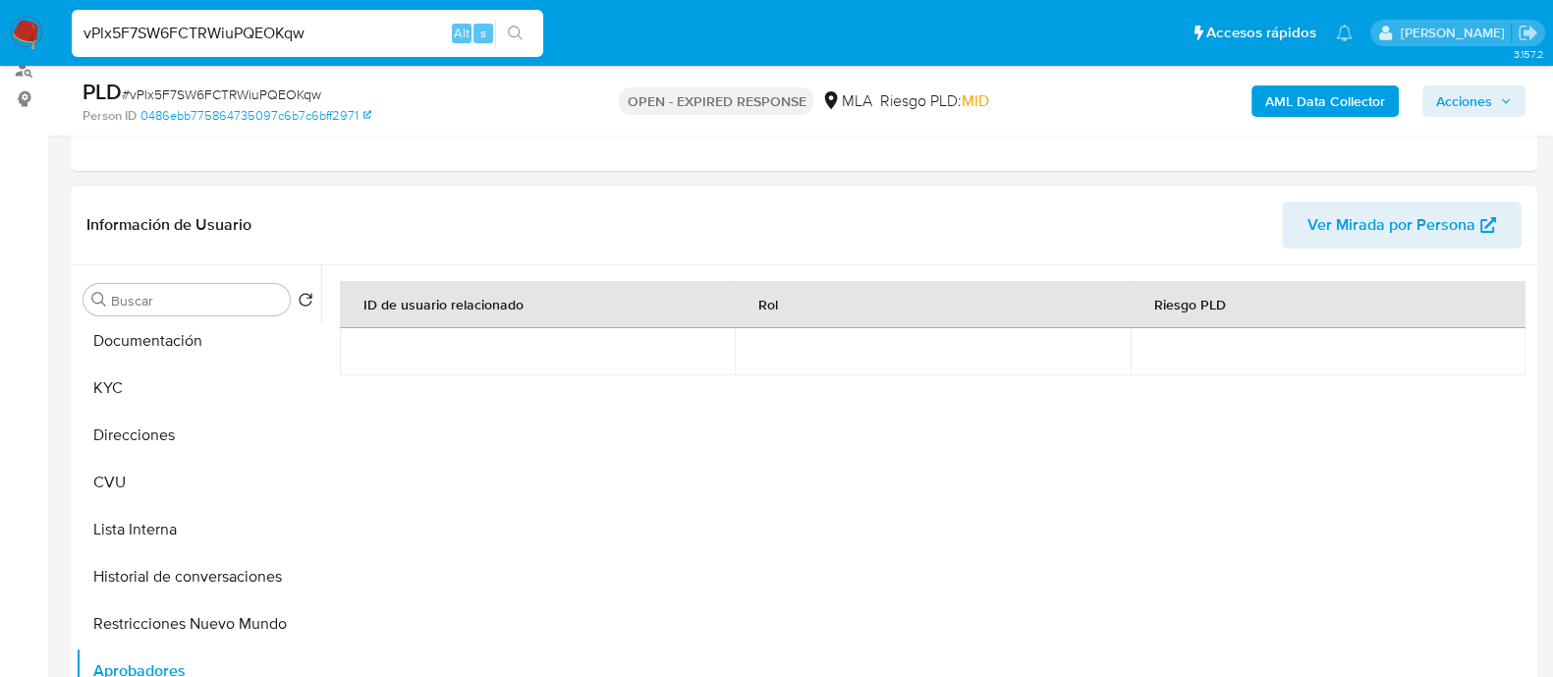
scroll to position [0, 0]
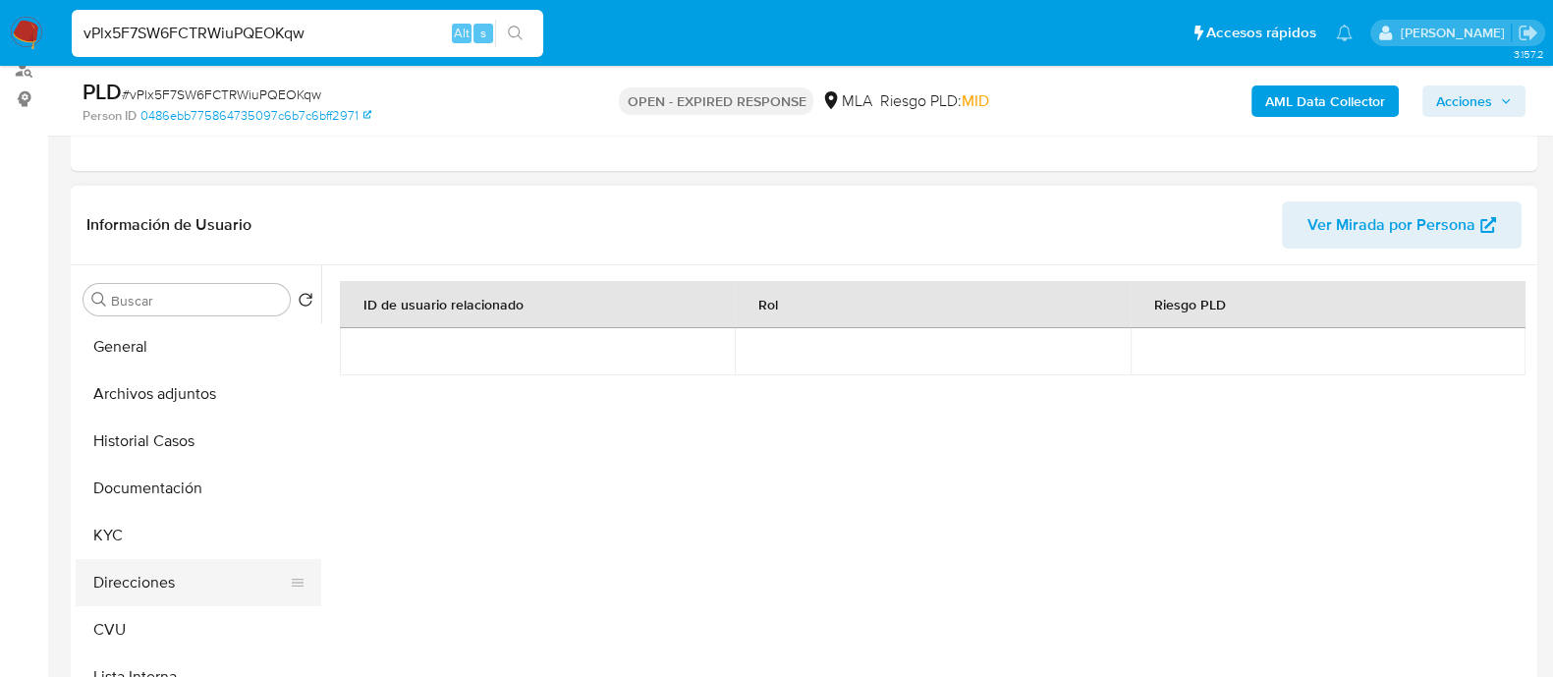
click at [151, 590] on button "Direcciones" at bounding box center [191, 582] width 230 height 47
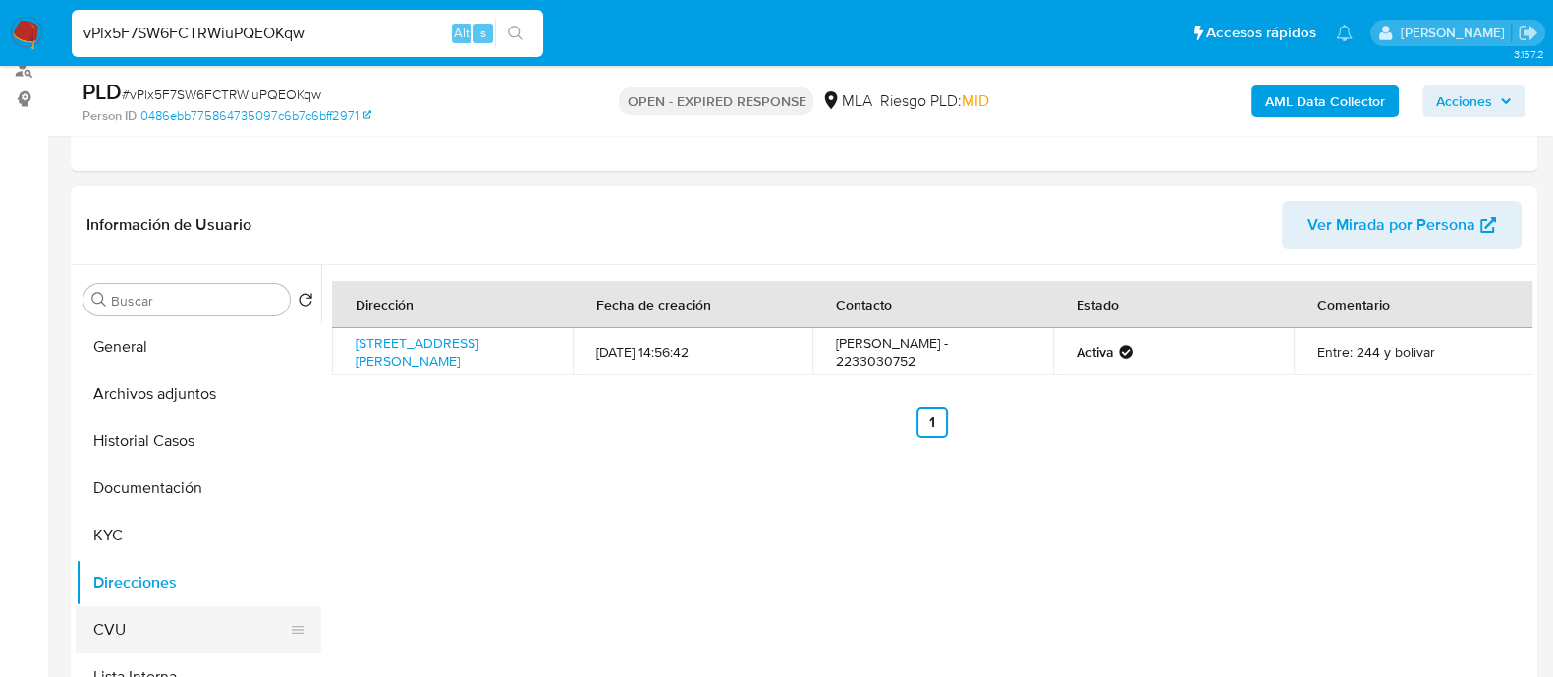
click at [130, 628] on button "CVU" at bounding box center [191, 629] width 230 height 47
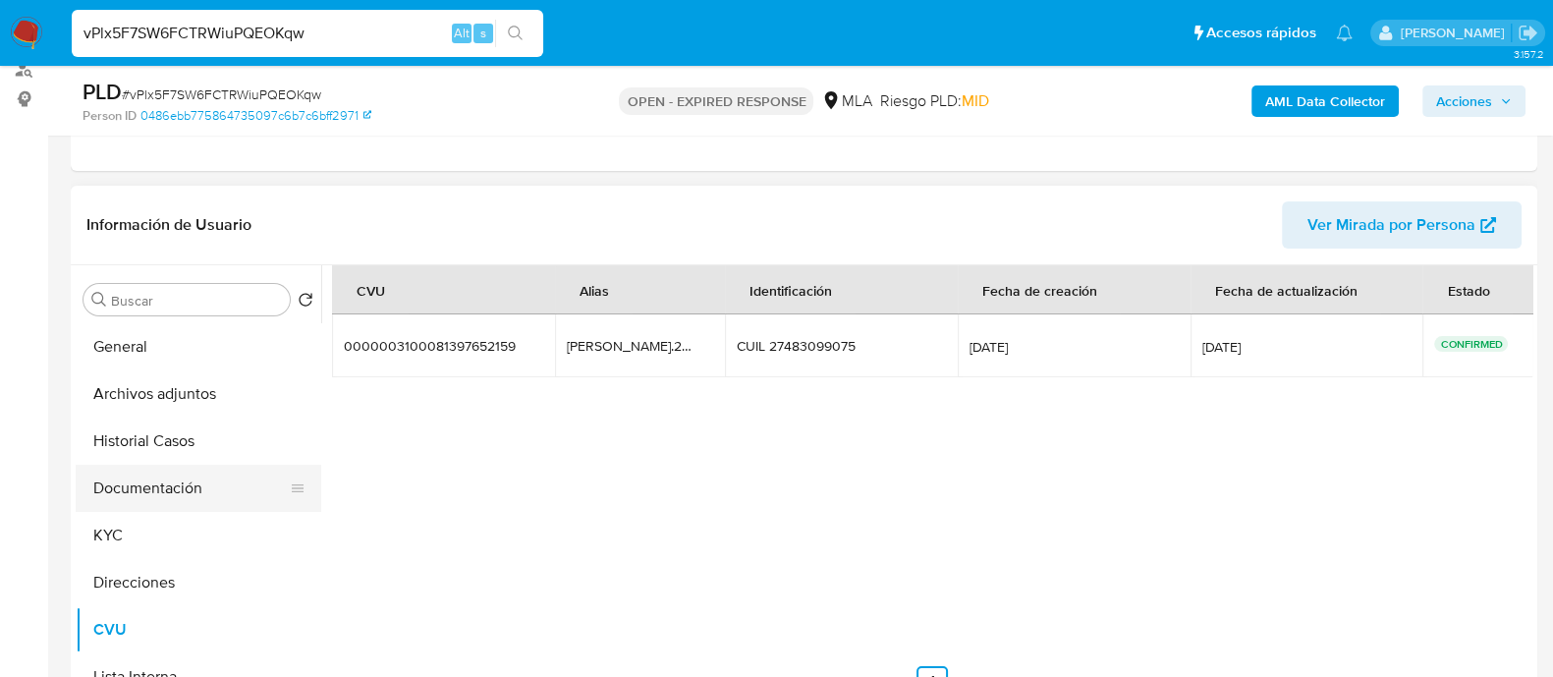
click at [172, 498] on button "Documentación" at bounding box center [191, 488] width 230 height 47
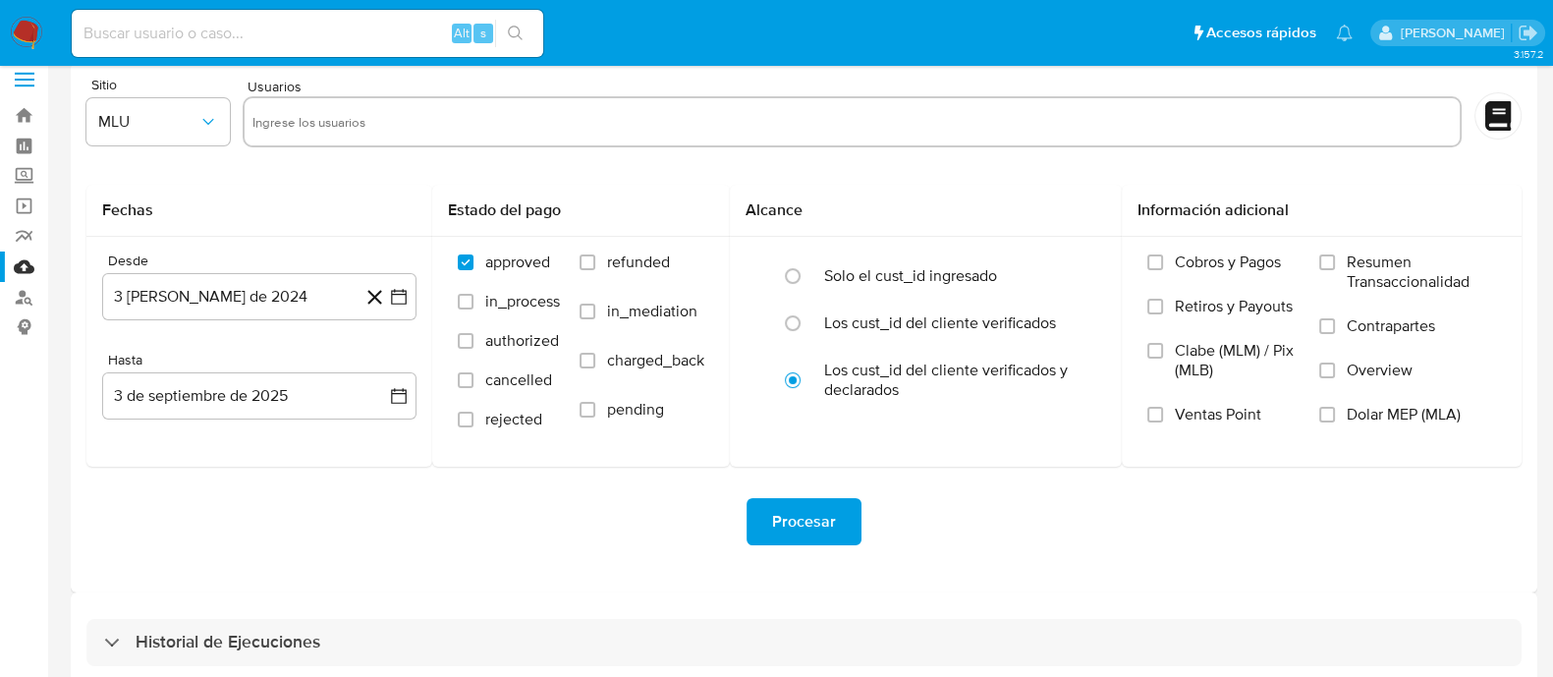
scroll to position [44, 0]
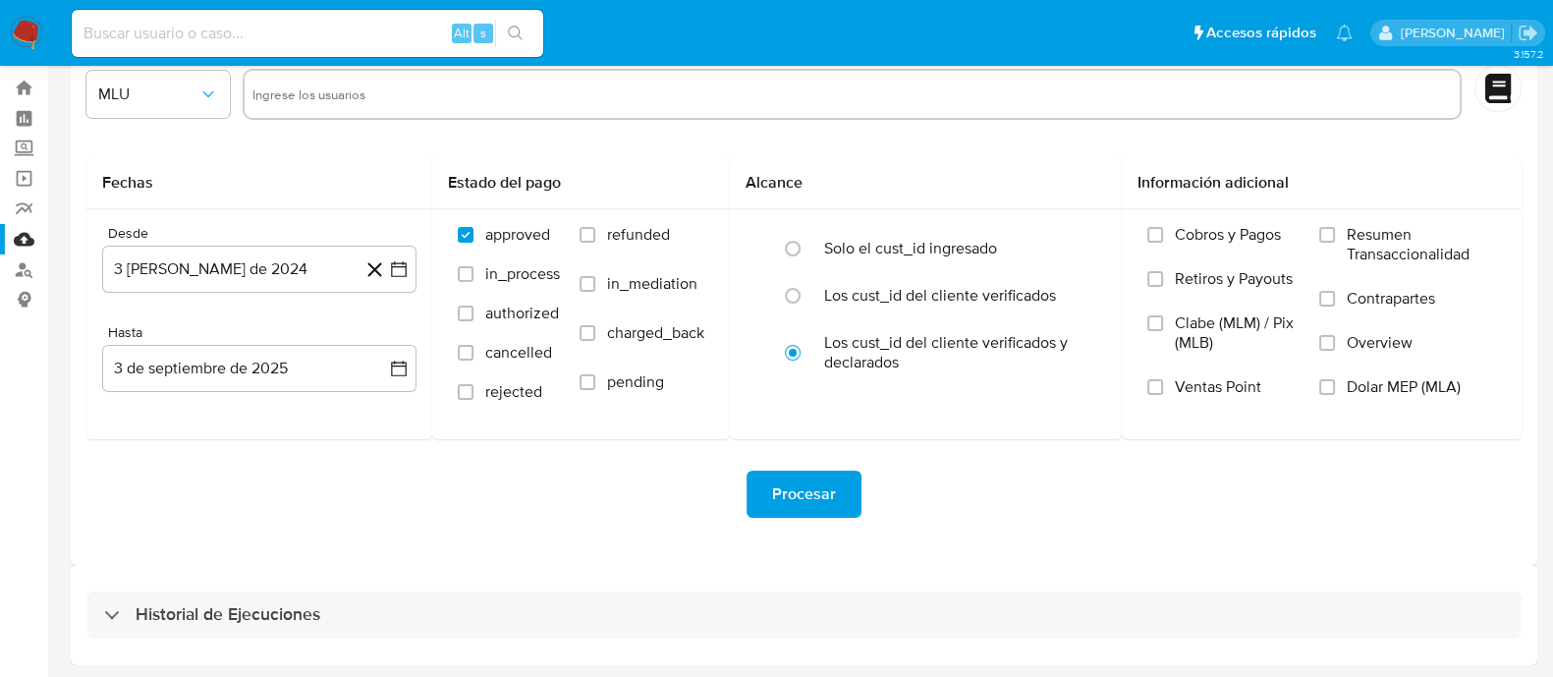
drag, startPoint x: 298, startPoint y: 613, endPoint x: 383, endPoint y: 479, distance: 159.5
click at [297, 611] on h3 "Historial de Ejecuciones" at bounding box center [228, 615] width 185 height 24
select select "10"
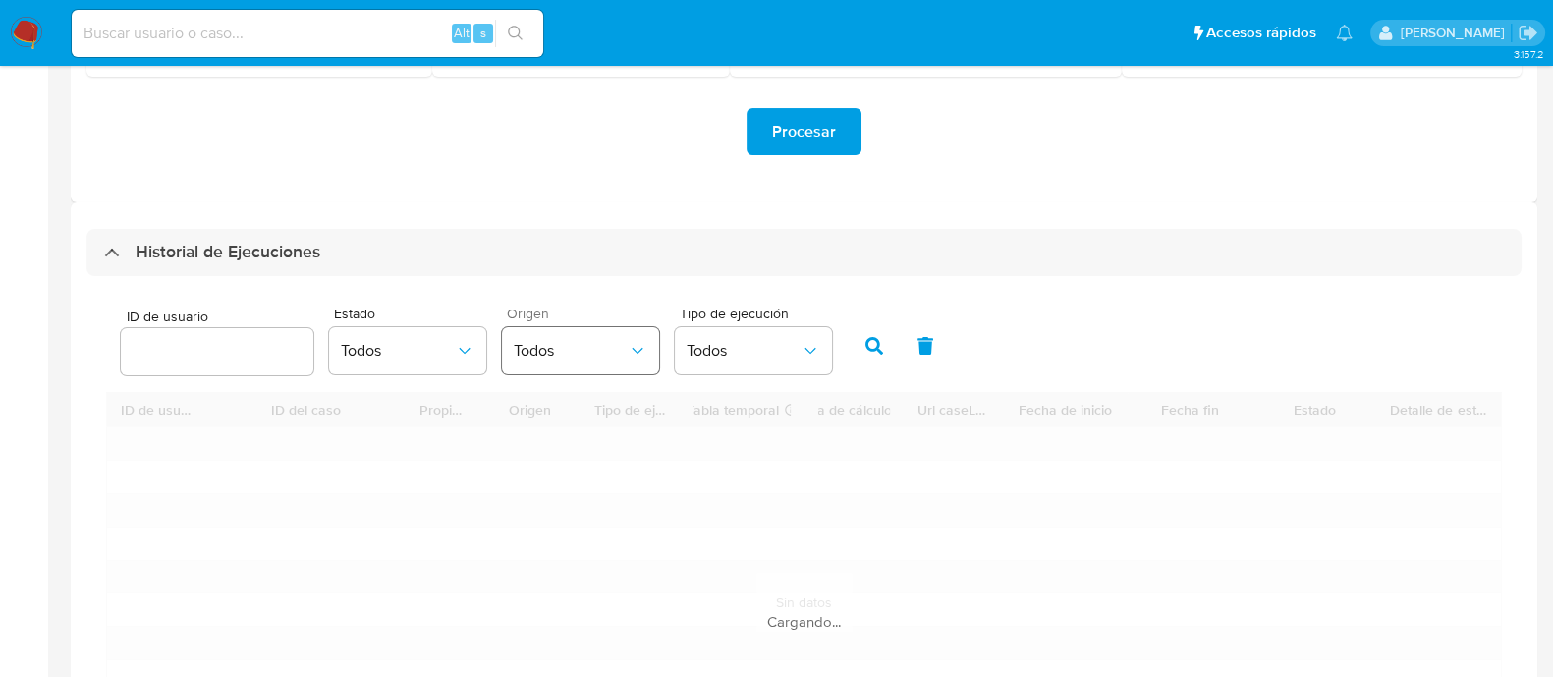
scroll to position [412, 0]
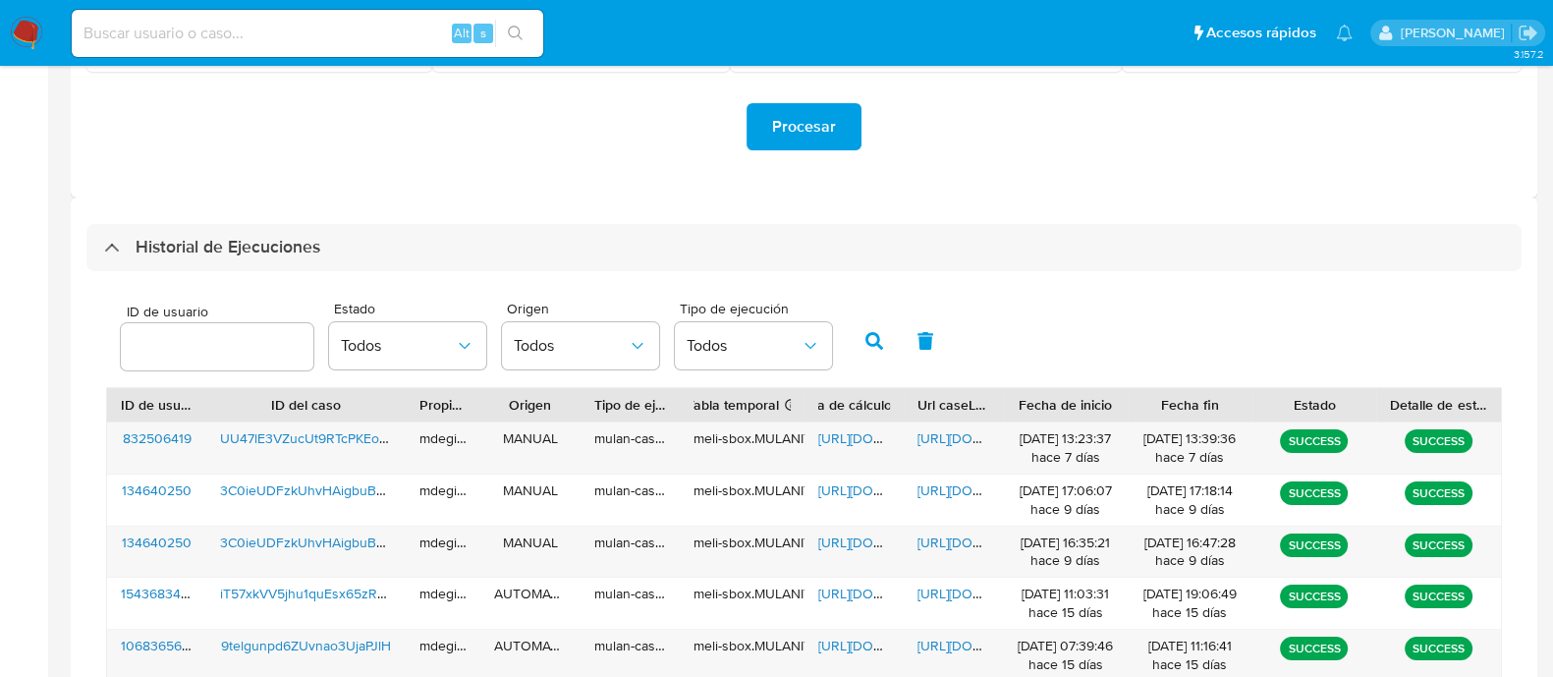
click at [223, 338] on input "number" at bounding box center [217, 347] width 193 height 26
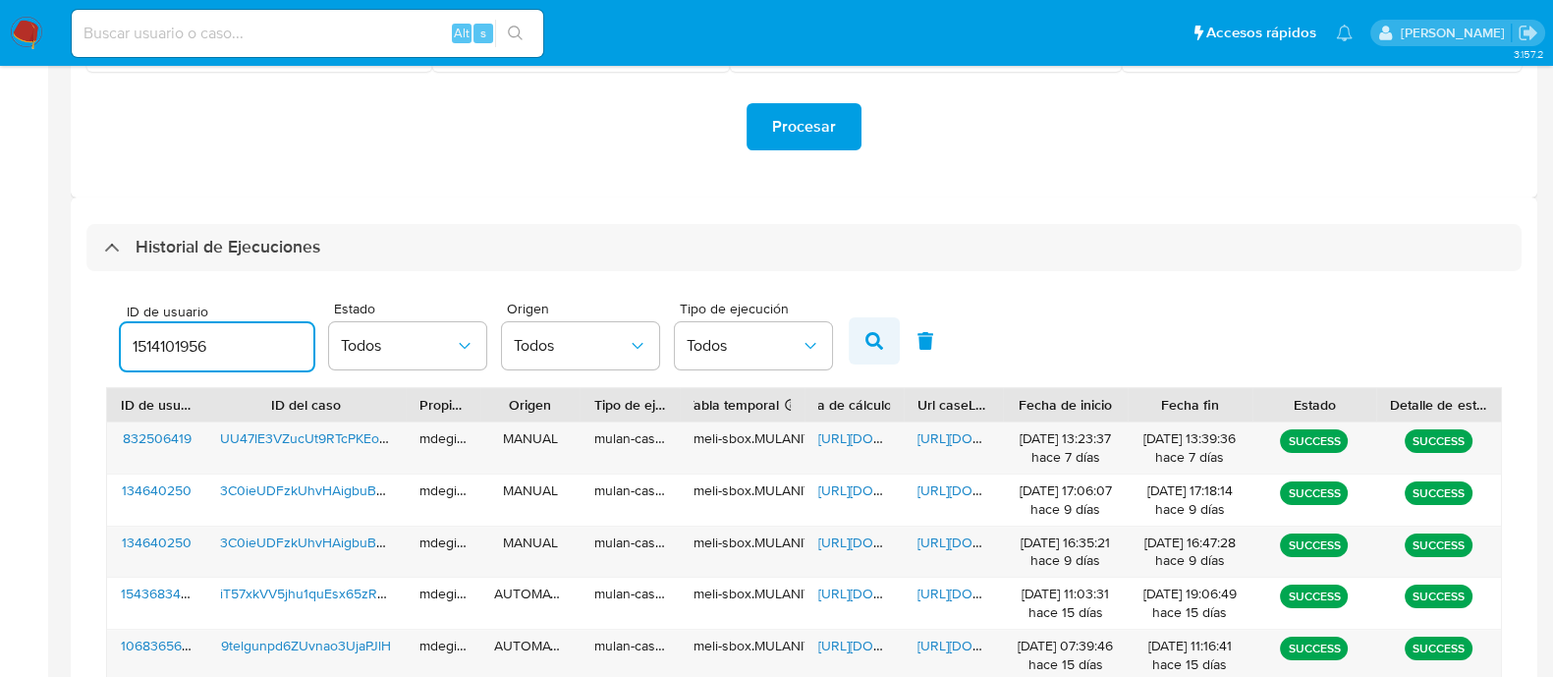
type input "1514101956"
click at [873, 335] on icon "button" at bounding box center [875, 341] width 18 height 18
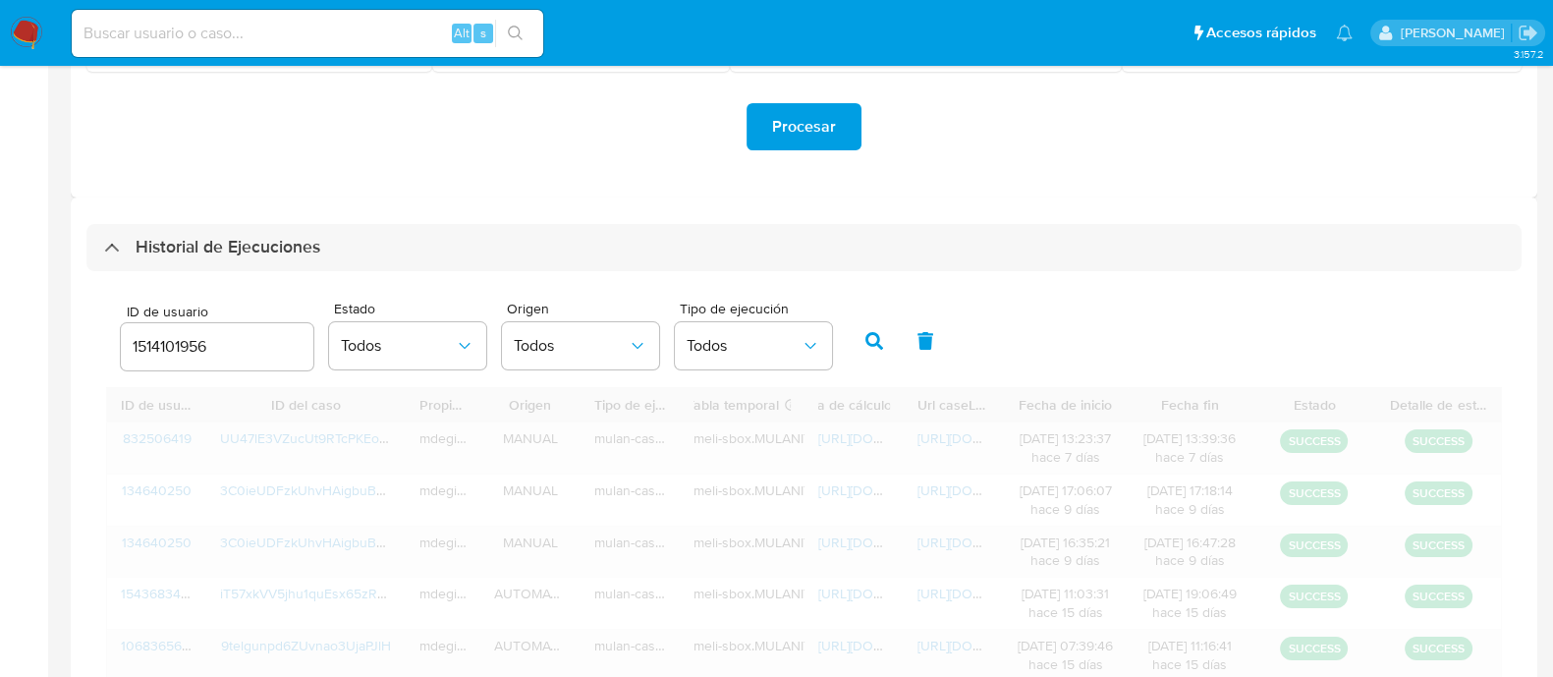
scroll to position [318, 0]
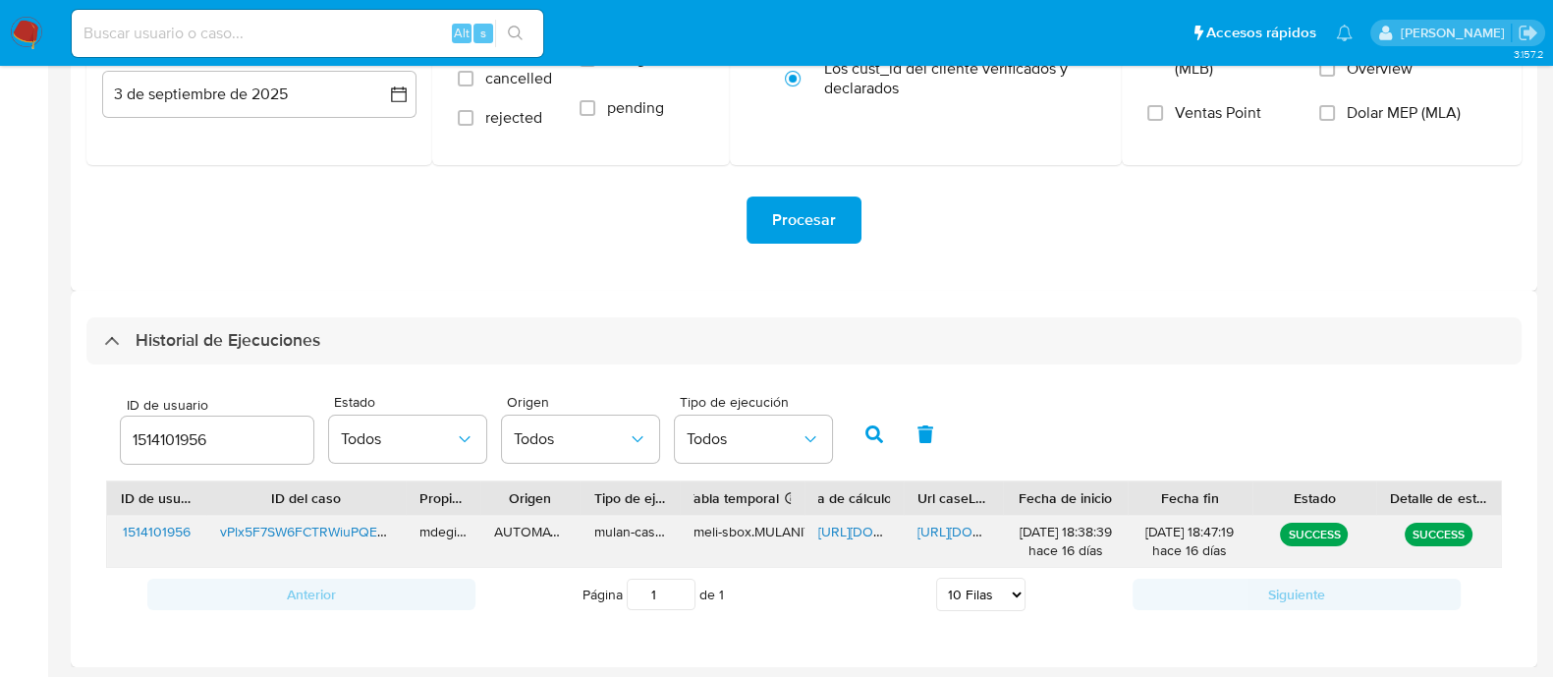
click at [849, 527] on span "[URL][DOMAIN_NAME]" at bounding box center [887, 532] width 136 height 20
click at [942, 533] on span "[URL][DOMAIN_NAME]" at bounding box center [986, 532] width 136 height 20
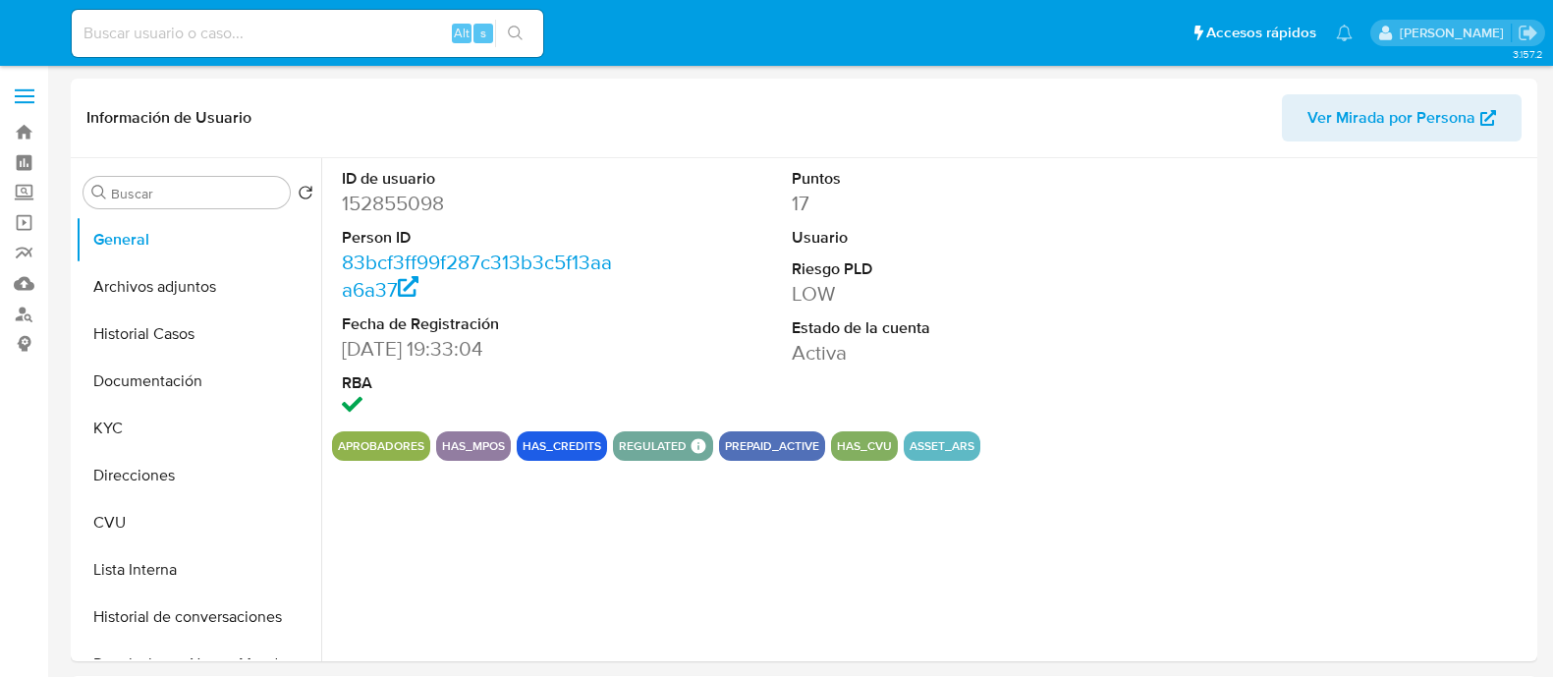
select select "10"
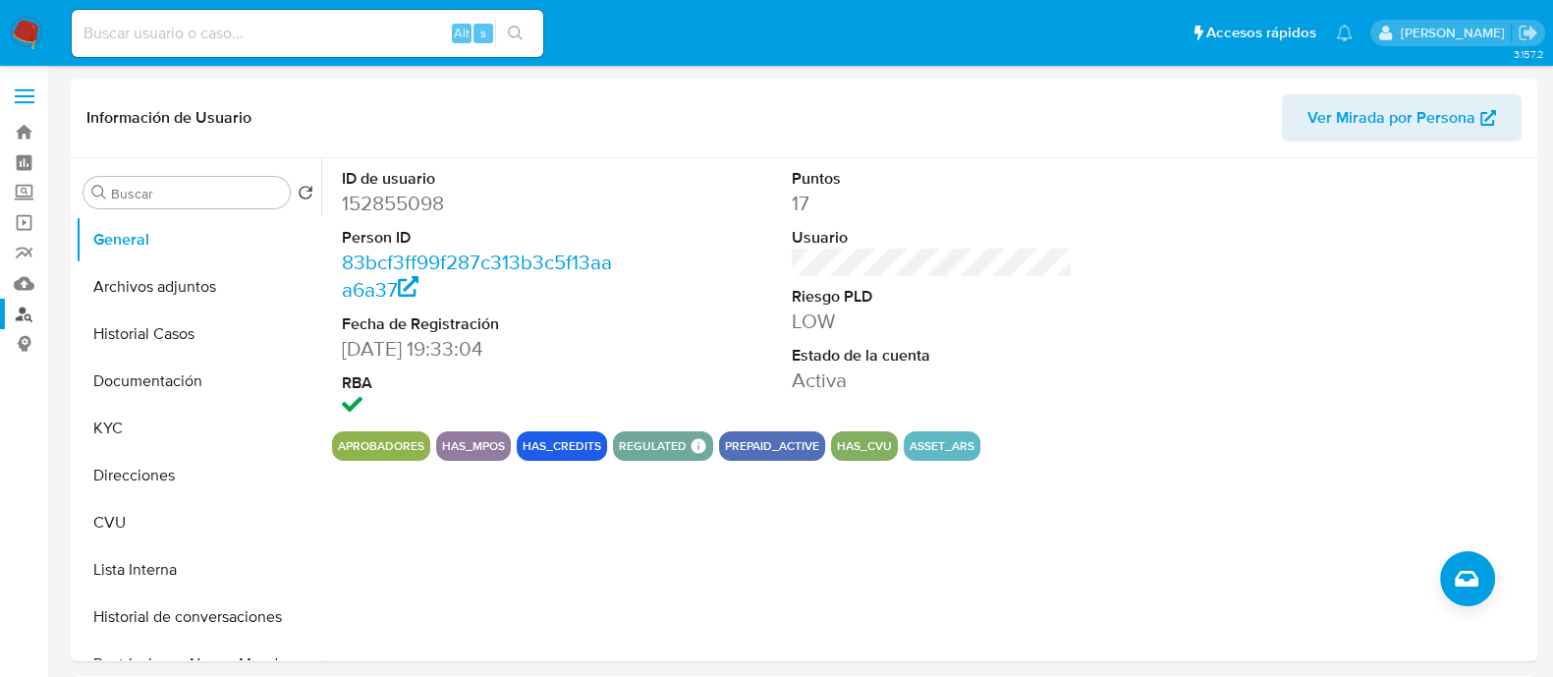
click at [20, 309] on link "Buscador de personas" at bounding box center [117, 314] width 234 height 30
